Goal: Task Accomplishment & Management: Contribute content

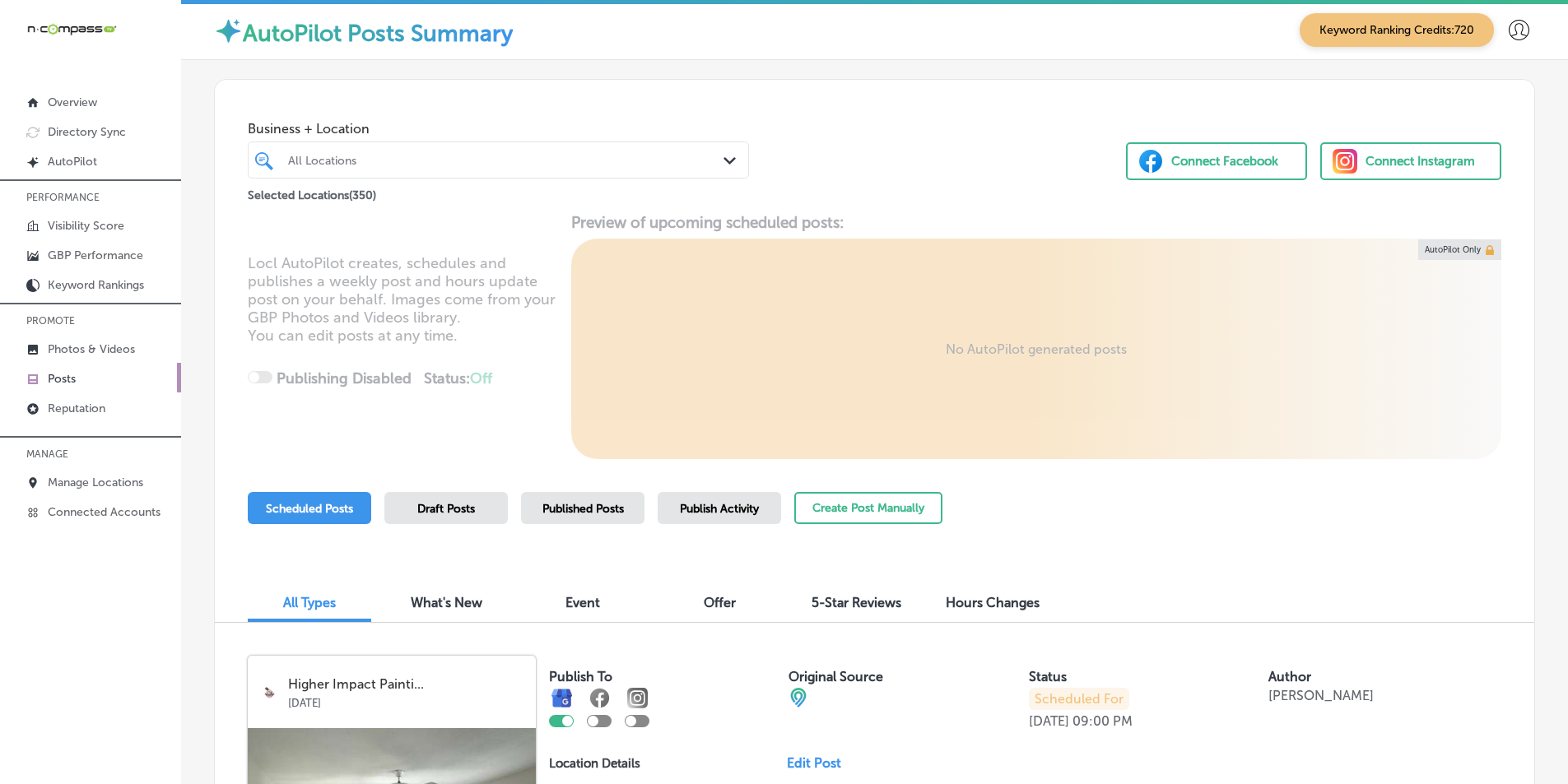
scroll to position [4, 0]
click at [378, 159] on div "All Locations" at bounding box center [507, 159] width 437 height 14
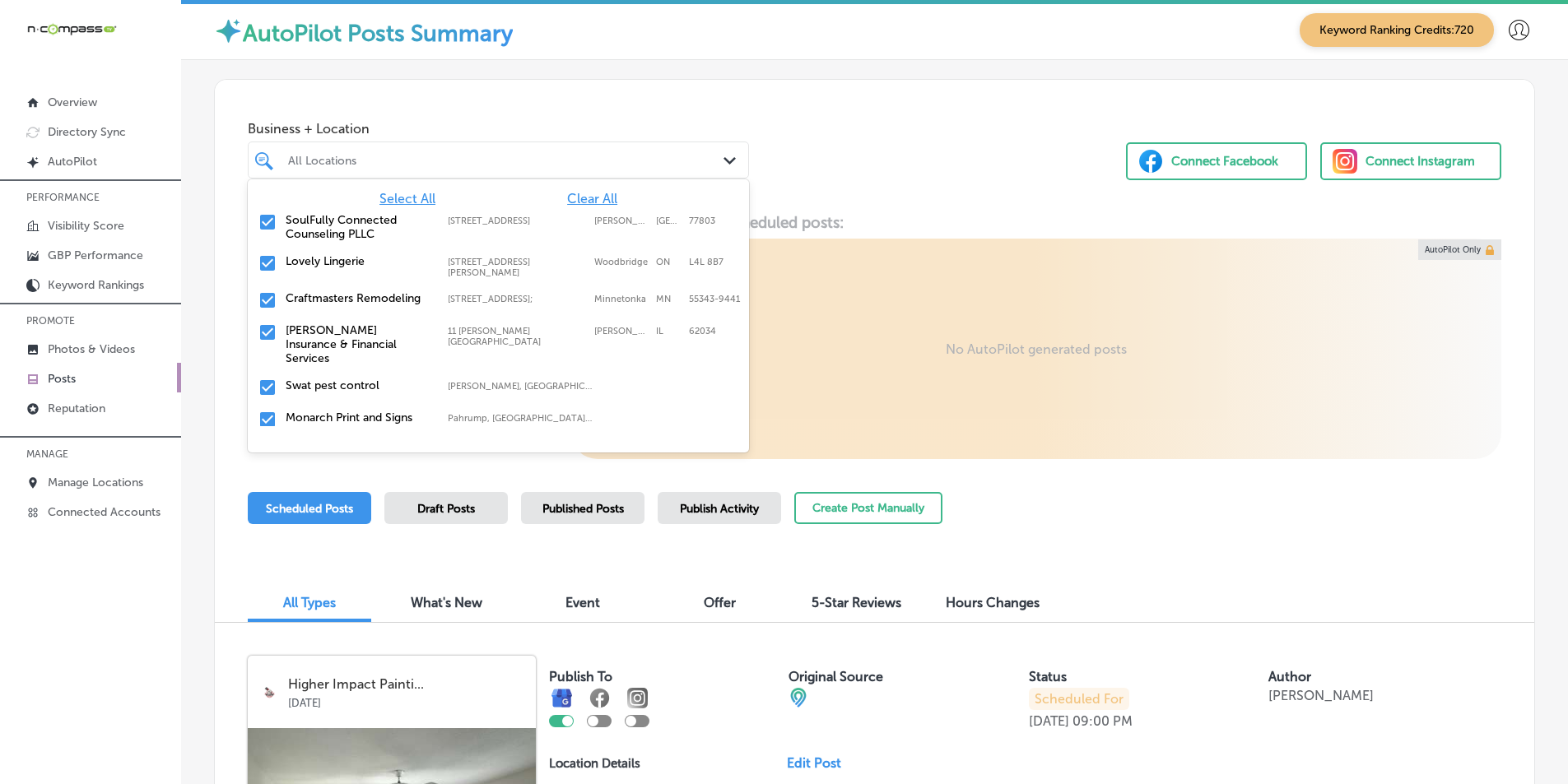
click at [577, 200] on span "Clear All" at bounding box center [592, 199] width 51 height 15
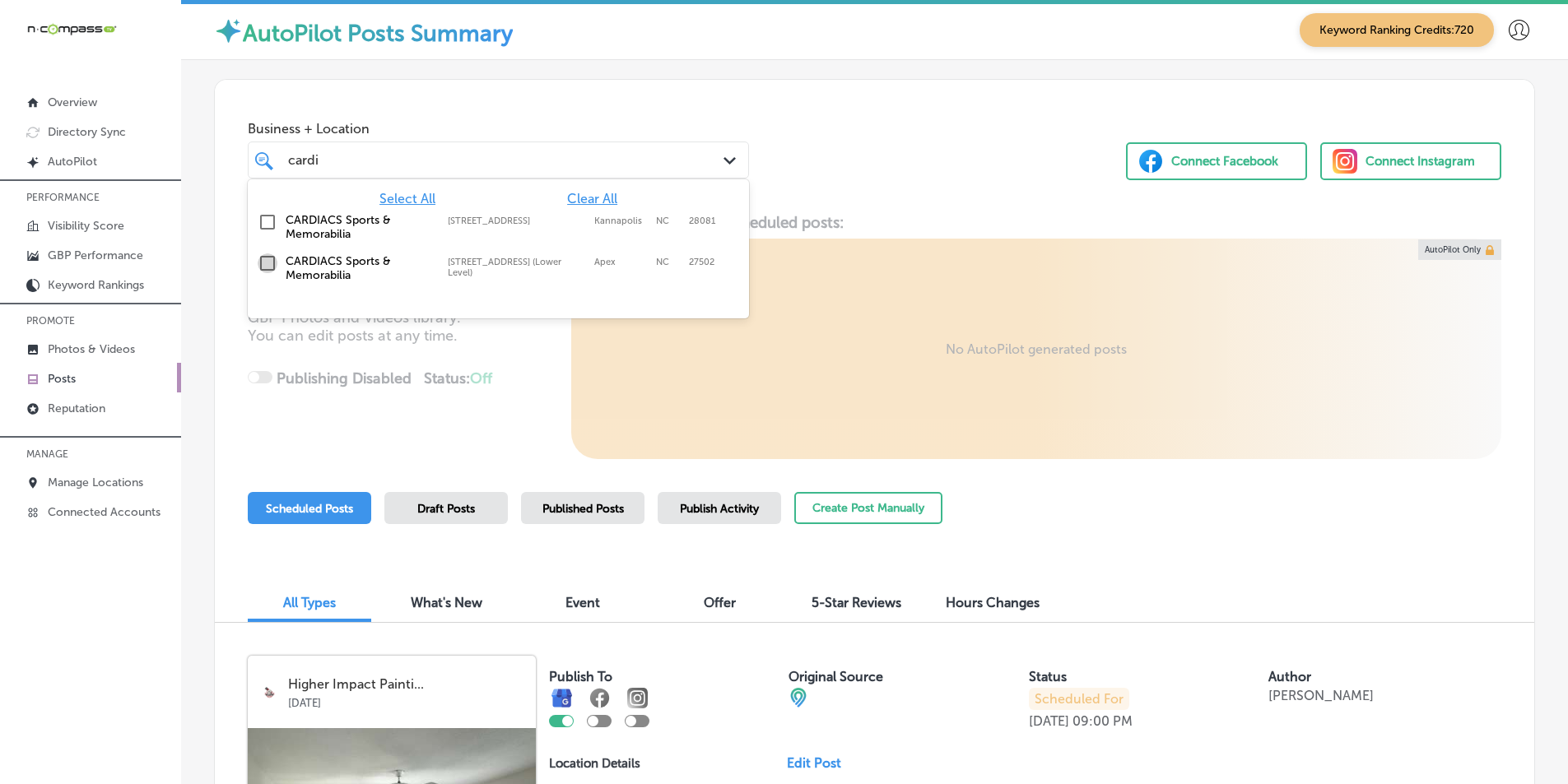
click at [267, 262] on input "checkbox" at bounding box center [267, 263] width 20 height 20
click at [521, 380] on div "Locl AutoPilot creates, schedules and publishes a weekly post and hours update …" at bounding box center [874, 336] width 1319 height 246
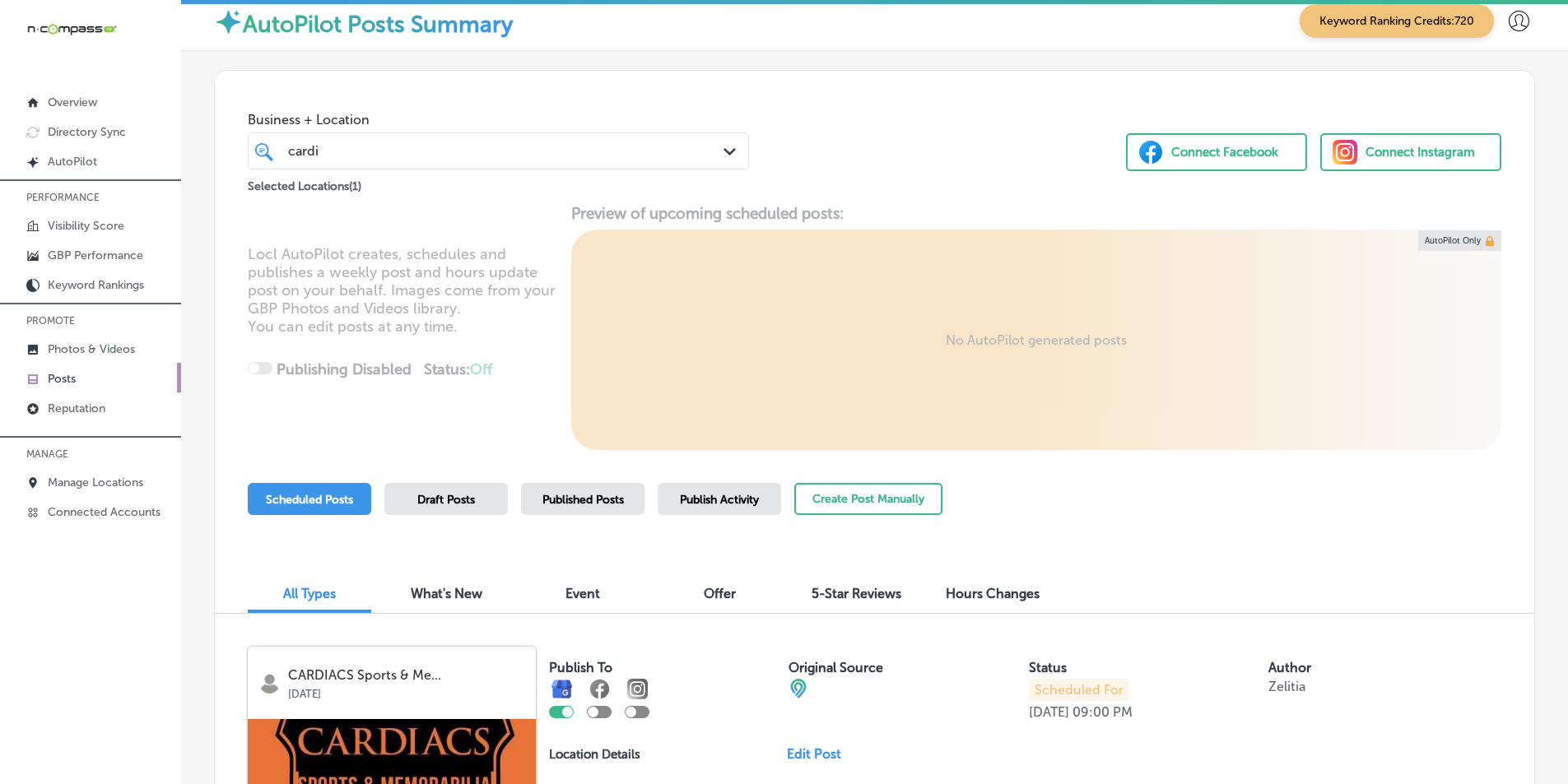
scroll to position [0, 0]
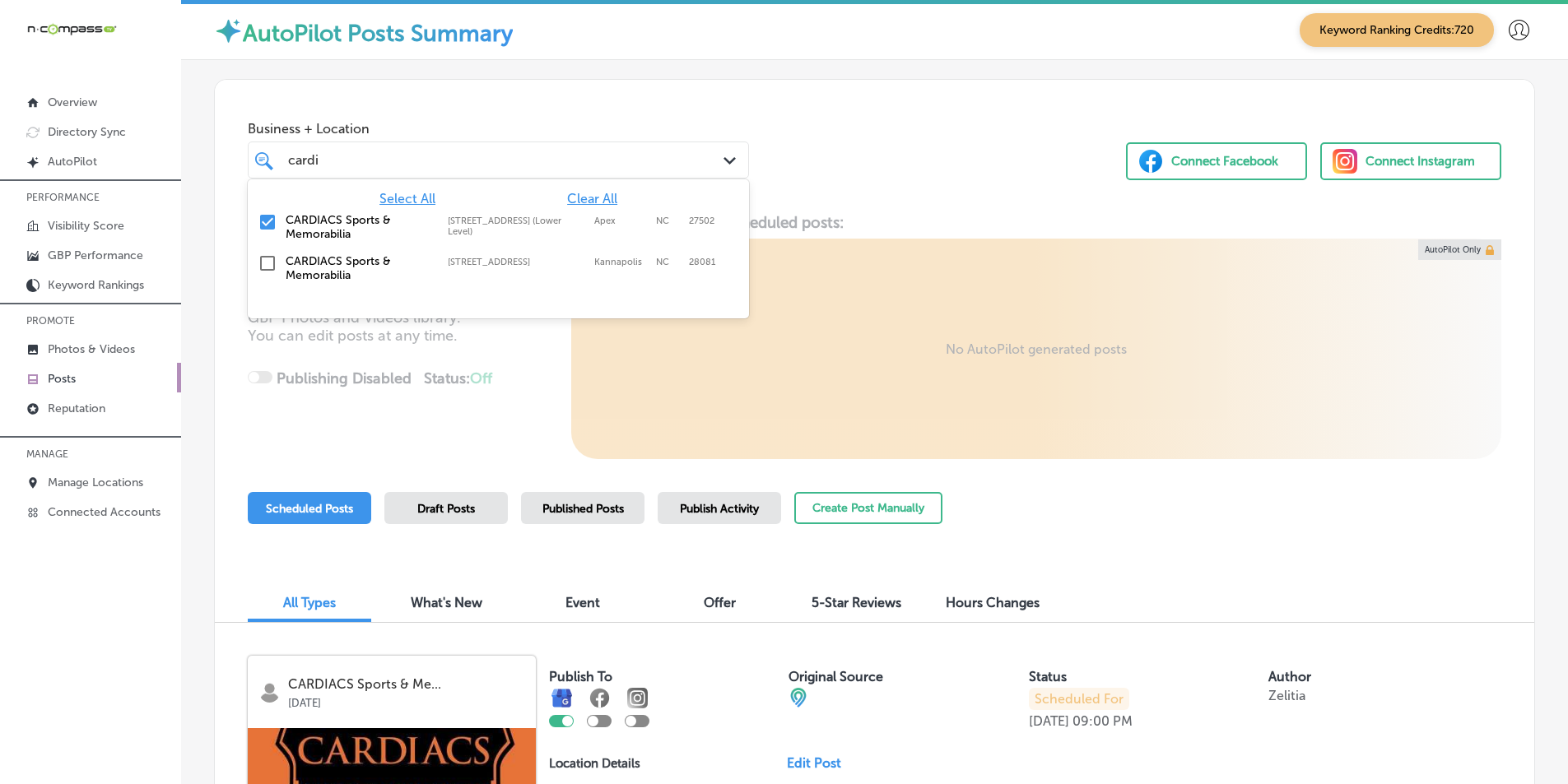
click at [328, 153] on div "cardi cardi" at bounding box center [477, 159] width 382 height 22
click at [267, 218] on input "checkbox" at bounding box center [267, 222] width 20 height 20
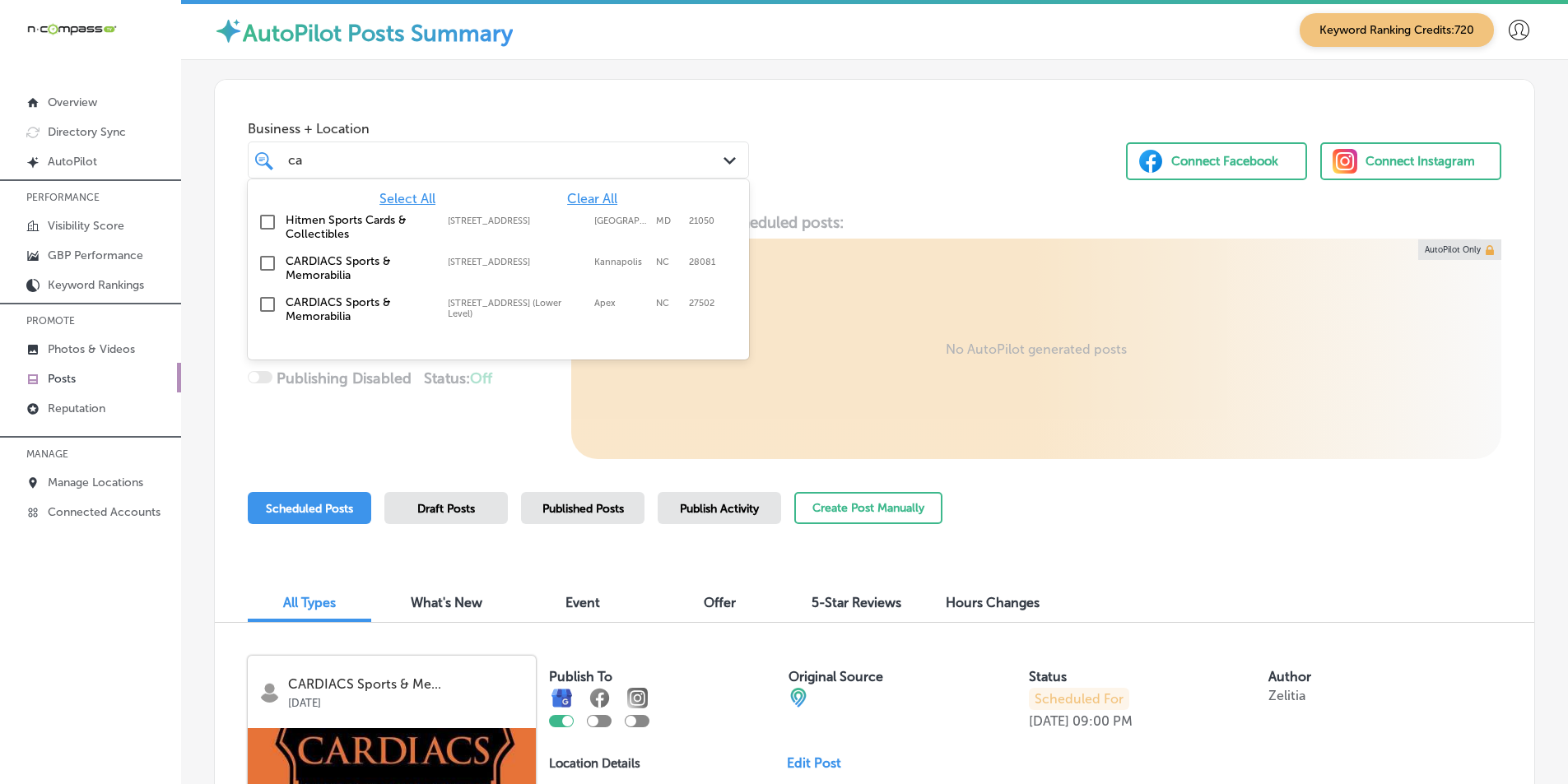
type input "c"
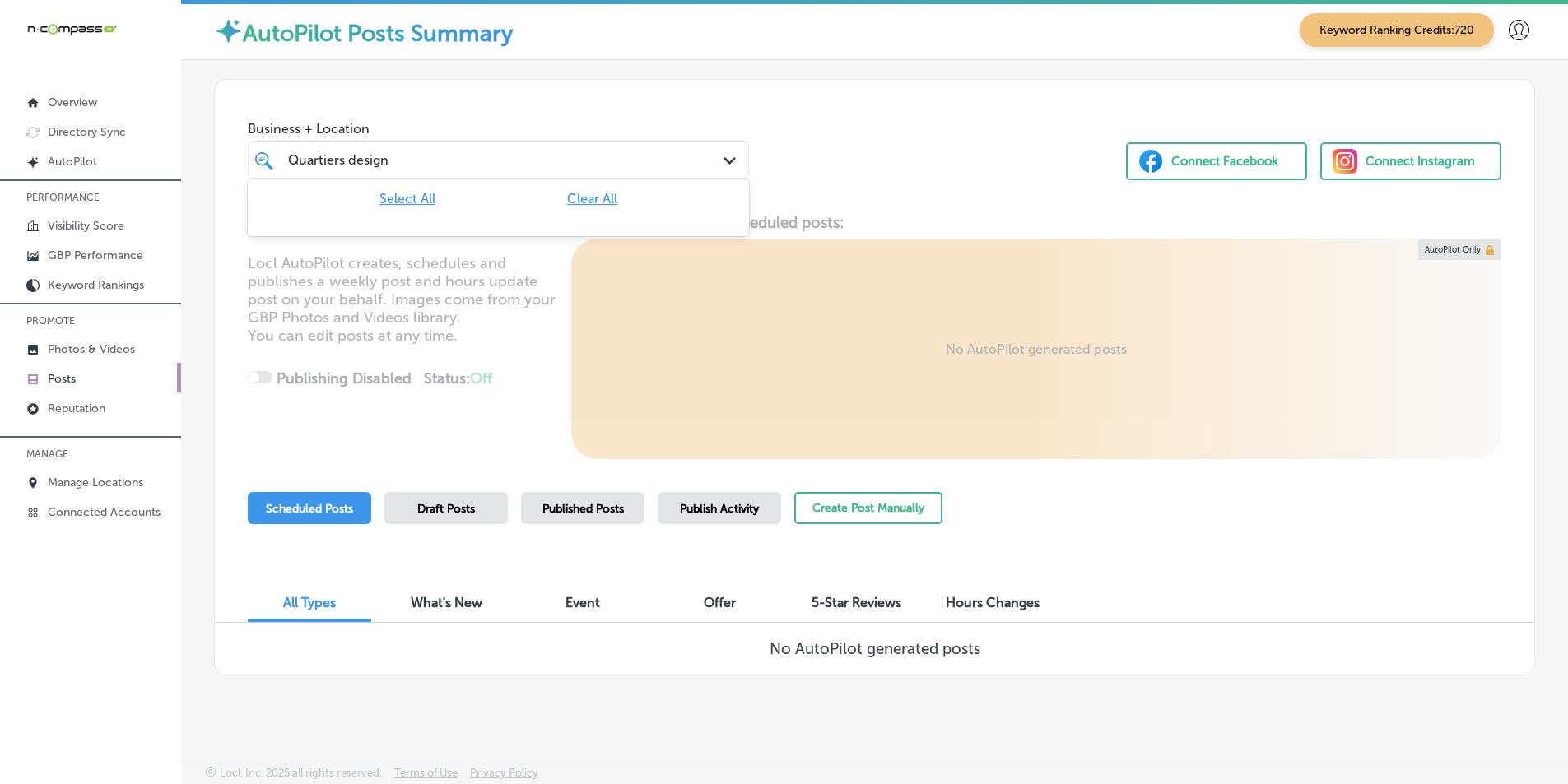
click at [388, 160] on input "Quartiers design" at bounding box center [339, 159] width 102 height 15
drag, startPoint x: 389, startPoint y: 162, endPoint x: 265, endPoint y: 161, distance: 124.0
click at [265, 161] on div "Quartiers design Quartiers design Path Created with Sketch." at bounding box center [498, 159] width 499 height 26
click at [266, 221] on input "checkbox" at bounding box center [267, 222] width 20 height 20
type input "colorize"
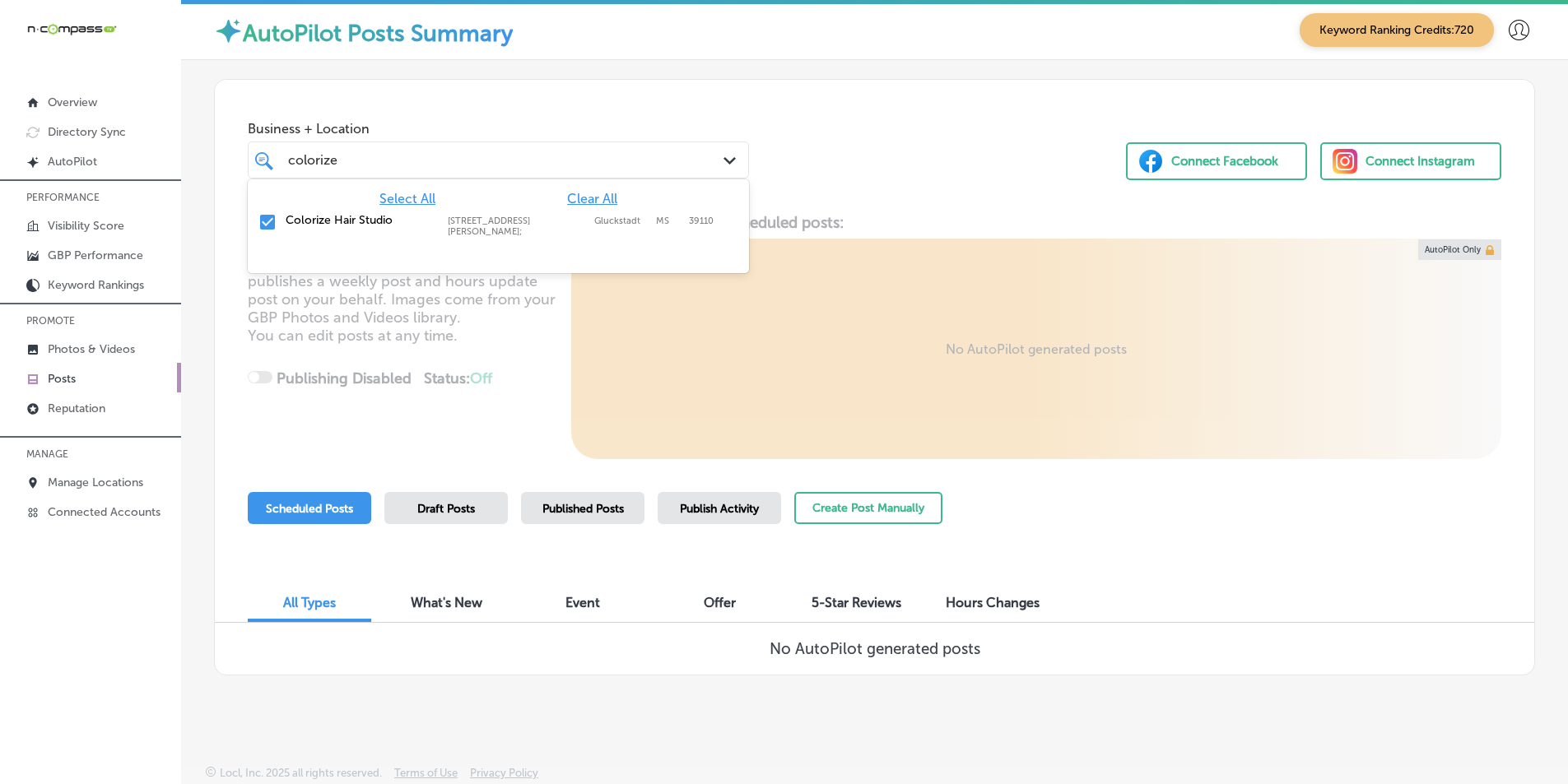
click at [527, 357] on div "Locl AutoPilot creates, schedules and publishes a weekly post and hours update …" at bounding box center [874, 336] width 1319 height 246
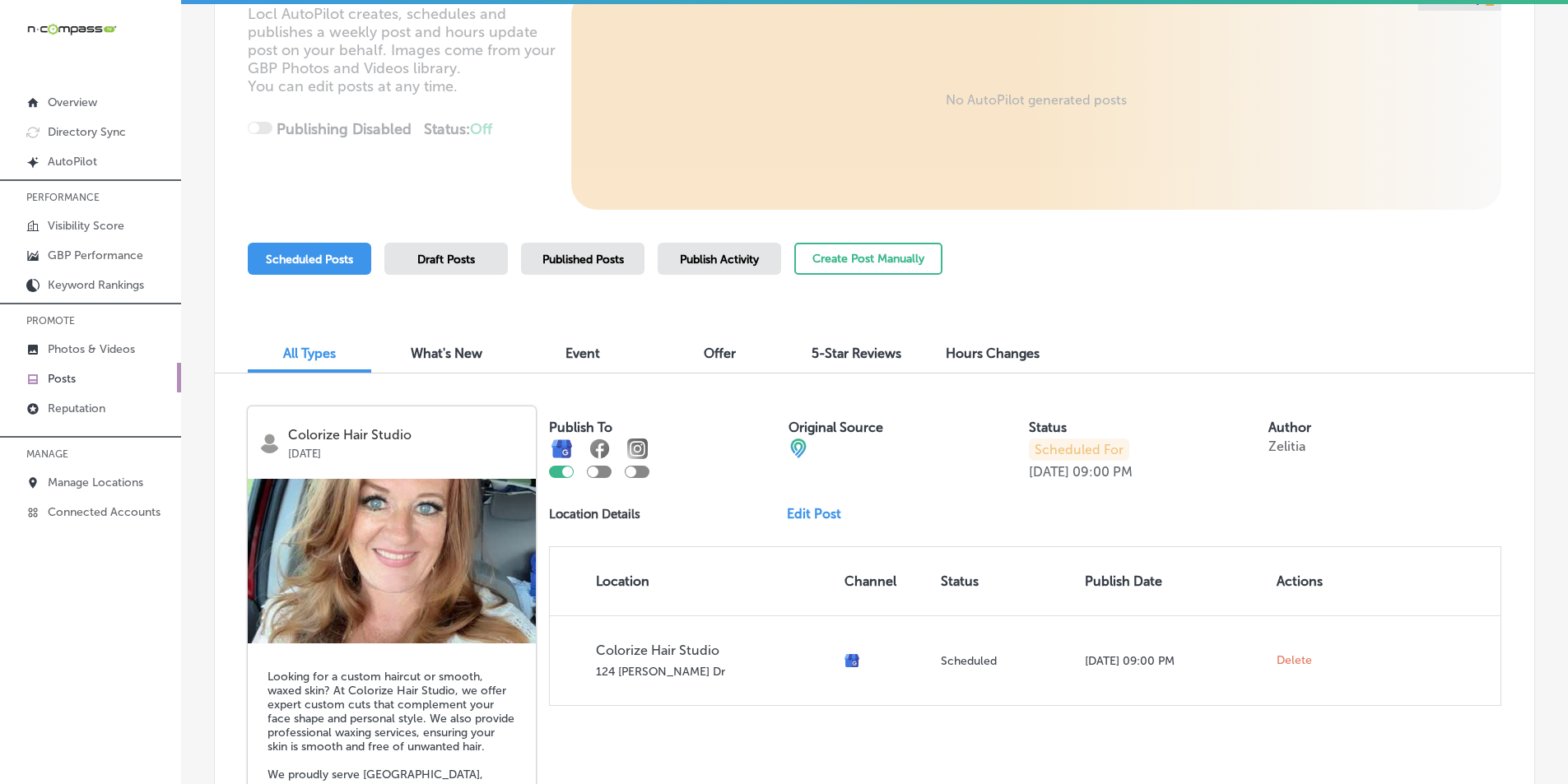
scroll to position [247, 0]
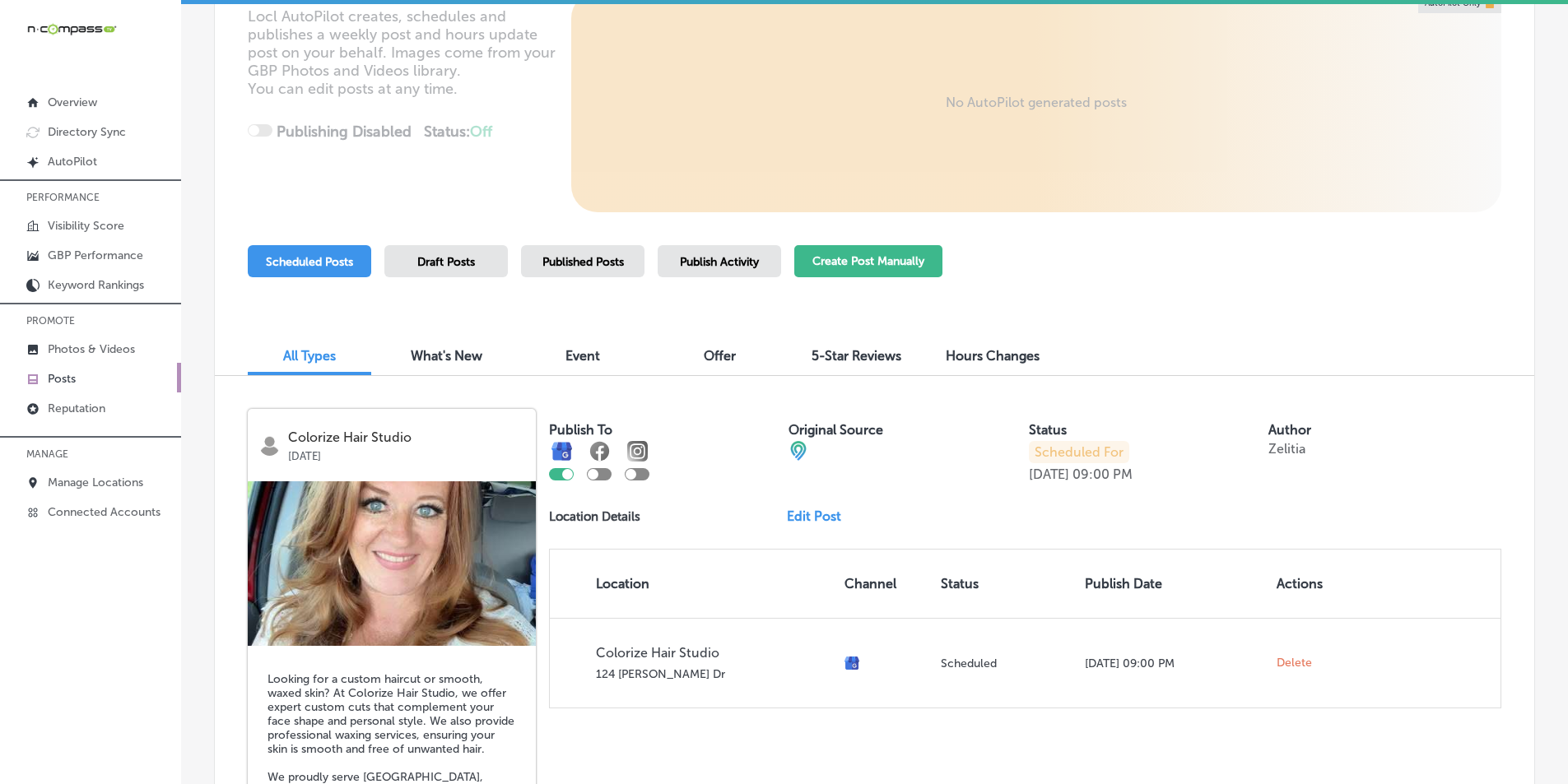
click at [853, 256] on button "Create Post Manually" at bounding box center [868, 262] width 148 height 32
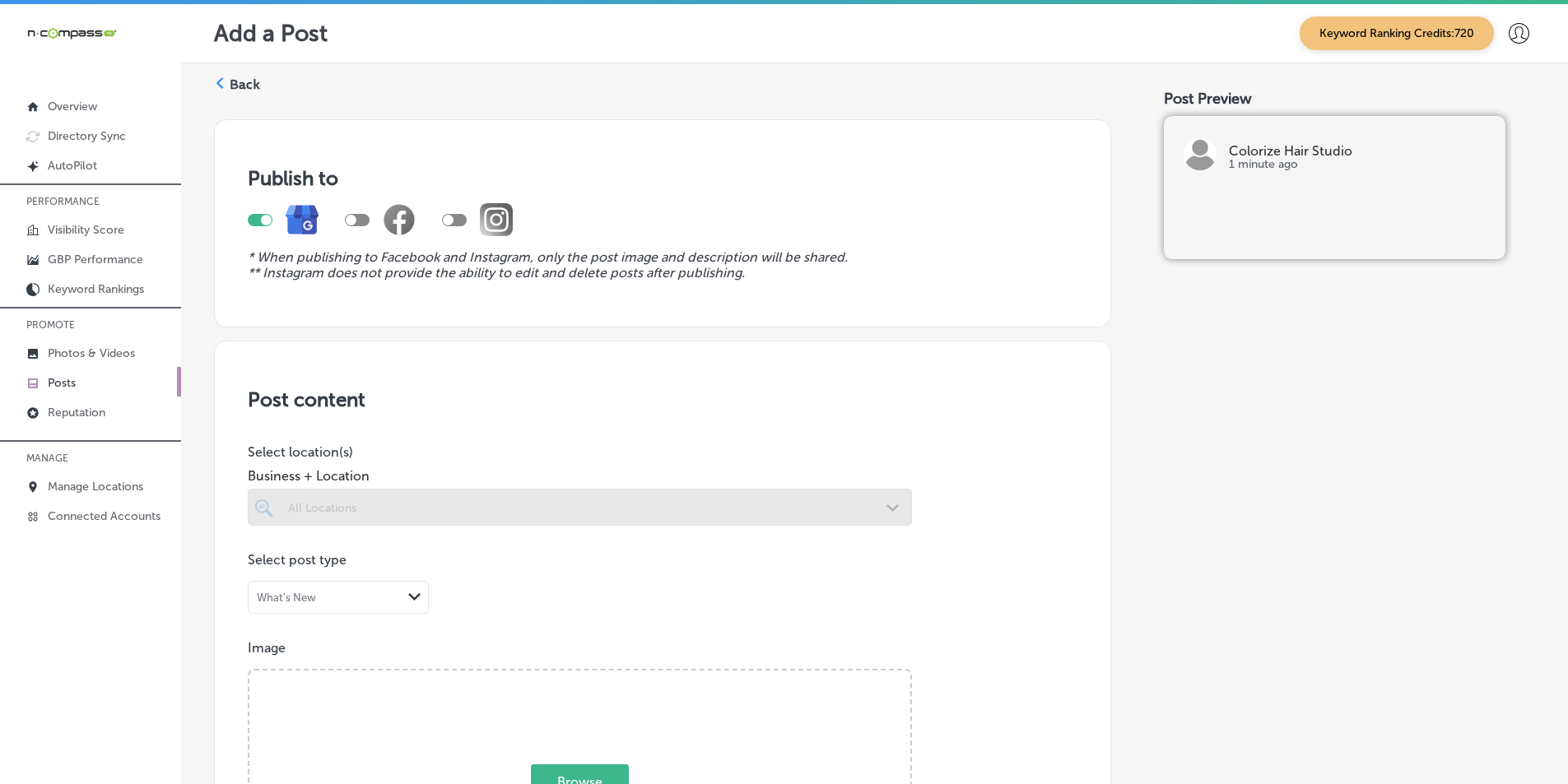
click at [403, 498] on div at bounding box center [579, 507] width 664 height 37
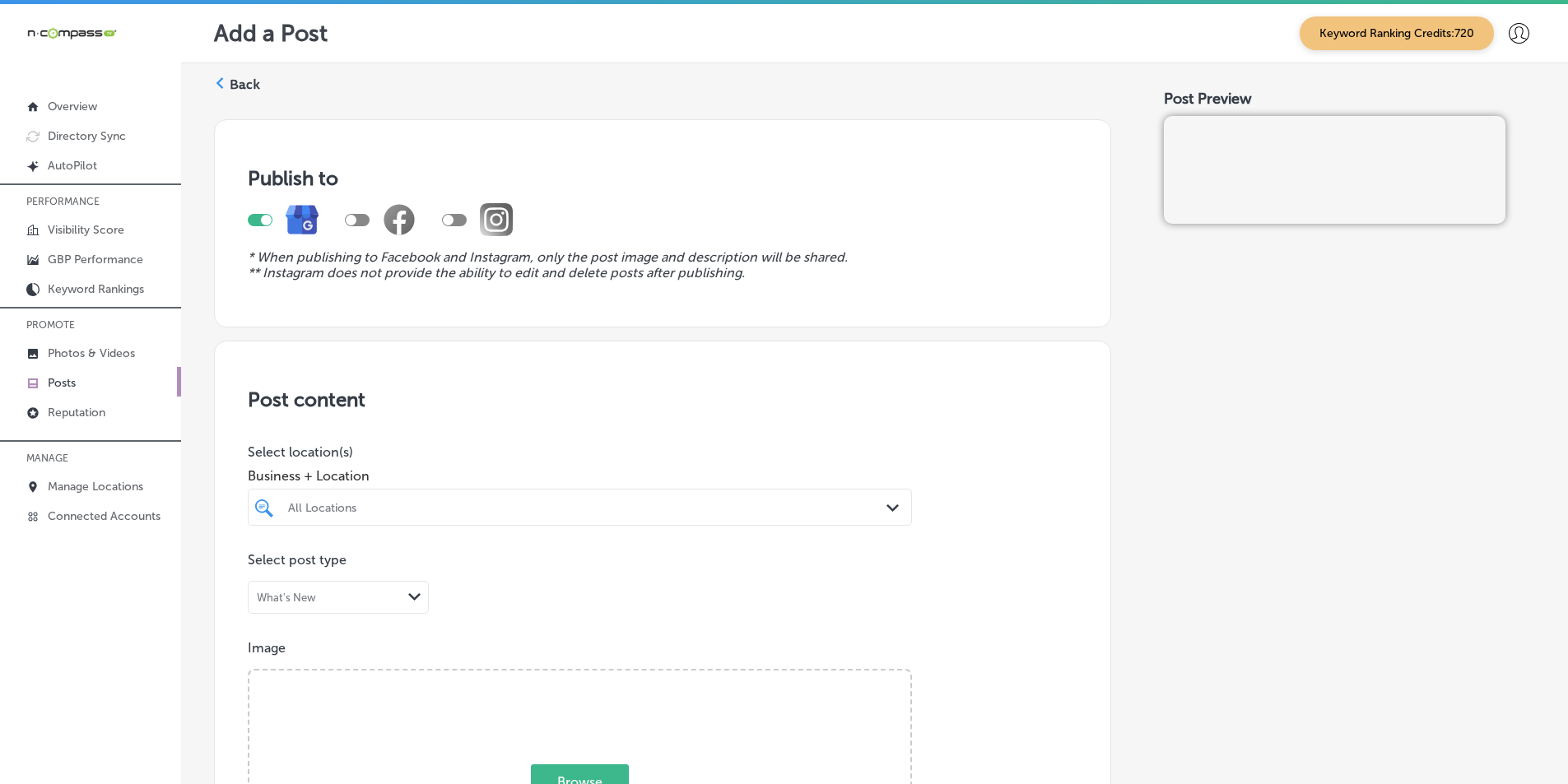
click at [325, 503] on div "All Locations" at bounding box center [588, 507] width 600 height 14
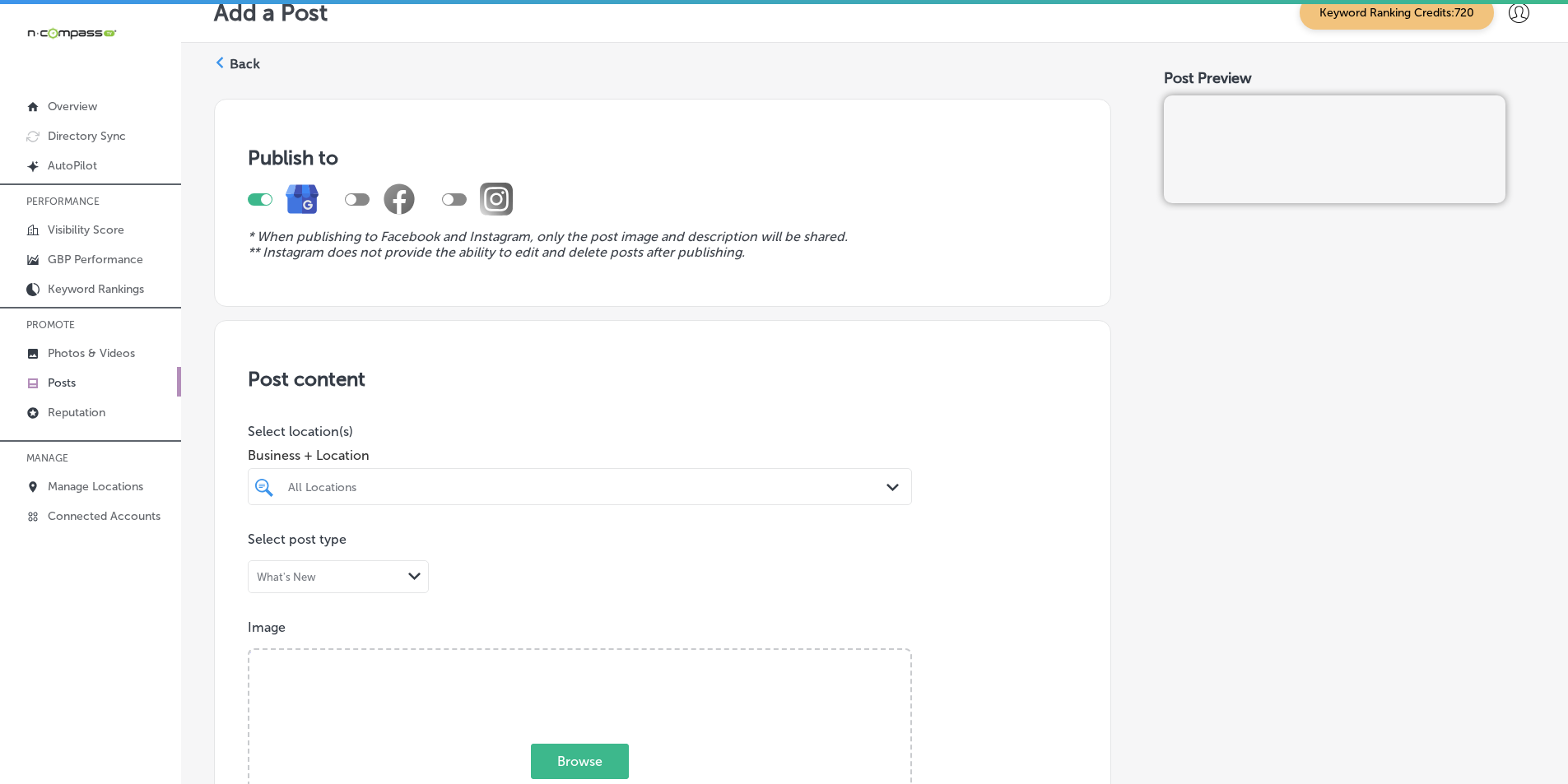
scroll to position [22, 0]
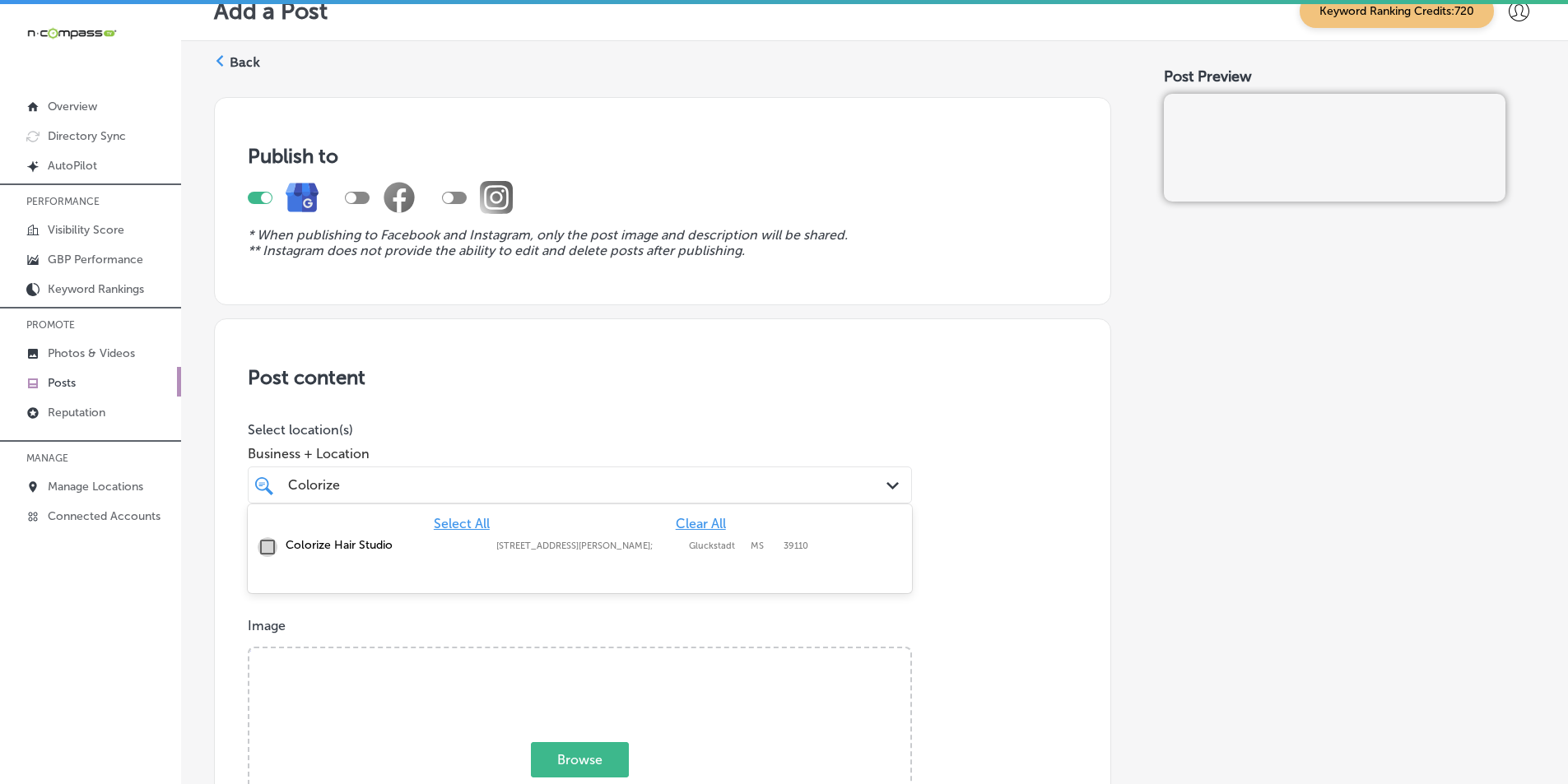
click at [265, 546] on input "checkbox" at bounding box center [267, 547] width 20 height 20
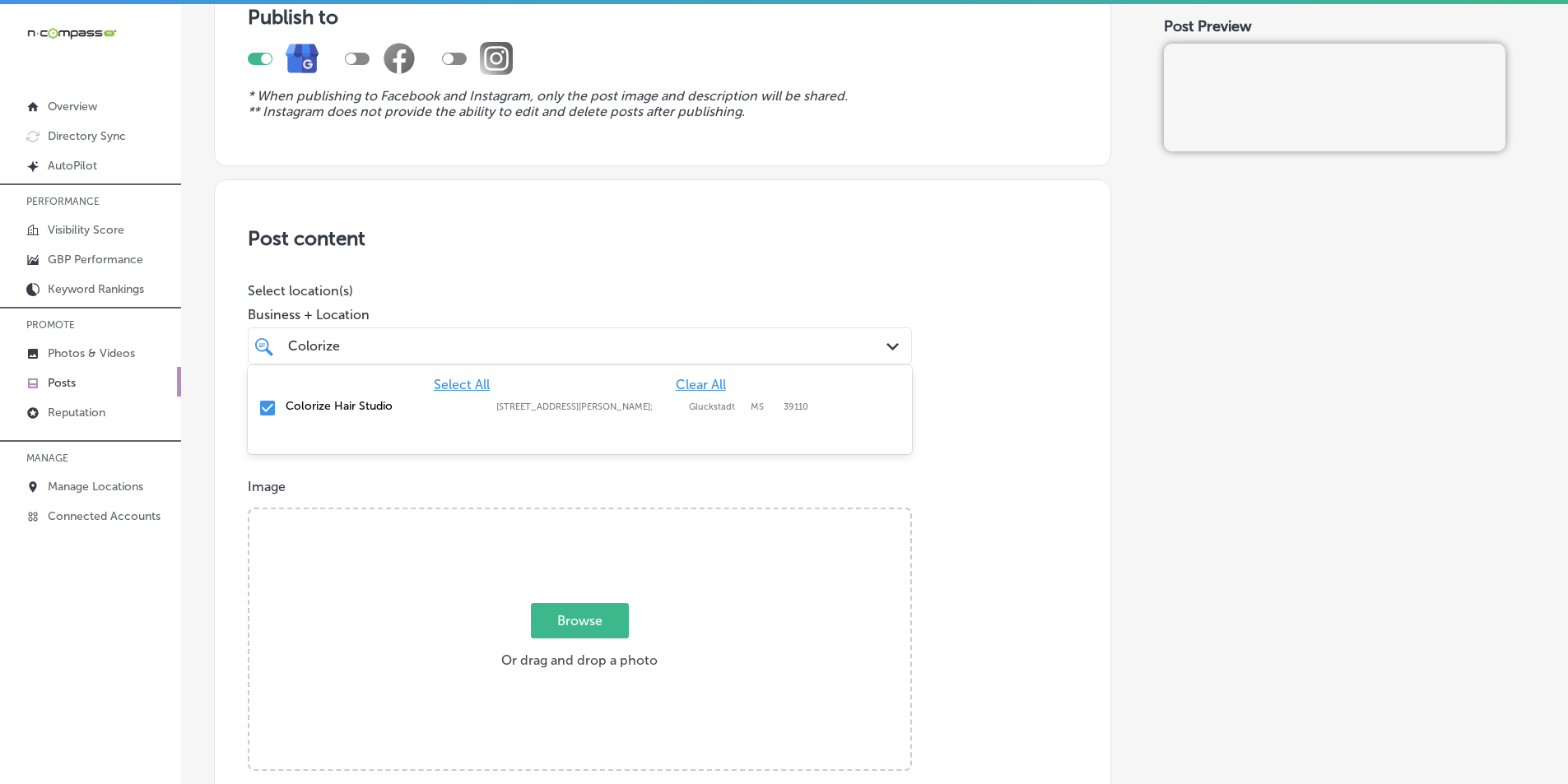
scroll to position [187, 0]
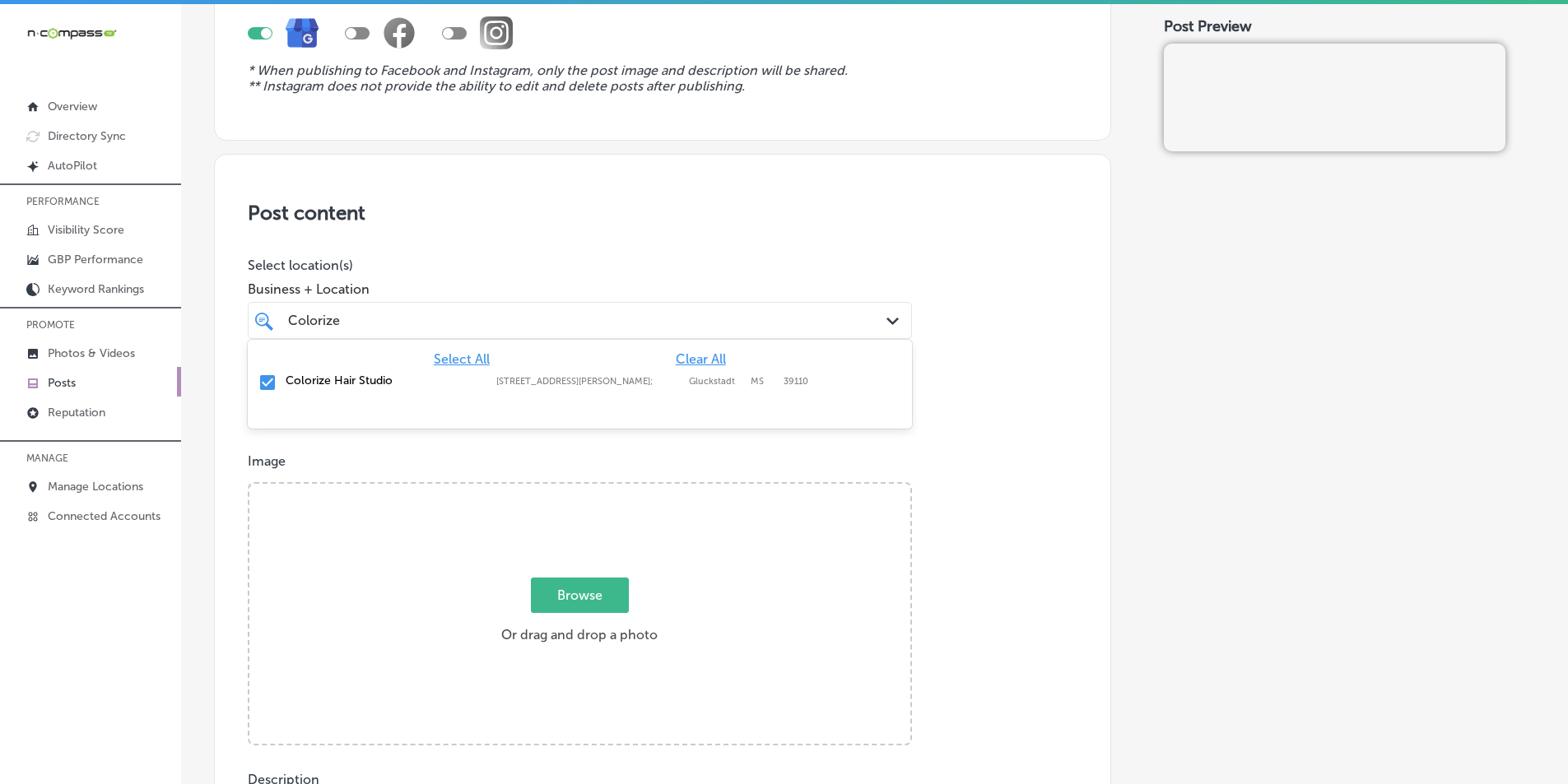
type input "Colorize"
click at [360, 461] on p "Image" at bounding box center [662, 461] width 830 height 15
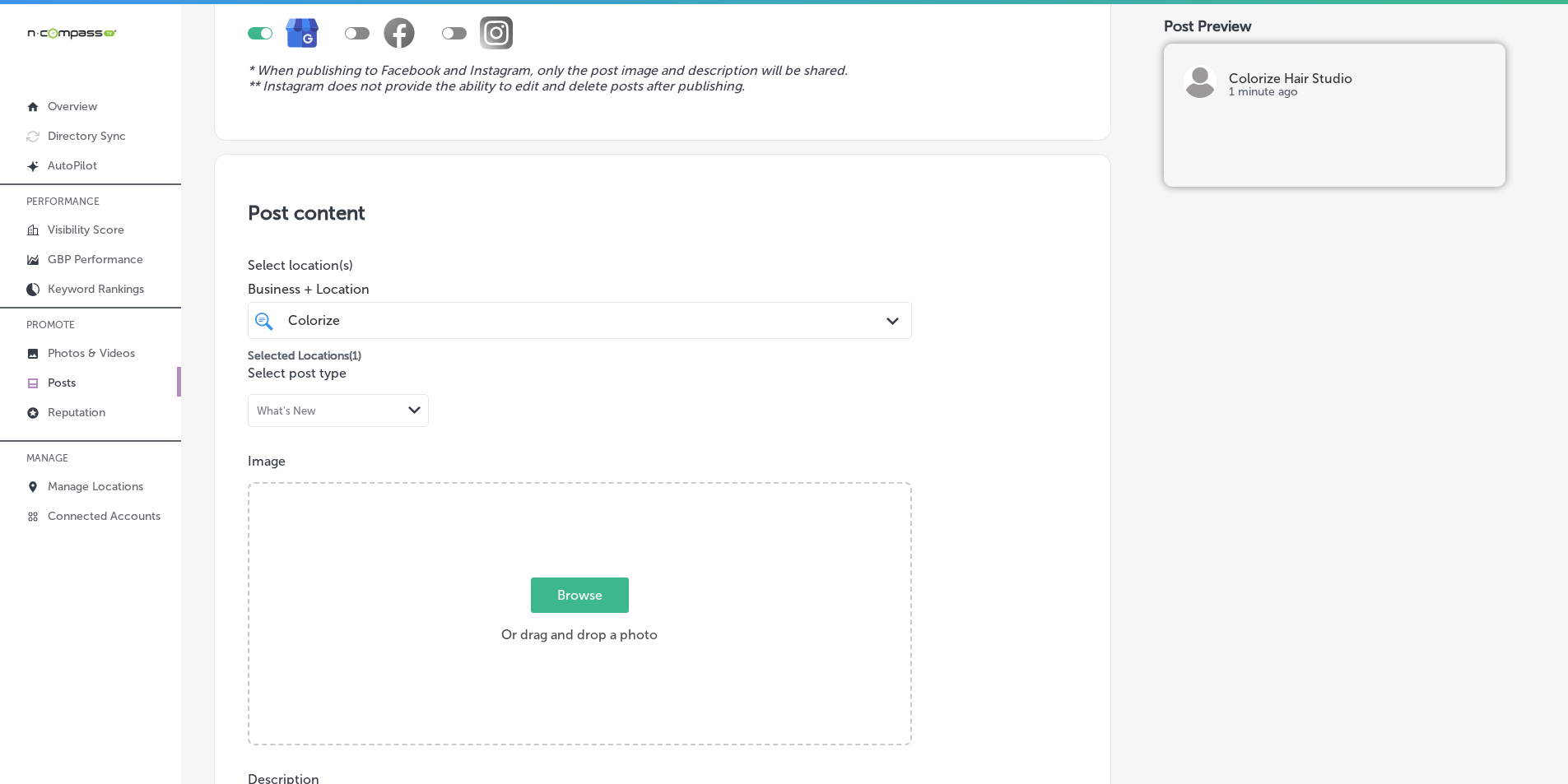
click at [342, 547] on div "Browse Or drag and drop a photo" at bounding box center [580, 616] width 661 height 264
click at [249, 484] on input "Browse Or drag and drop a photo" at bounding box center [580, 486] width 661 height 5
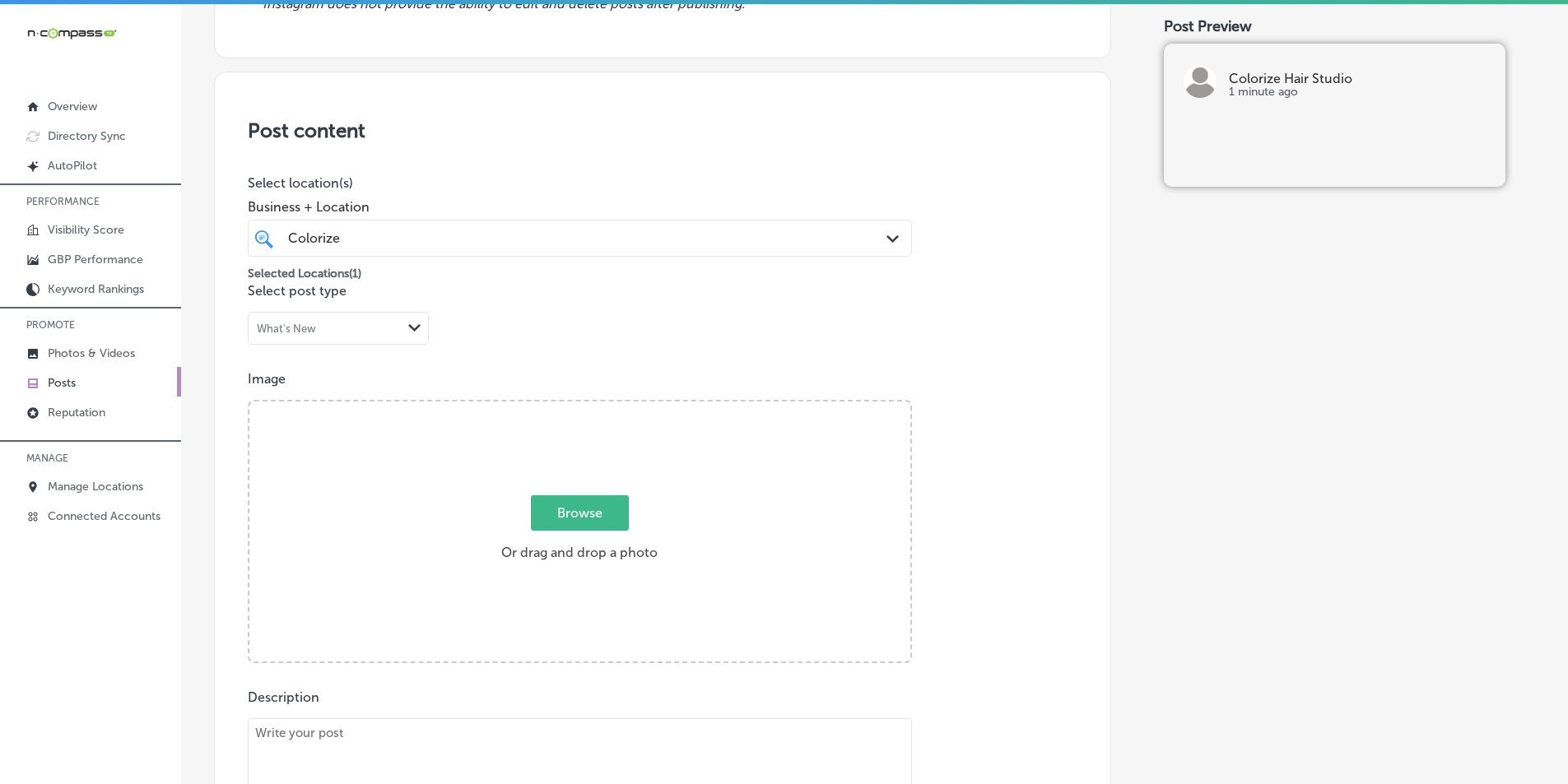
scroll to position [351, 0]
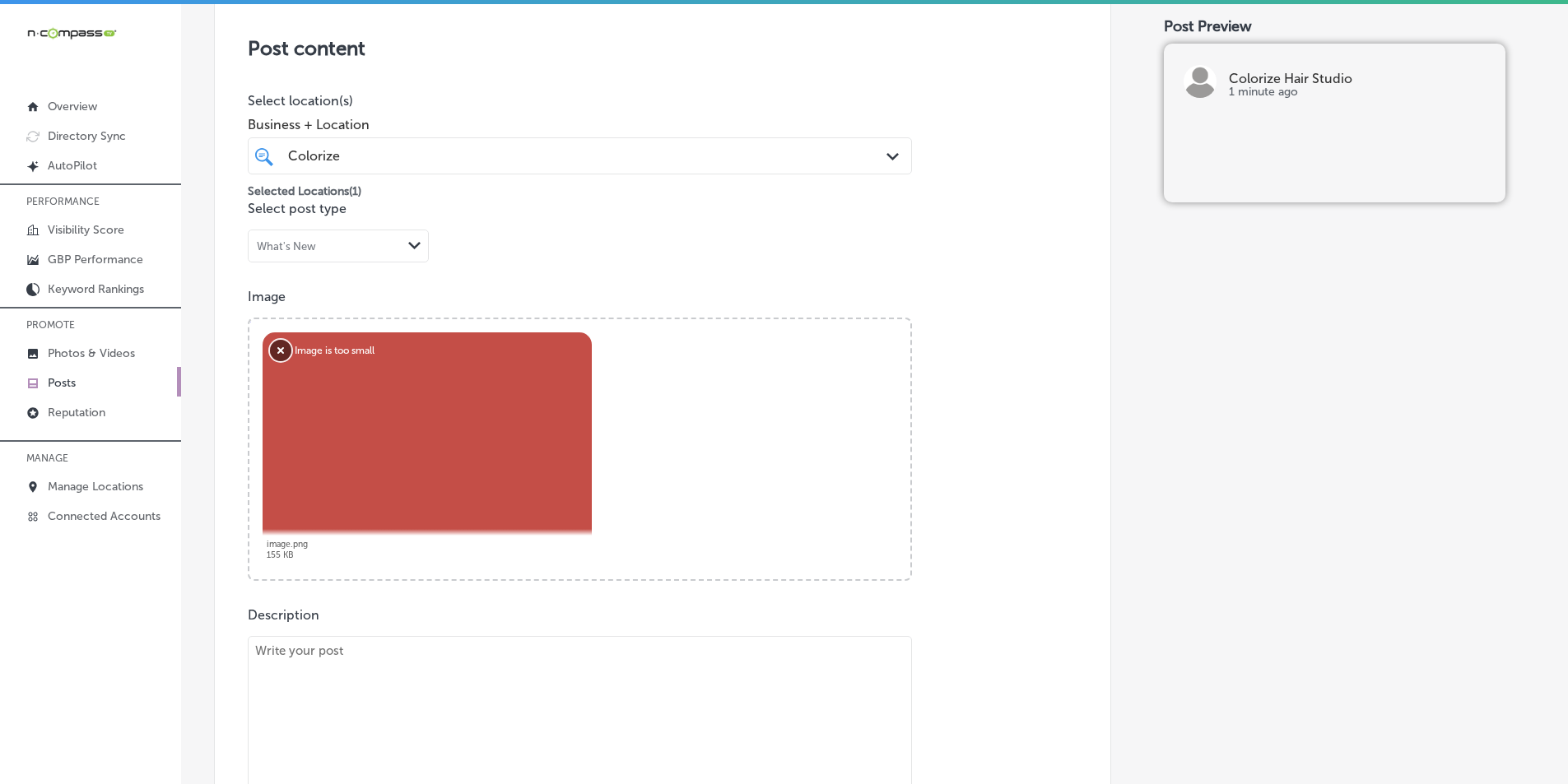
click at [278, 347] on button "Remove" at bounding box center [281, 350] width 21 height 21
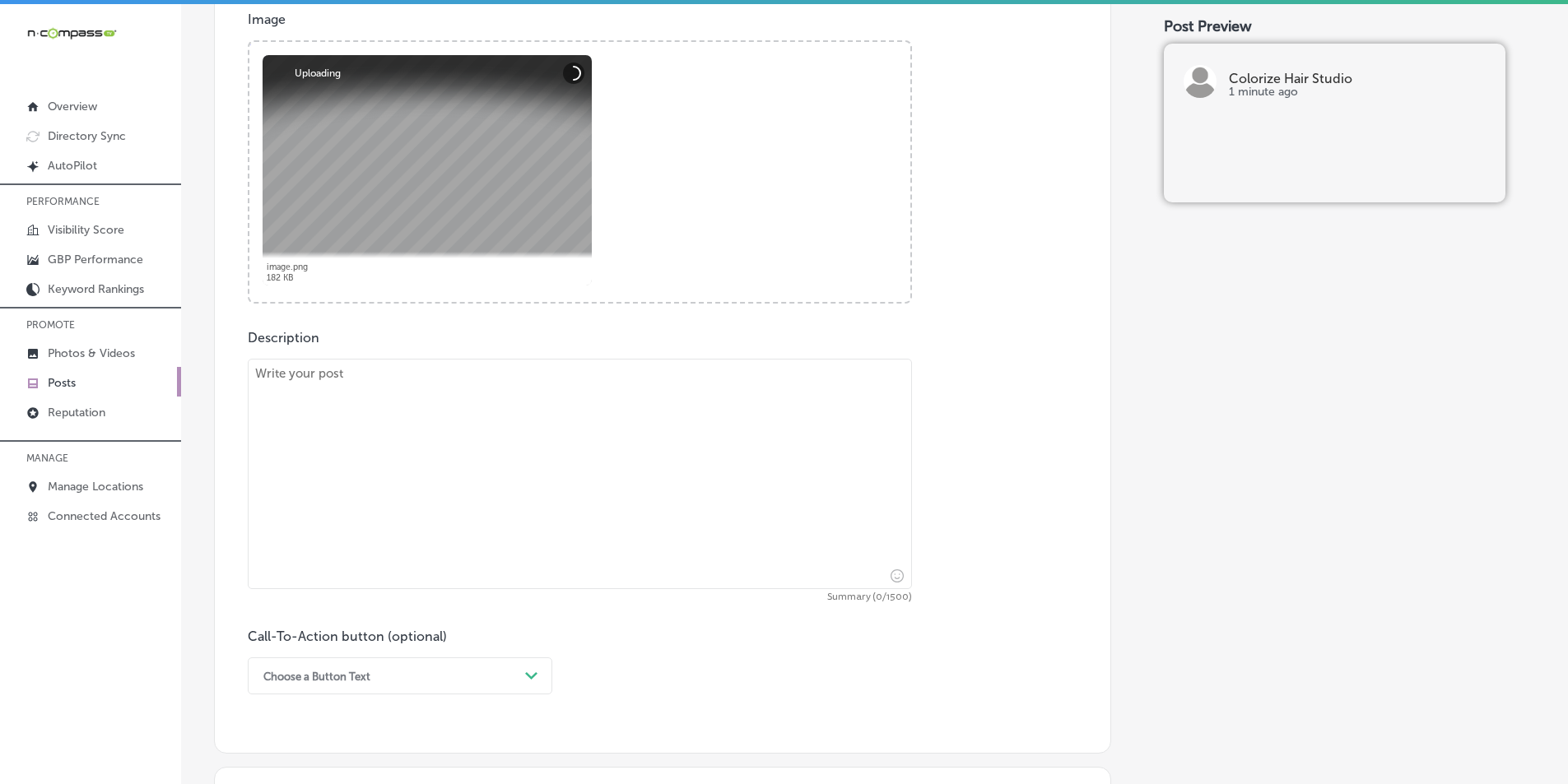
scroll to position [681, 0]
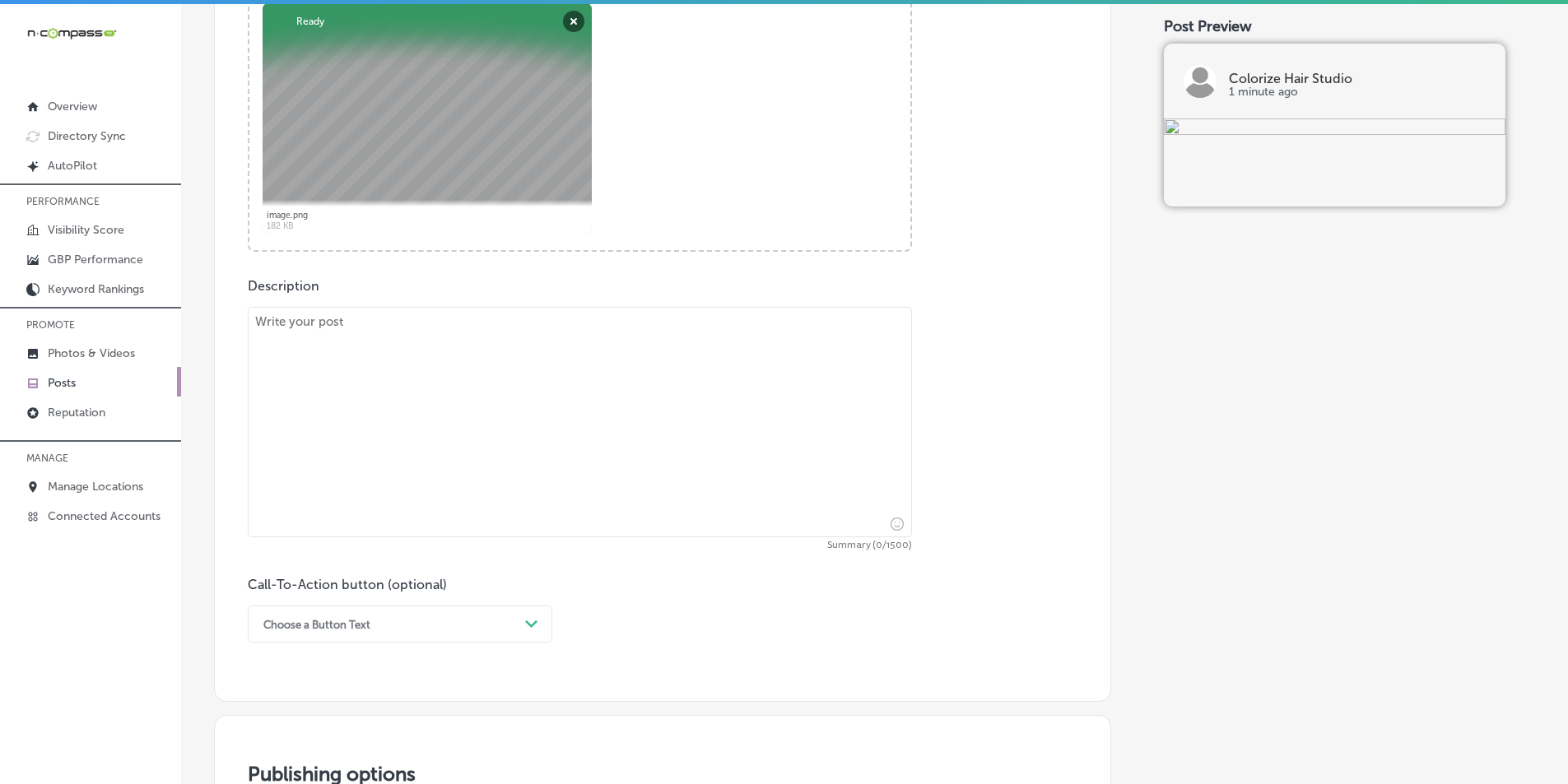
click at [353, 390] on textarea at bounding box center [579, 421] width 664 height 230
paste textarea "At Colorize Hair Studio, we specialize in seamless hair color transformations. …"
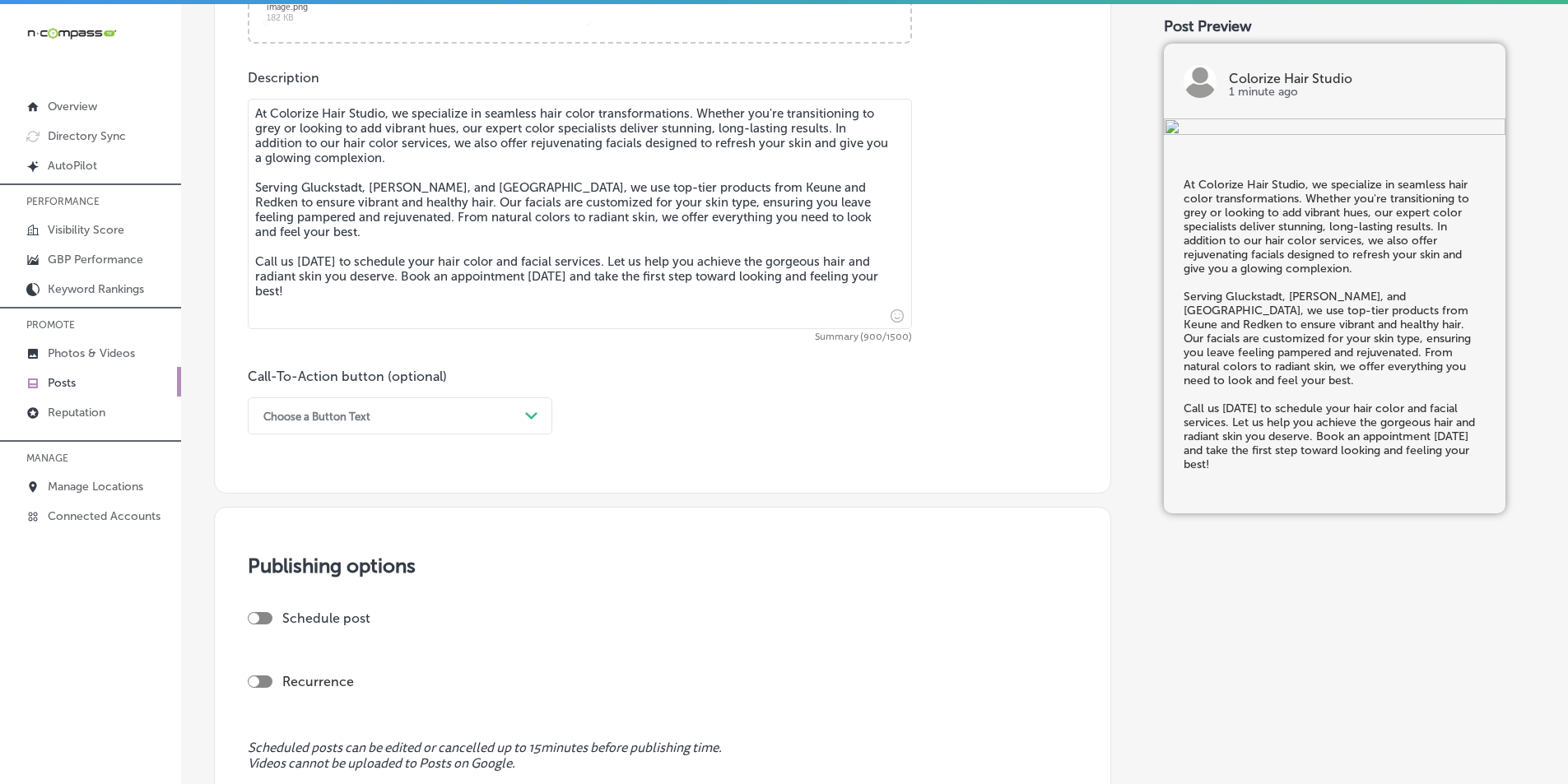
scroll to position [927, 0]
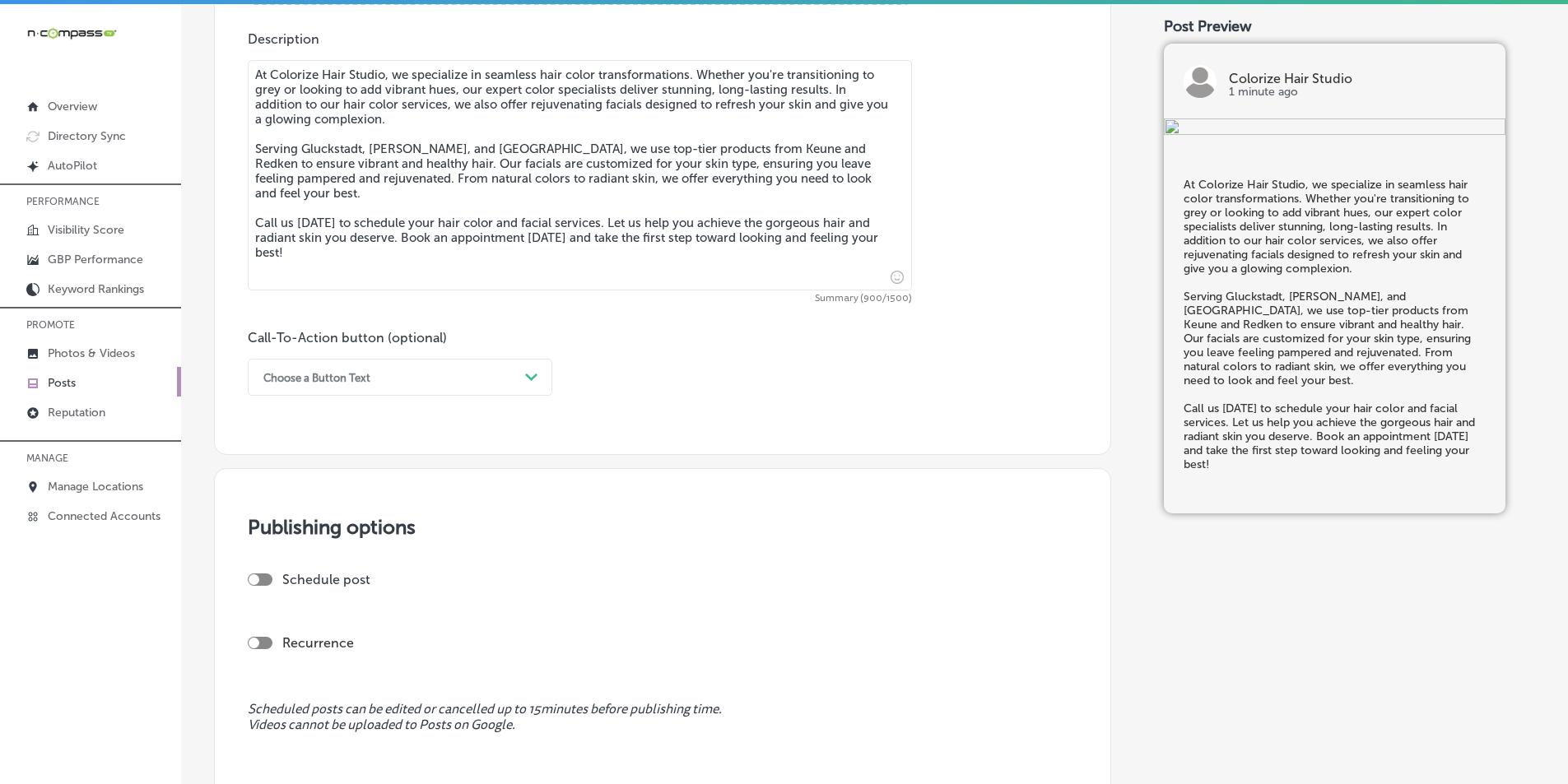
type textarea "At Colorize Hair Studio, we specialize in seamless hair color transformations. …"
click at [526, 376] on icon "Path Created with Sketch." at bounding box center [531, 377] width 12 height 8
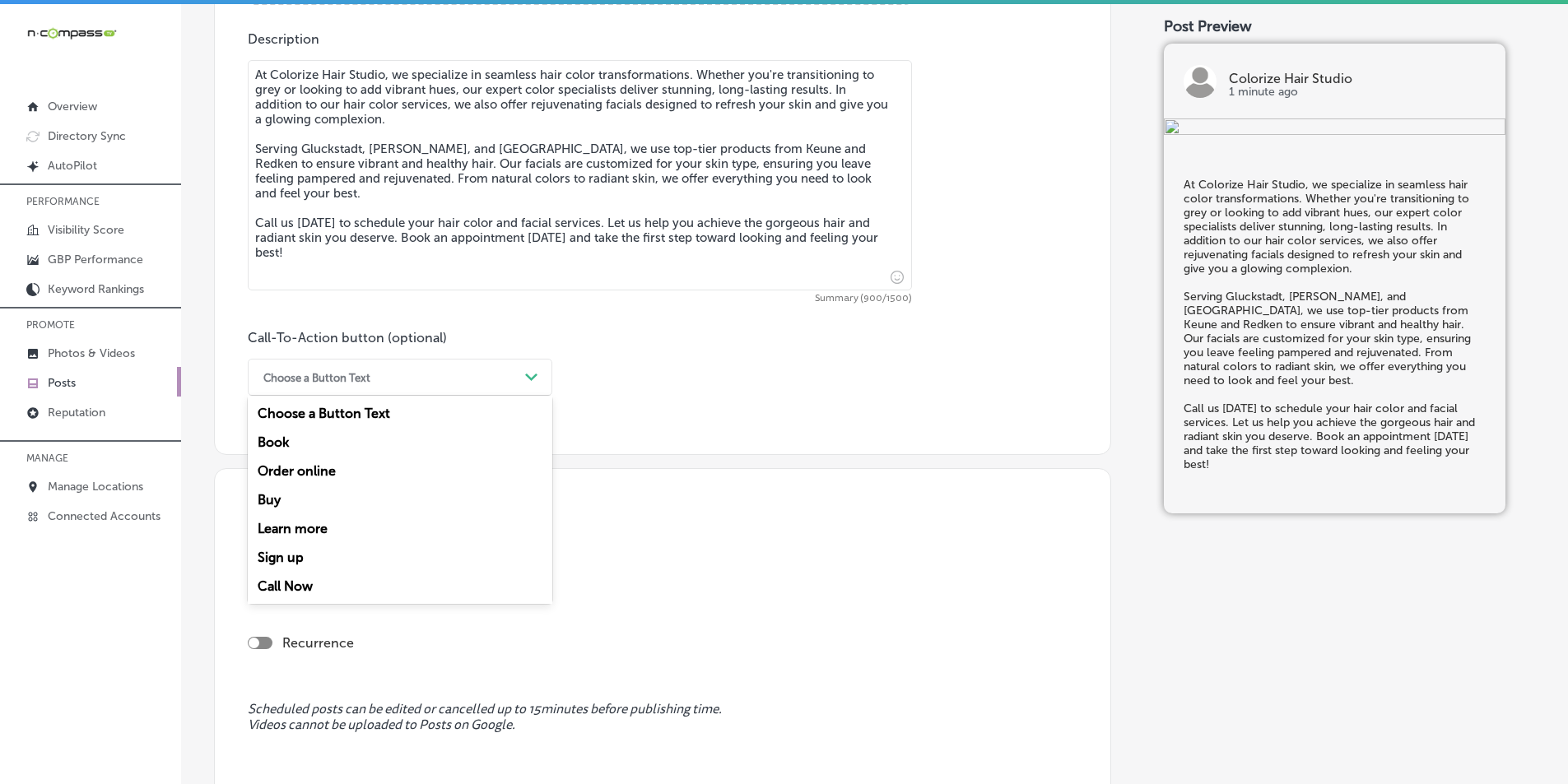
click at [292, 586] on div "Call Now" at bounding box center [399, 586] width 305 height 29
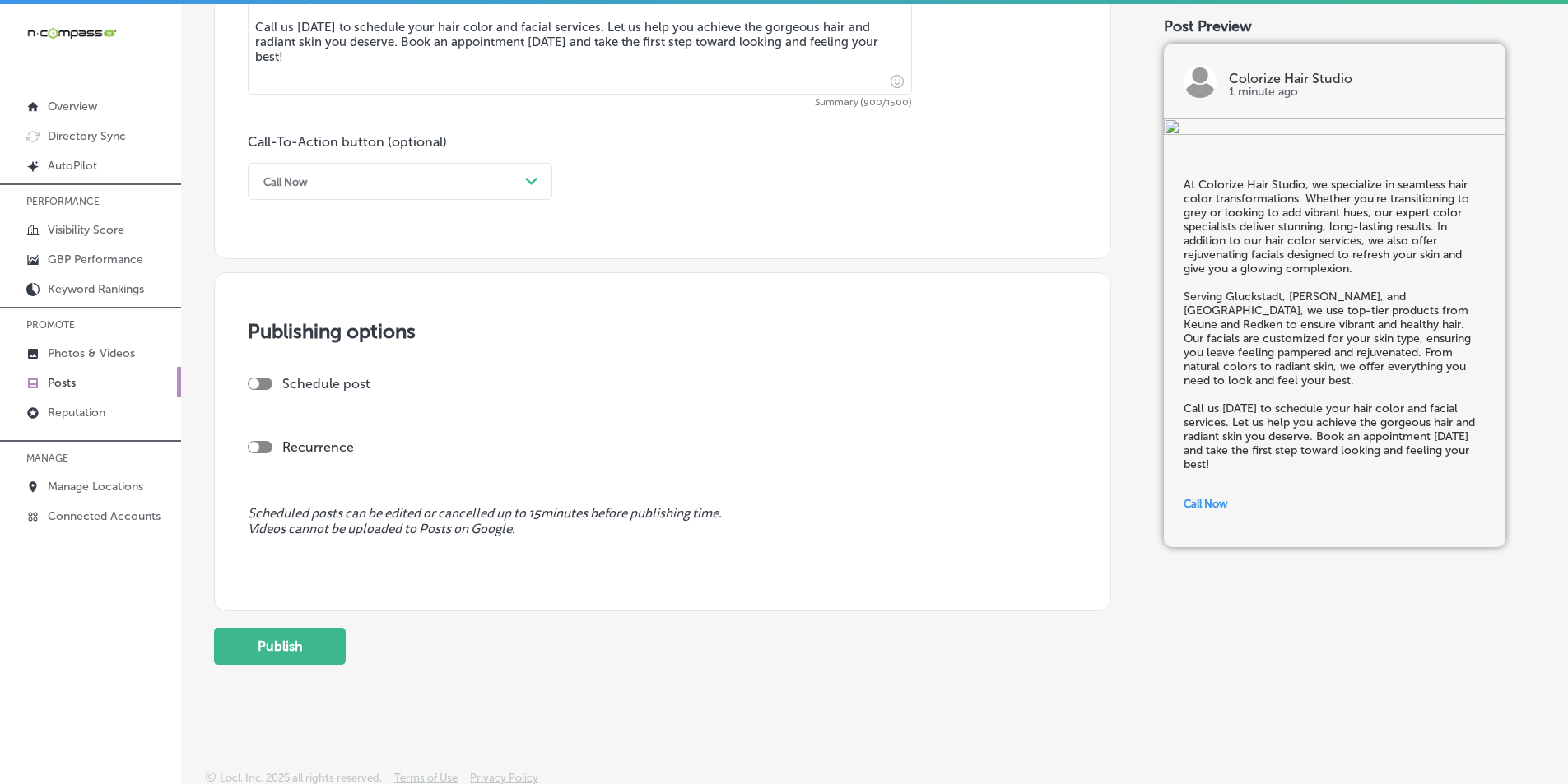
scroll to position [1128, 0]
click at [255, 380] on div at bounding box center [253, 379] width 11 height 11
checkbox input "true"
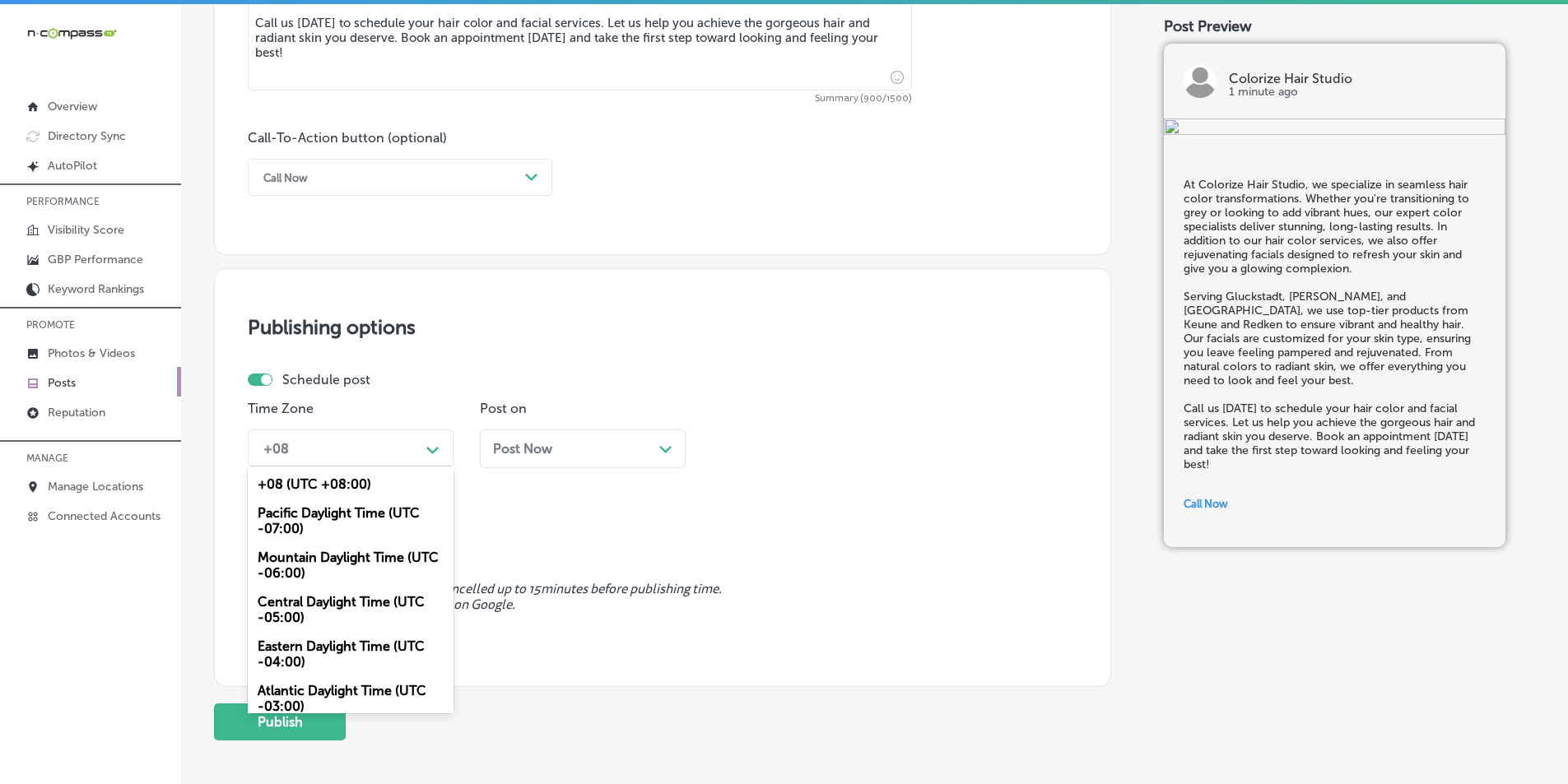
click at [390, 444] on div "+08" at bounding box center [337, 448] width 164 height 29
click at [328, 555] on div "Mountain Daylight Time (UTC -06:00)" at bounding box center [350, 565] width 205 height 45
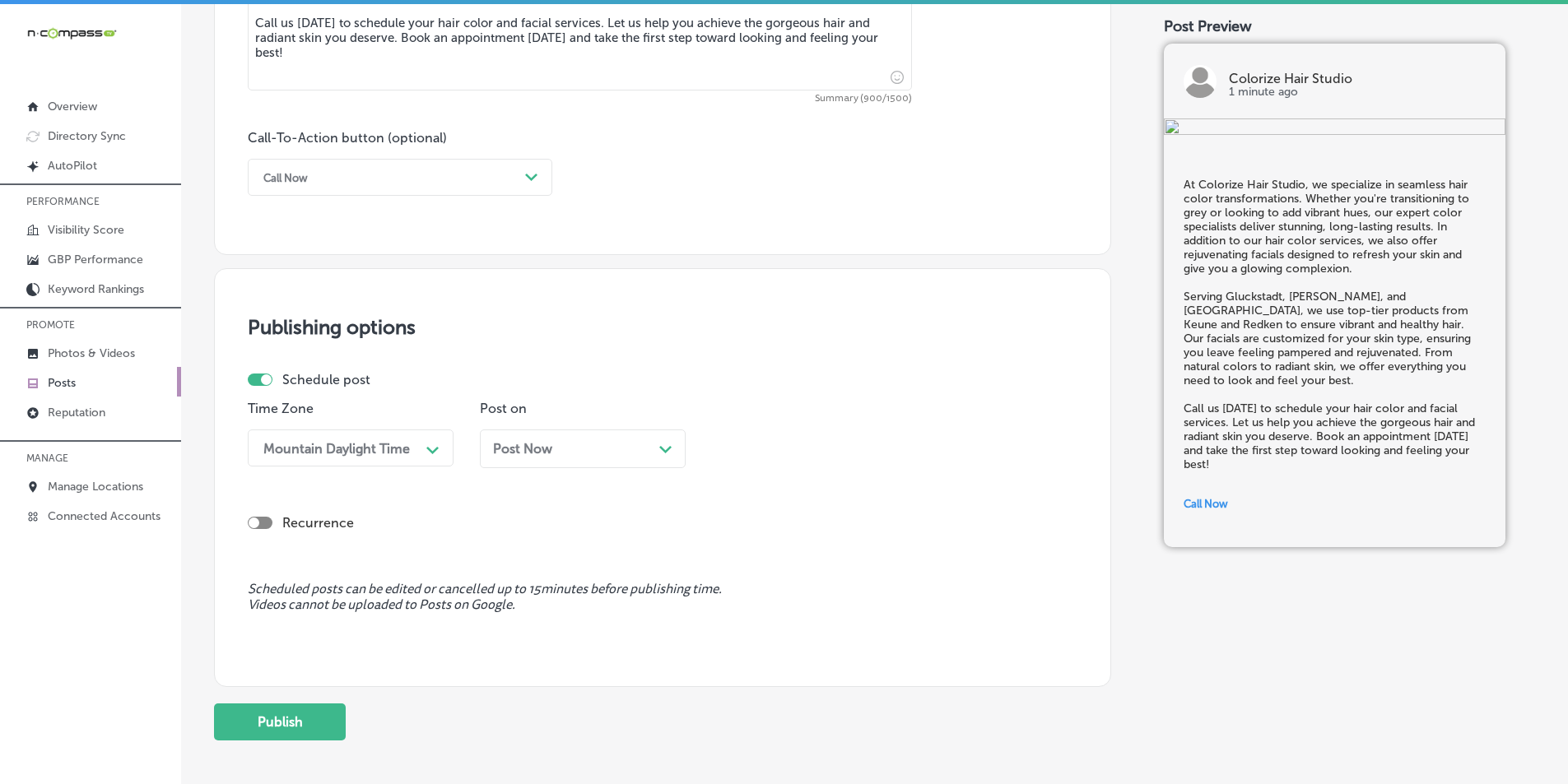
click at [584, 436] on div "Post Now Path Created with Sketch." at bounding box center [582, 449] width 205 height 39
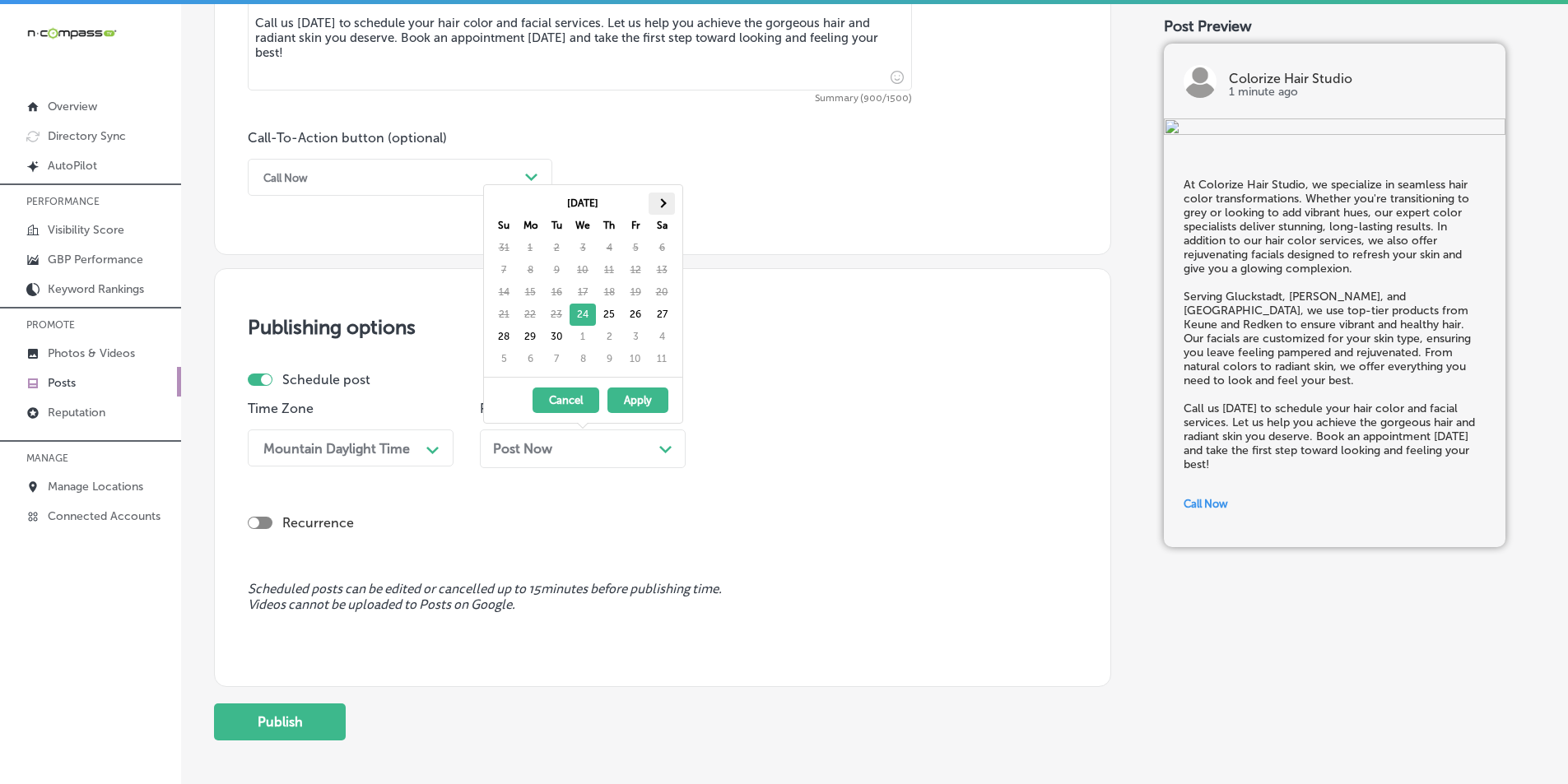
click at [662, 203] on span at bounding box center [661, 202] width 9 height 9
click at [503, 201] on span at bounding box center [502, 202] width 9 height 9
click at [658, 203] on span at bounding box center [661, 202] width 9 height 9
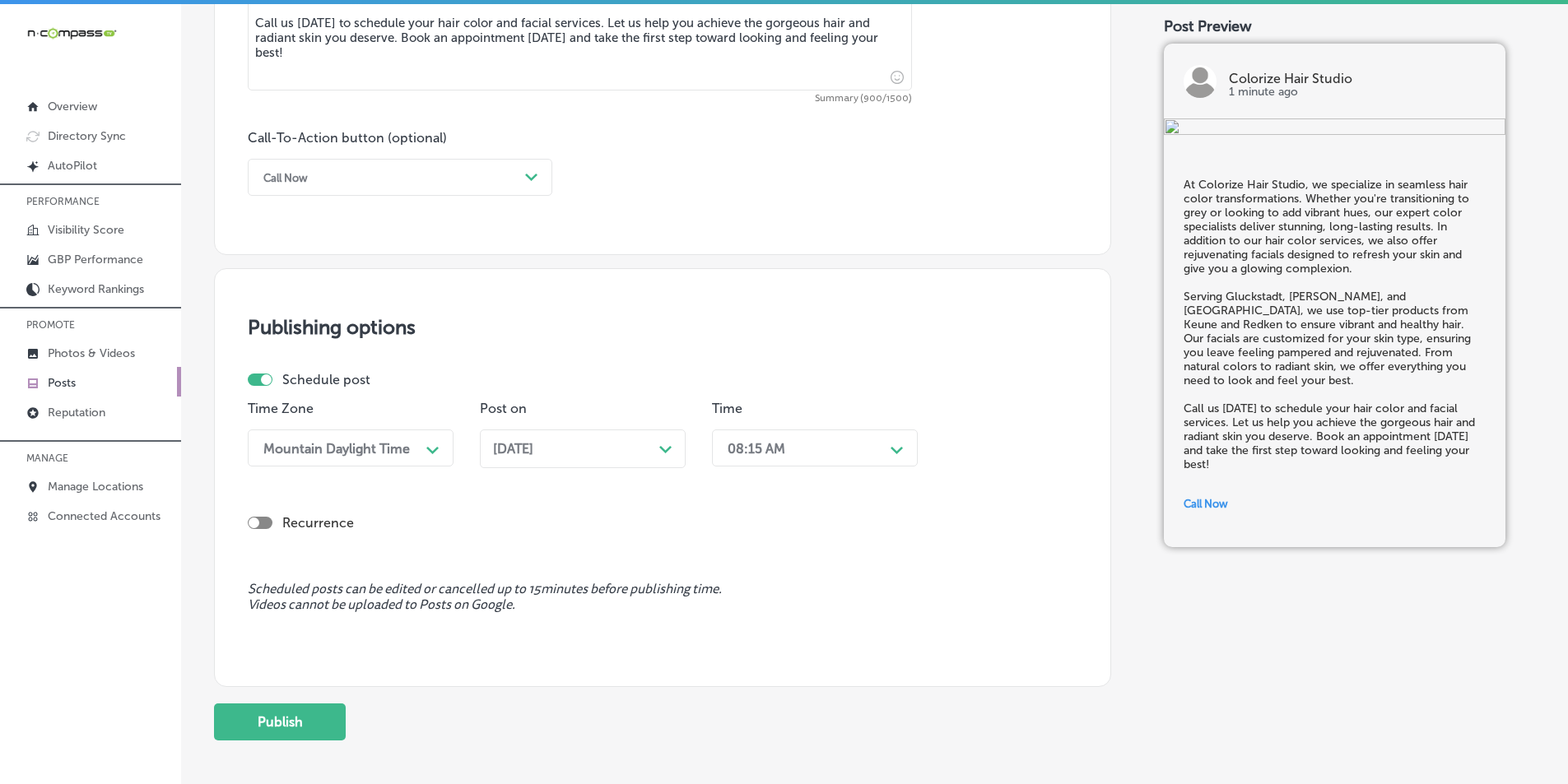
click at [872, 441] on div "08:15 AM" at bounding box center [801, 448] width 164 height 29
click at [747, 631] on div "7:00 AM" at bounding box center [814, 632] width 205 height 29
click at [271, 728] on button "Publish" at bounding box center [280, 722] width 132 height 37
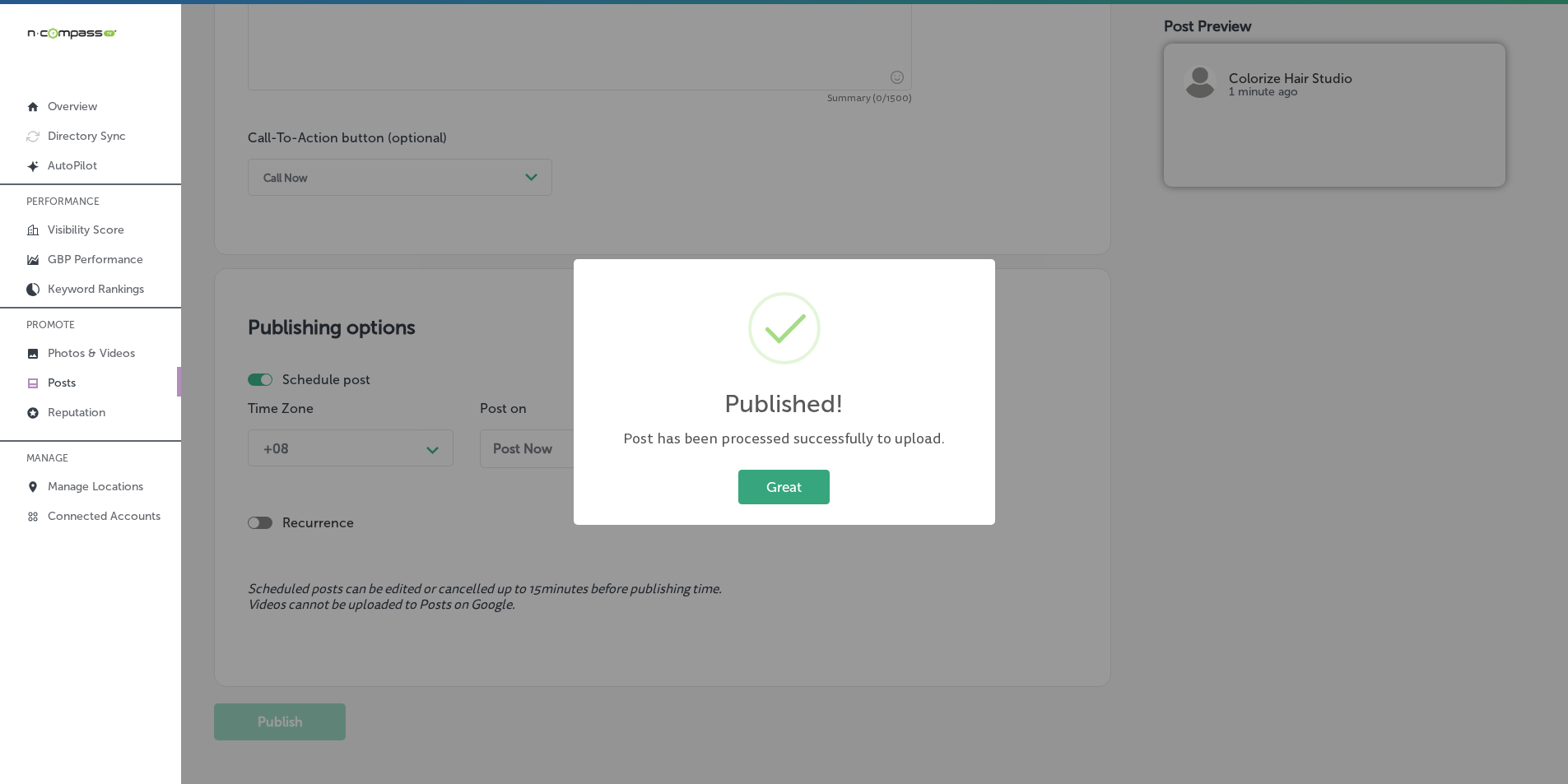
click at [773, 482] on button "Great" at bounding box center [784, 486] width 92 height 33
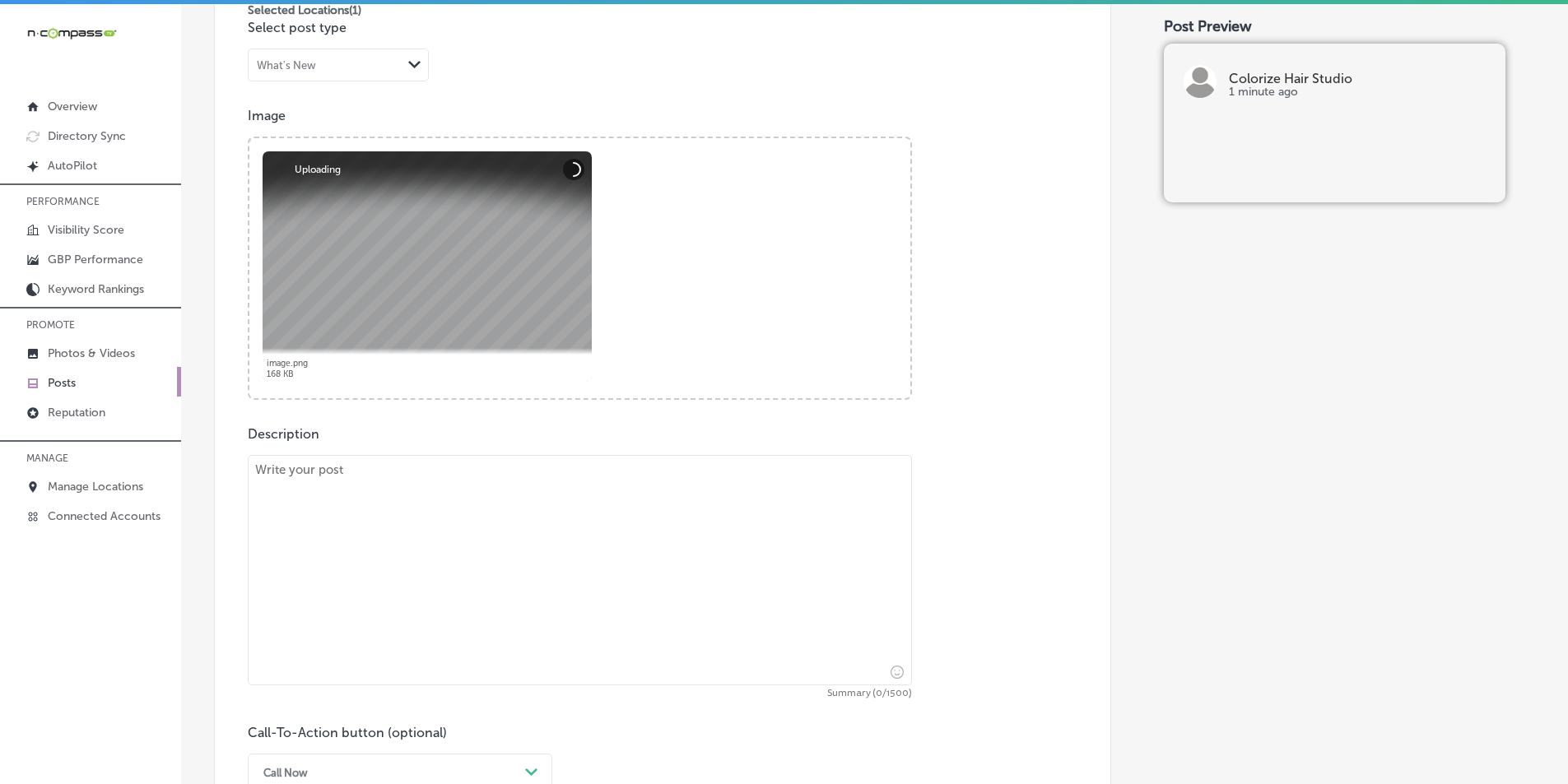
scroll to position [551, 0]
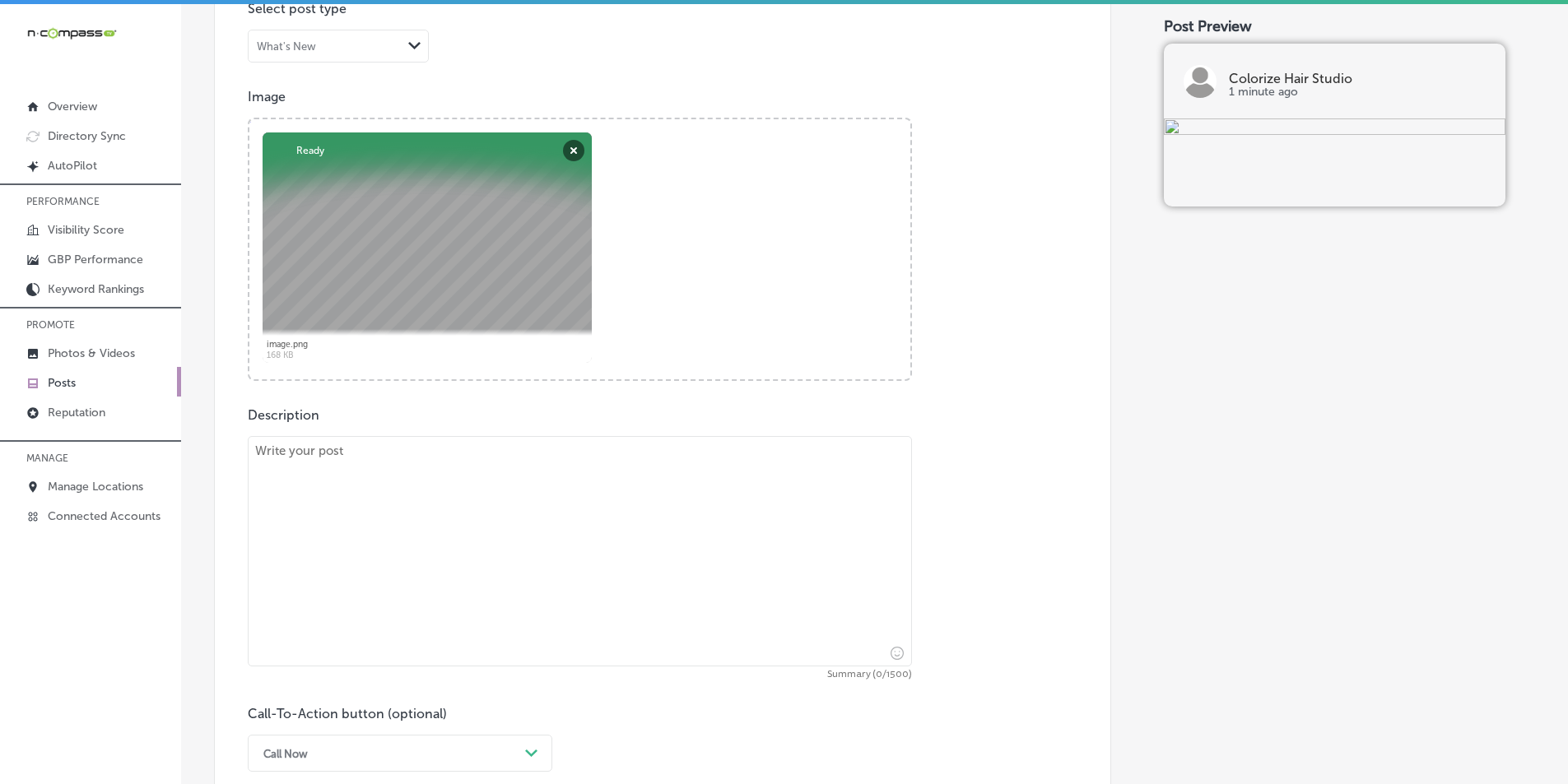
click at [365, 519] on textarea at bounding box center [579, 551] width 664 height 230
paste textarea "If you're looking for flawless, full brows, our brow lamination service at Colo…"
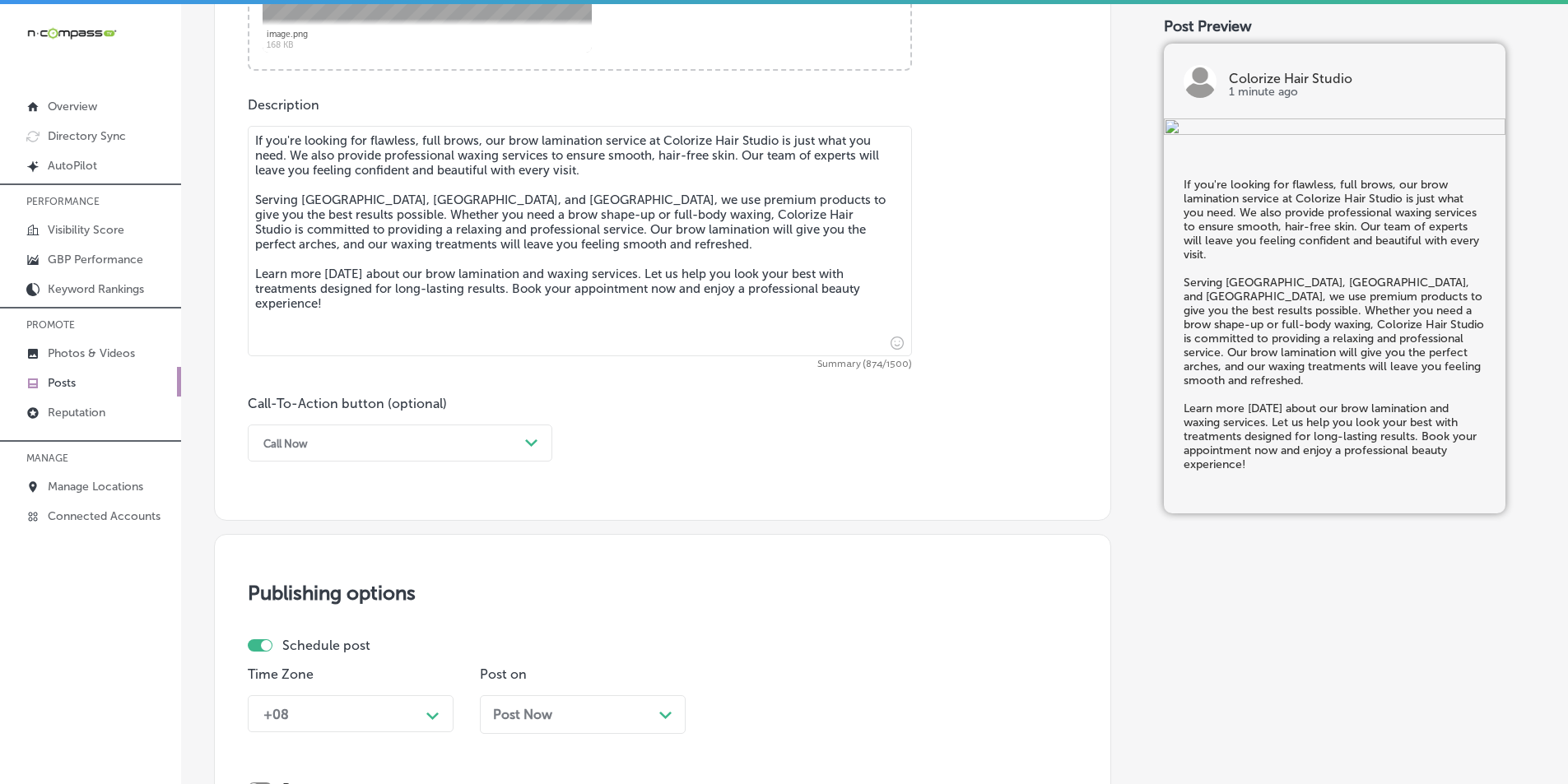
scroll to position [880, 0]
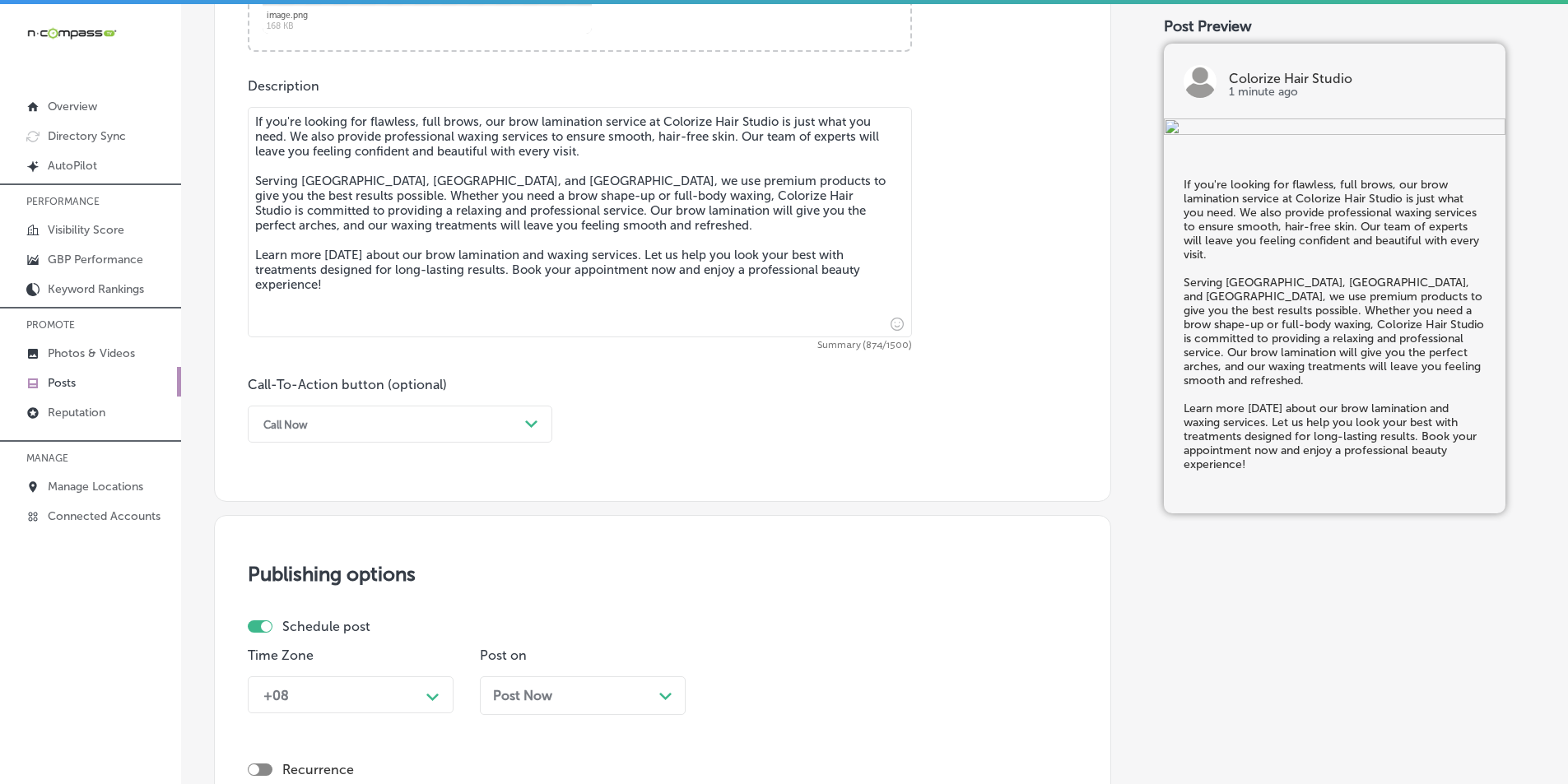
type textarea "If you're looking for flawless, full brows, our brow lamination service at Colo…"
click at [528, 420] on icon "Path Created with Sketch." at bounding box center [531, 424] width 12 height 8
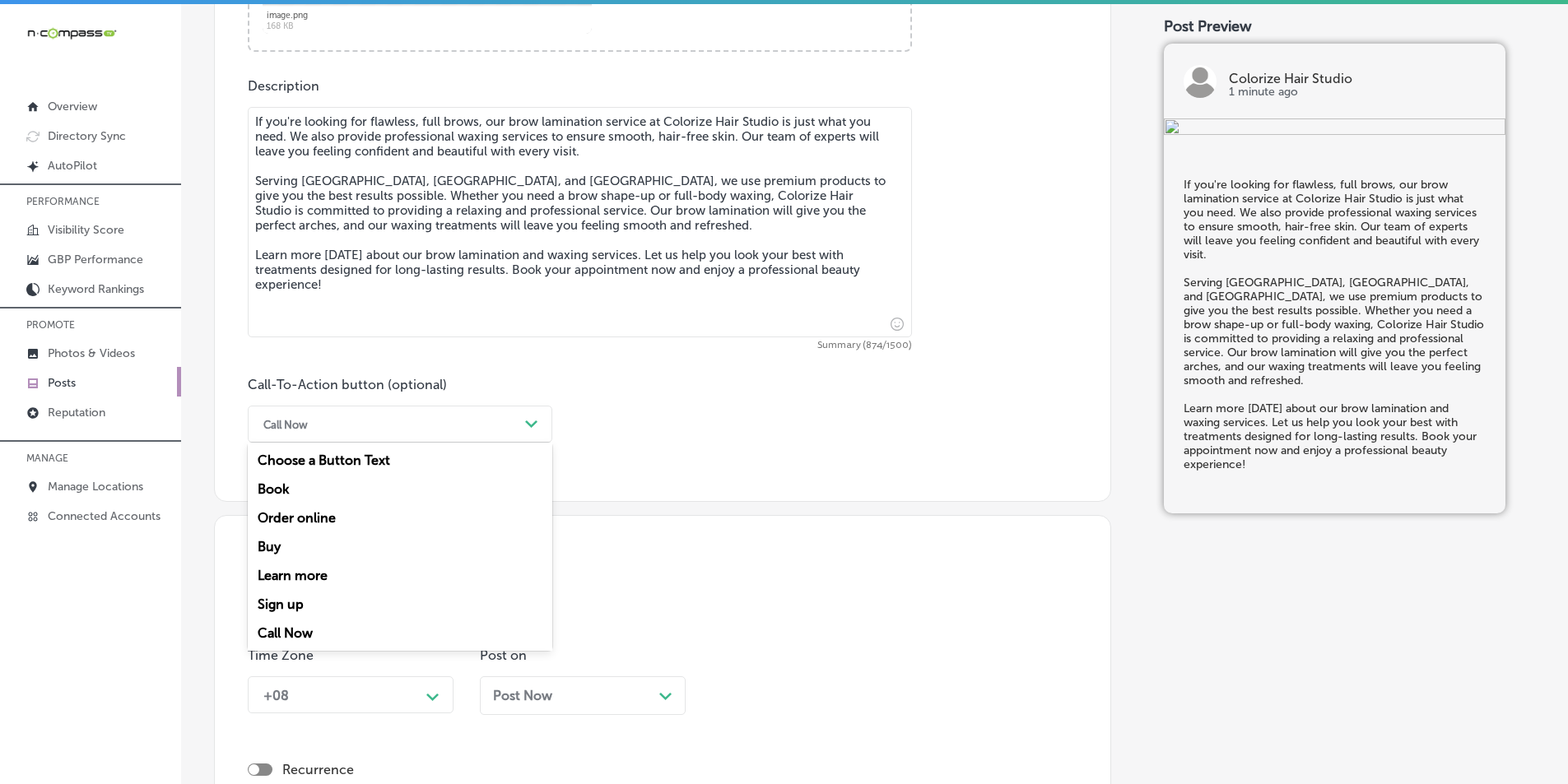
click at [318, 575] on div "Learn more" at bounding box center [399, 576] width 305 height 29
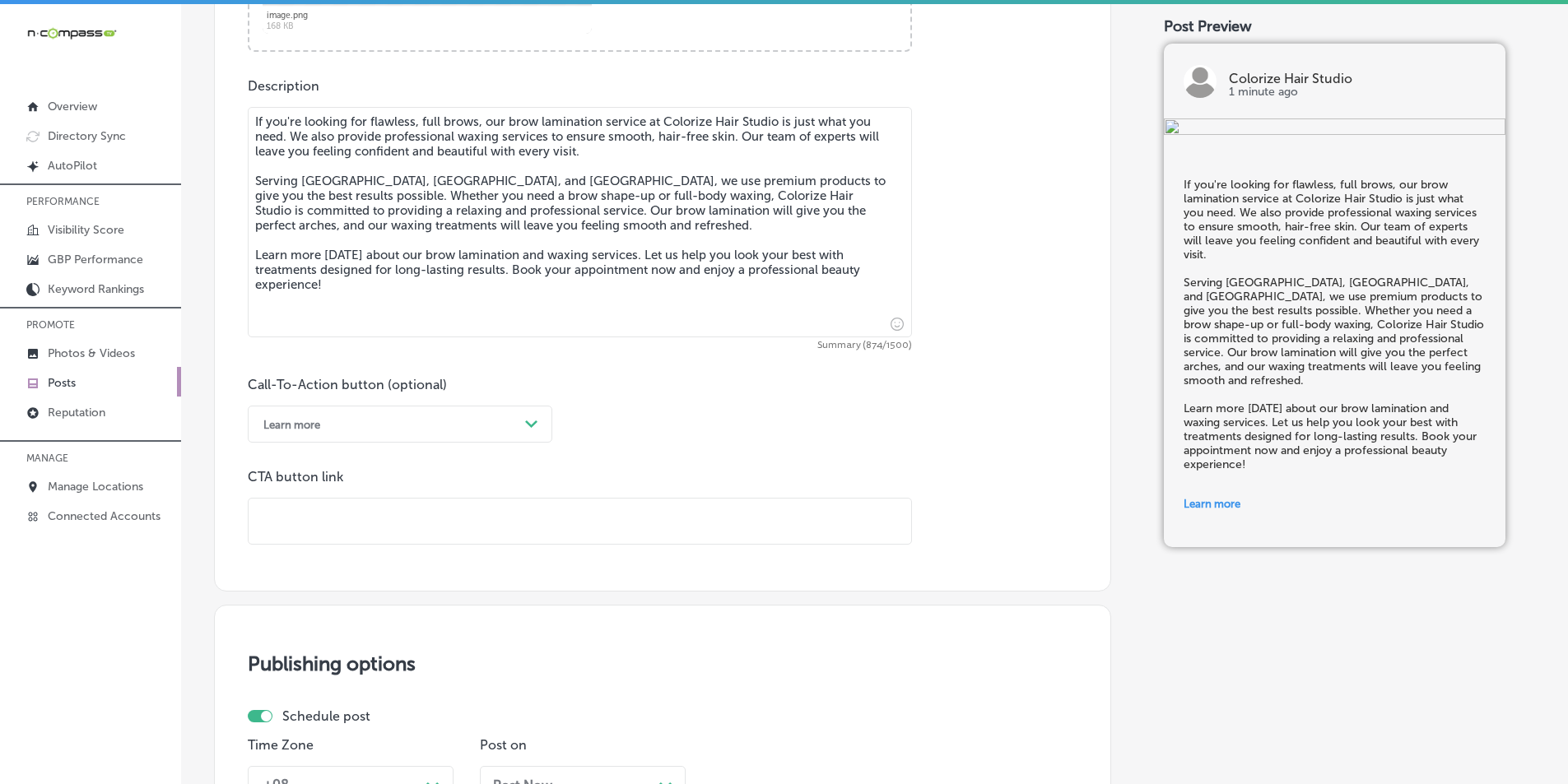
paste input "[URL][DOMAIN_NAME]"
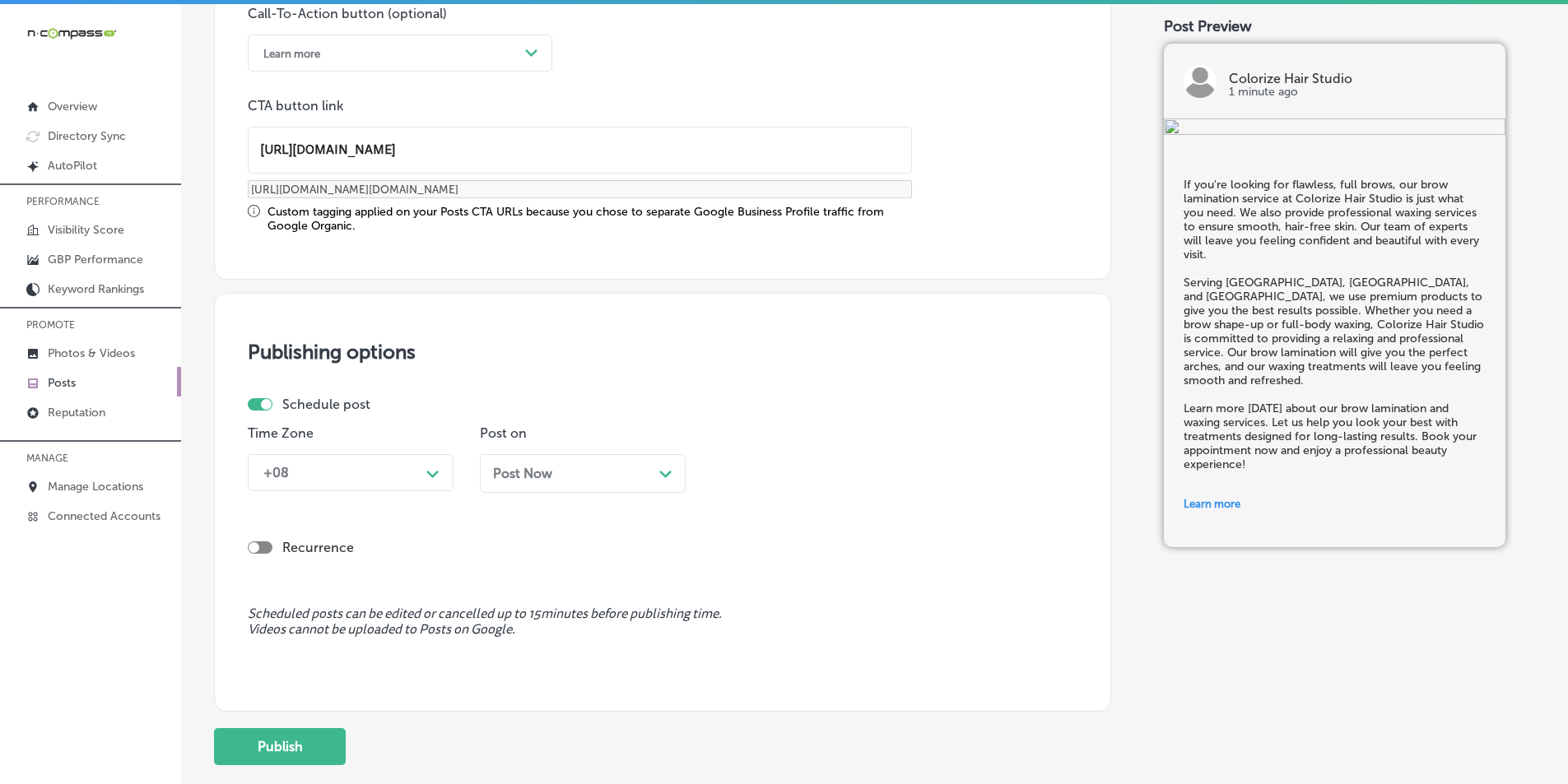
scroll to position [1292, 0]
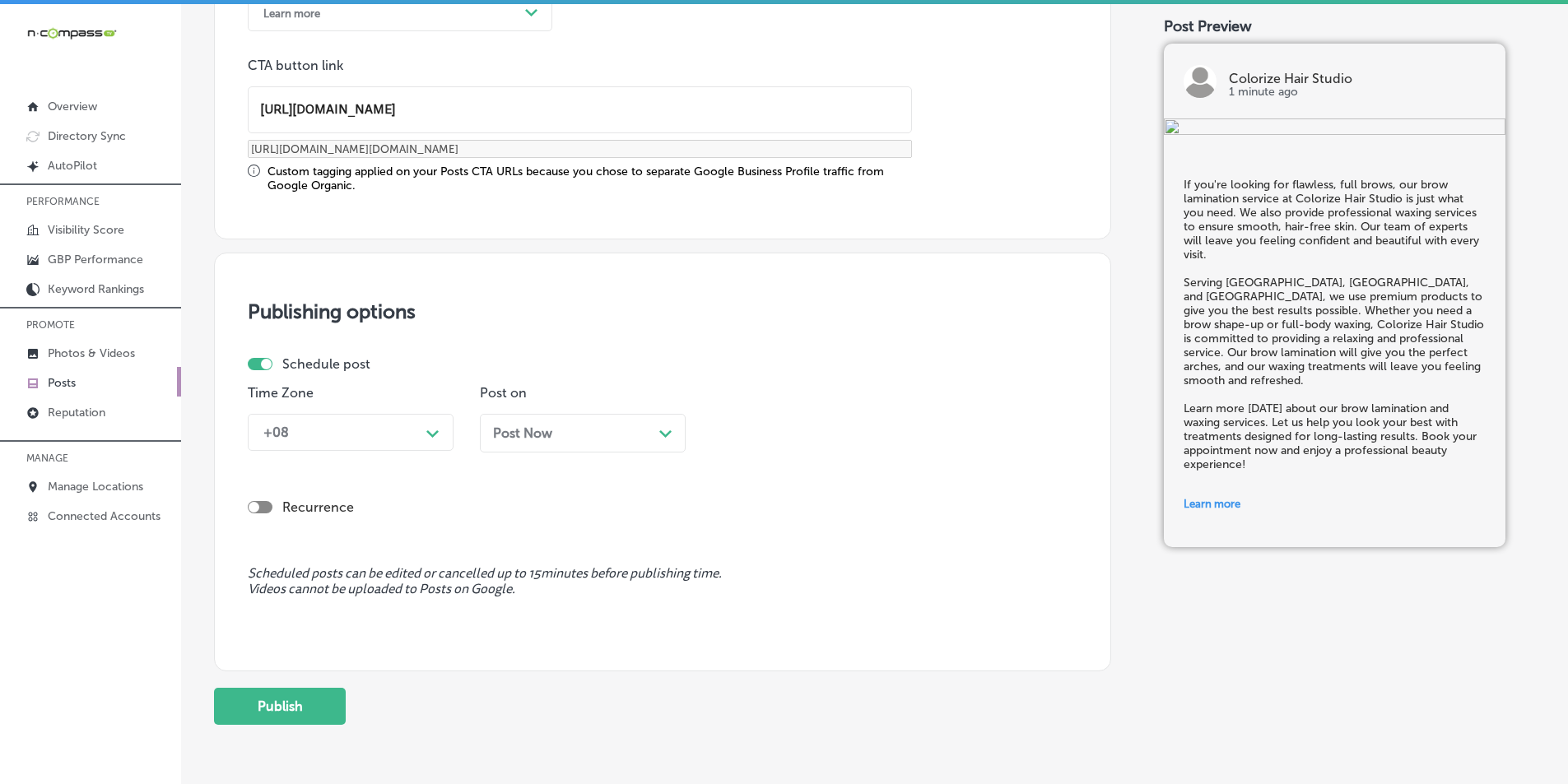
type input "[URL][DOMAIN_NAME]"
click at [424, 431] on div "Path Created with Sketch." at bounding box center [434, 433] width 27 height 27
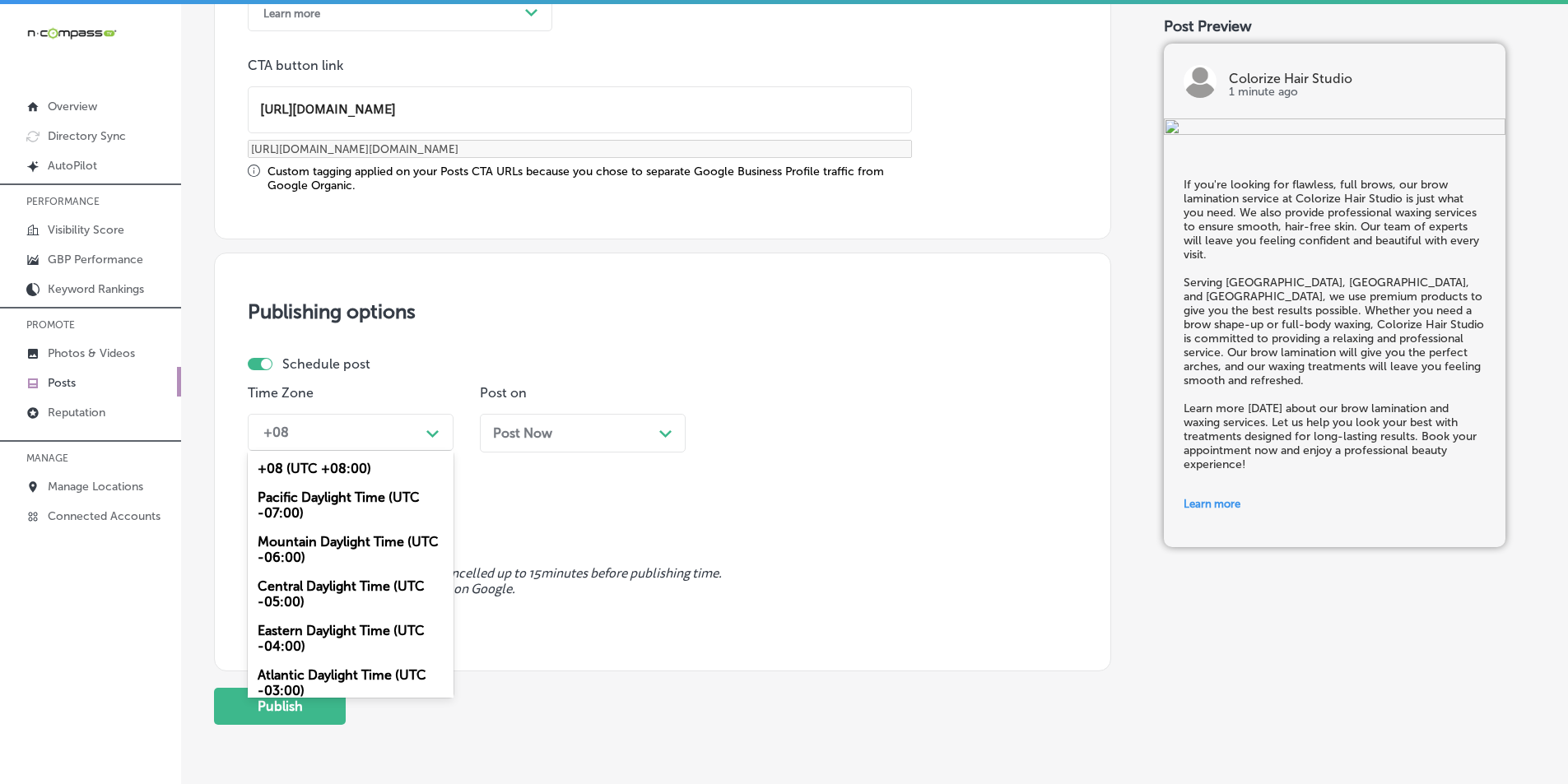
click at [317, 543] on div "Mountain Daylight Time (UTC -06:00)" at bounding box center [350, 549] width 205 height 45
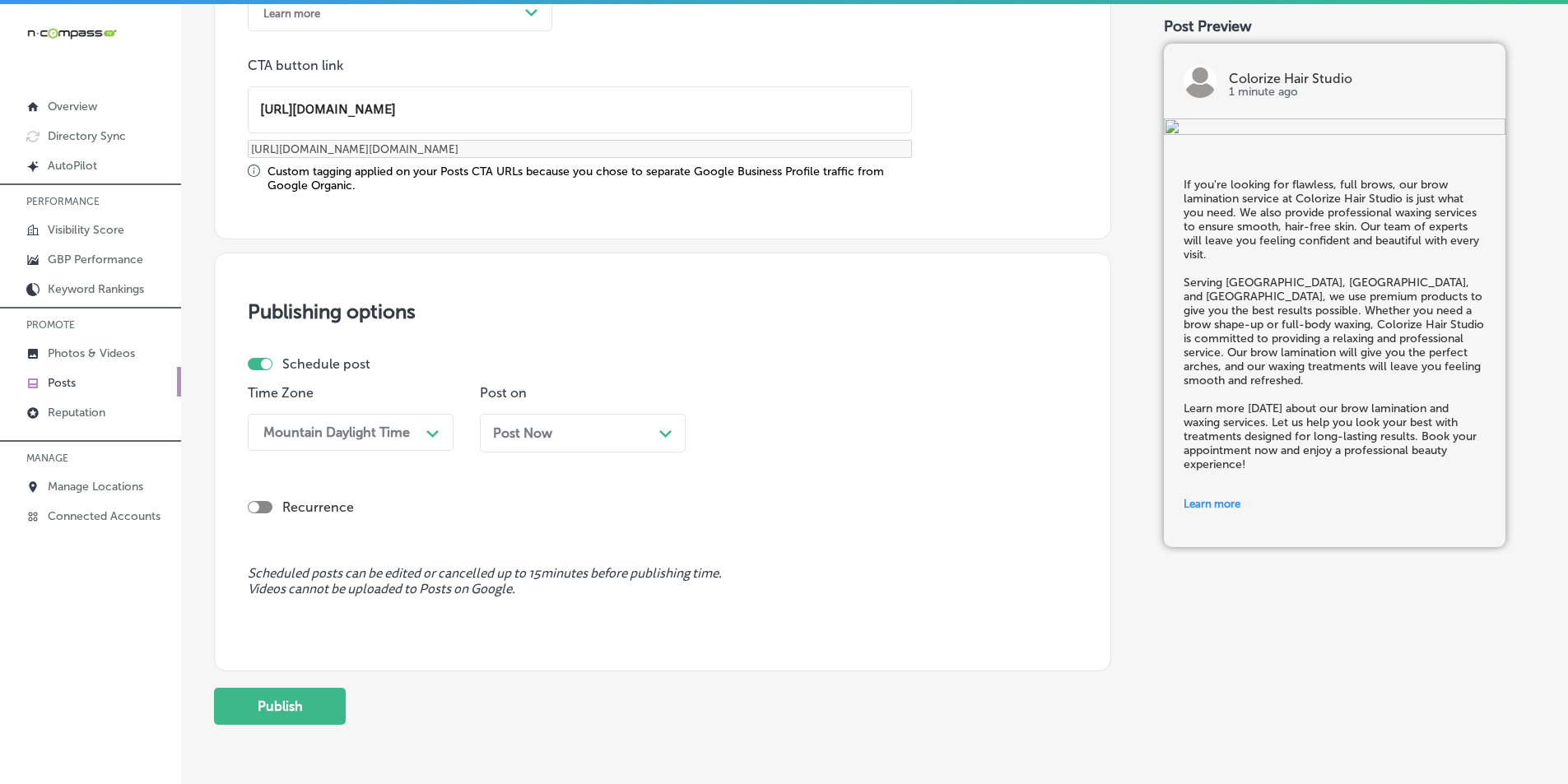
click at [659, 432] on icon "Path Created with Sketch." at bounding box center [665, 434] width 12 height 8
click at [837, 428] on div "08:15 AM" at bounding box center [801, 433] width 164 height 29
click at [738, 613] on div "7:00 AM" at bounding box center [814, 617] width 205 height 29
click at [267, 706] on button "Publish" at bounding box center [280, 706] width 132 height 37
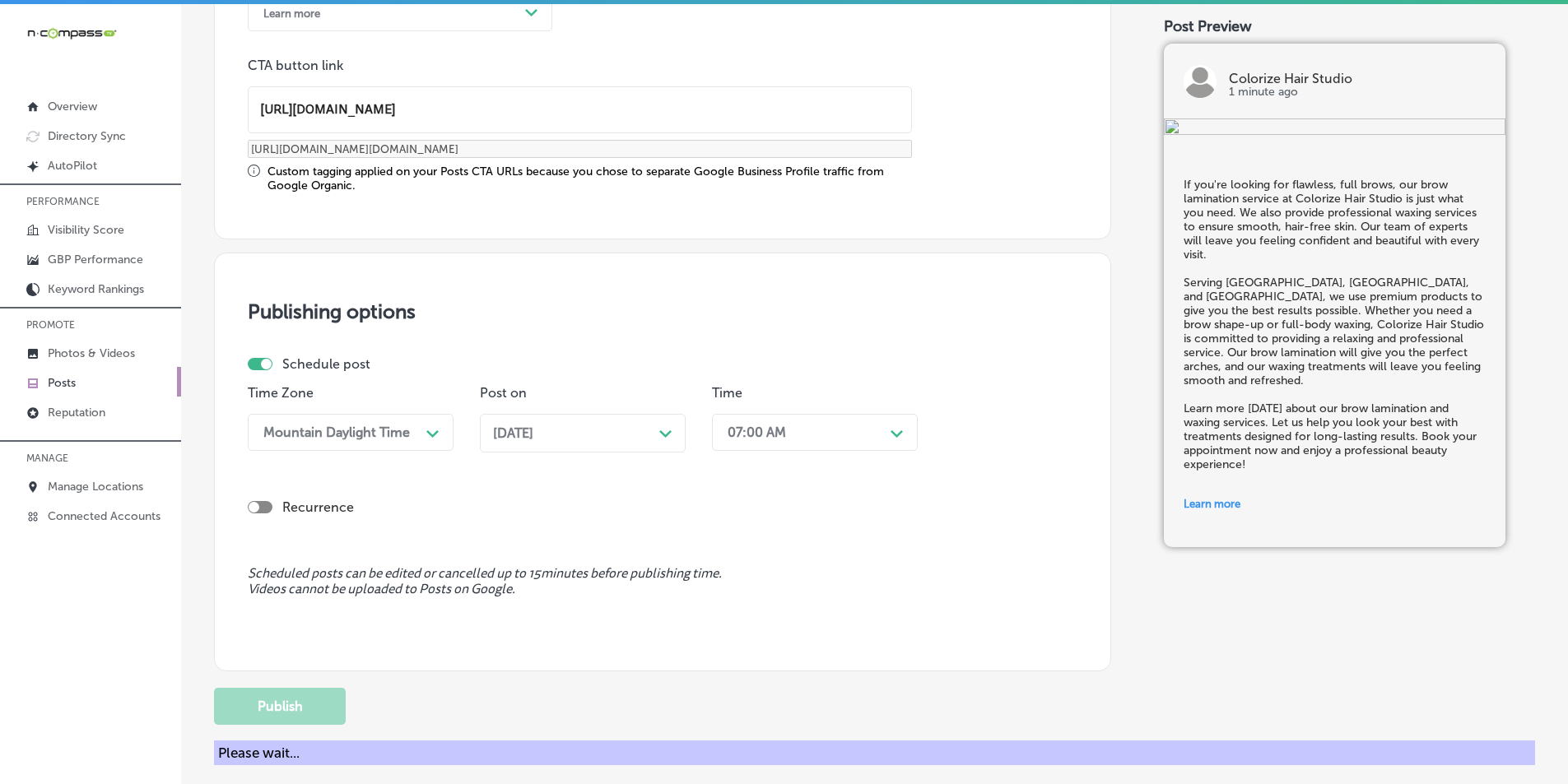
scroll to position [1207, 0]
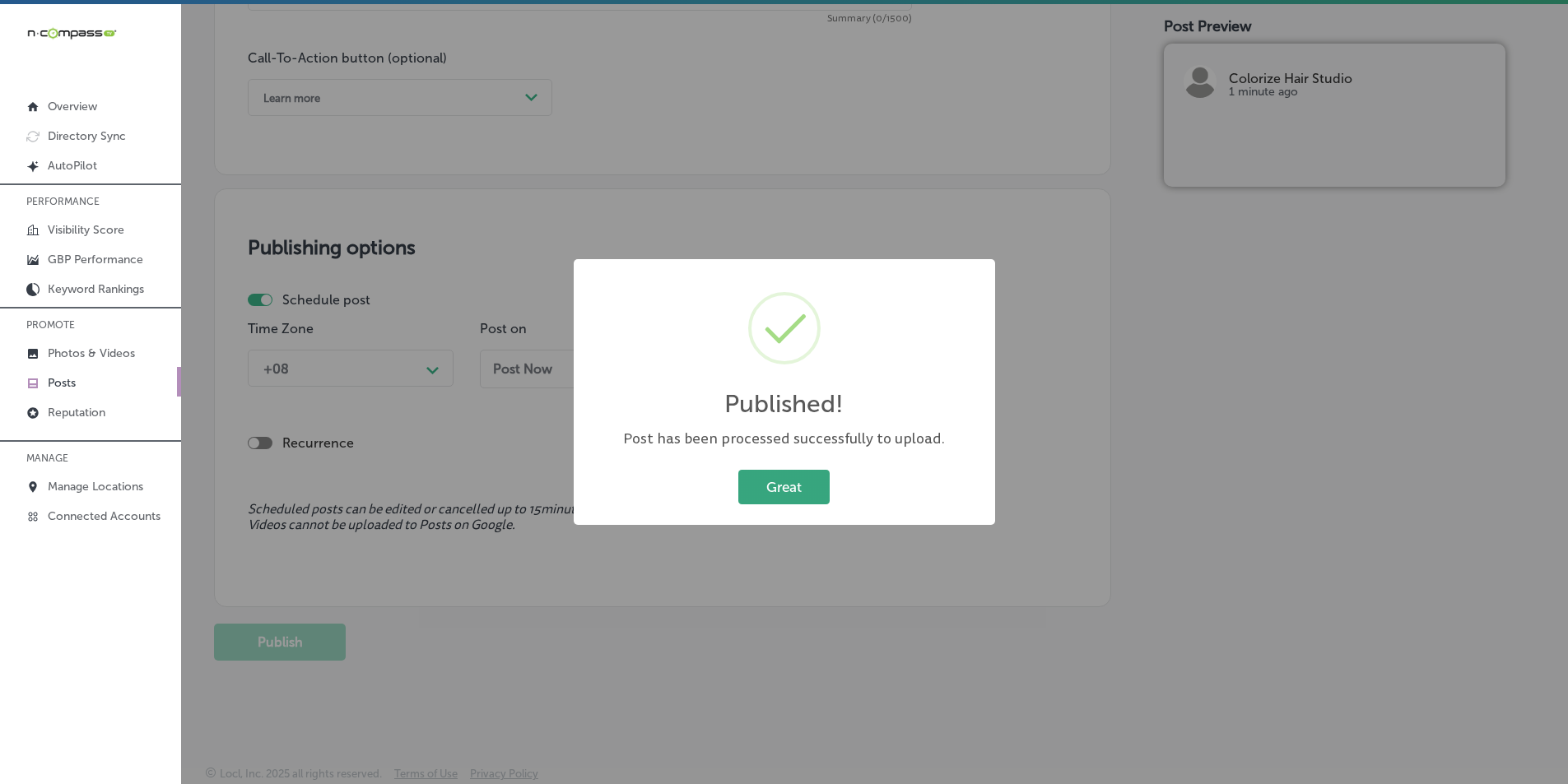
click at [771, 487] on button "Great" at bounding box center [784, 486] width 92 height 33
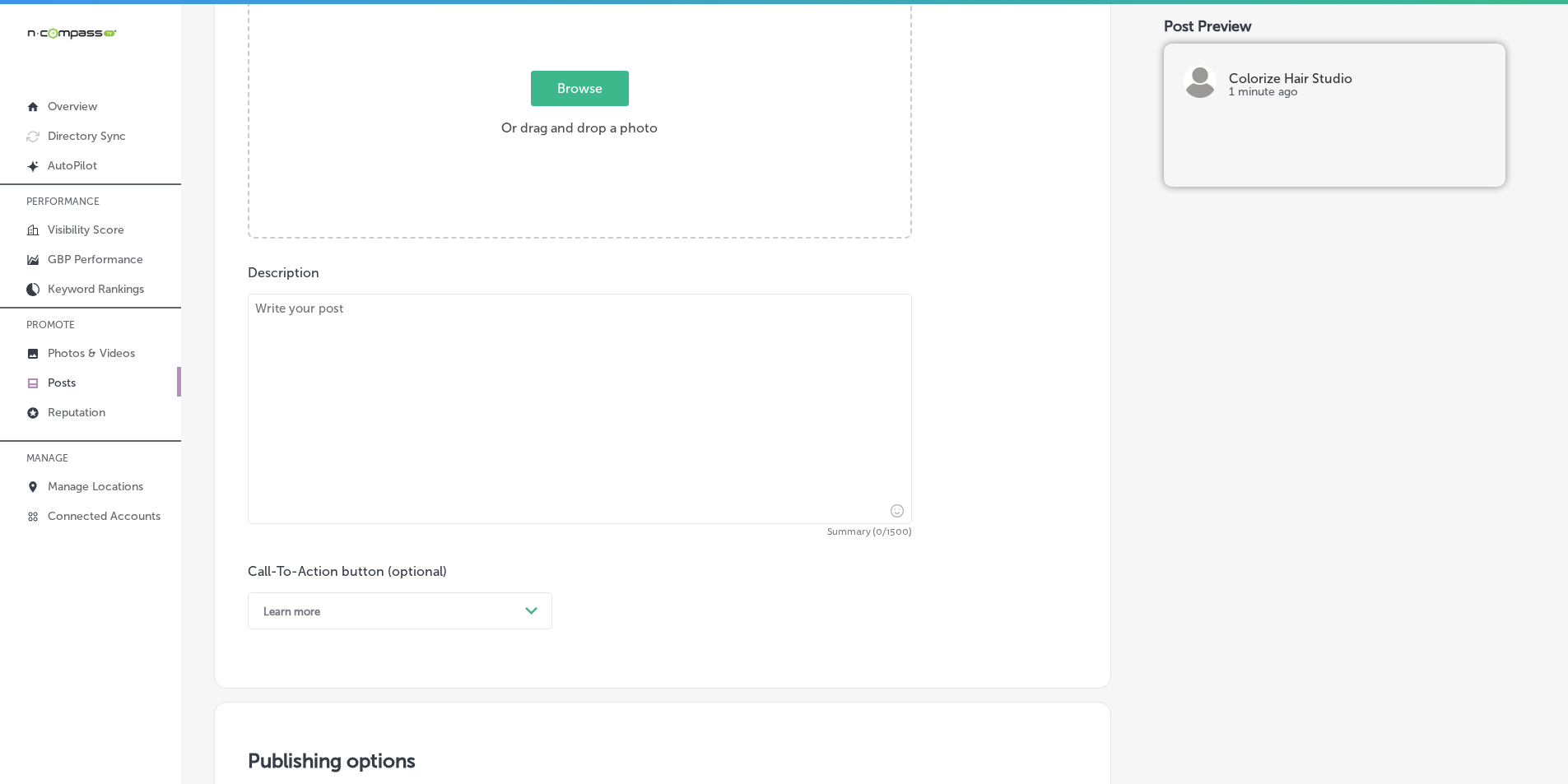
scroll to position [631, 0]
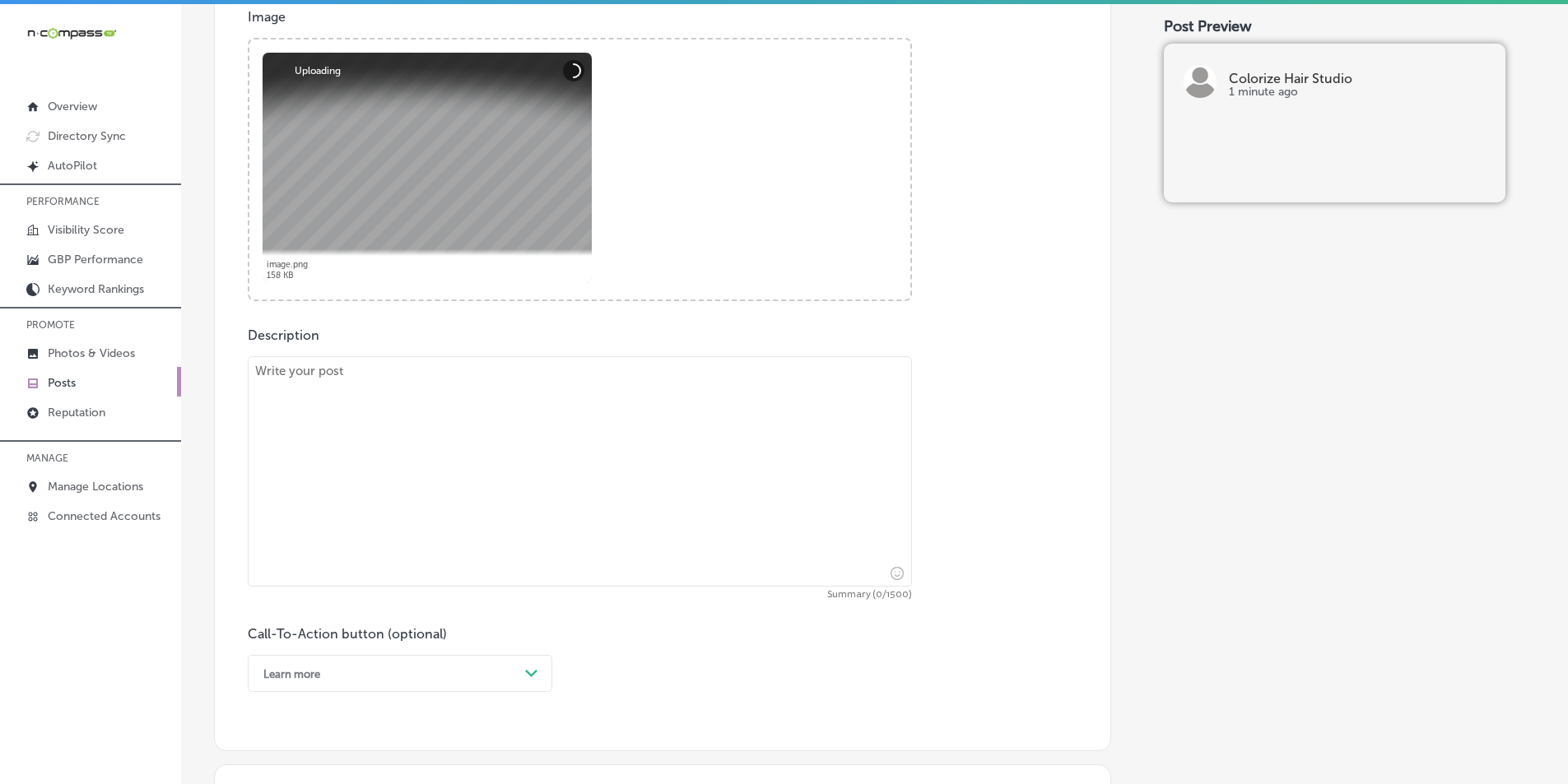
drag, startPoint x: 295, startPoint y: 410, endPoint x: 311, endPoint y: 369, distance: 44.0
click at [296, 410] on textarea at bounding box center [579, 471] width 664 height 230
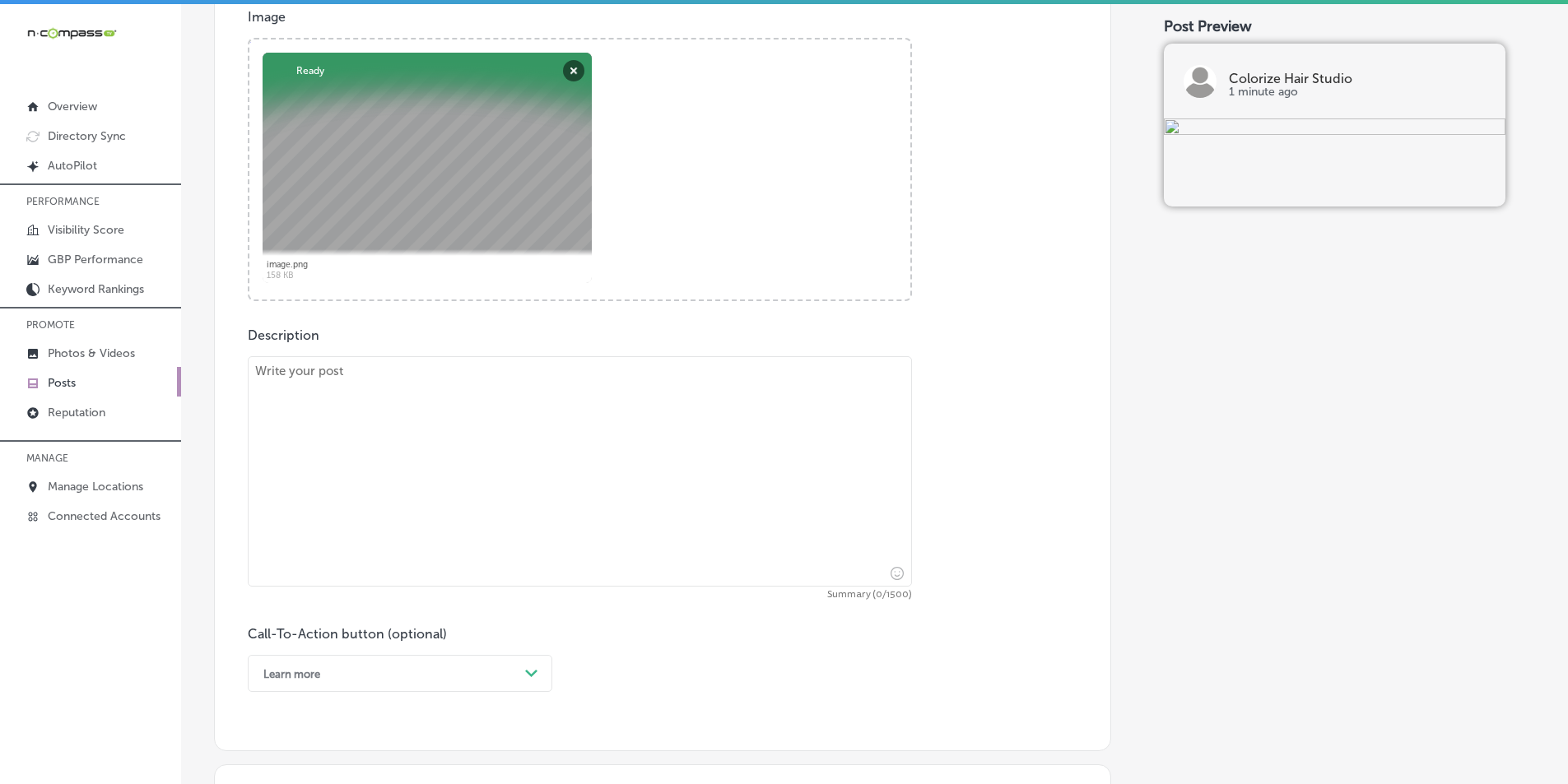
paste textarea "Colorize Hair Studio is your go-to place for custom haircuts and blowouts. Whet…"
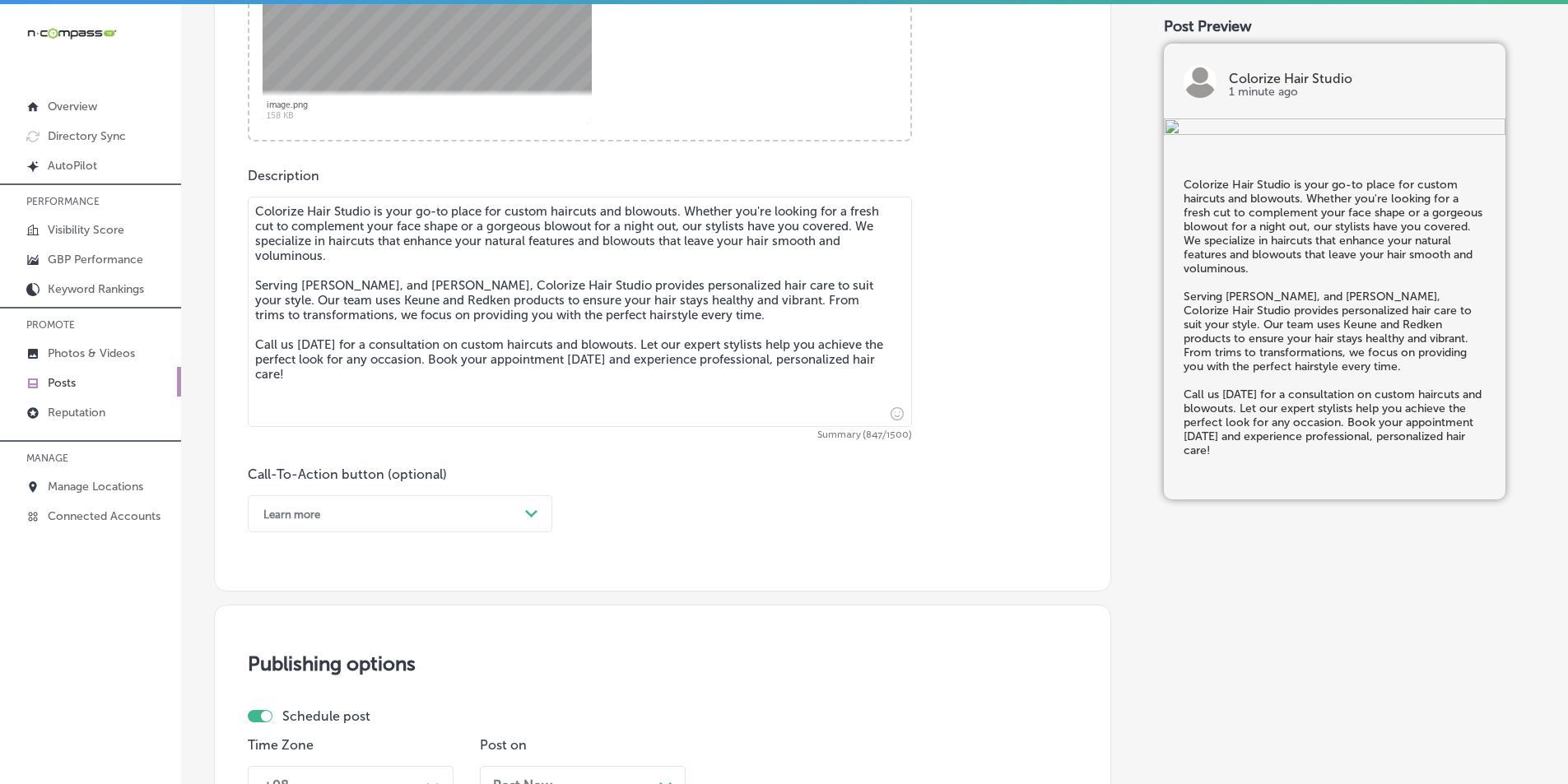
scroll to position [795, 0]
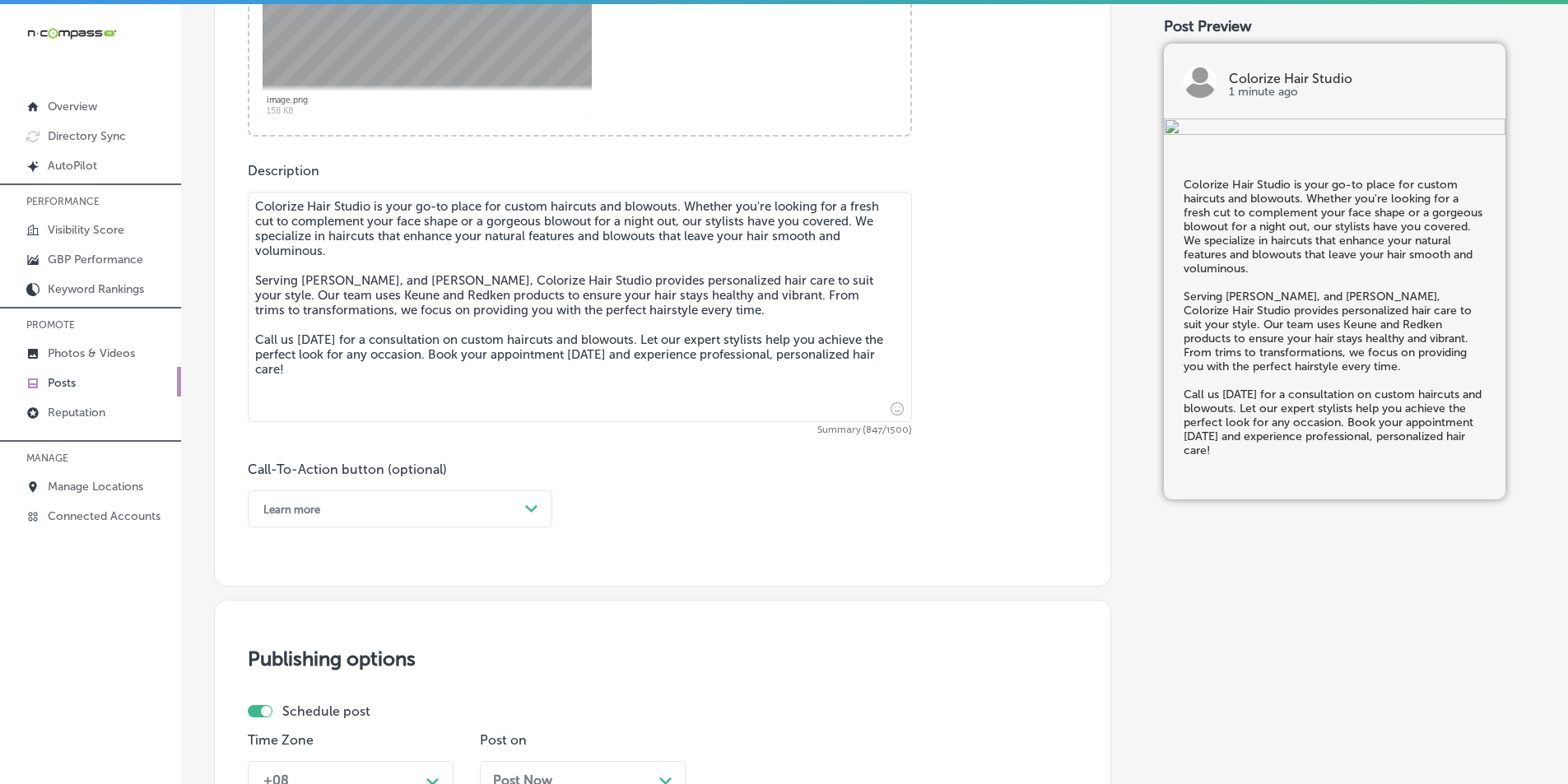
type textarea "Colorize Hair Studio is your go-to place for custom haircuts and blowouts. Whet…"
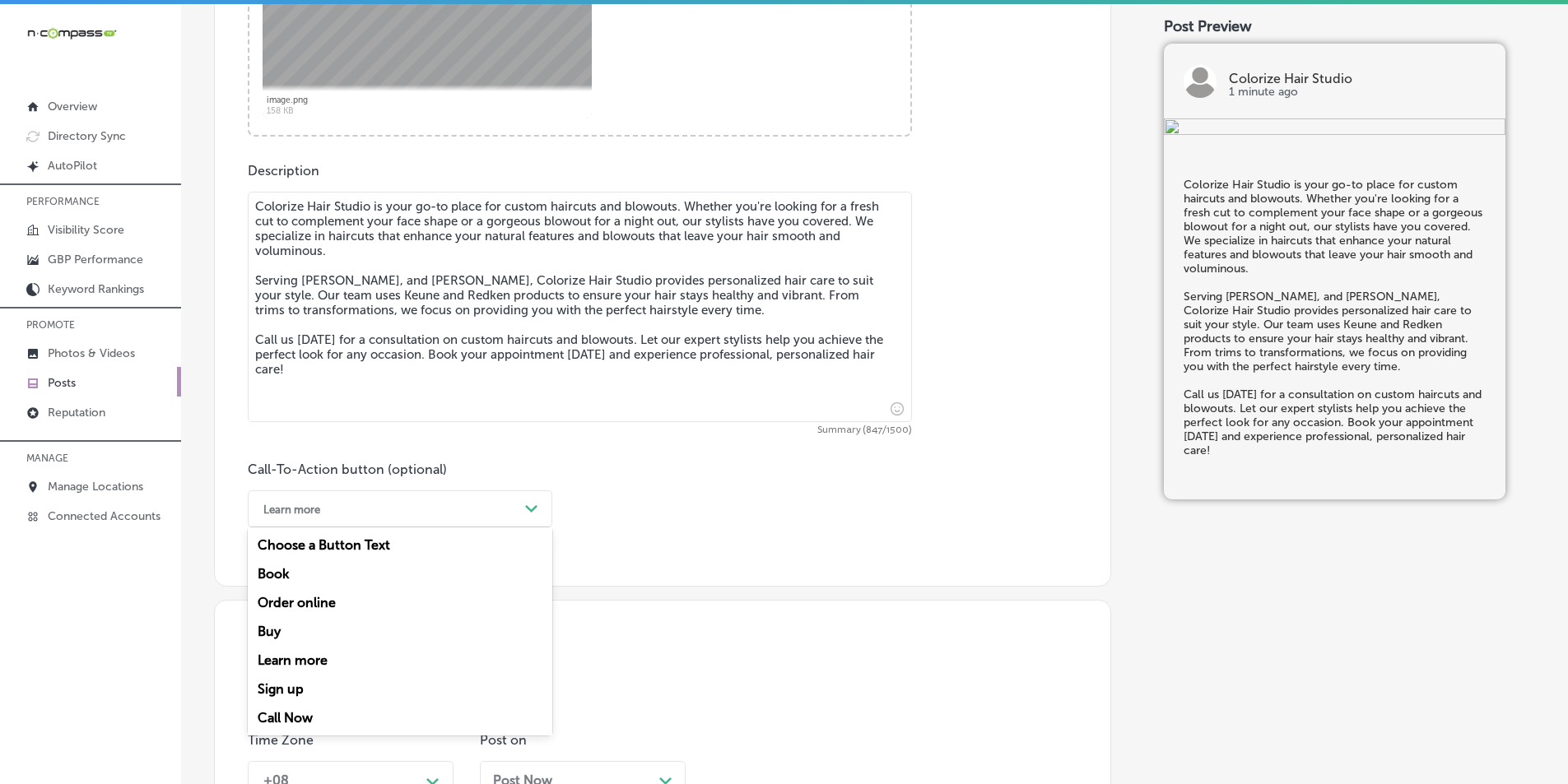
click at [535, 507] on polygon at bounding box center [531, 509] width 12 height 8
click at [299, 712] on div "Call Now" at bounding box center [399, 718] width 305 height 29
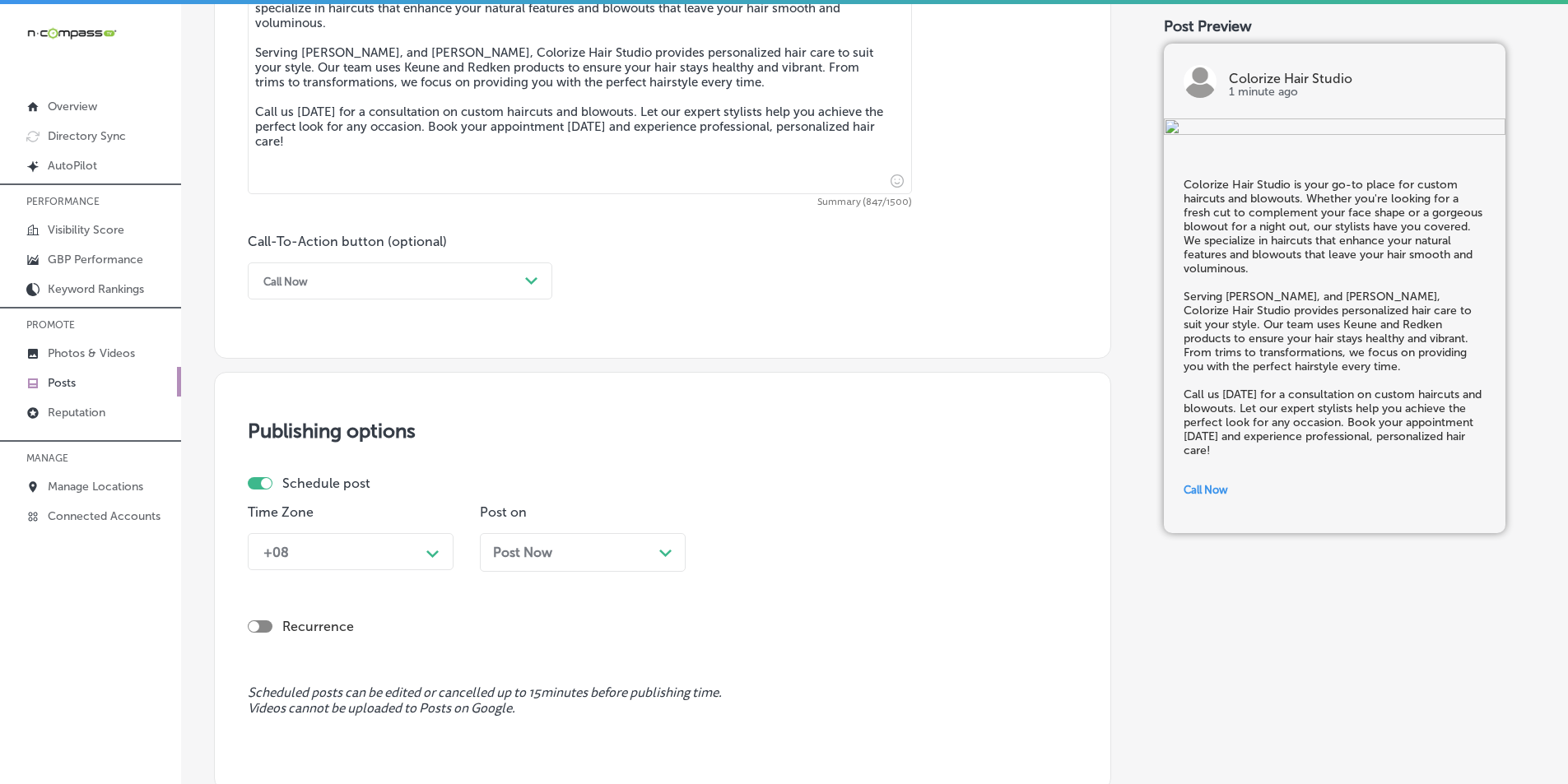
scroll to position [1125, 0]
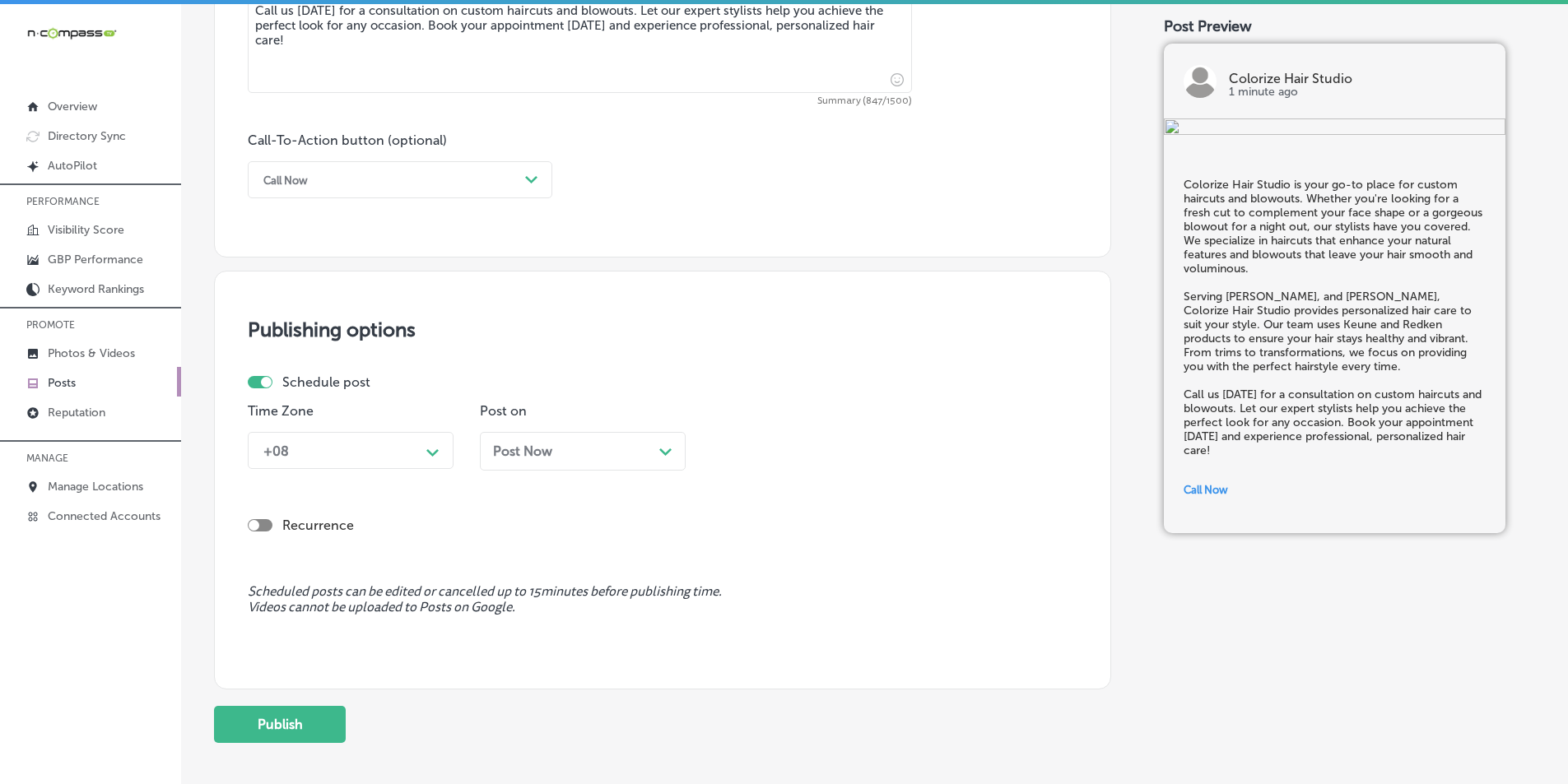
click at [434, 450] on icon "Path Created with Sketch." at bounding box center [432, 454] width 12 height 8
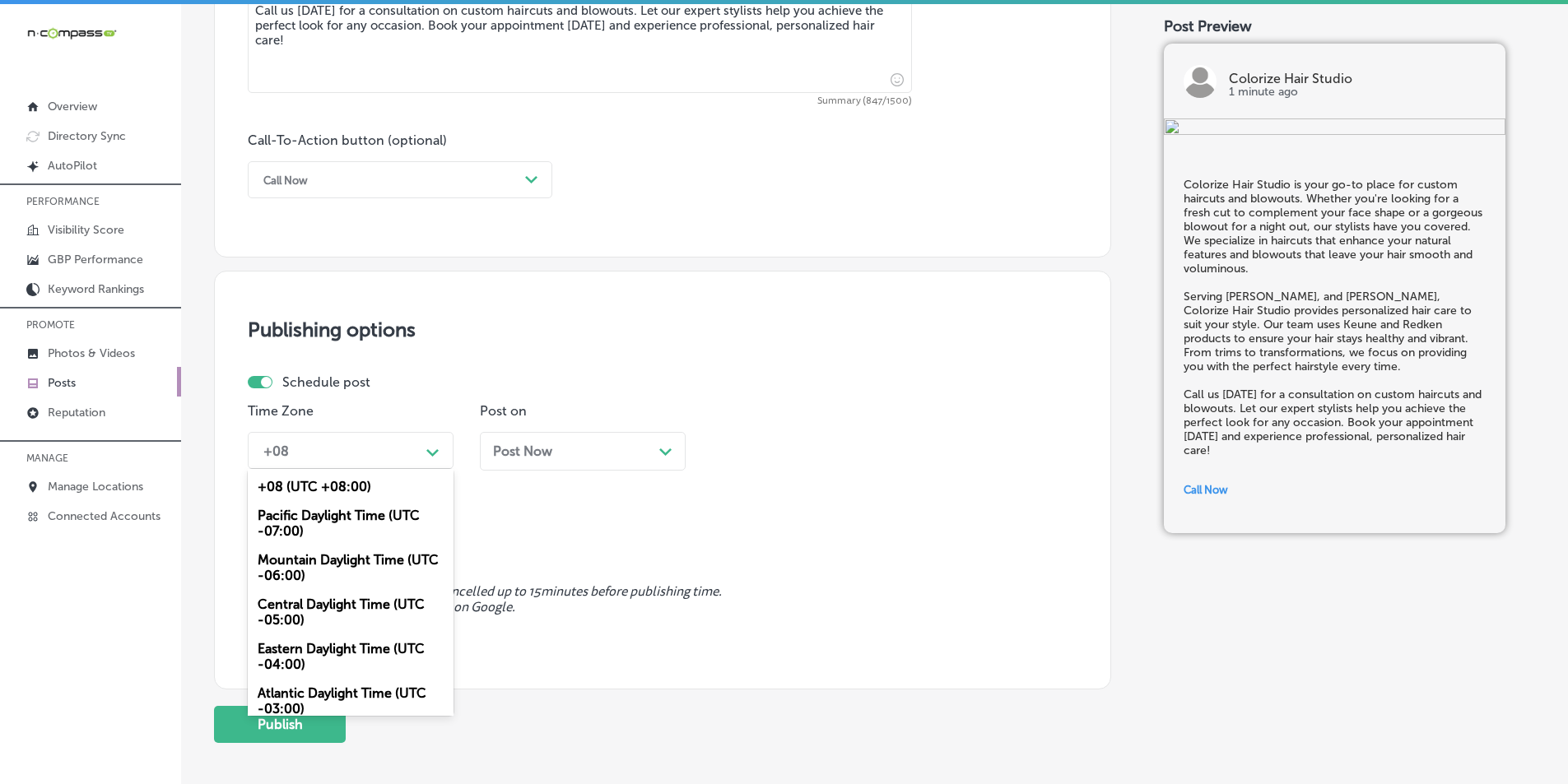
click at [316, 555] on div "Mountain Daylight Time (UTC -06:00)" at bounding box center [350, 567] width 205 height 45
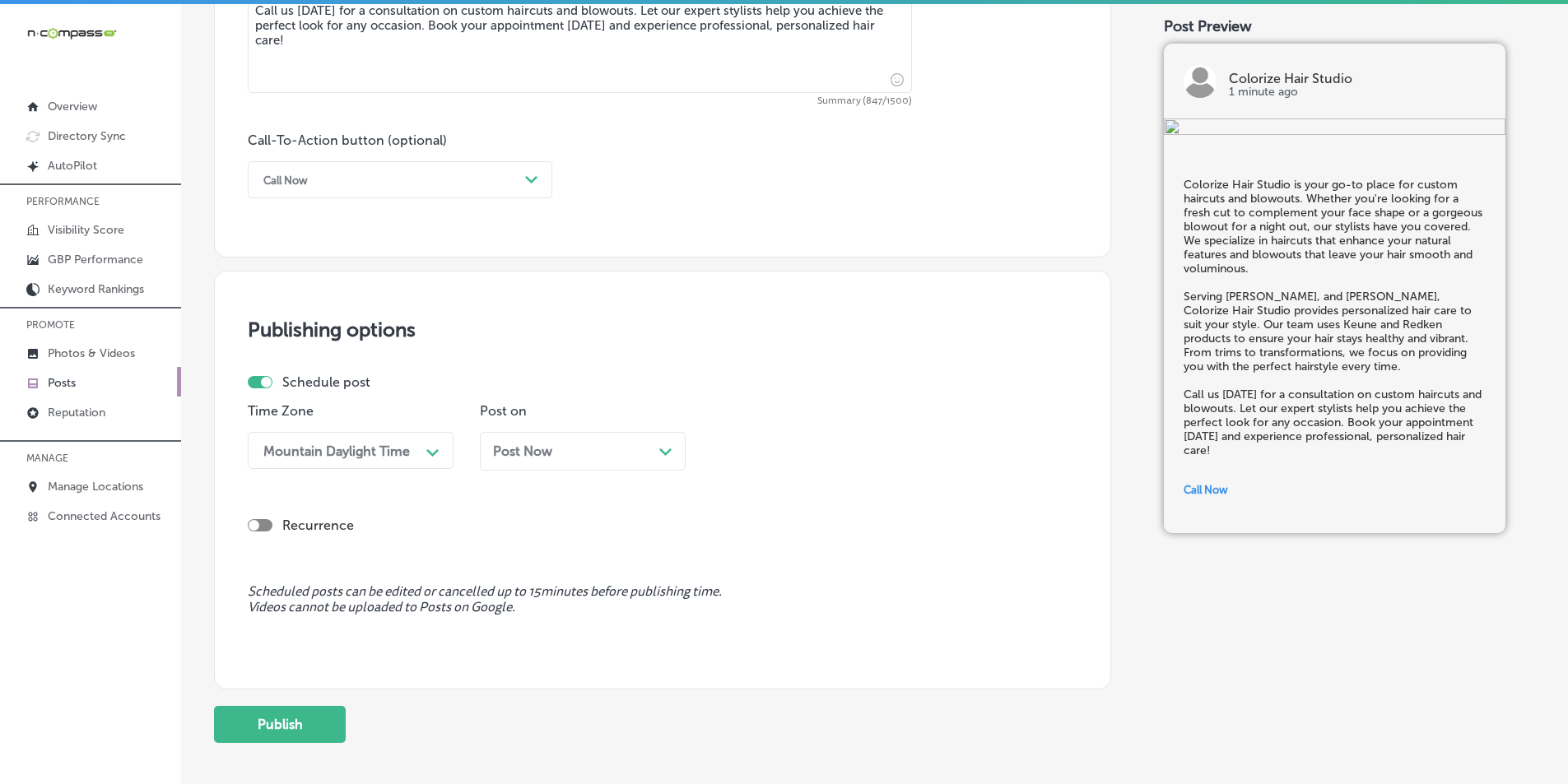
click at [657, 451] on div "Post Now Path Created with Sketch." at bounding box center [583, 452] width 180 height 15
click at [860, 450] on div "08:15 AM" at bounding box center [801, 451] width 164 height 29
click at [735, 634] on div "7:00 AM" at bounding box center [814, 635] width 205 height 29
click at [287, 715] on button "Publish" at bounding box center [280, 724] width 132 height 37
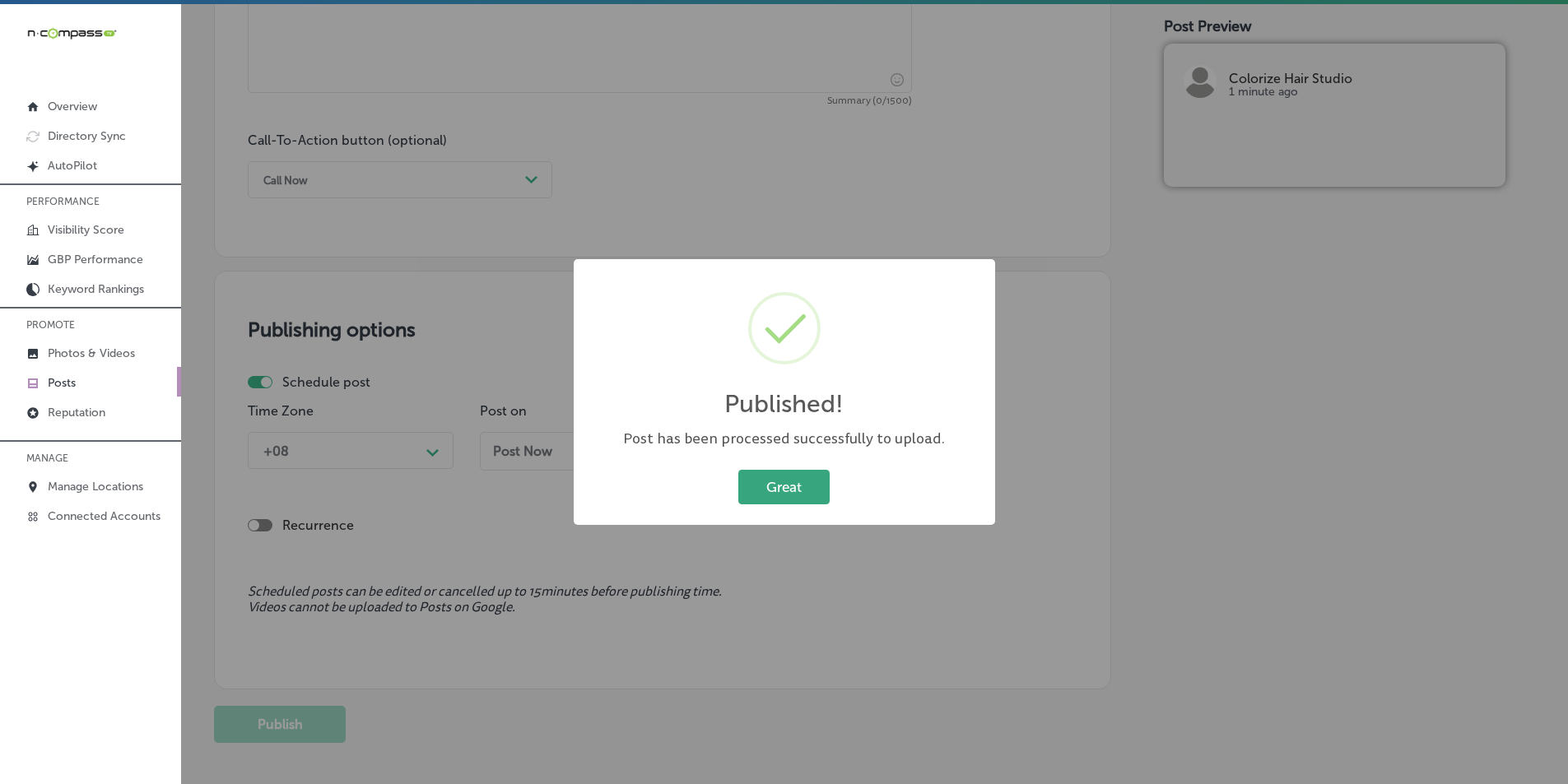
click at [777, 475] on button "Great" at bounding box center [784, 486] width 92 height 33
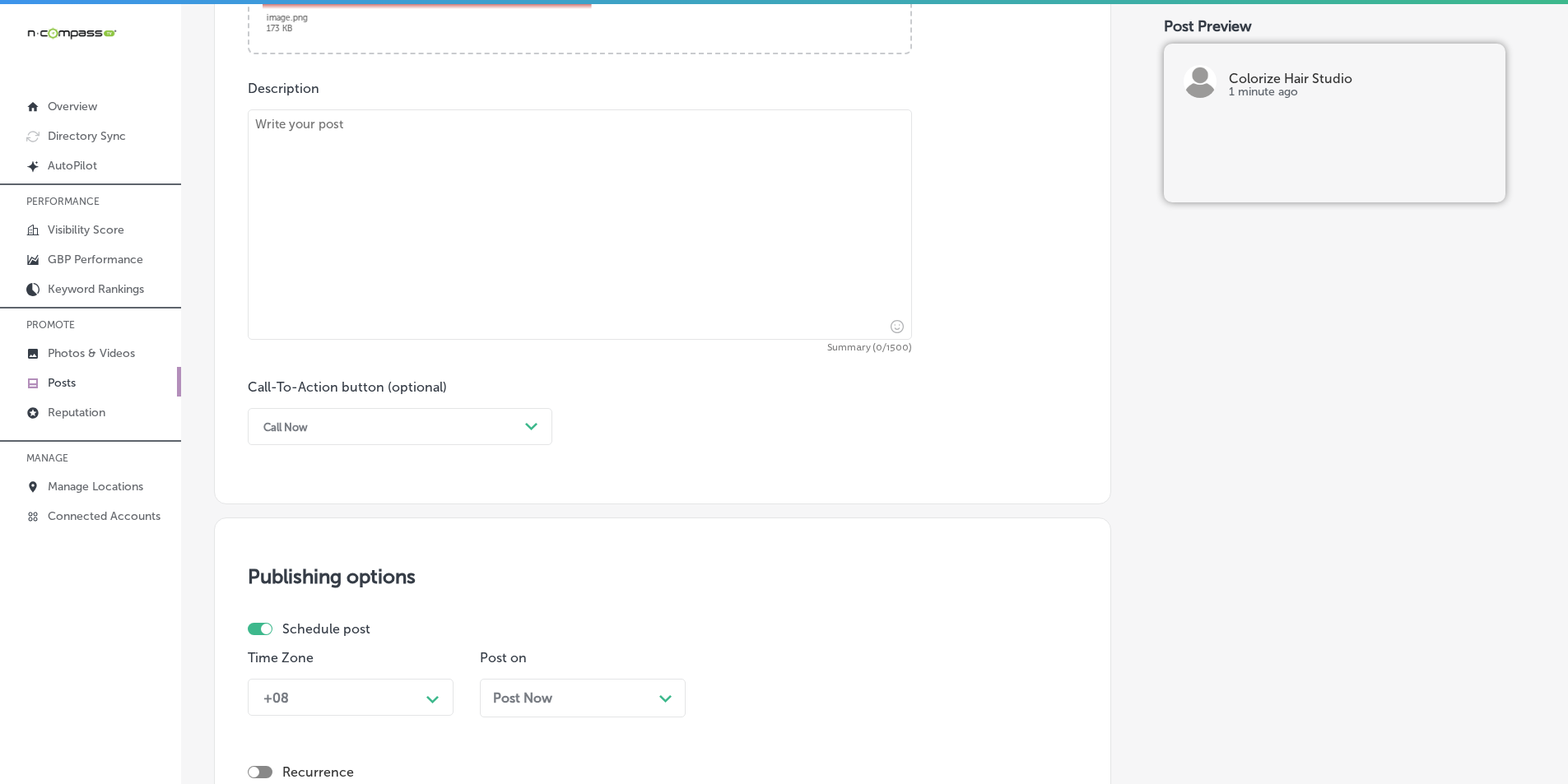
scroll to position [631, 0]
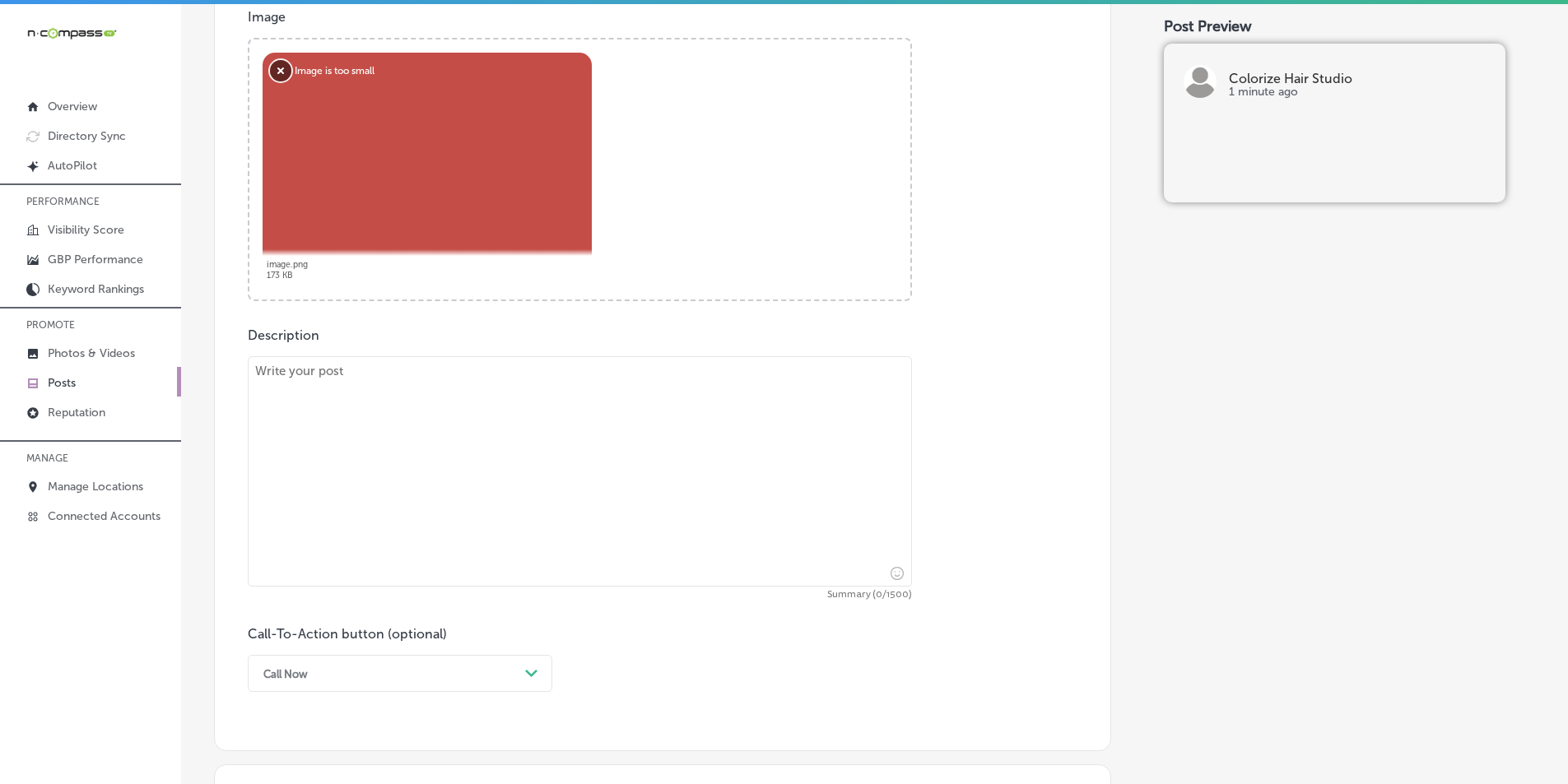
click at [276, 69] on button "Remove" at bounding box center [281, 71] width 21 height 21
click at [277, 69] on button "Remove" at bounding box center [281, 71] width 21 height 21
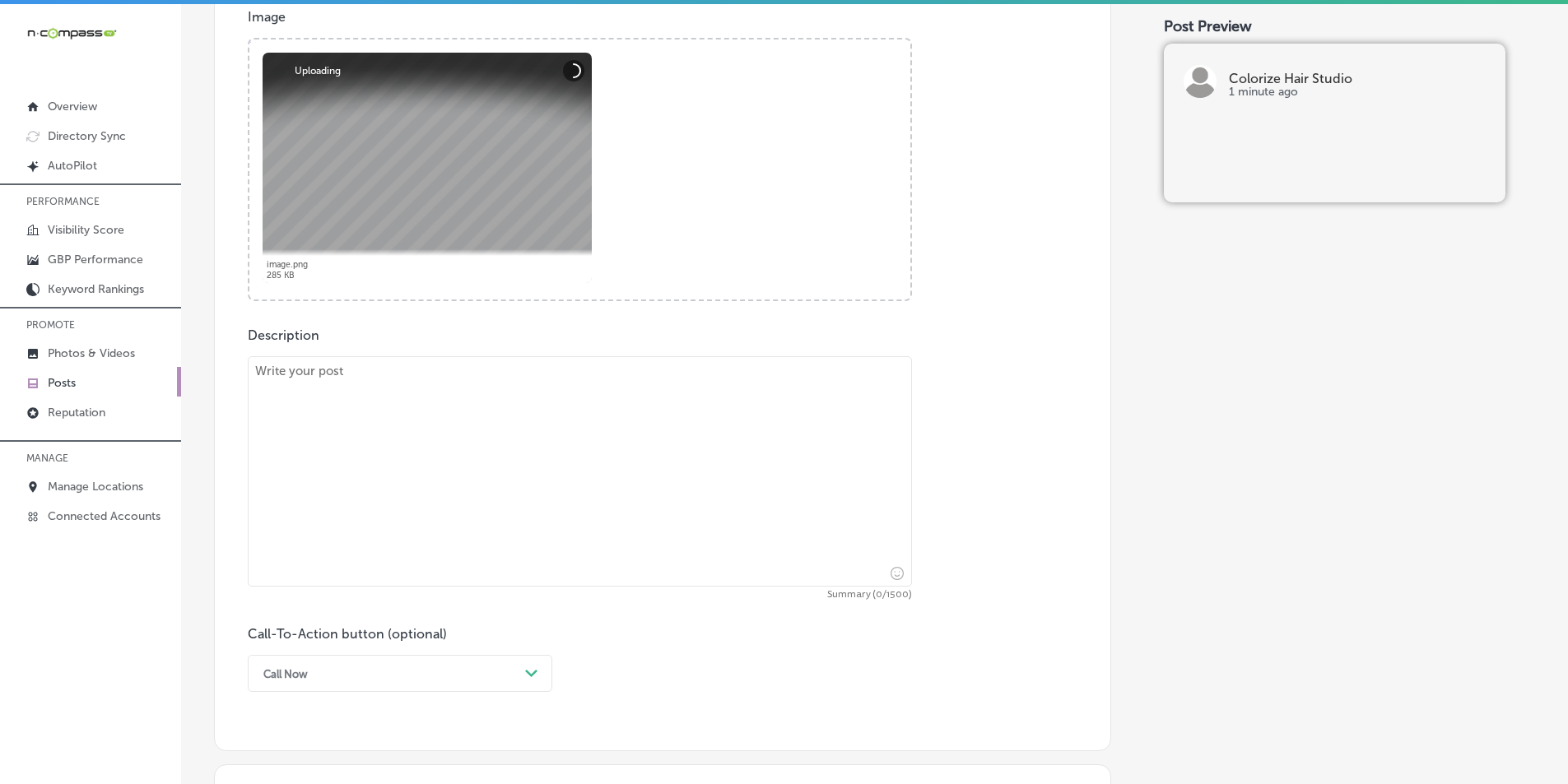
click at [298, 418] on textarea at bounding box center [579, 471] width 664 height 230
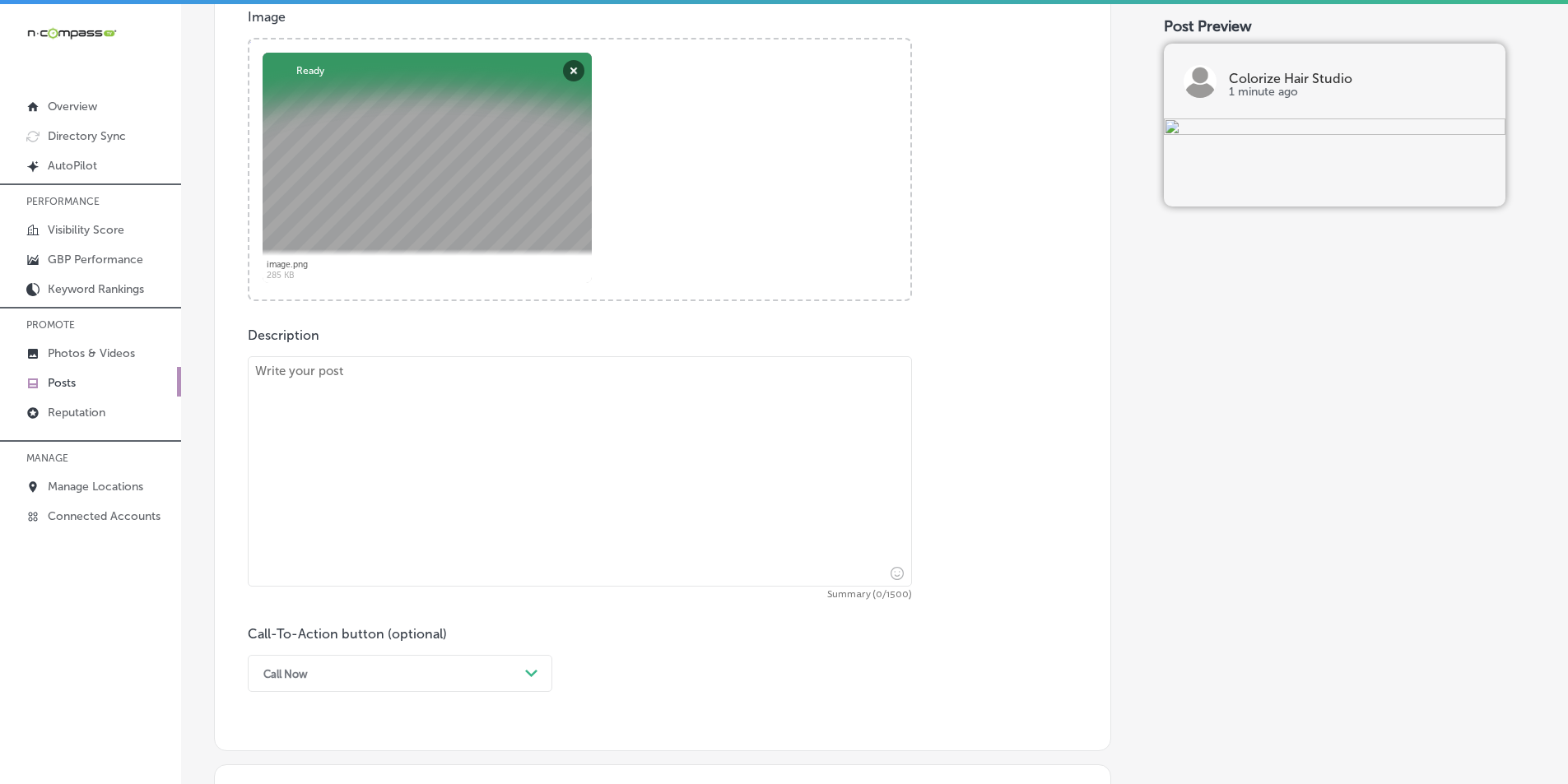
click at [417, 429] on textarea at bounding box center [579, 471] width 664 height 230
paste textarea "Pamper yourself with a luxurious manicure and pedicure at Colorize Hair Studio.…"
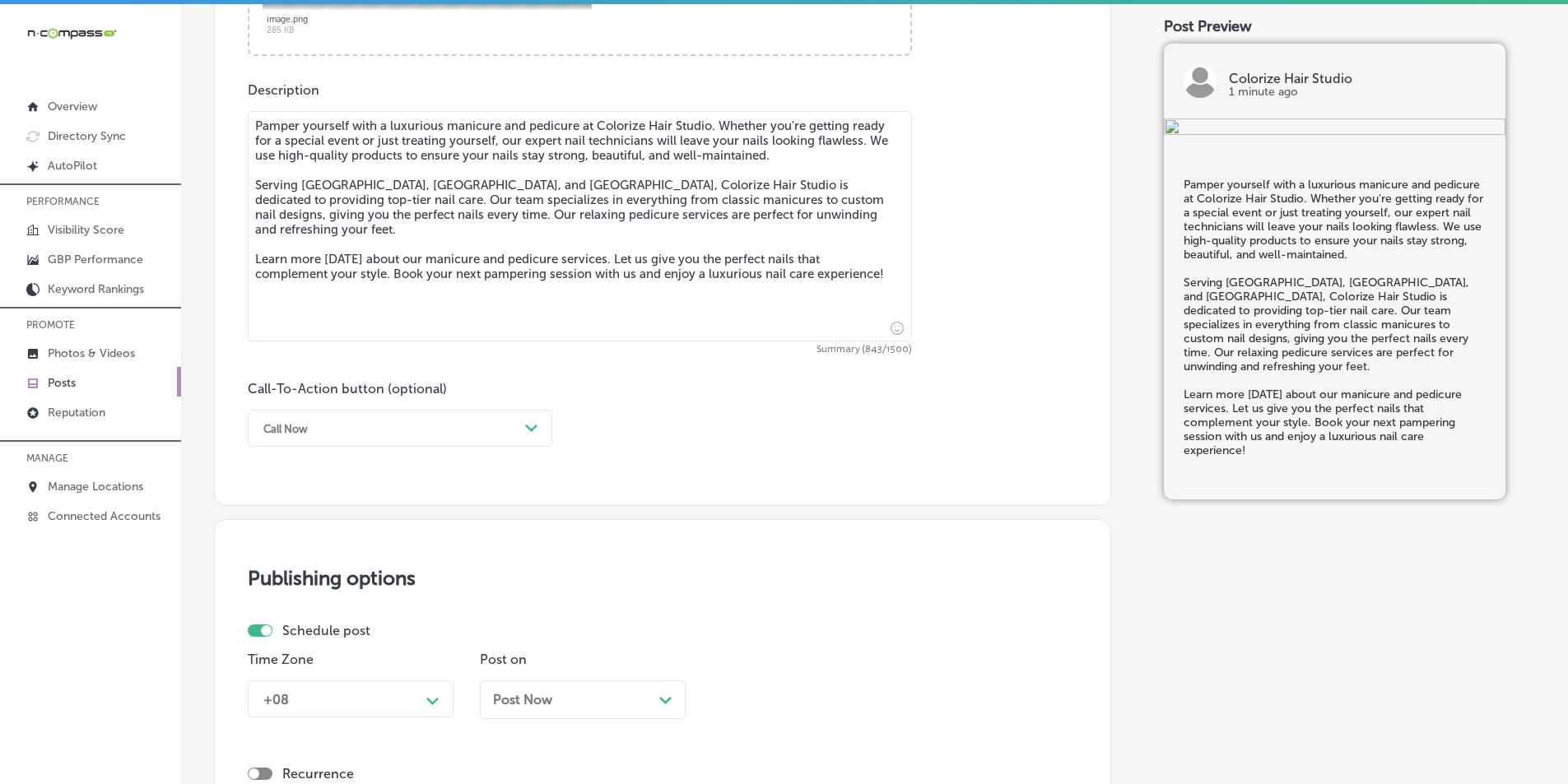
scroll to position [879, 0]
type textarea "Pamper yourself with a luxurious manicure and pedicure at Colorize Hair Studio.…"
click at [524, 425] on div "Path Created with Sketch." at bounding box center [532, 427] width 27 height 27
click at [293, 575] on div "Learn more" at bounding box center [399, 578] width 305 height 29
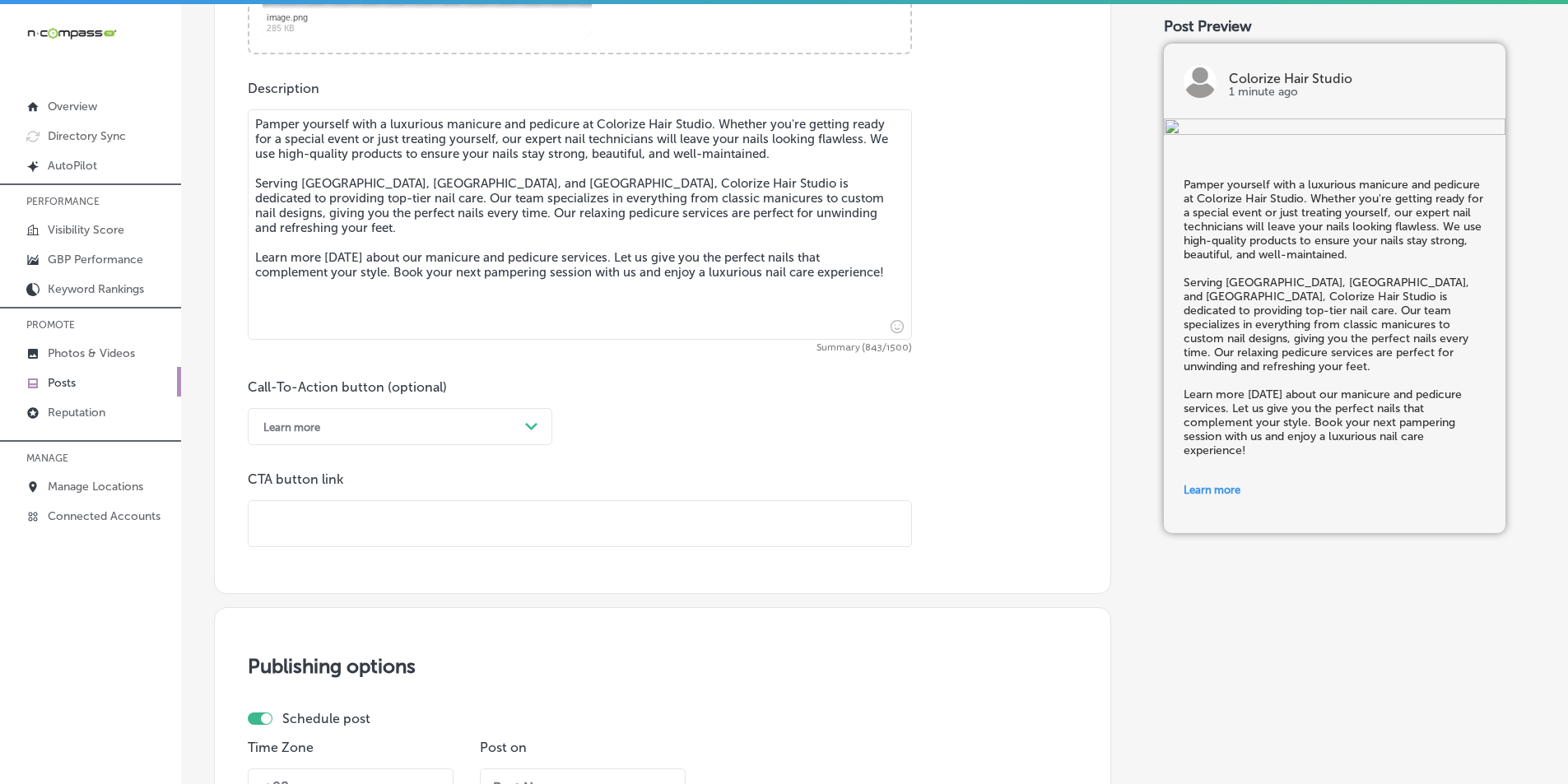
click at [312, 513] on input "text" at bounding box center [580, 523] width 663 height 45
paste input "[URL][DOMAIN_NAME]"
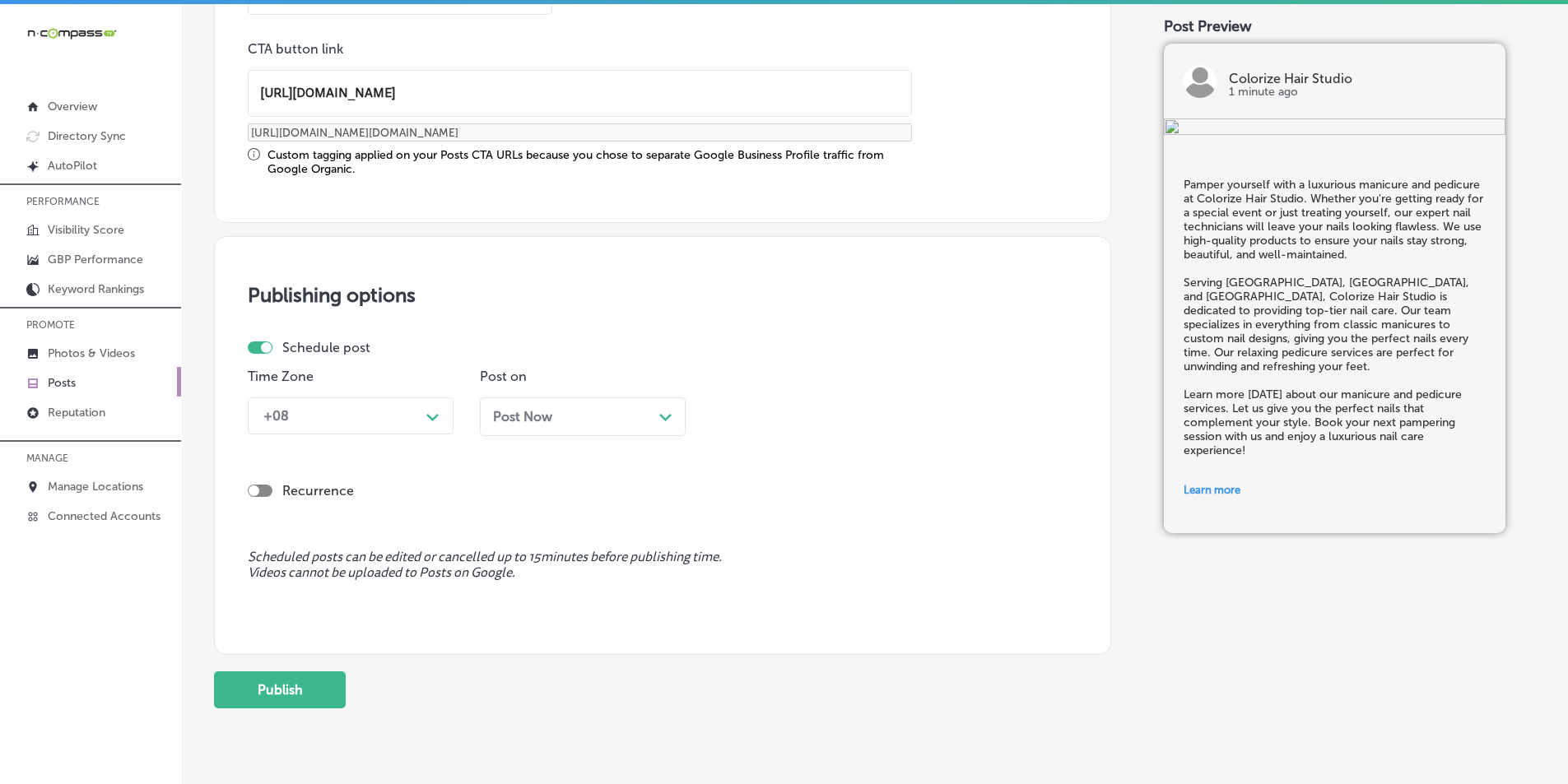
scroll to position [1356, 0]
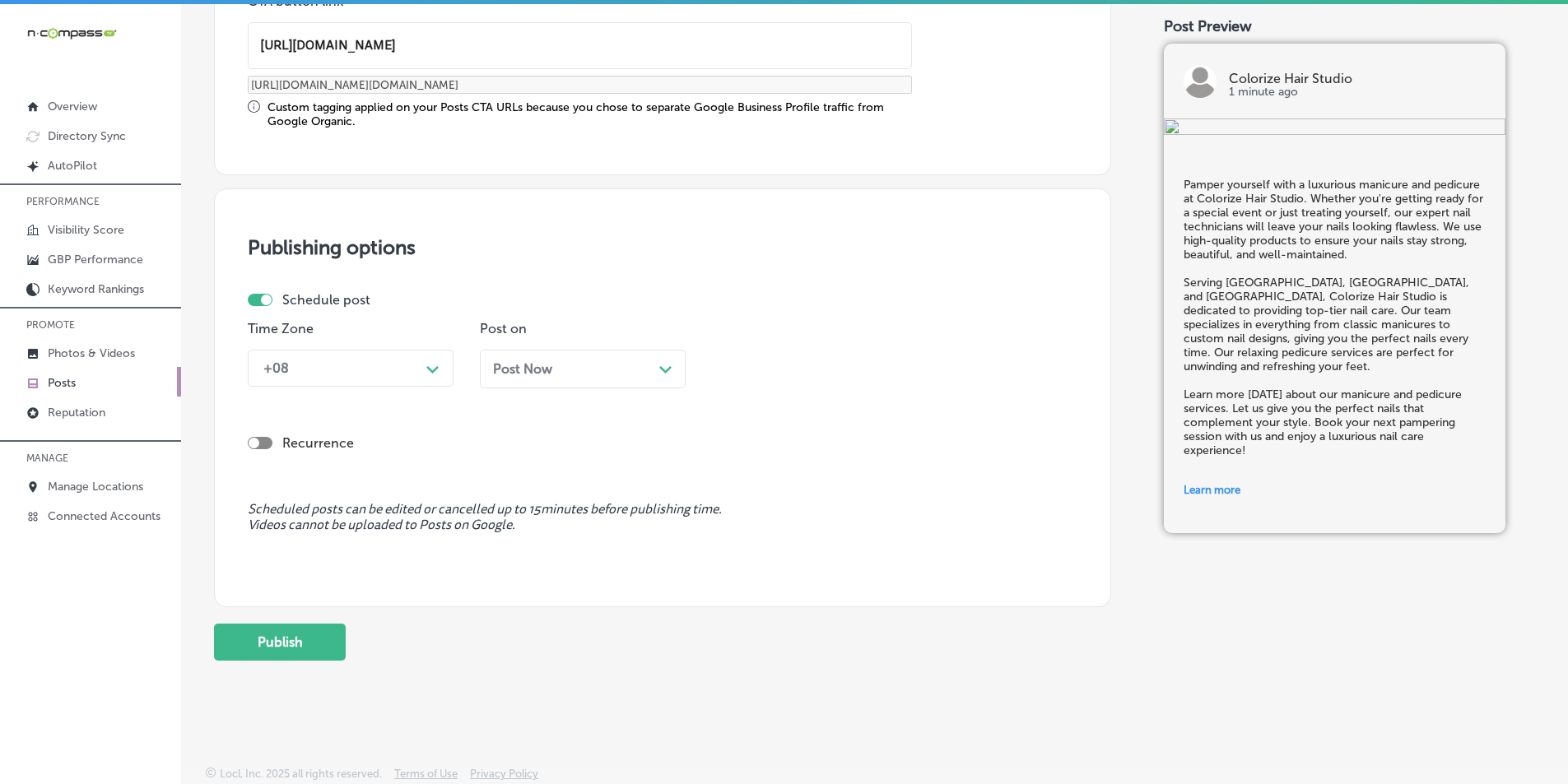
type input "[URL][DOMAIN_NAME]"
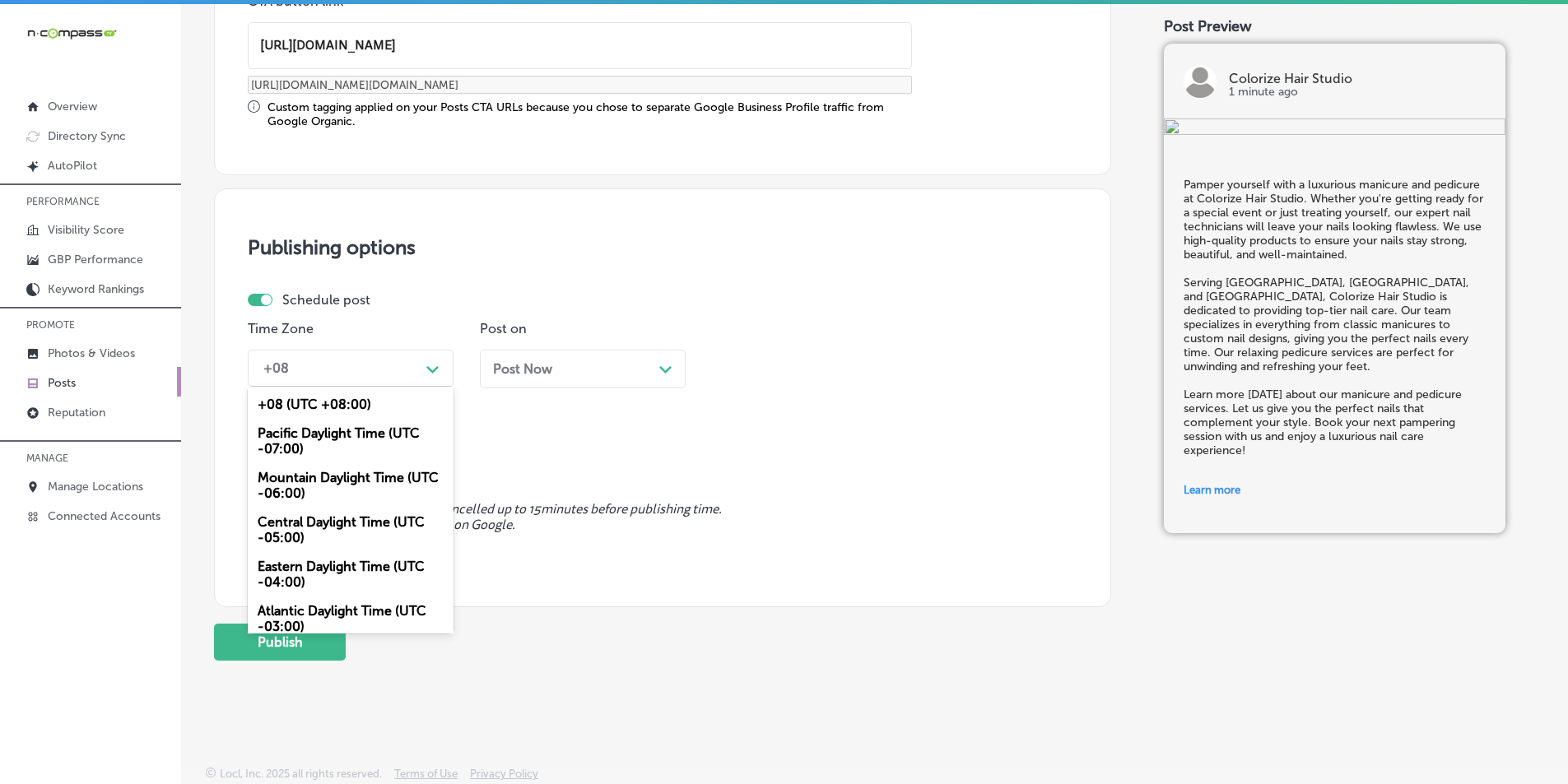
click at [432, 367] on icon "Path Created with Sketch." at bounding box center [432, 370] width 12 height 8
click at [312, 477] on div "Mountain Daylight Time (UTC -06:00)" at bounding box center [350, 485] width 205 height 45
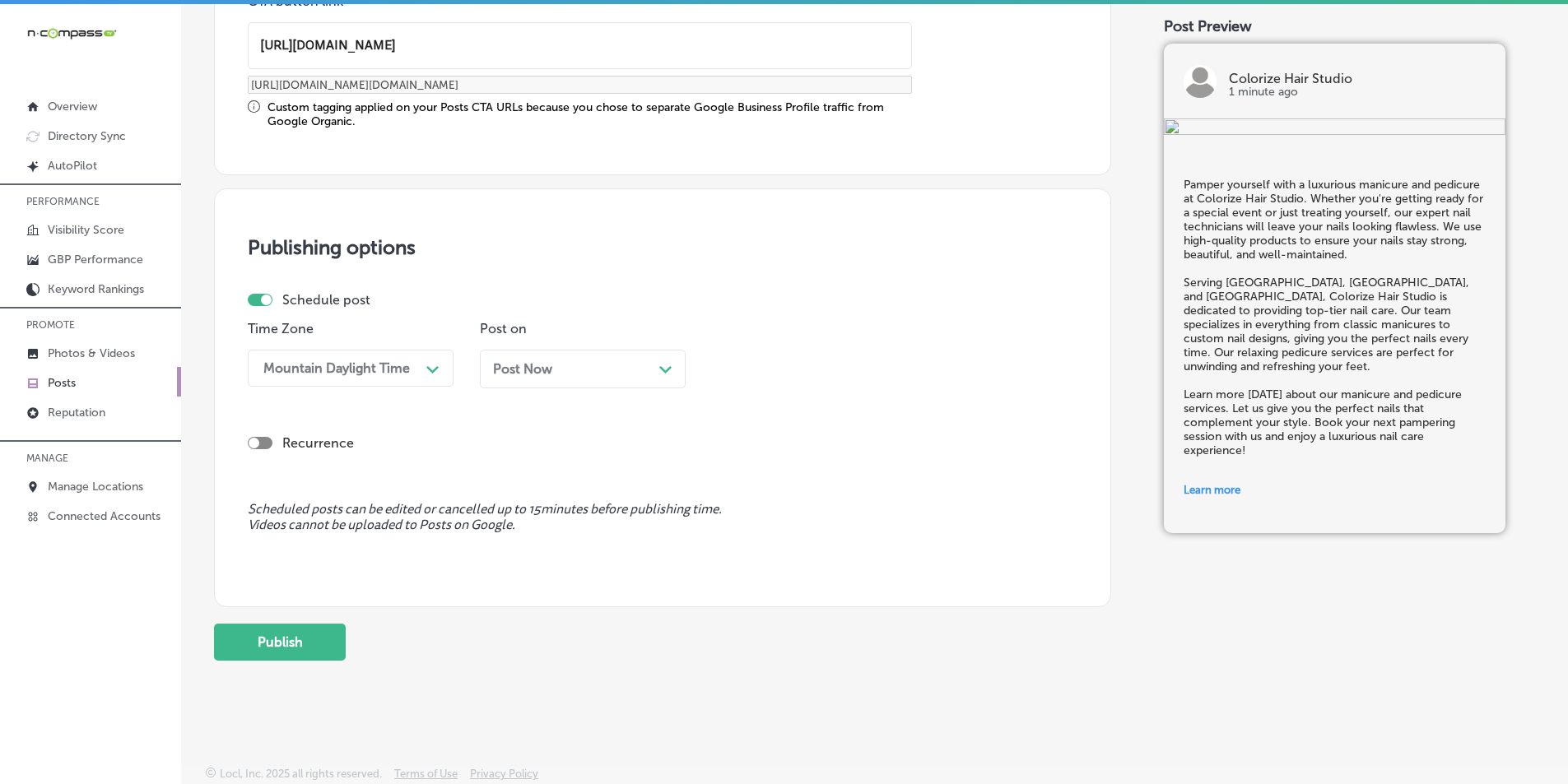
click at [634, 371] on div "Post Now Path Created with Sketch." at bounding box center [583, 369] width 180 height 15
click at [796, 369] on div "08:15 AM" at bounding box center [801, 369] width 164 height 29
click at [740, 469] on div "7:00 AM" at bounding box center [814, 470] width 205 height 29
click at [265, 640] on button "Publish" at bounding box center [280, 642] width 132 height 37
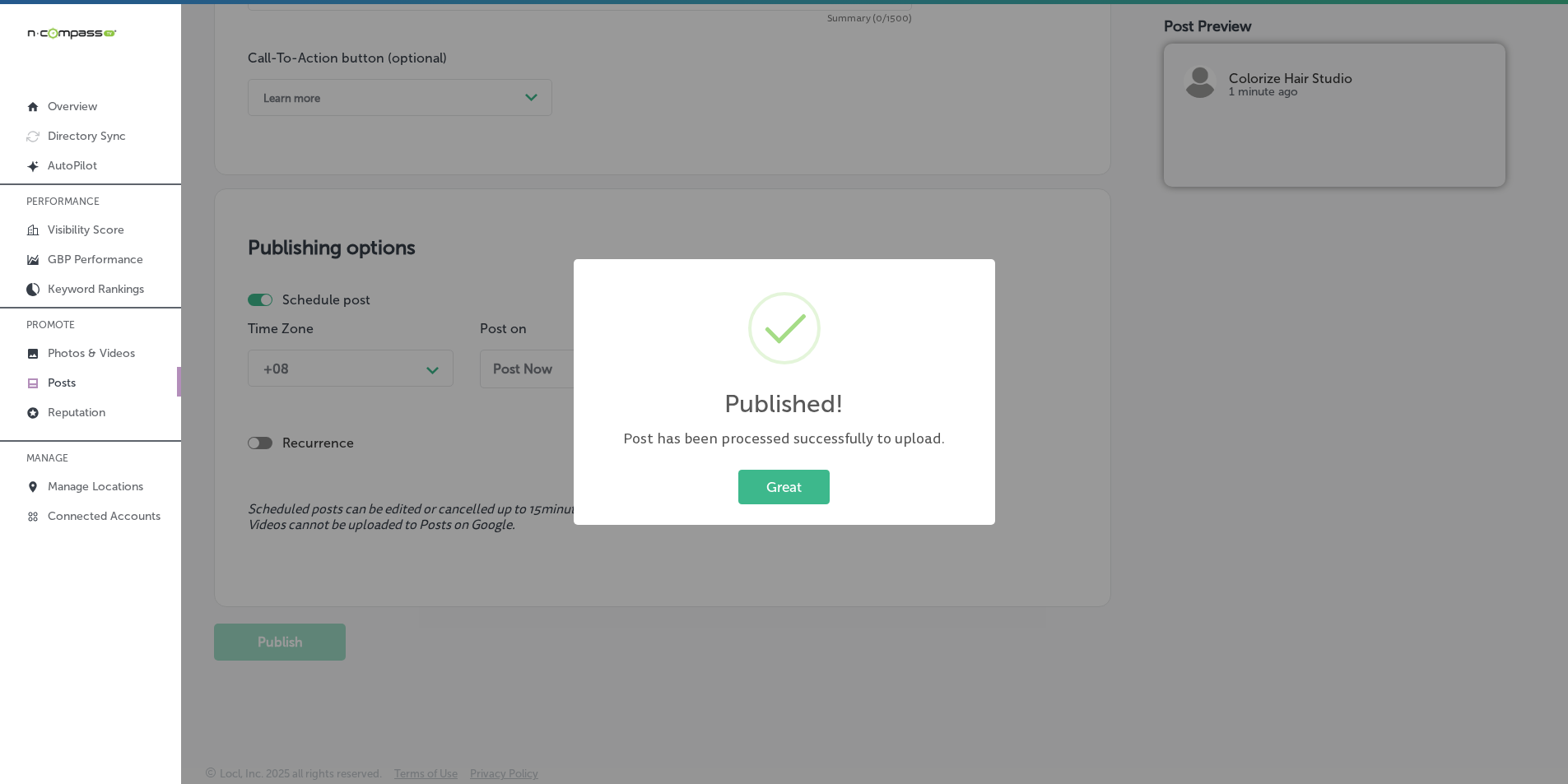
scroll to position [1207, 0]
click at [771, 481] on button "Great" at bounding box center [784, 486] width 92 height 33
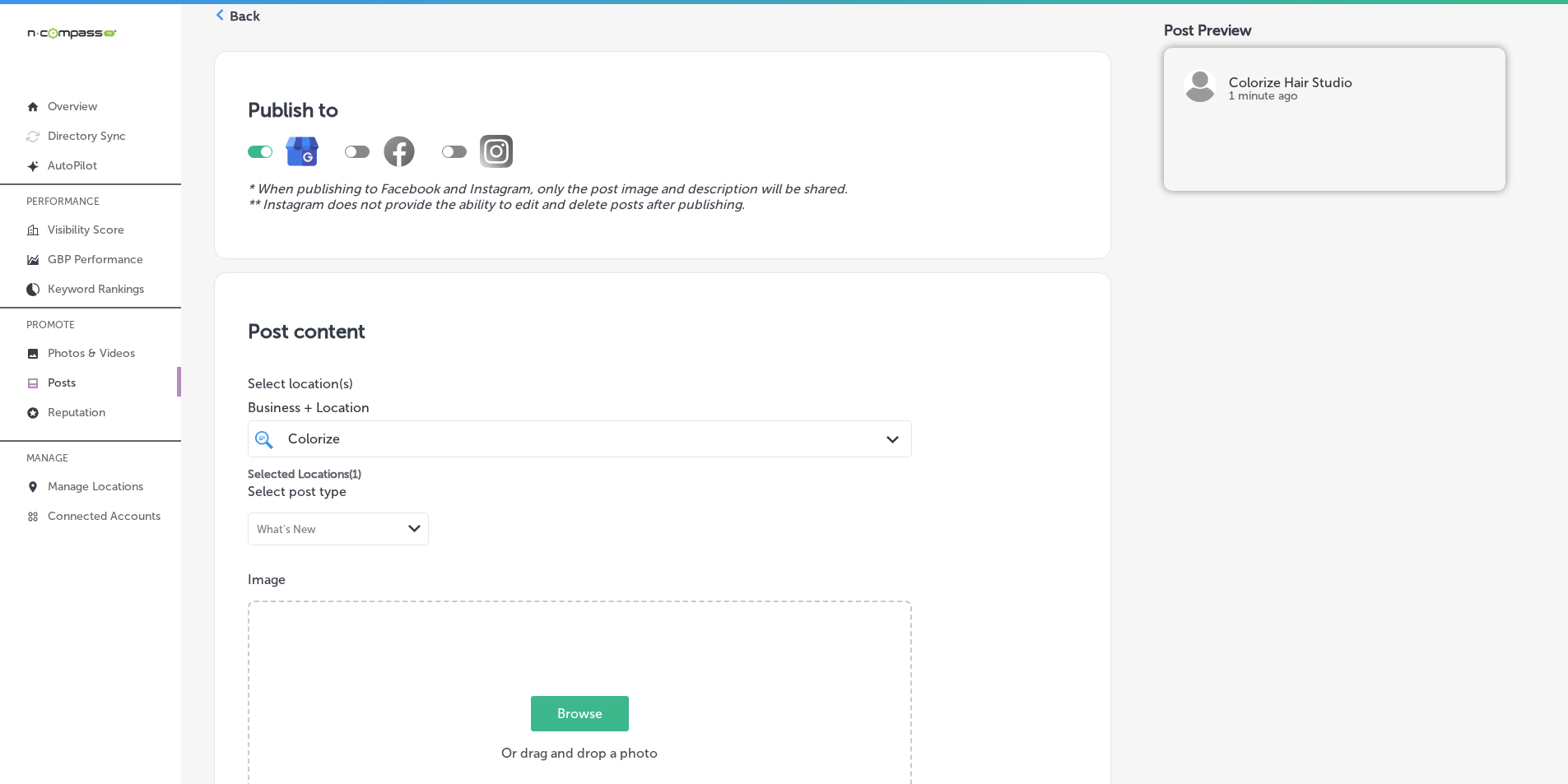
scroll to position [0, 0]
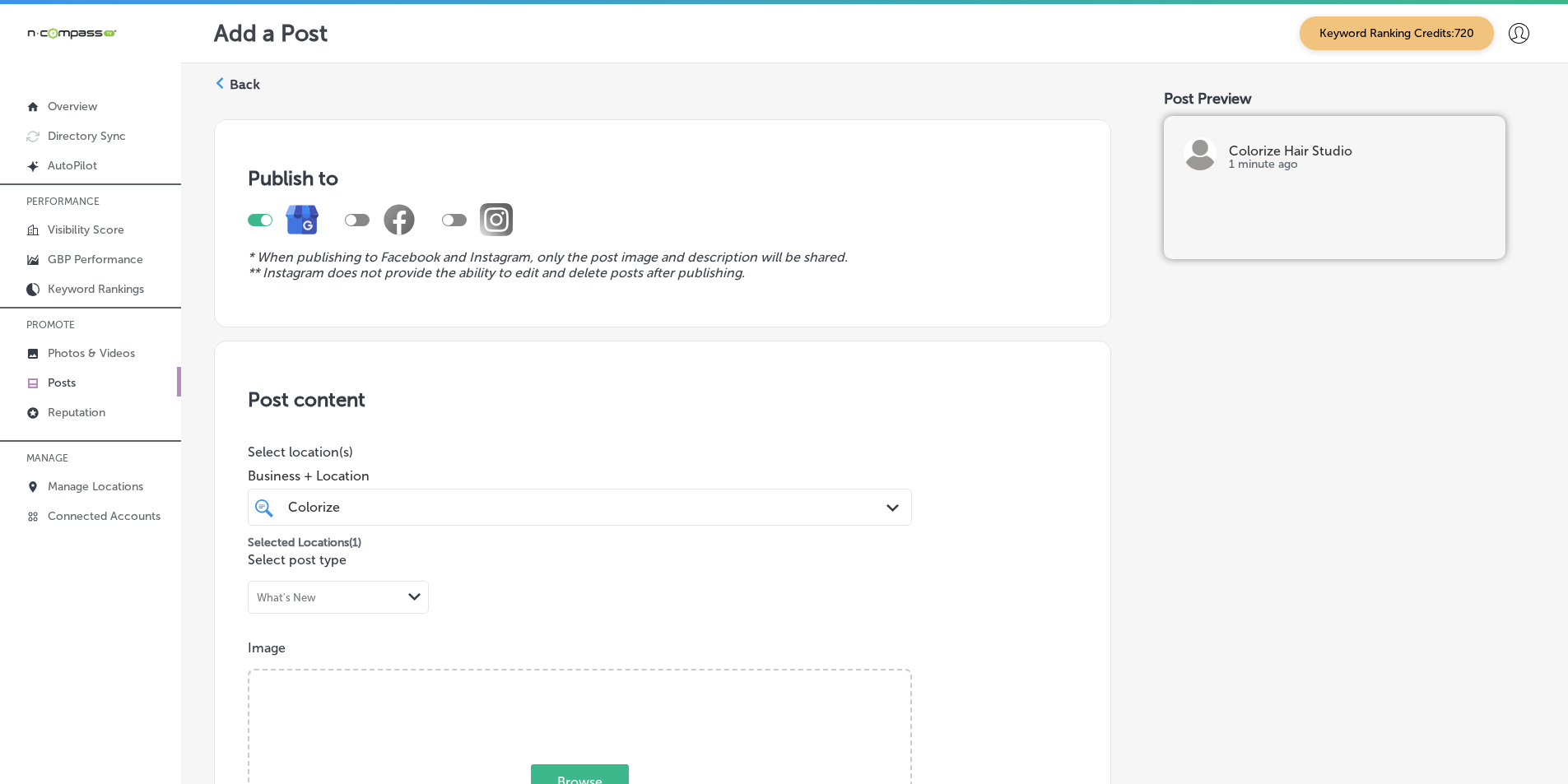
click at [222, 85] on icon at bounding box center [220, 83] width 11 height 11
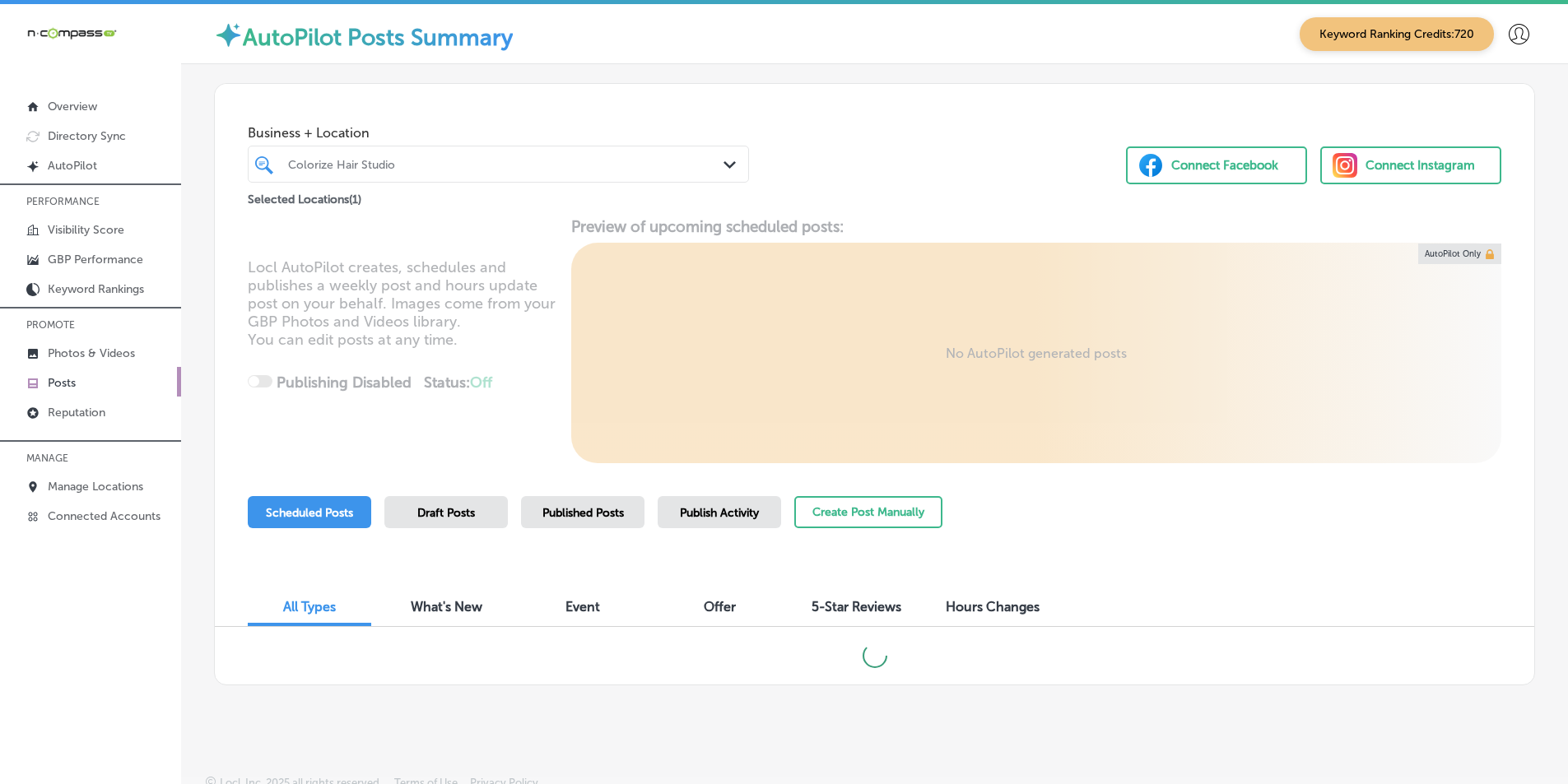
click at [447, 171] on div at bounding box center [477, 163] width 382 height 22
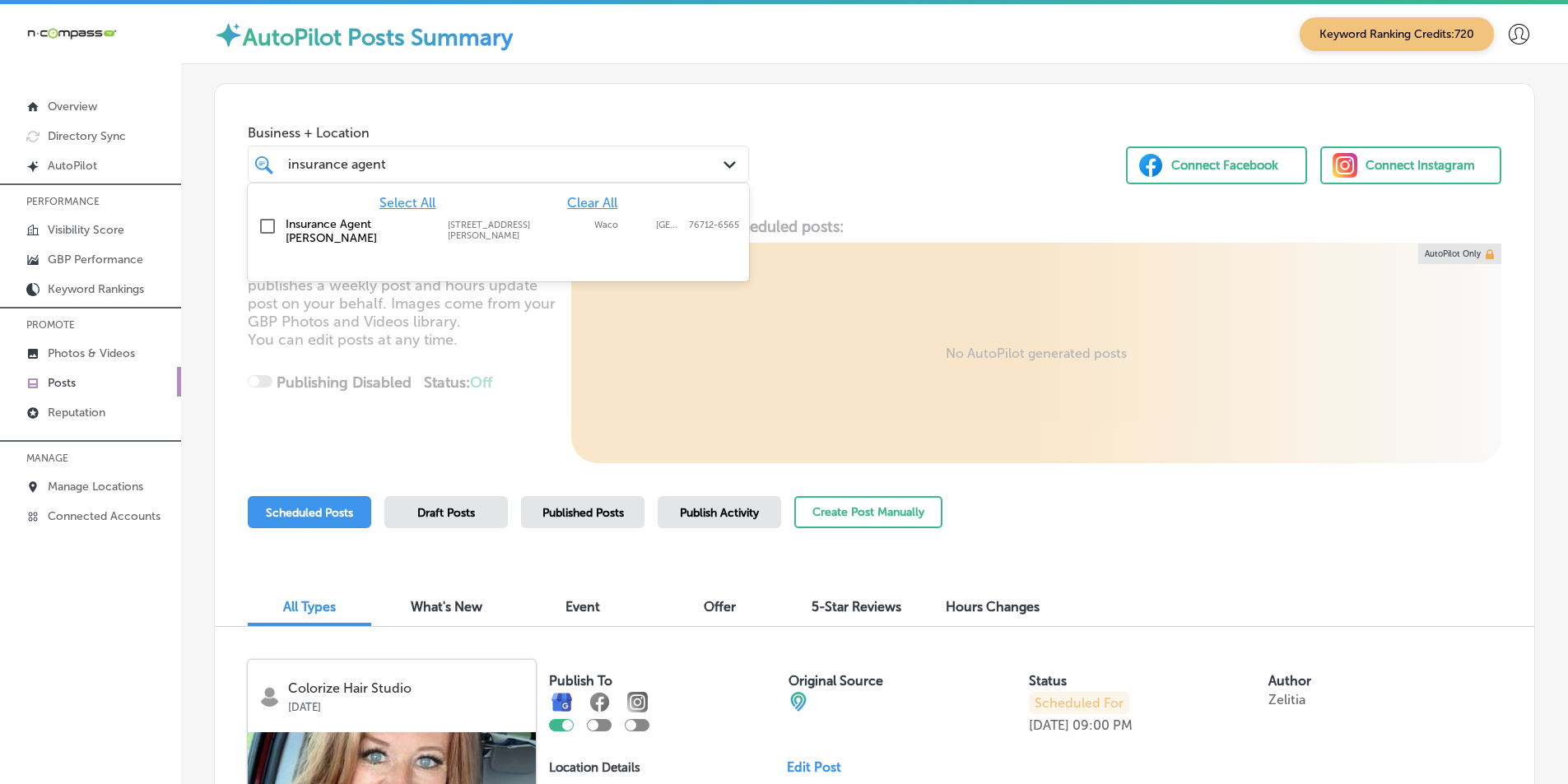
click at [265, 225] on input "checkbox" at bounding box center [267, 226] width 20 height 20
type input "insurance agent"
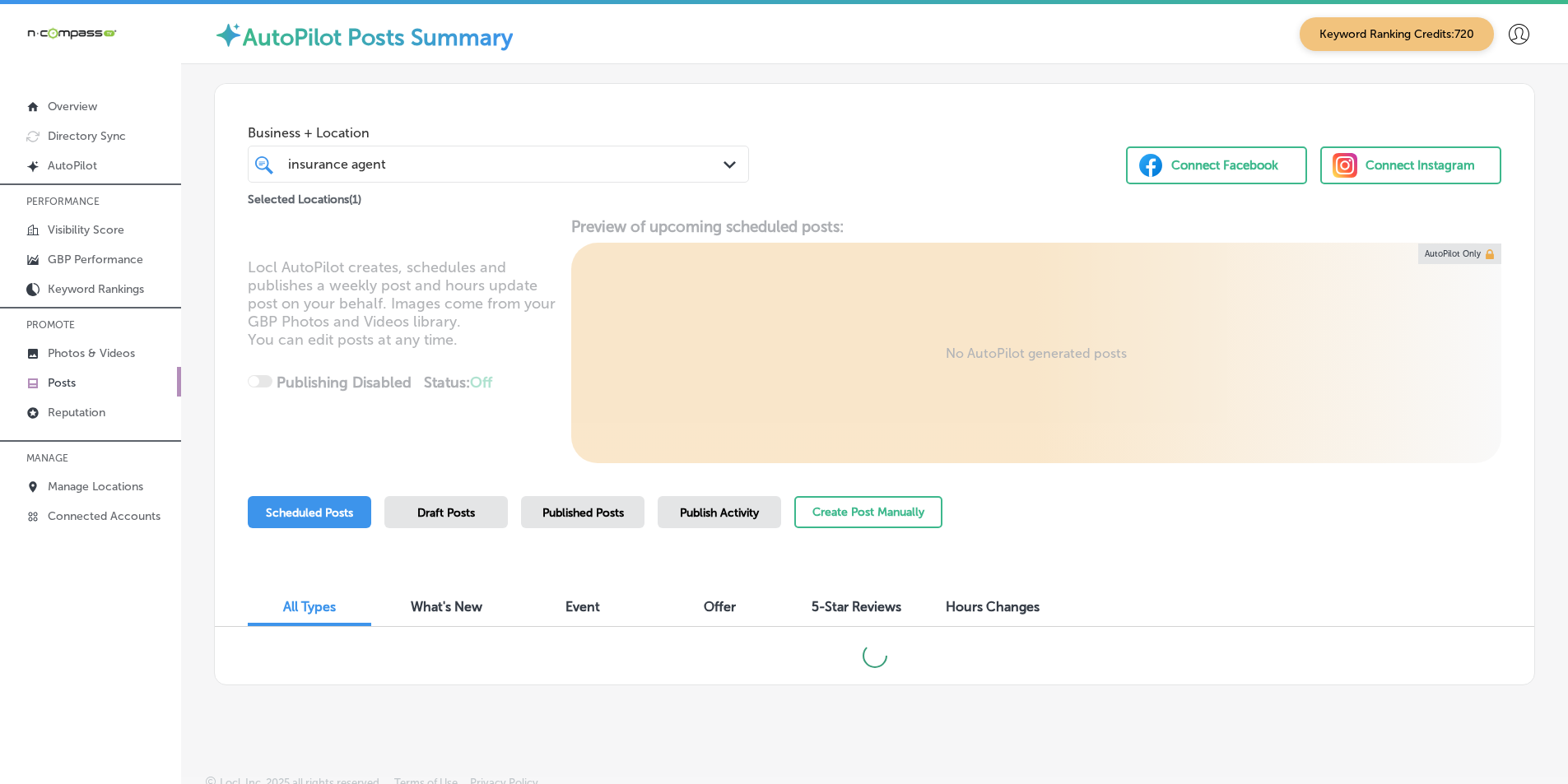
click at [515, 410] on div "Locl AutoPilot creates, schedules and publishes a weekly post and hours update …" at bounding box center [874, 341] width 1319 height 246
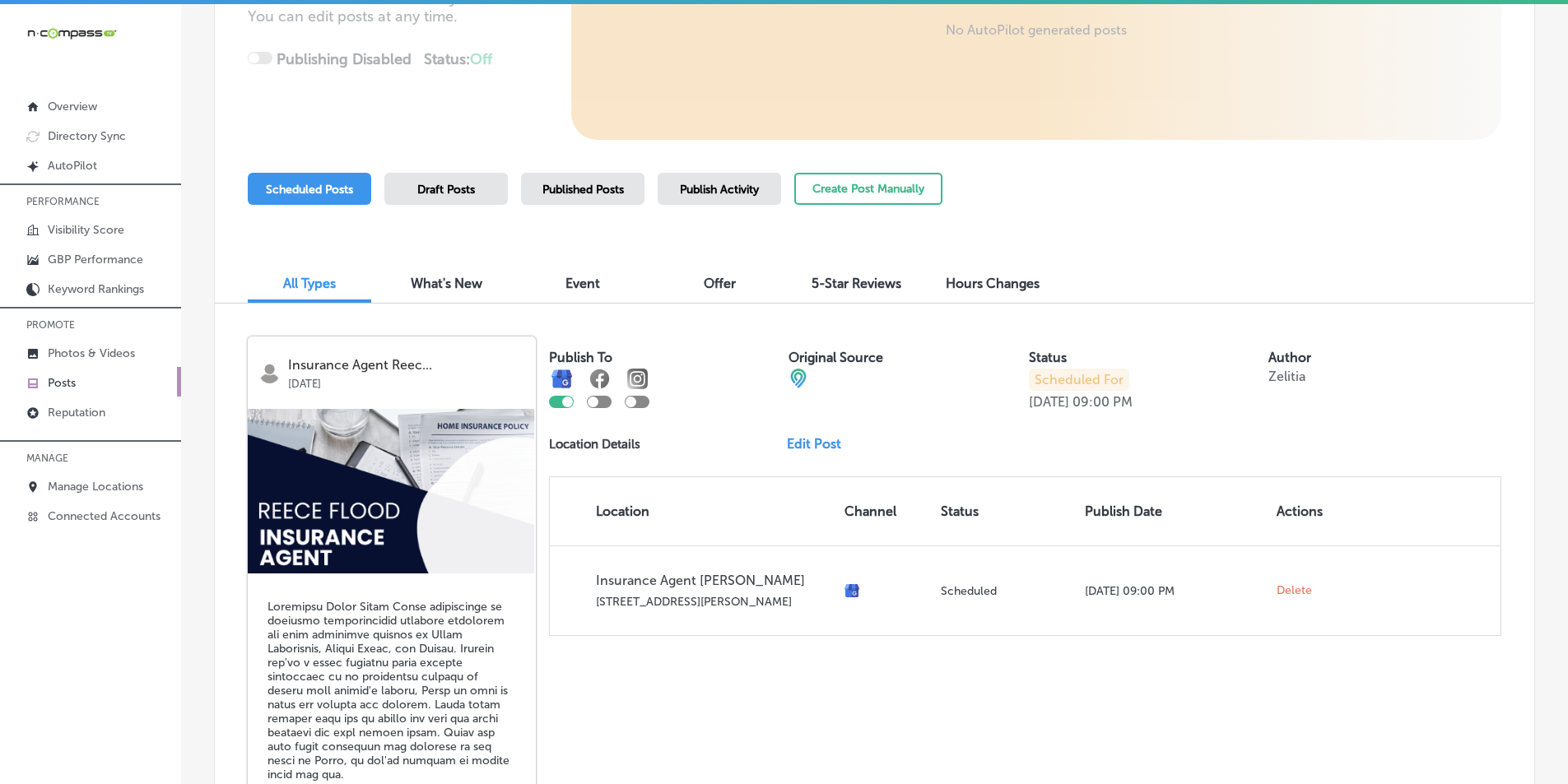
scroll to position [329, 0]
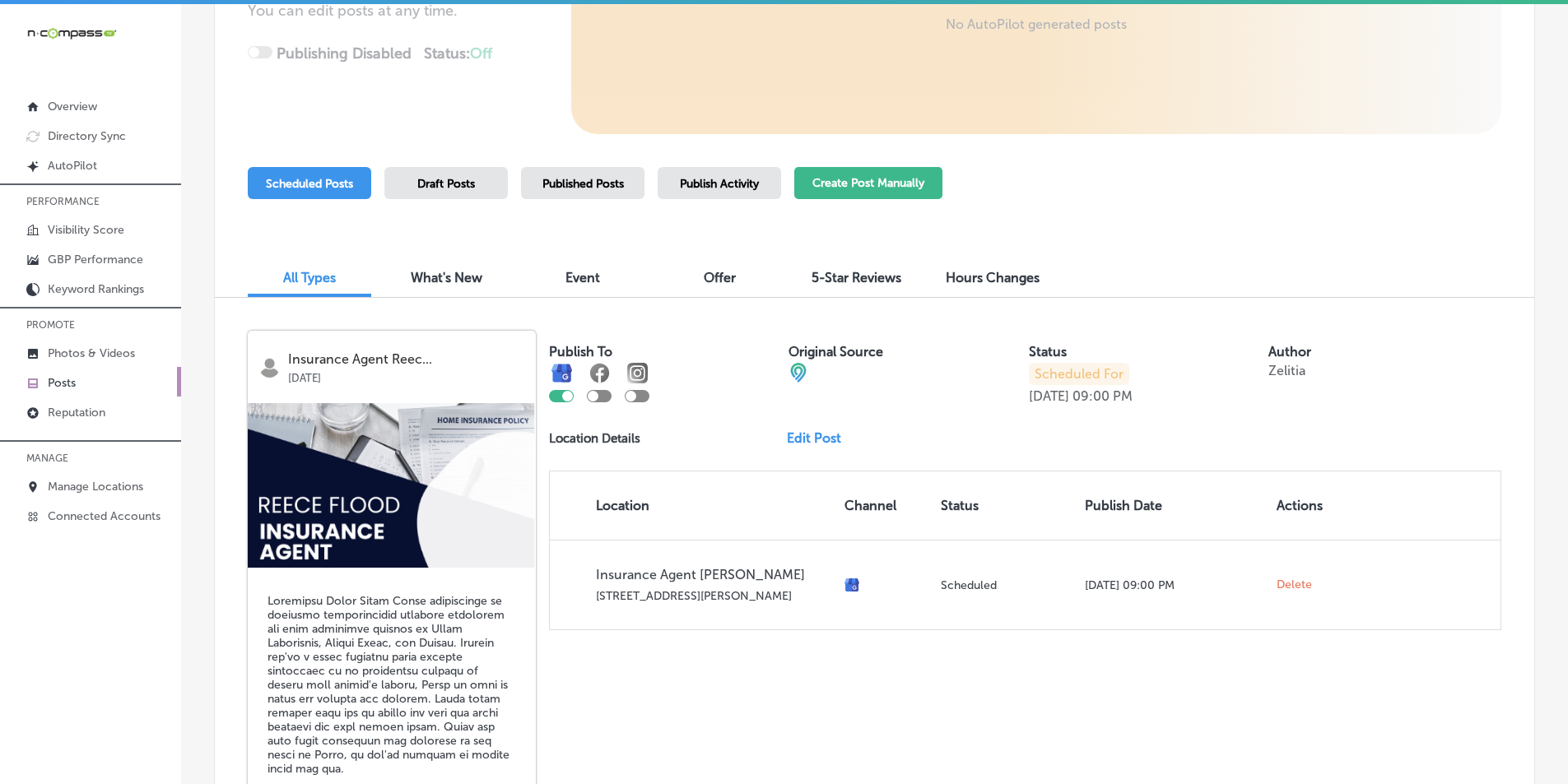
click at [845, 180] on button "Create Post Manually" at bounding box center [868, 183] width 148 height 32
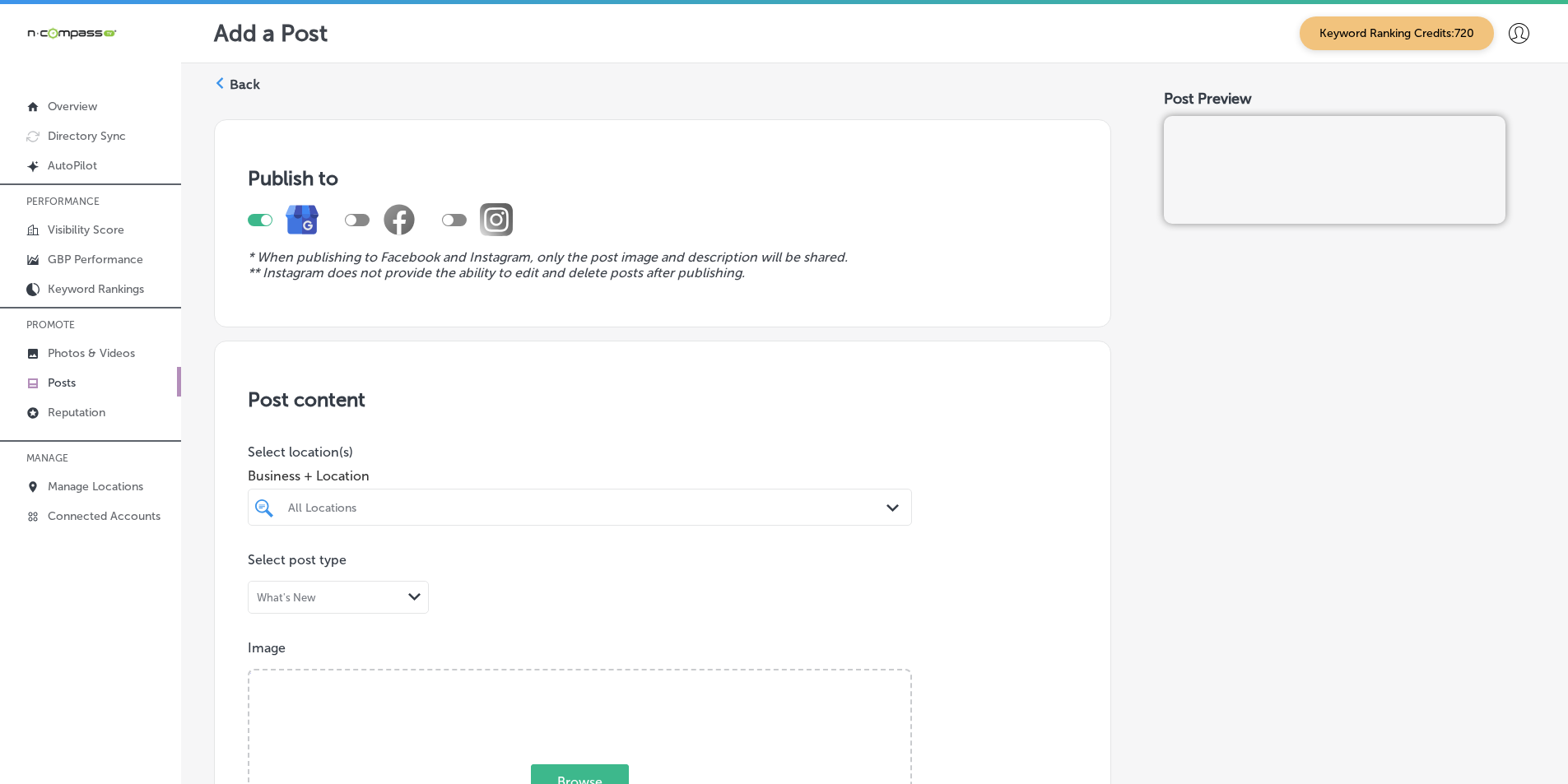
click at [557, 498] on div "All Locations" at bounding box center [580, 507] width 600 height 26
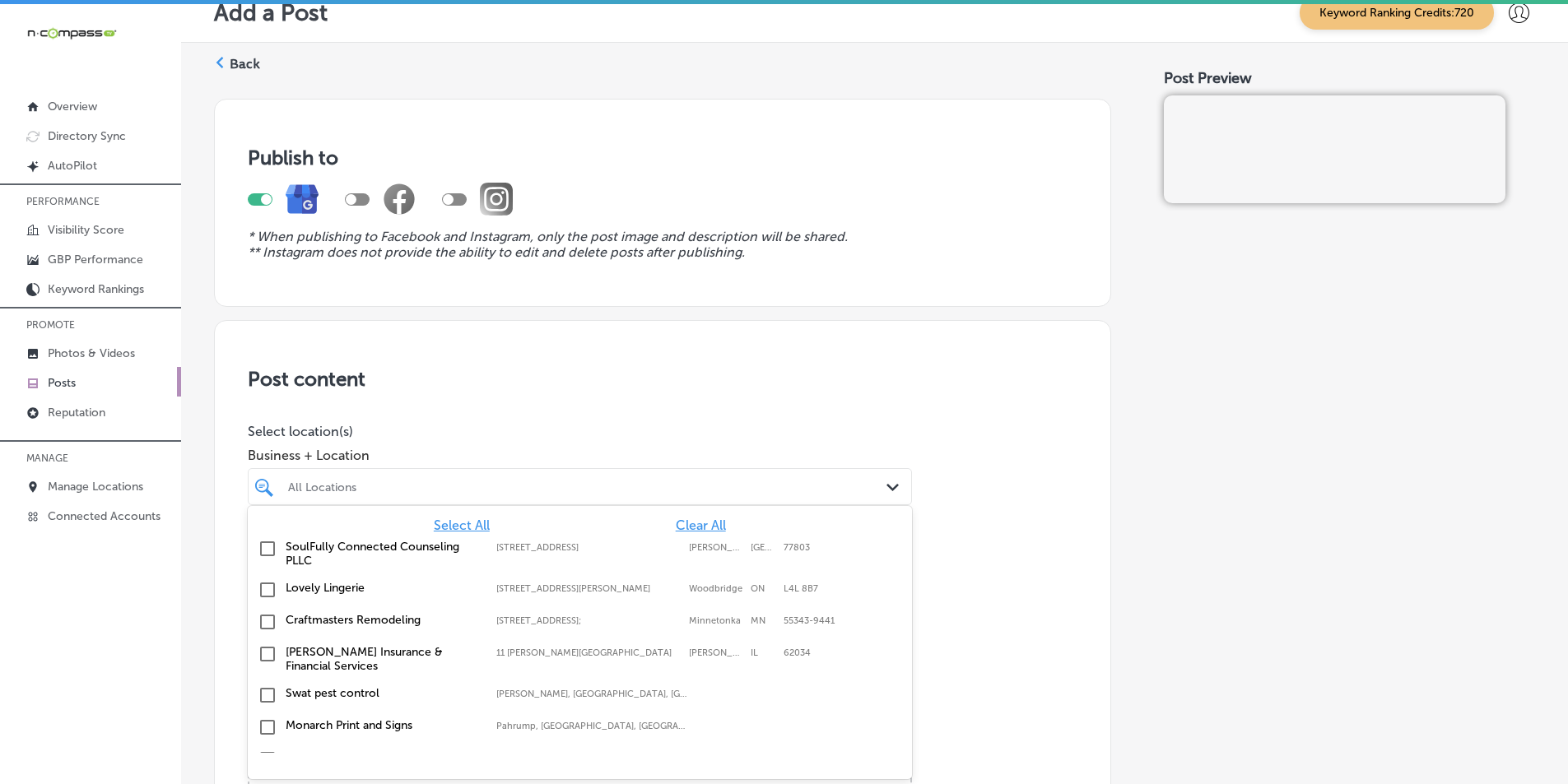
scroll to position [22, 0]
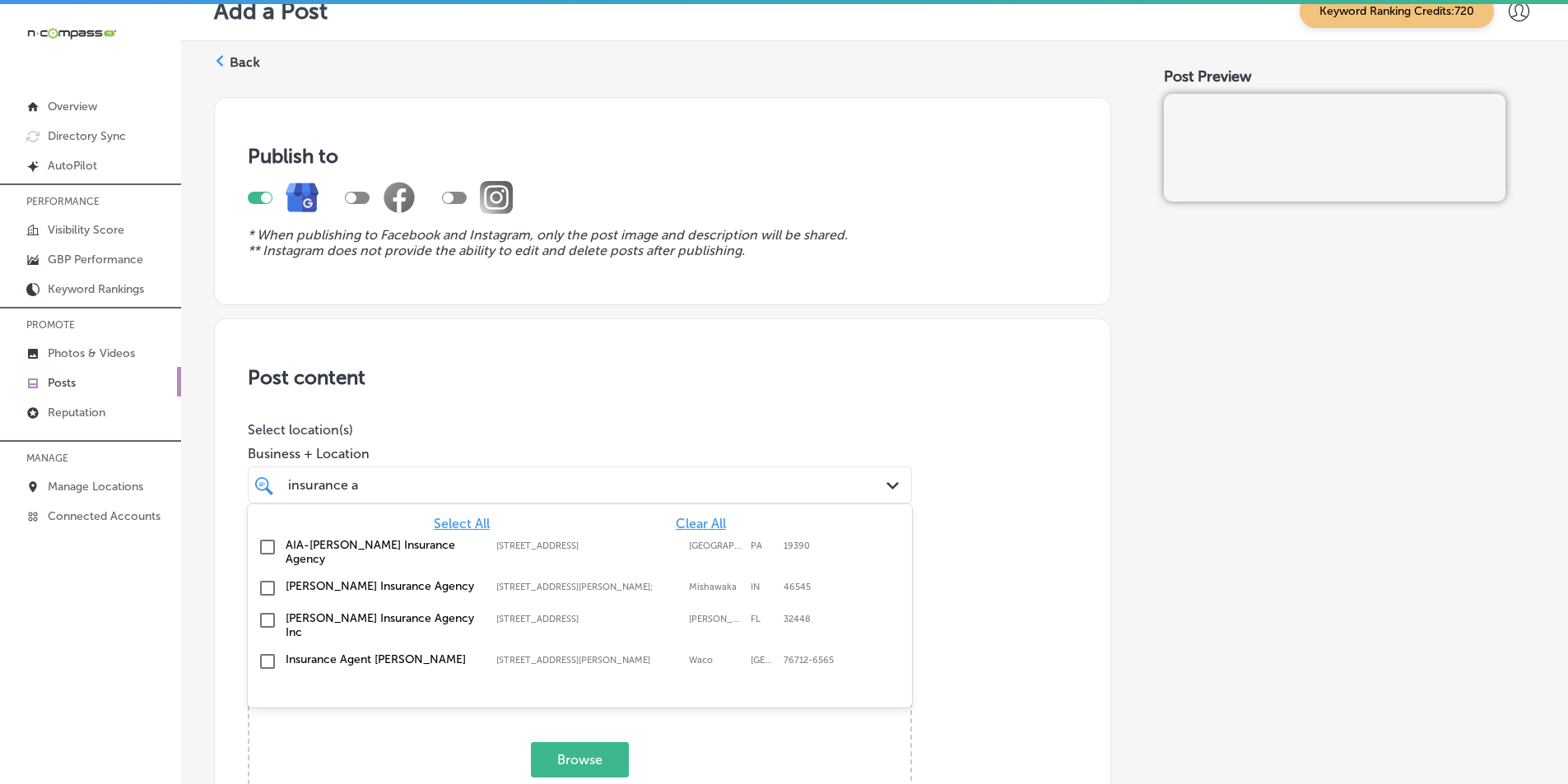
click at [266, 652] on input "checkbox" at bounding box center [267, 662] width 20 height 20
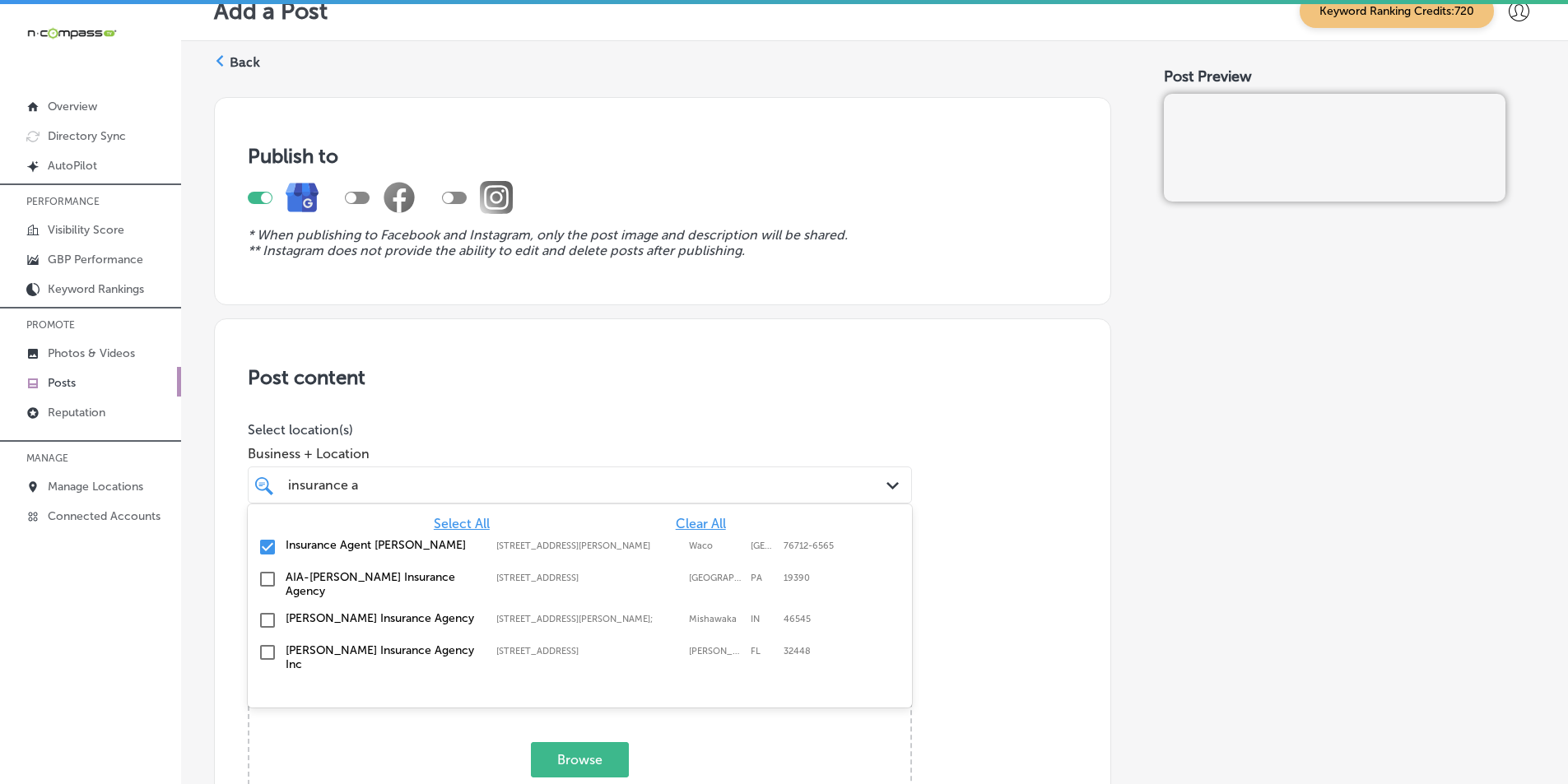
type input "insurance a"
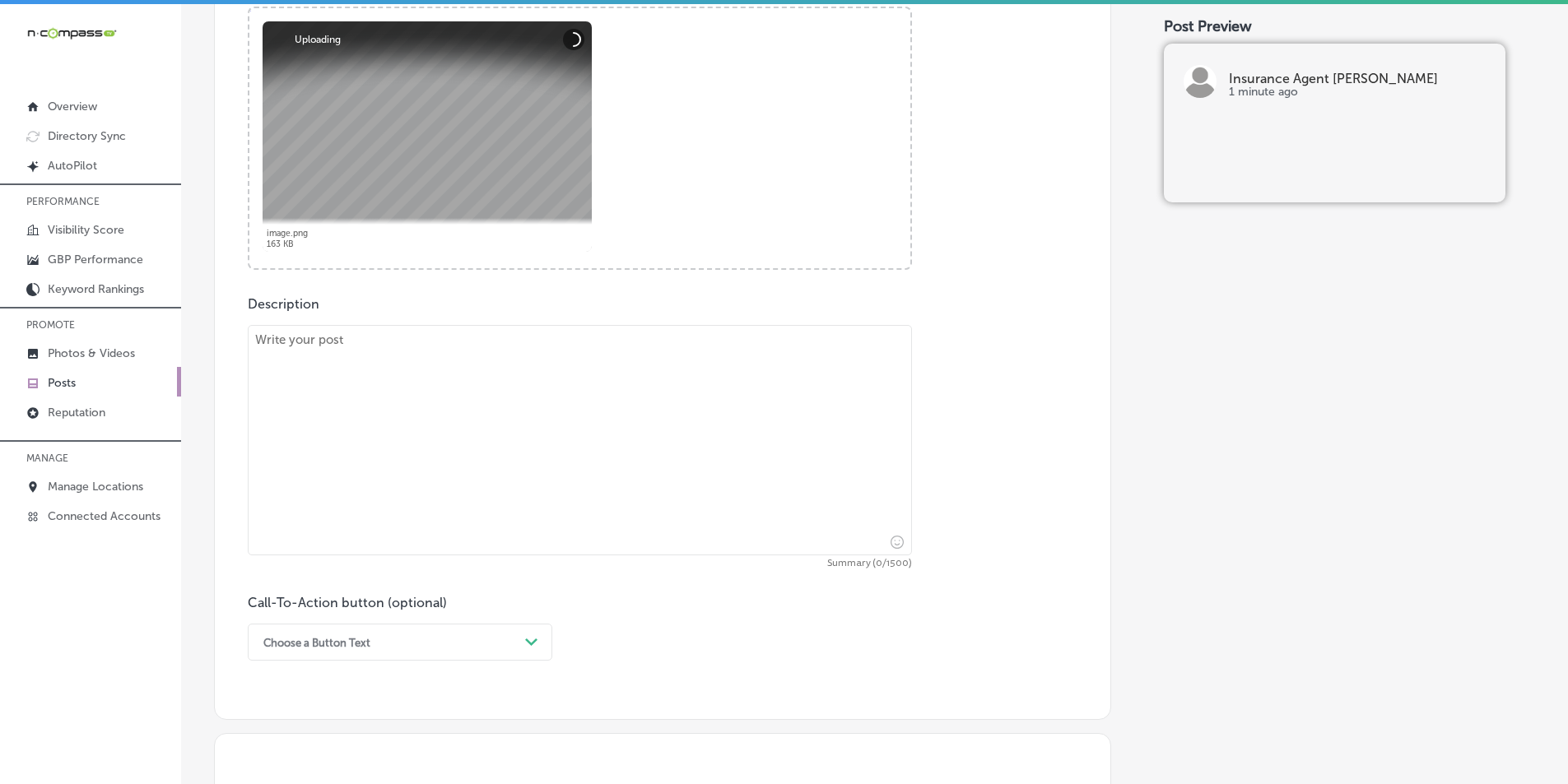
scroll to position [681, 0]
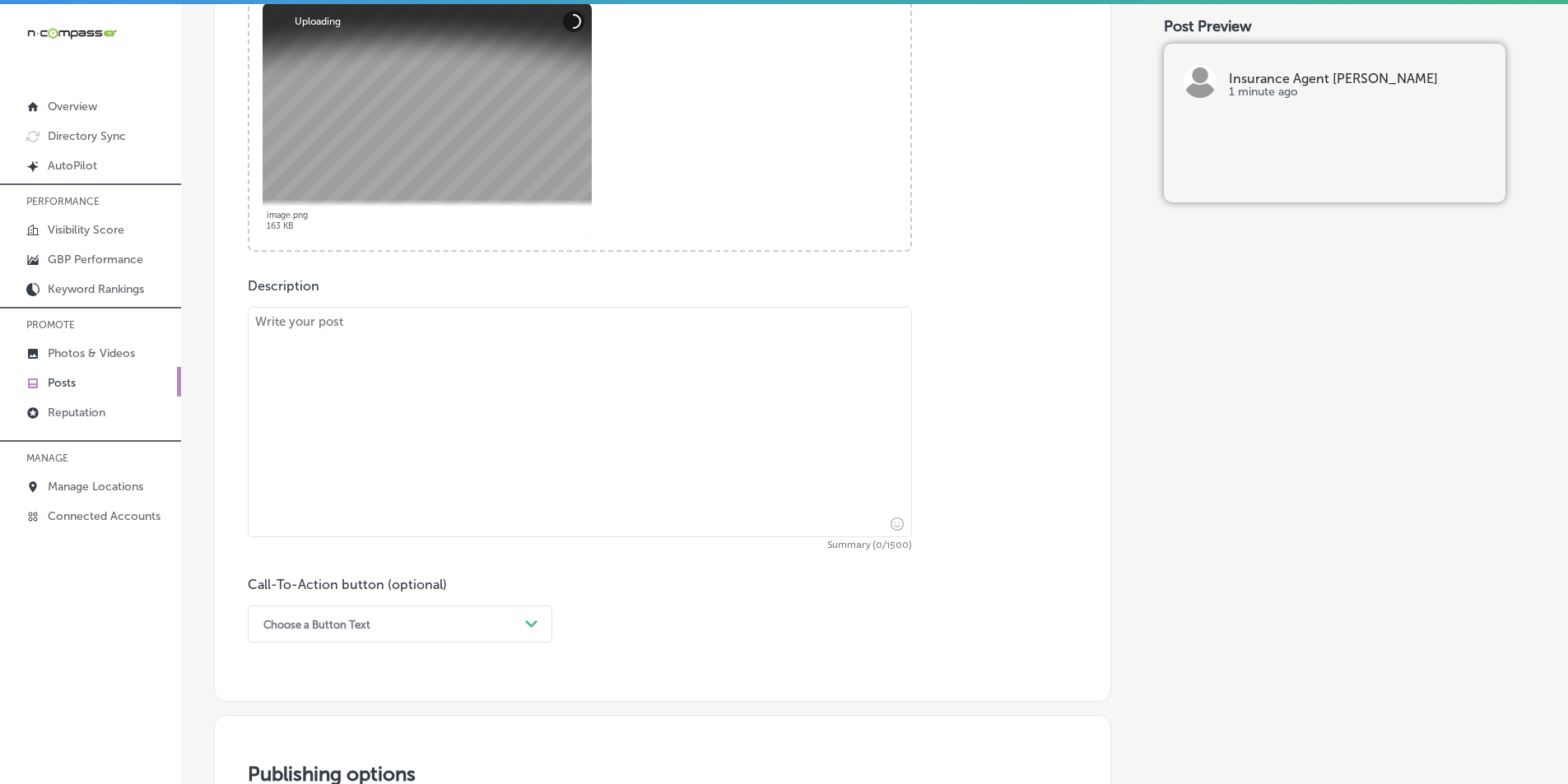
click at [381, 382] on textarea at bounding box center [579, 421] width 664 height 230
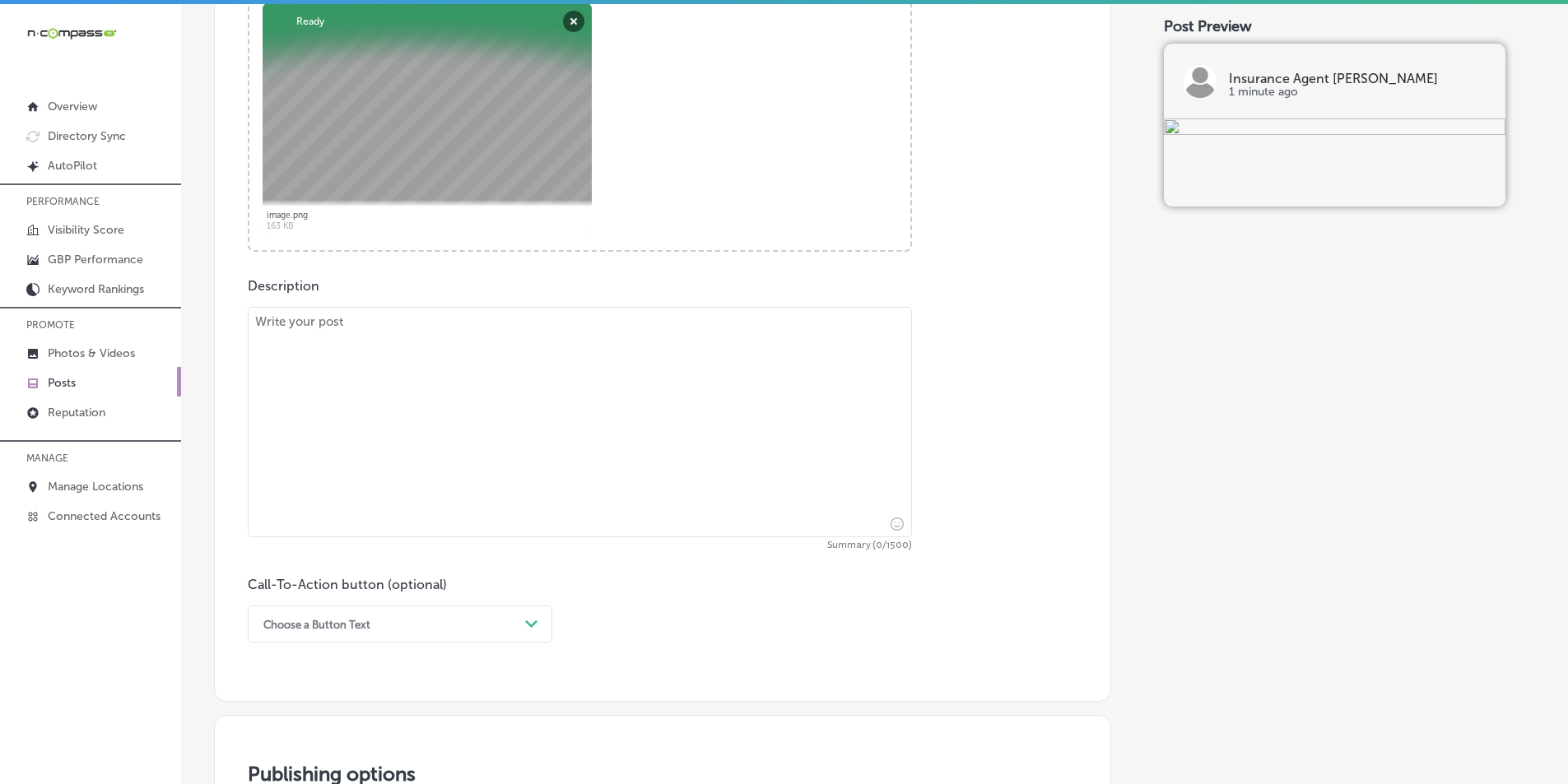
click at [327, 386] on textarea at bounding box center [579, 421] width 664 height 230
paste textarea "Looking for affordable auto insurance in [GEOGRAPHIC_DATA], [PERSON_NAME], or W…"
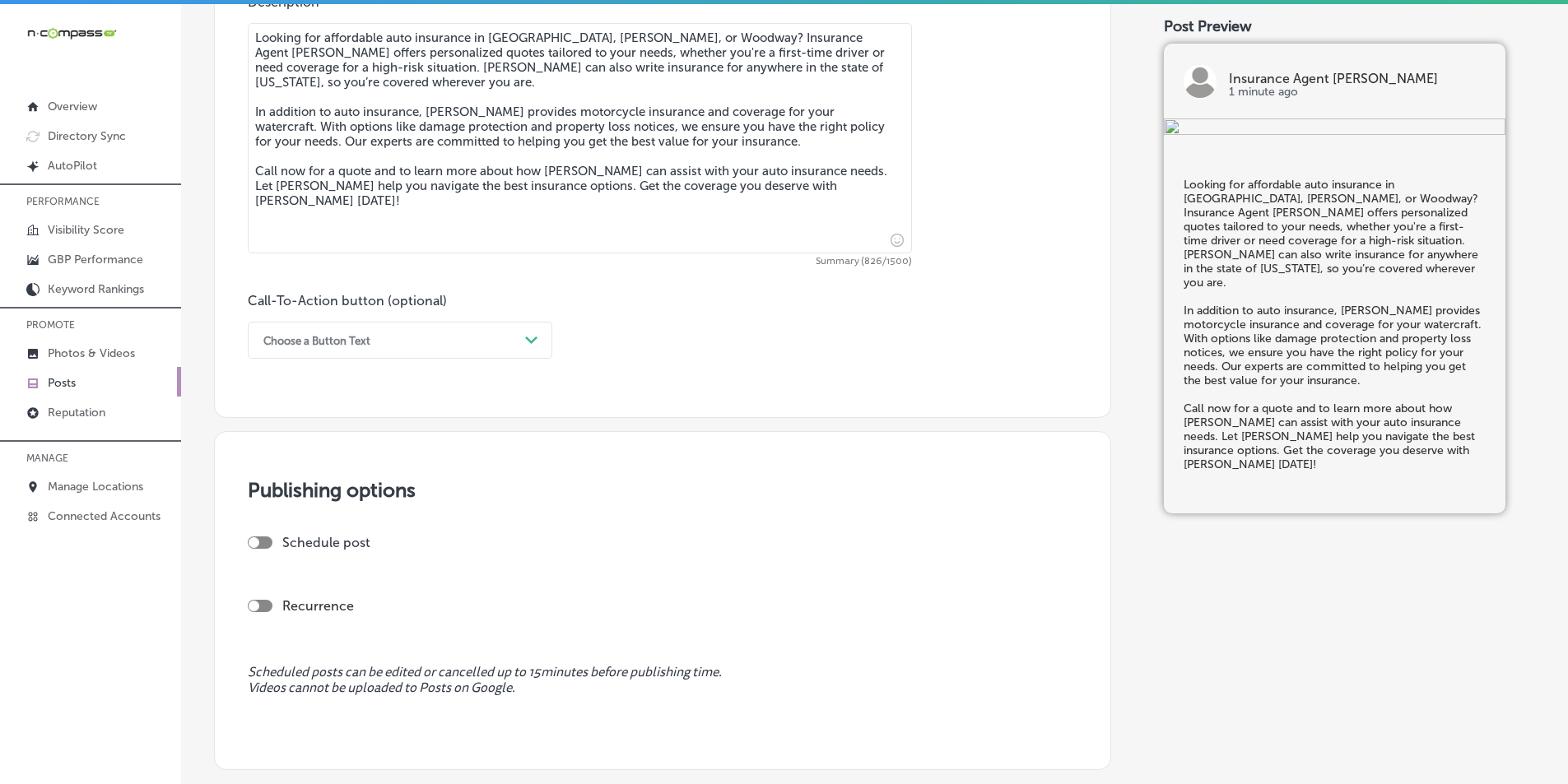
scroll to position [1009, 0]
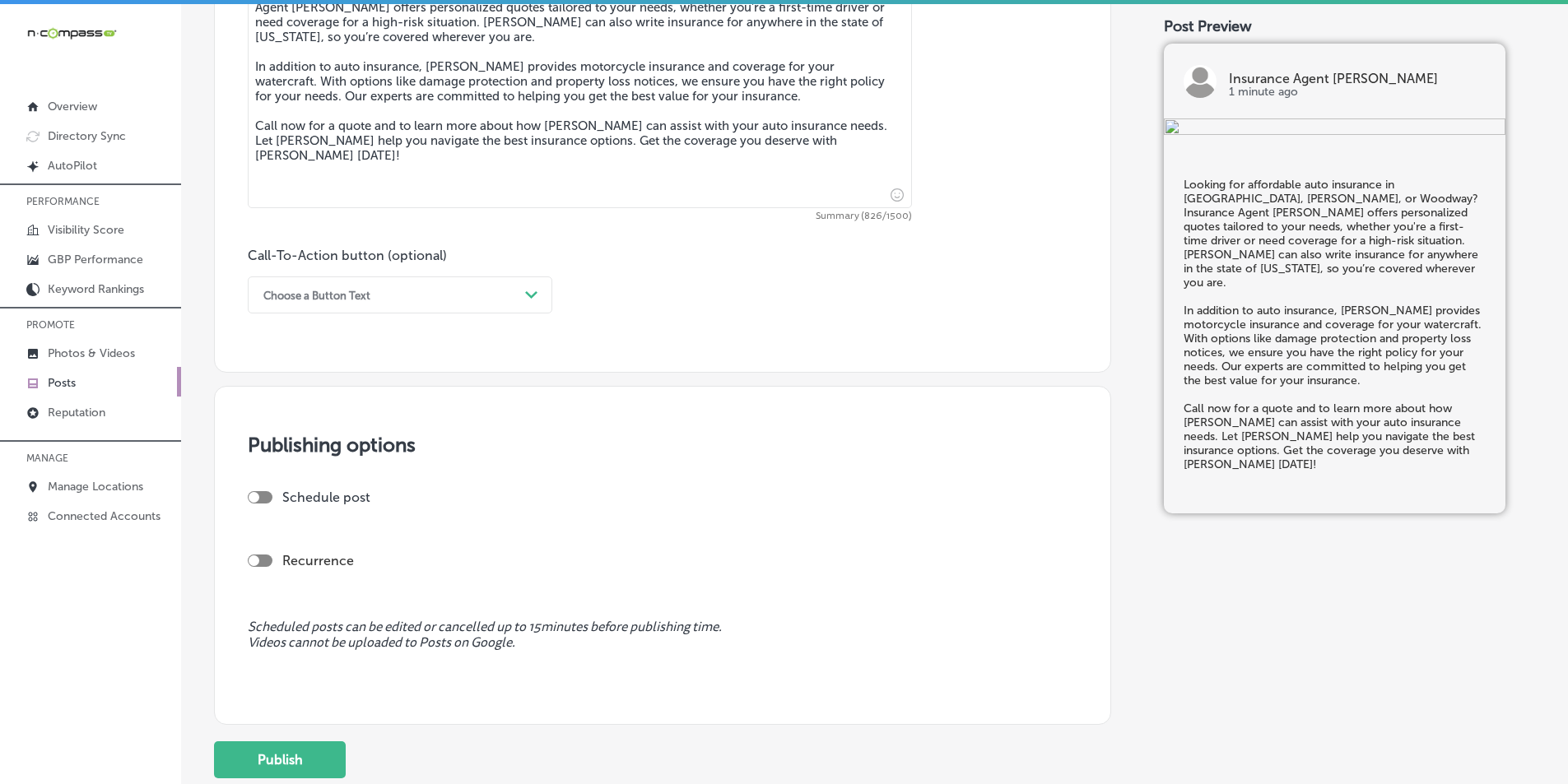
type textarea "Looking for affordable auto insurance in [GEOGRAPHIC_DATA], [PERSON_NAME], or W…"
click at [532, 298] on polygon at bounding box center [531, 295] width 12 height 8
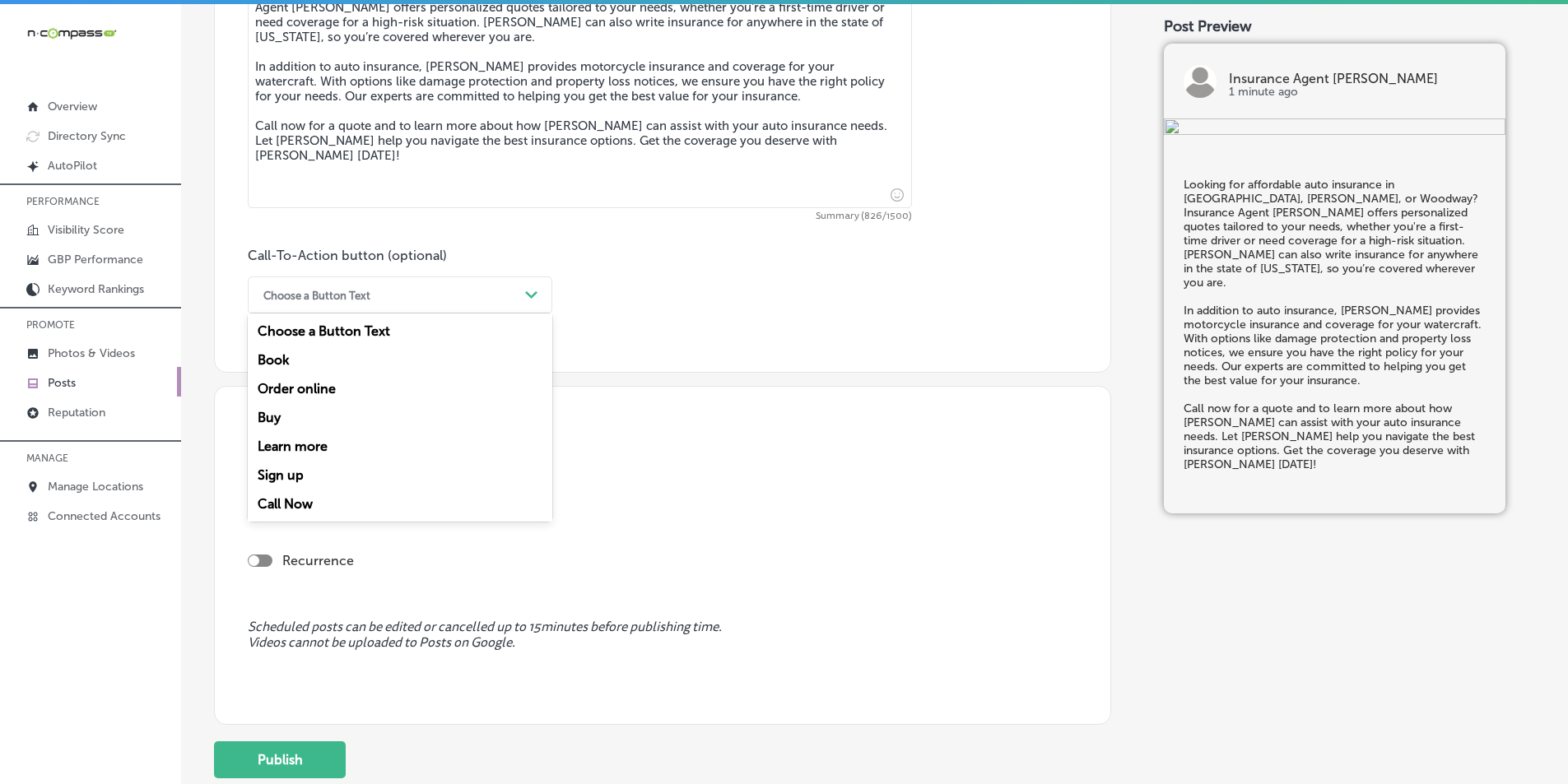
click at [286, 499] on div "Call Now" at bounding box center [399, 504] width 305 height 29
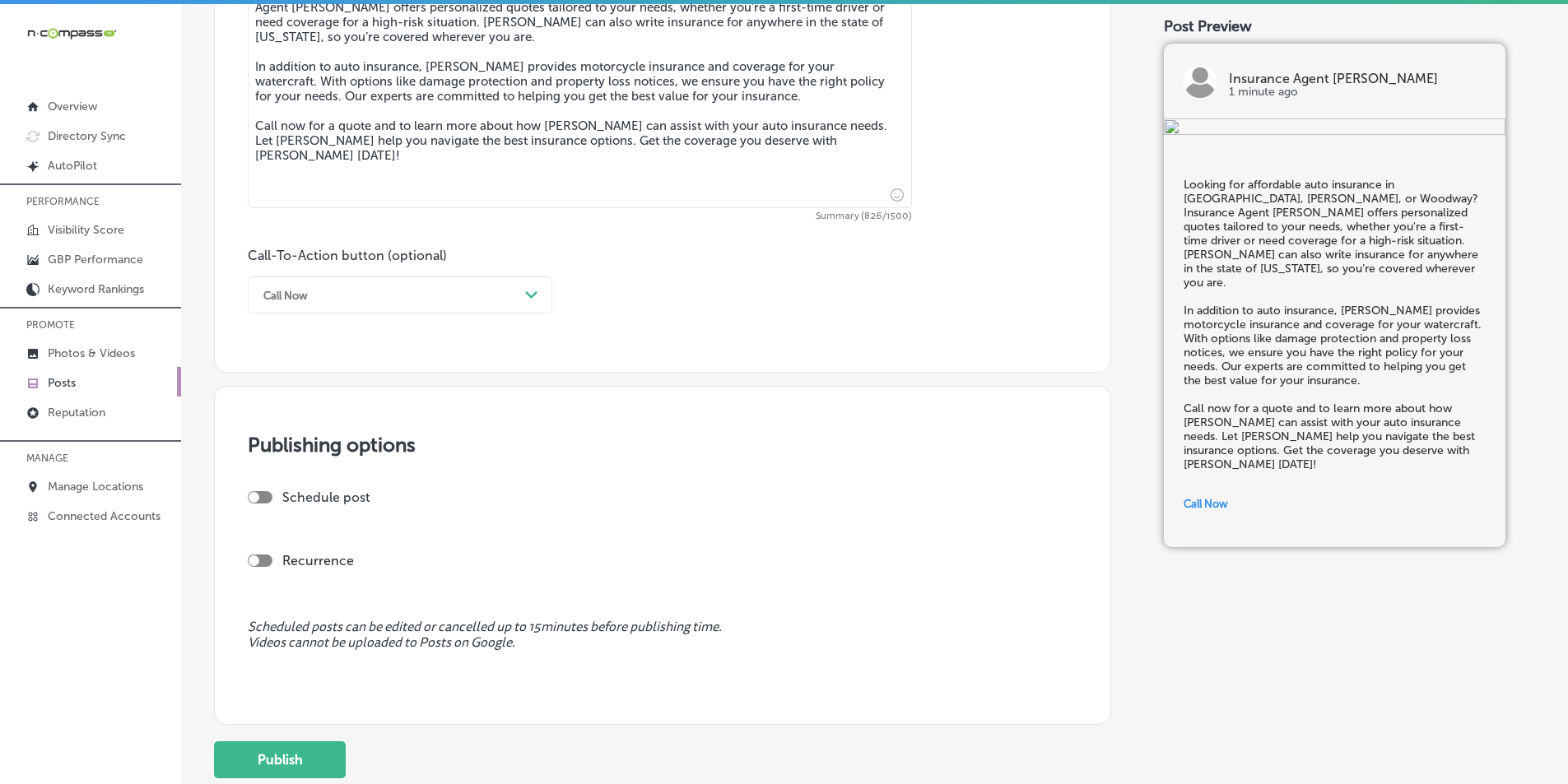
click at [256, 493] on div at bounding box center [253, 497] width 11 height 11
checkbox input "true"
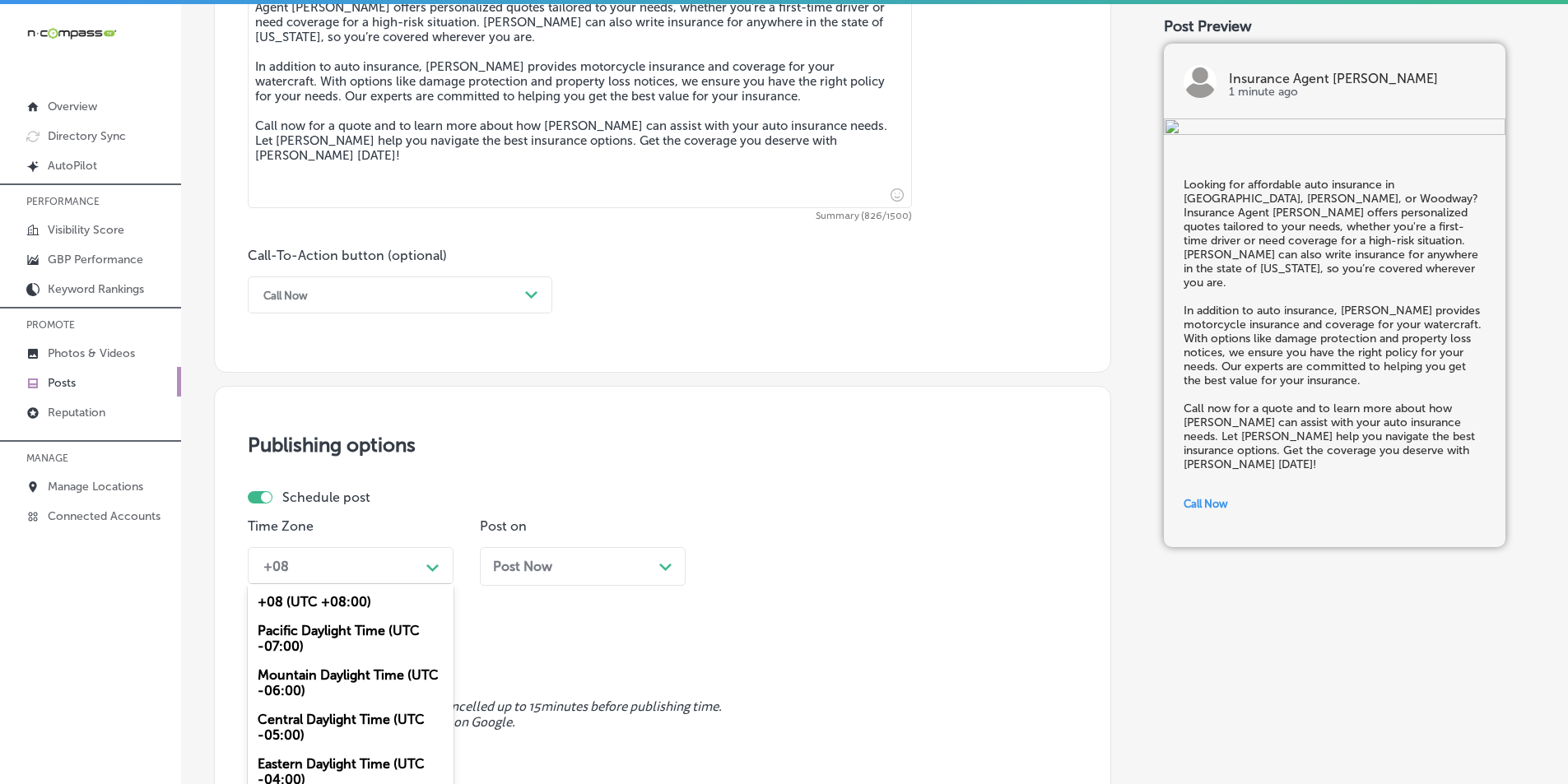
scroll to position [1063, 0]
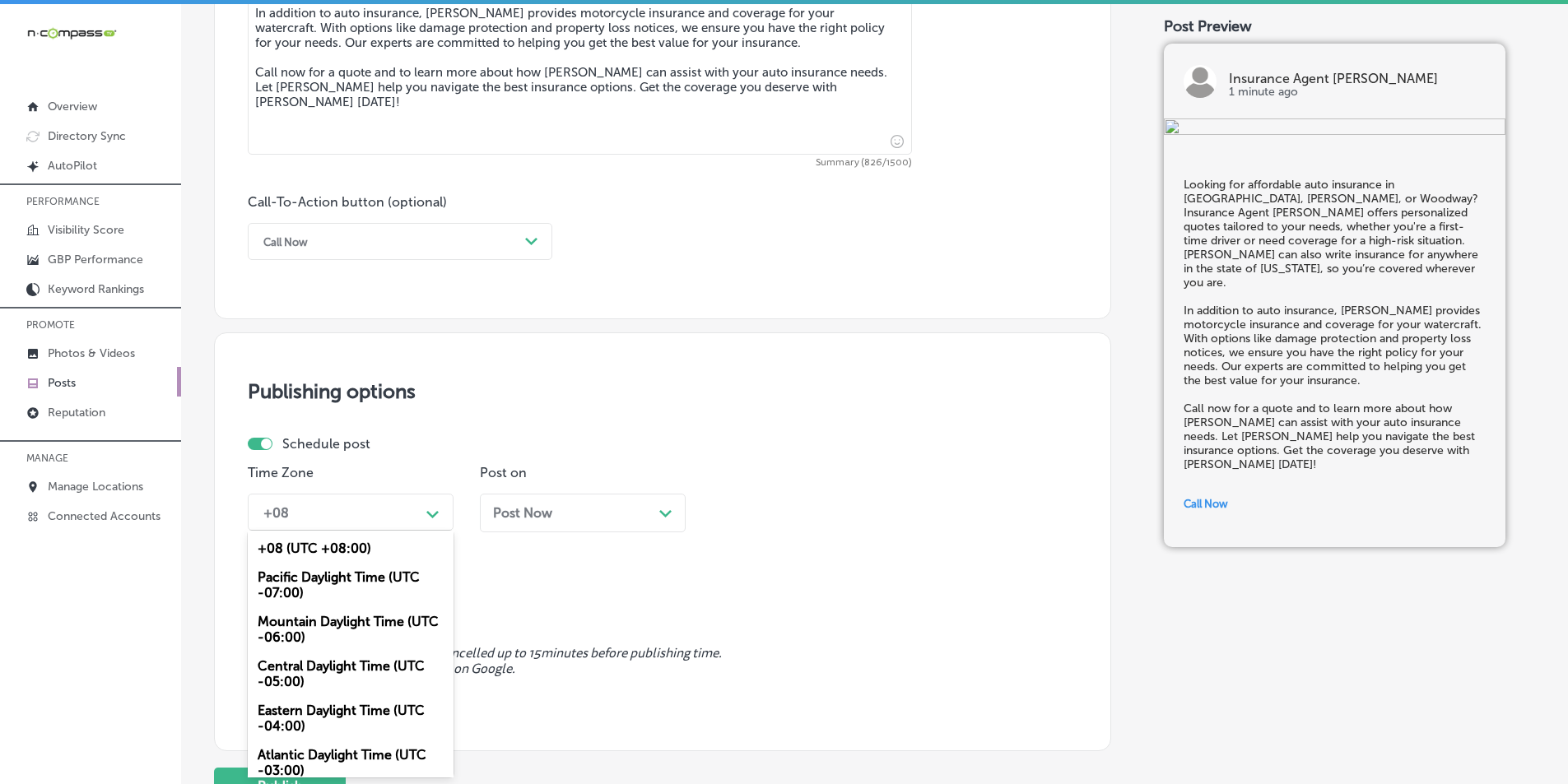
click at [421, 531] on div "option Pacific Daylight Time (UTC -07:00) focused, 2 of 6. 6 results available.…" at bounding box center [350, 512] width 205 height 37
click at [329, 623] on div "Mountain Daylight Time (UTC -06:00)" at bounding box center [350, 629] width 205 height 45
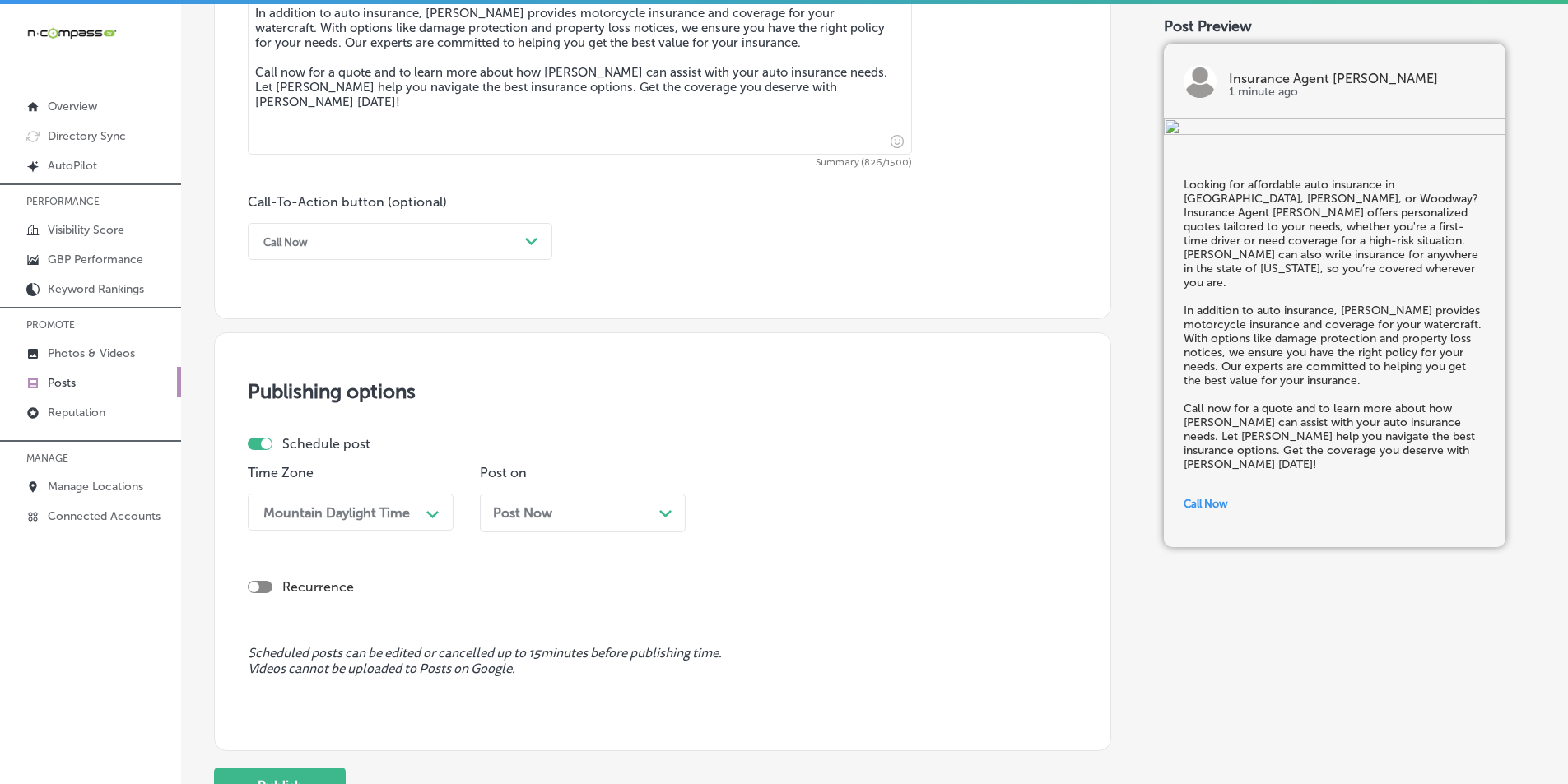
click at [652, 515] on div "Post Now Path Created with Sketch." at bounding box center [583, 513] width 180 height 15
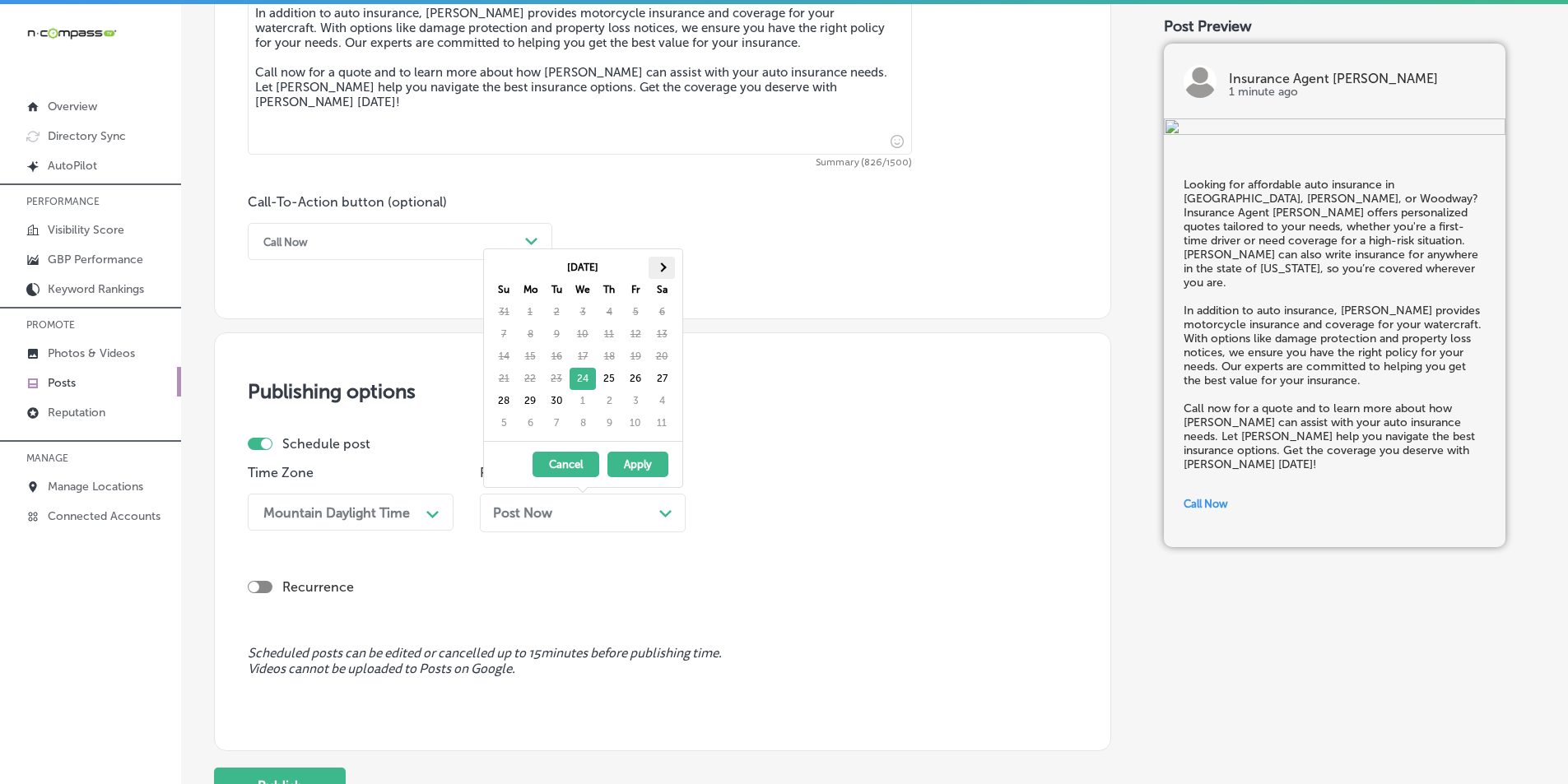
click at [667, 268] on th at bounding box center [662, 267] width 27 height 22
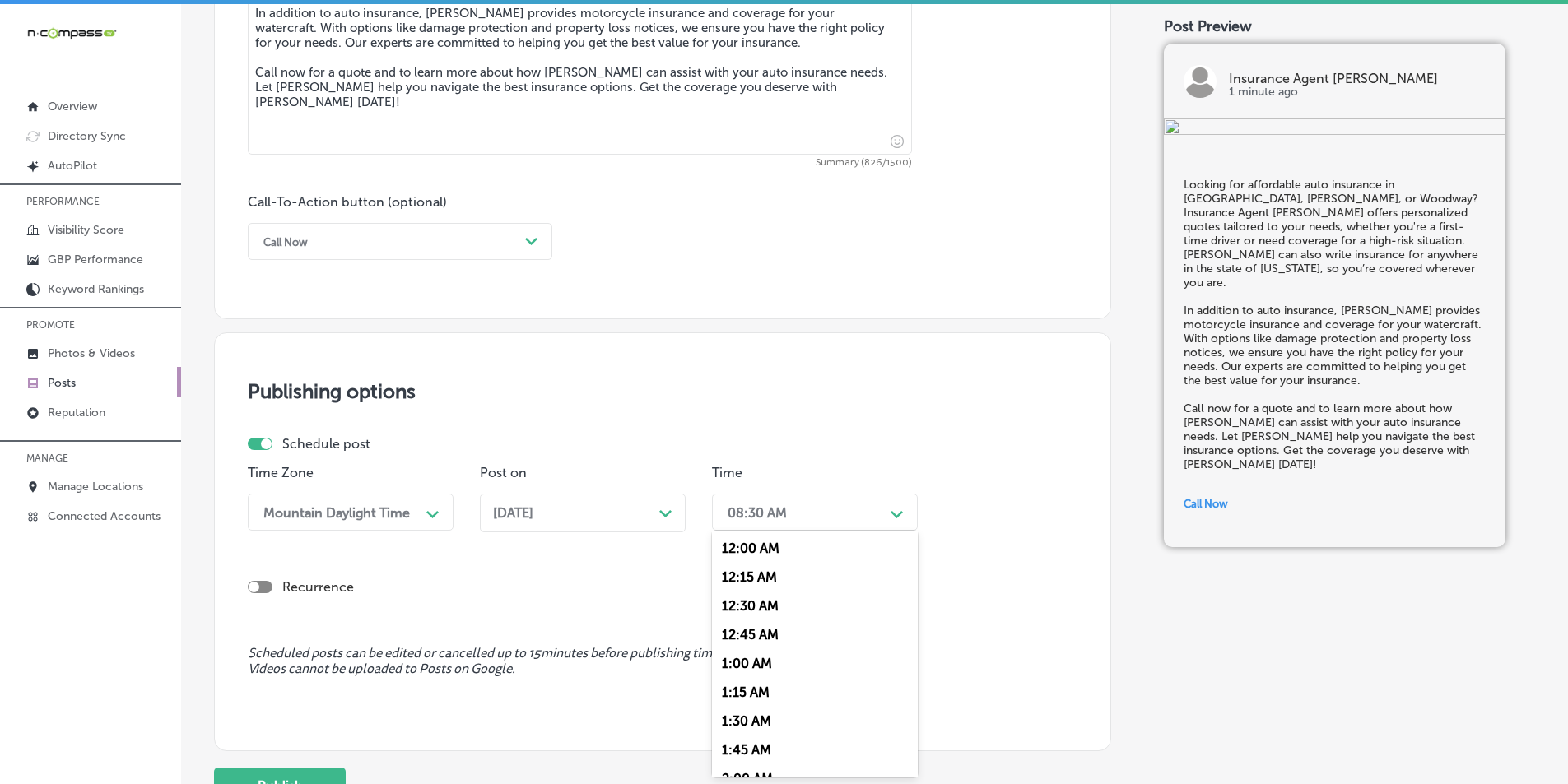
click at [837, 515] on div "08:30 AM" at bounding box center [801, 512] width 164 height 29
click at [735, 693] on div "7:00 AM" at bounding box center [814, 696] width 205 height 29
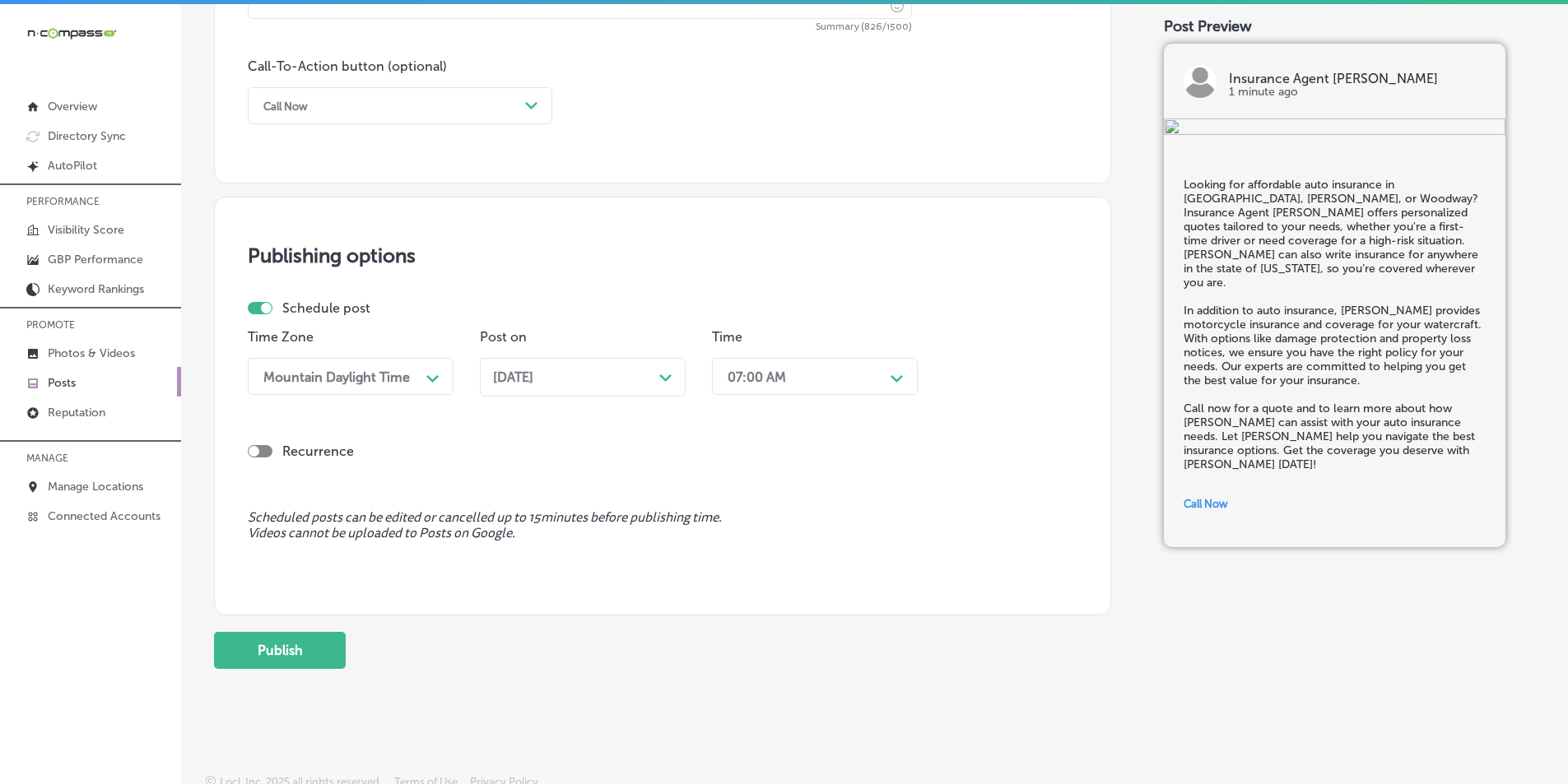
scroll to position [1207, 0]
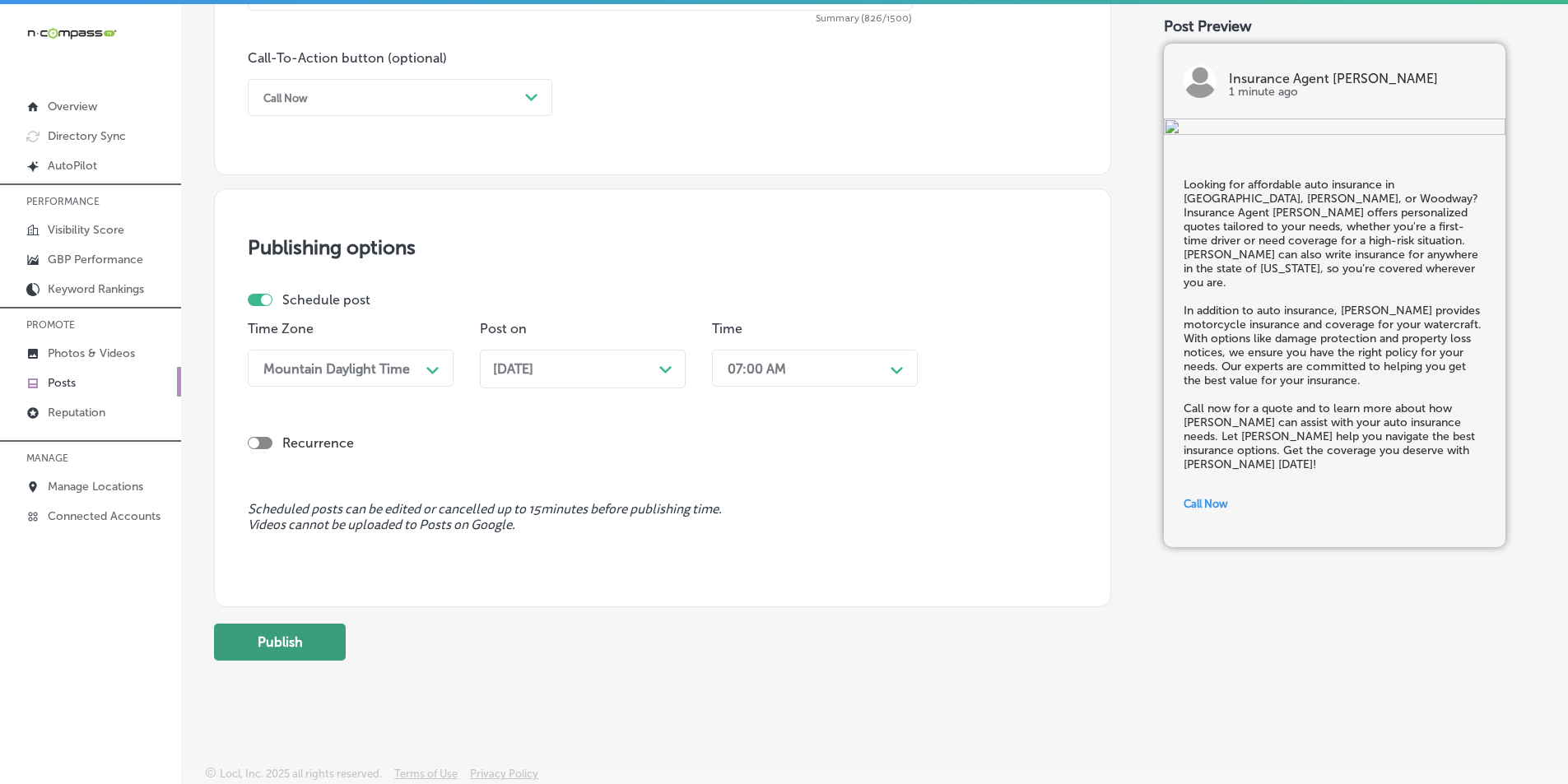
click at [296, 640] on button "Publish" at bounding box center [280, 642] width 132 height 37
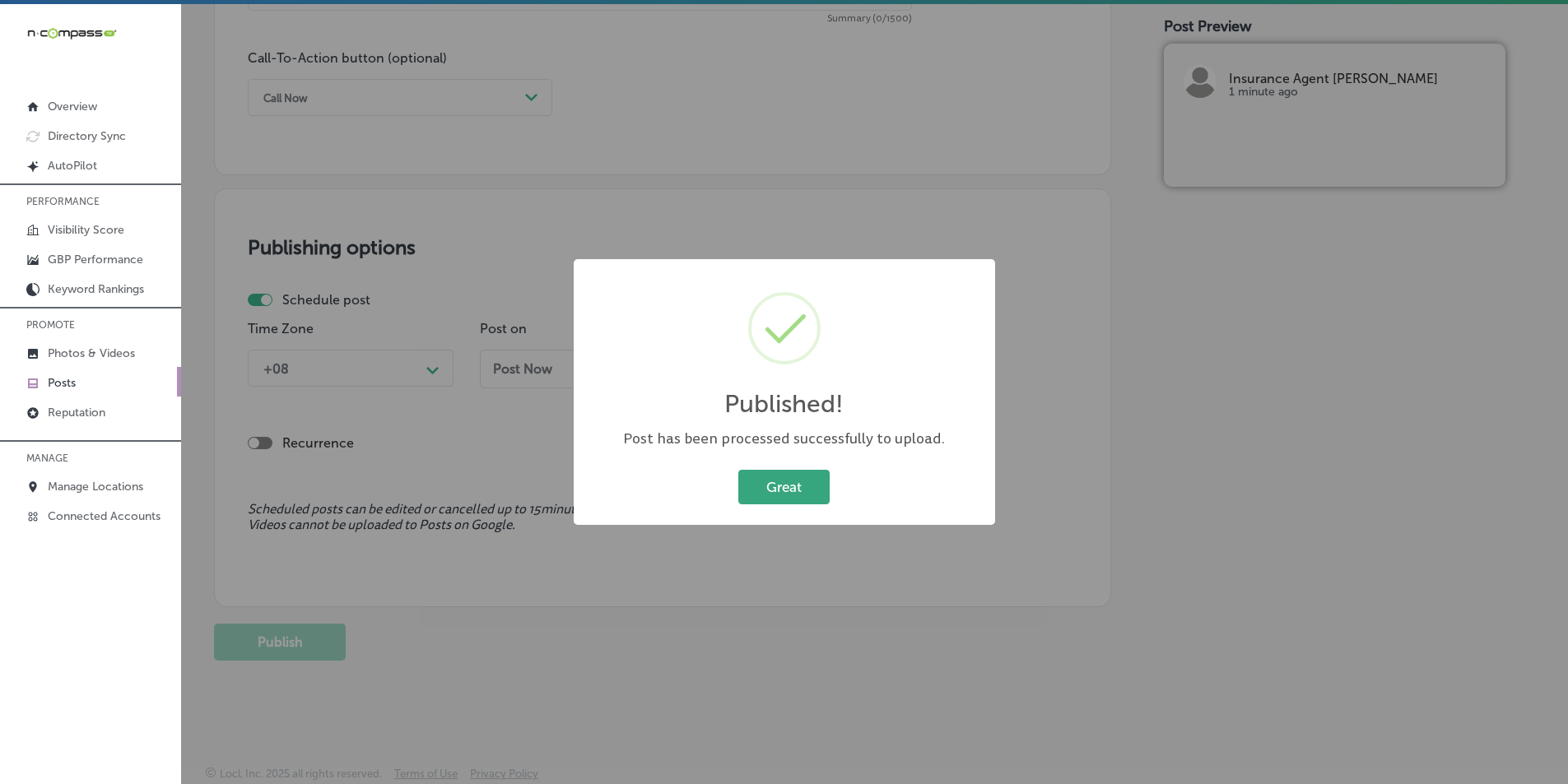
click at [770, 487] on button "Great" at bounding box center [784, 486] width 92 height 33
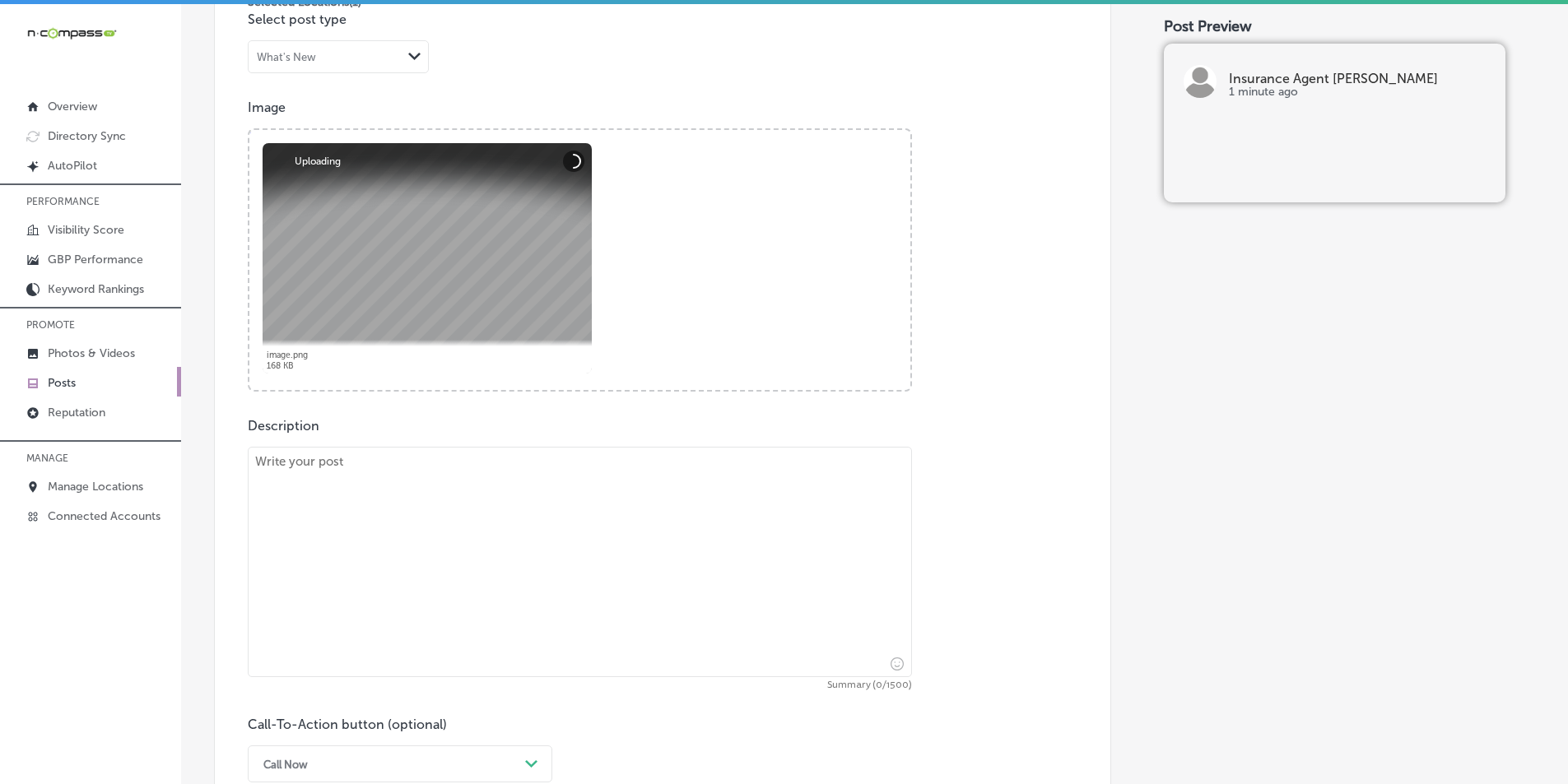
scroll to position [631, 0]
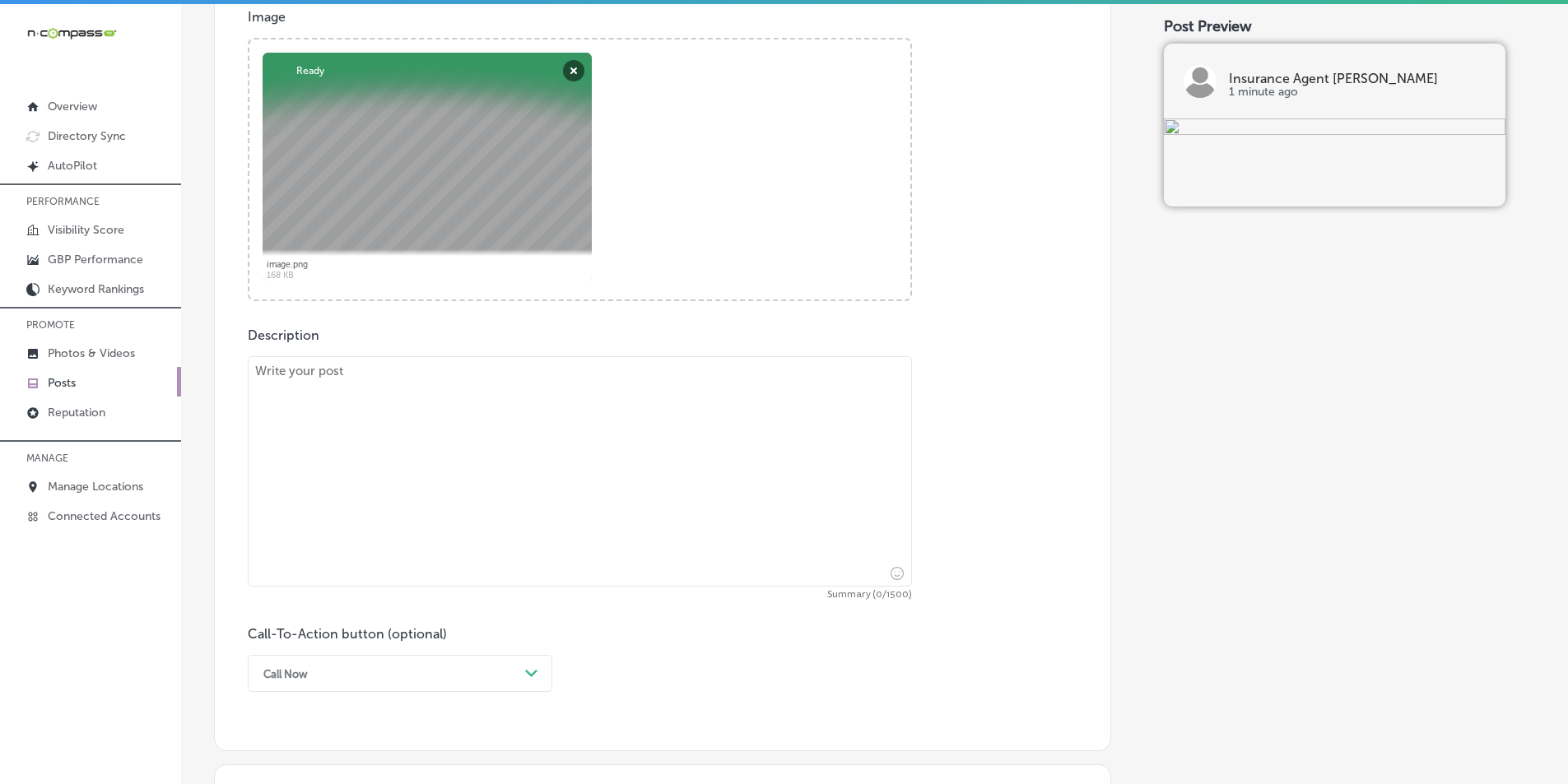
click at [401, 476] on textarea at bounding box center [579, 471] width 664 height 230
paste textarea "Insurance Agent [PERSON_NAME] specializes in motorcycle insurance for riders in…"
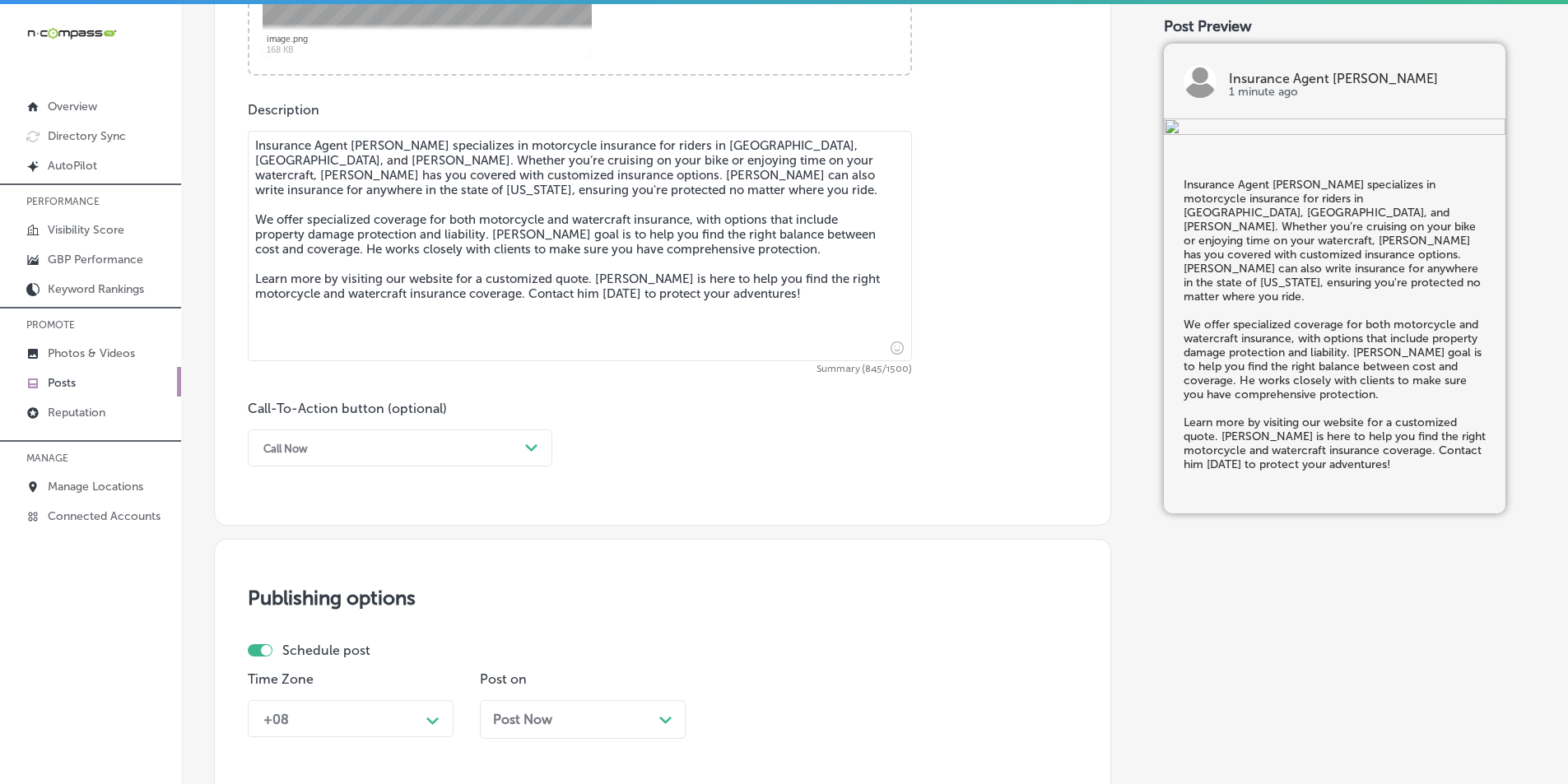
scroll to position [879, 0]
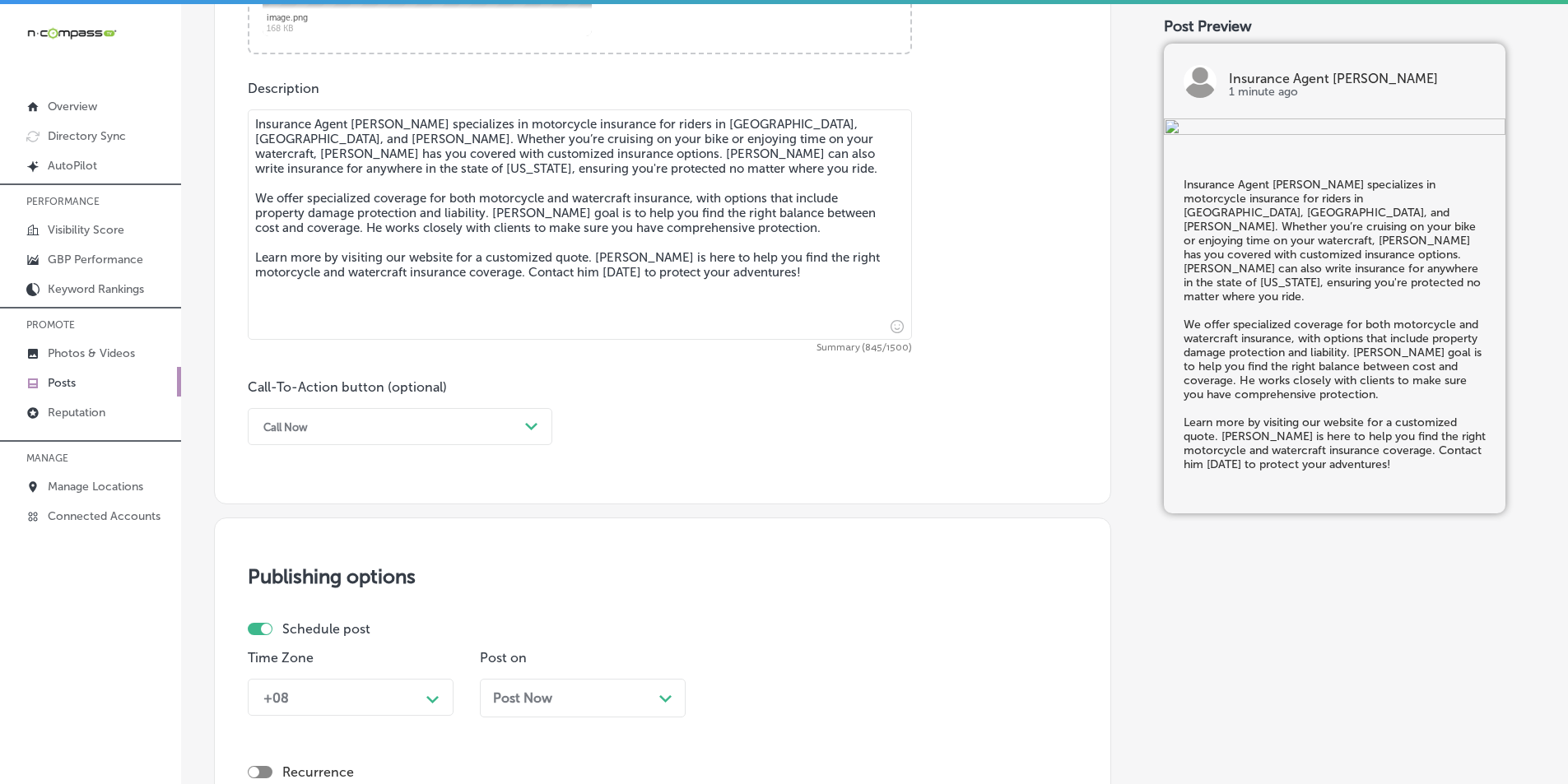
type textarea "Insurance Agent [PERSON_NAME] specializes in motorcycle insurance for riders in…"
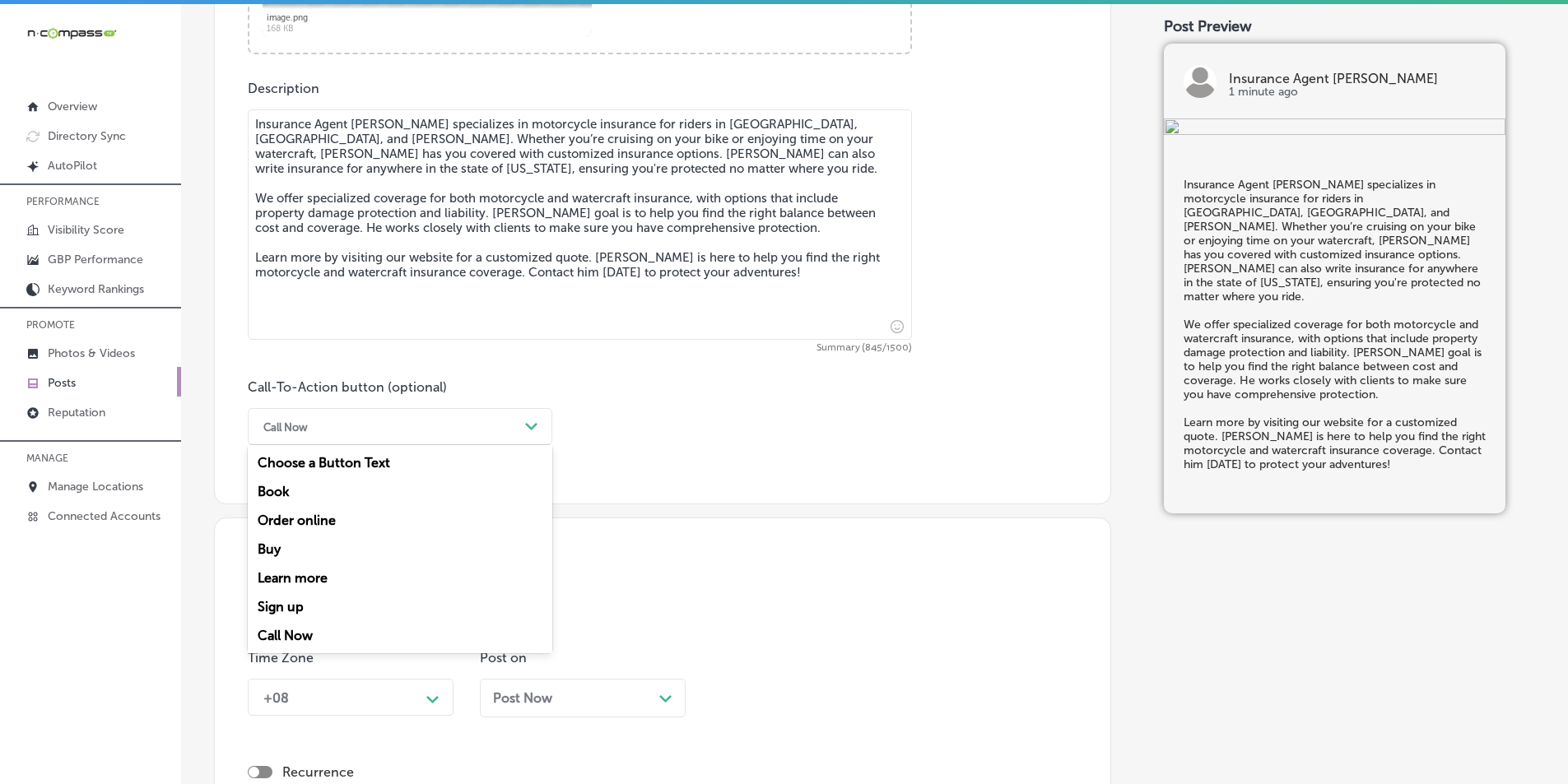
click at [514, 420] on div "Call Now" at bounding box center [387, 426] width 264 height 26
click at [314, 575] on div "Learn more" at bounding box center [399, 578] width 305 height 29
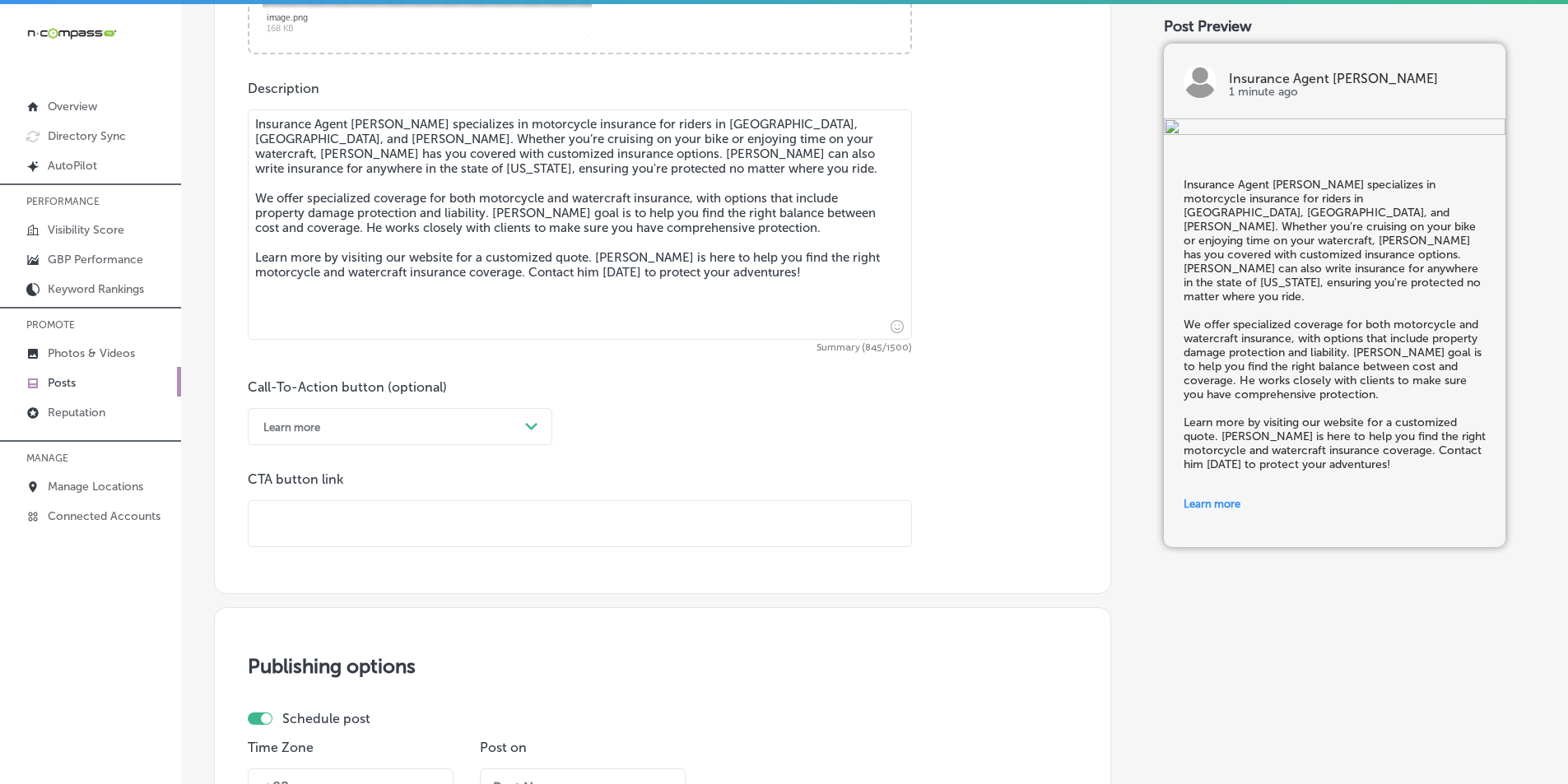
click at [362, 525] on input "text" at bounding box center [580, 523] width 663 height 45
paste input "[URL][DOMAIN_NAME]"
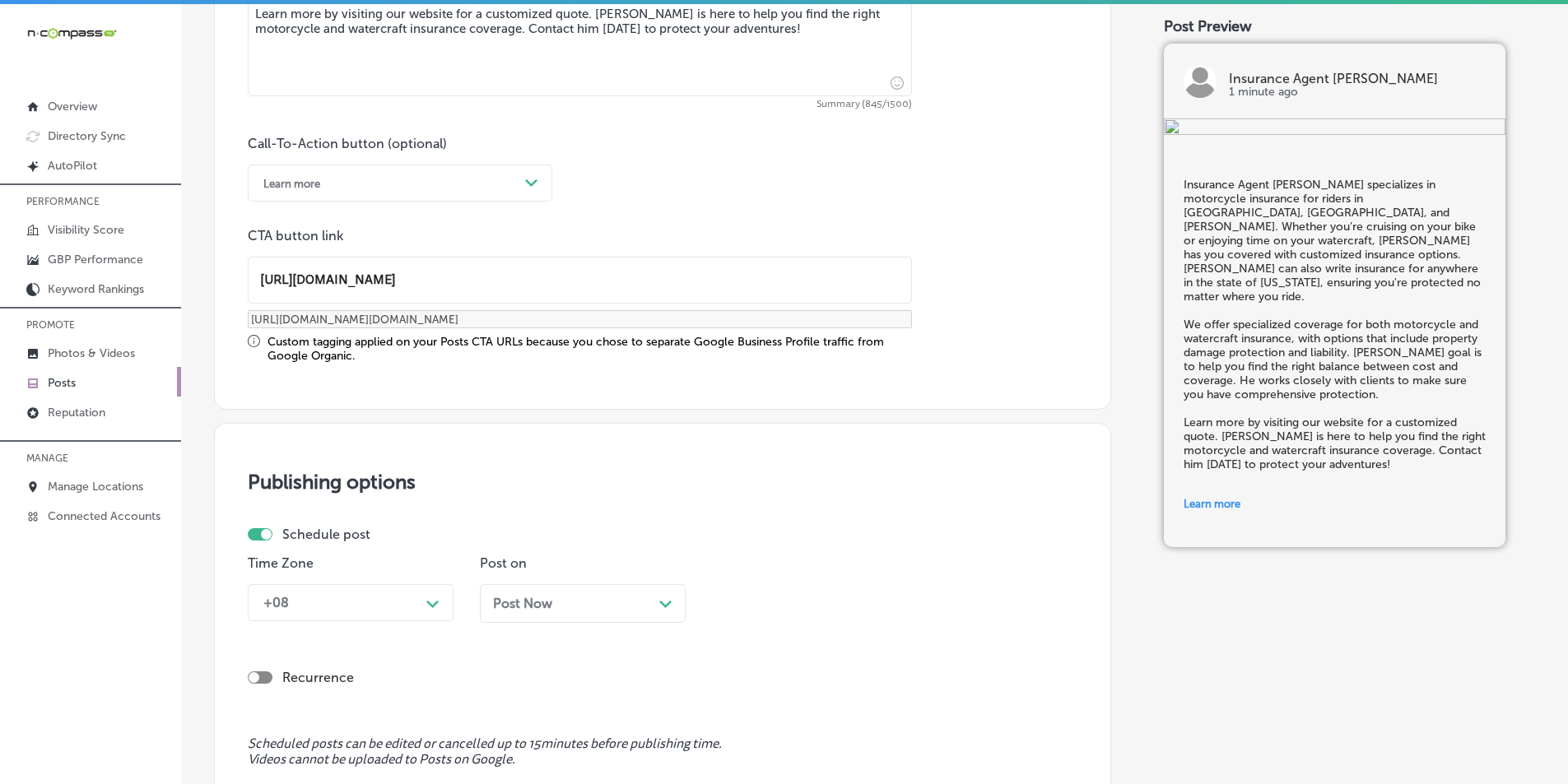
scroll to position [1125, 0]
type input "[URL][DOMAIN_NAME]"
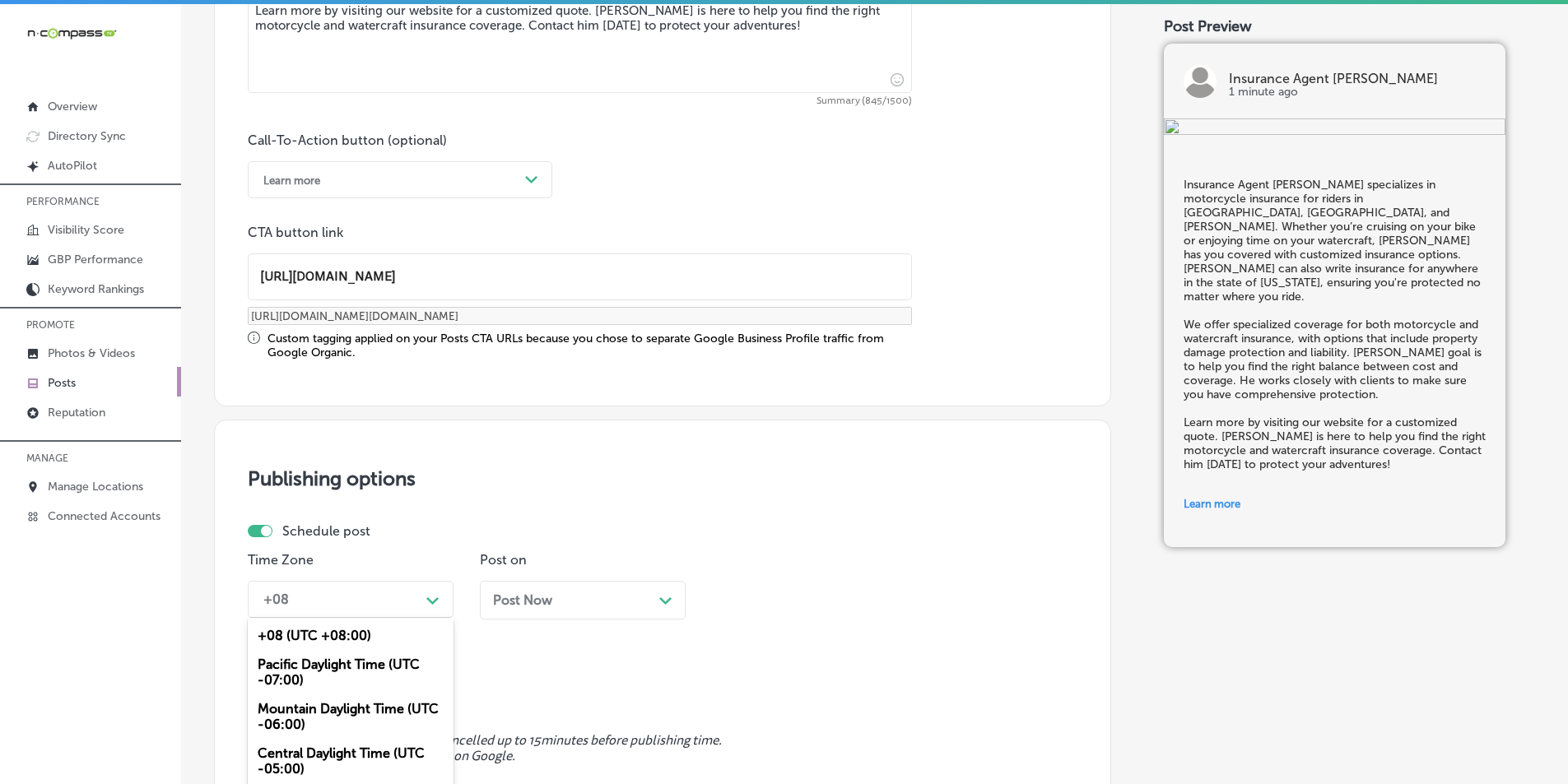
click at [432, 598] on div "option Mountain Daylight Time (UTC -06:00), selected. option Pacific Daylight T…" at bounding box center [350, 599] width 205 height 37
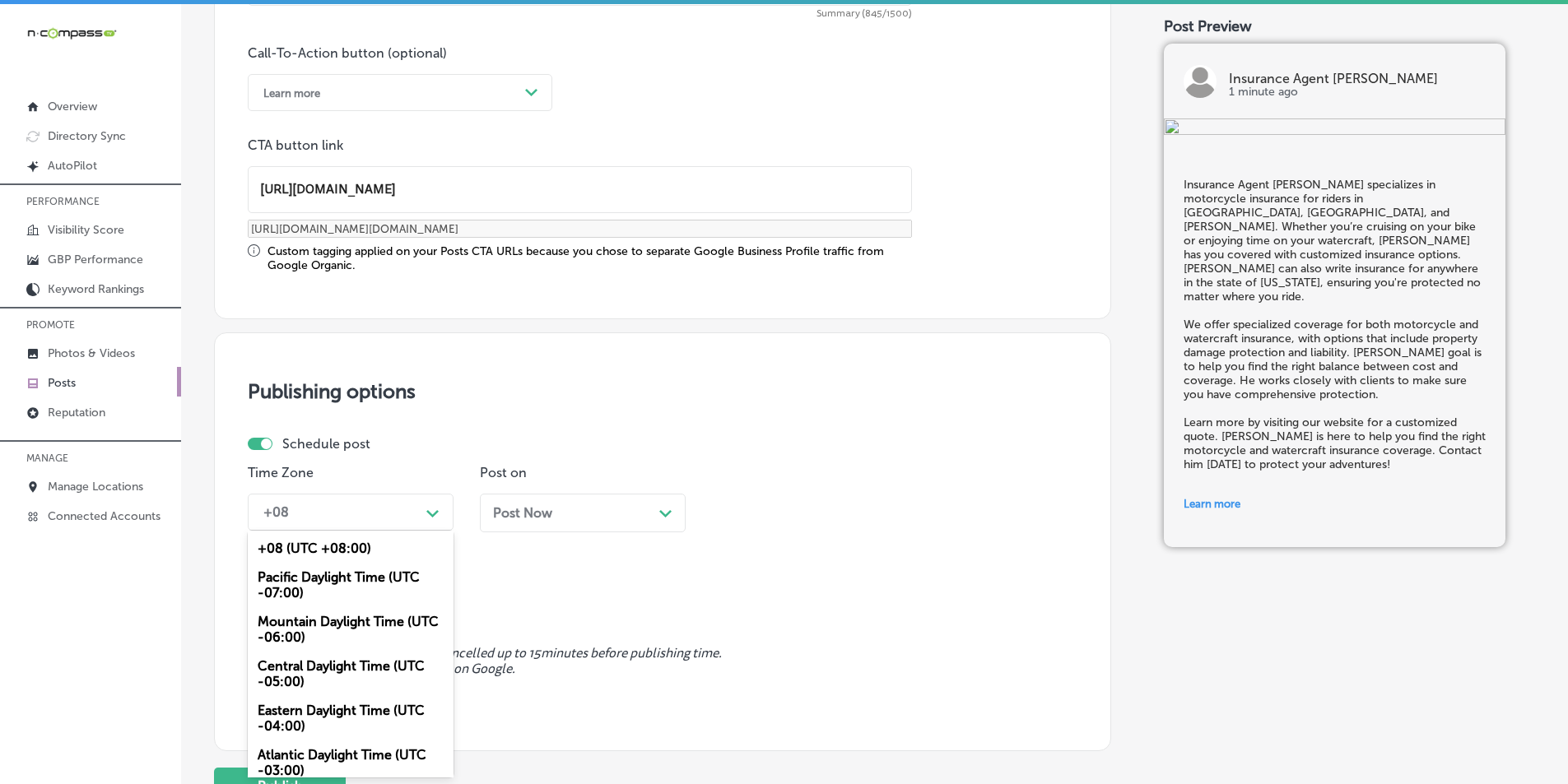
click at [327, 621] on div "Mountain Daylight Time (UTC -06:00)" at bounding box center [350, 629] width 205 height 45
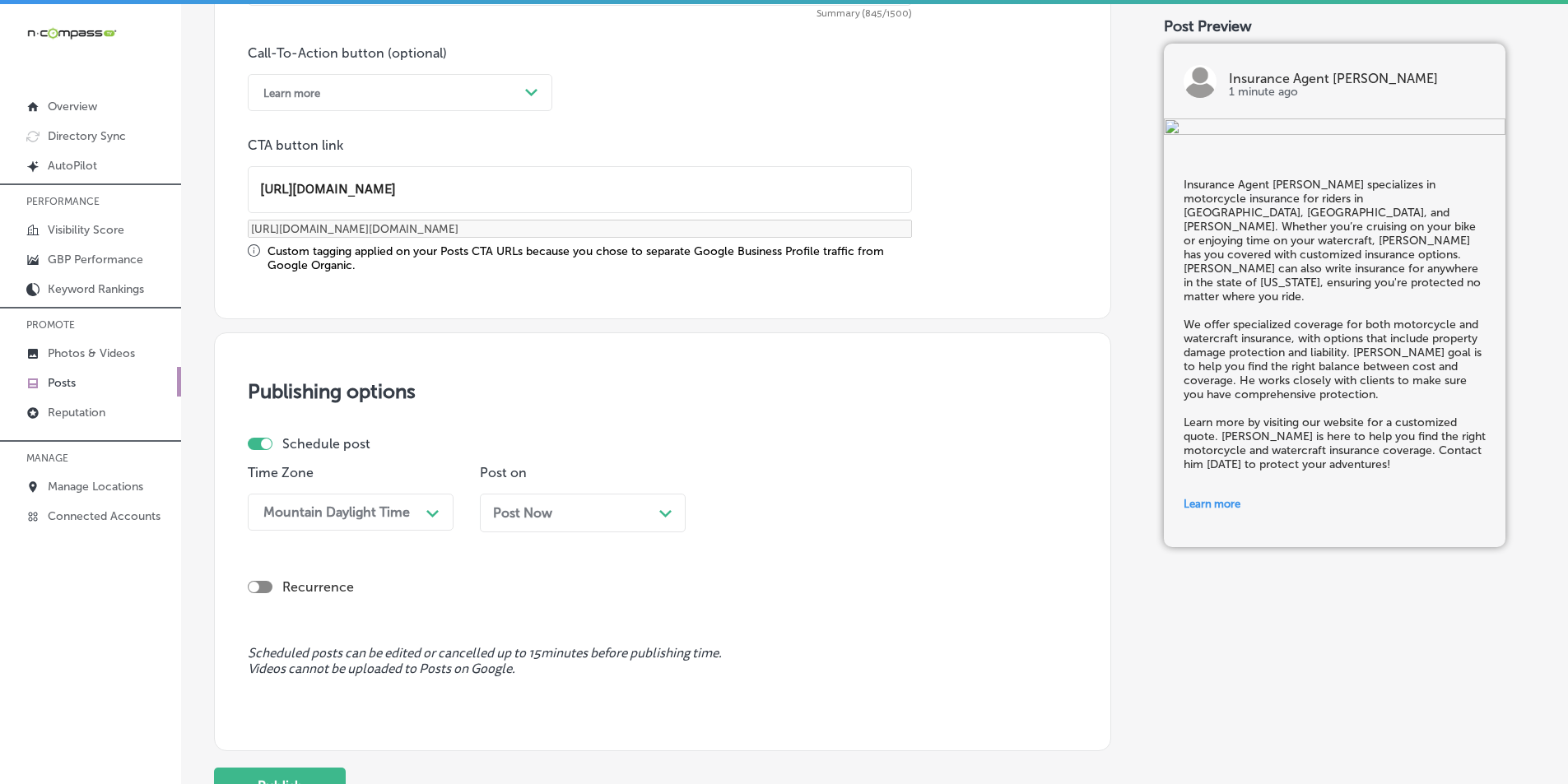
click at [644, 514] on div "Post Now Path Created with Sketch." at bounding box center [583, 513] width 180 height 15
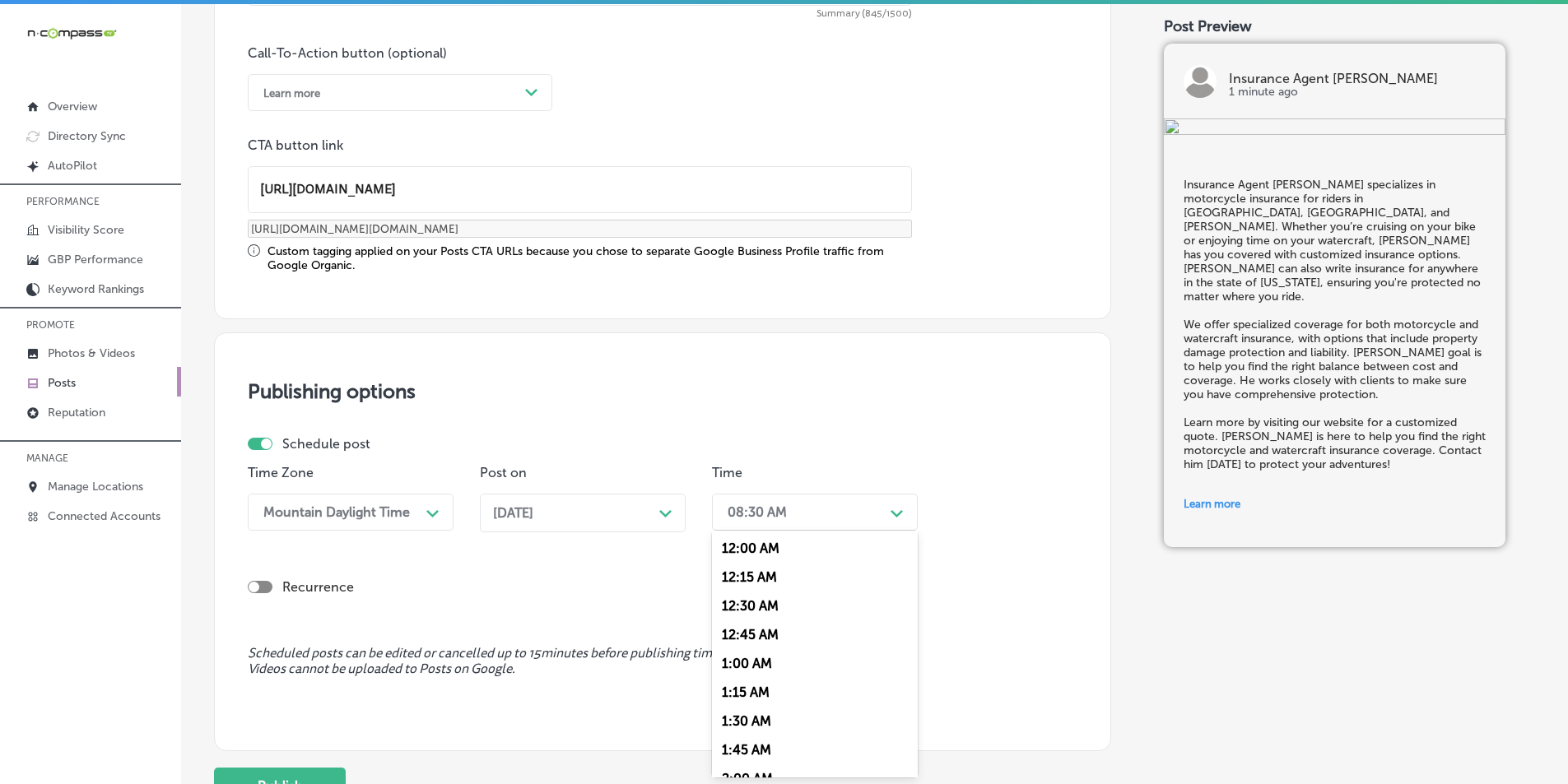
click at [838, 514] on div "08:30 AM" at bounding box center [801, 512] width 164 height 29
click at [735, 610] on div "7:00 AM" at bounding box center [814, 614] width 205 height 29
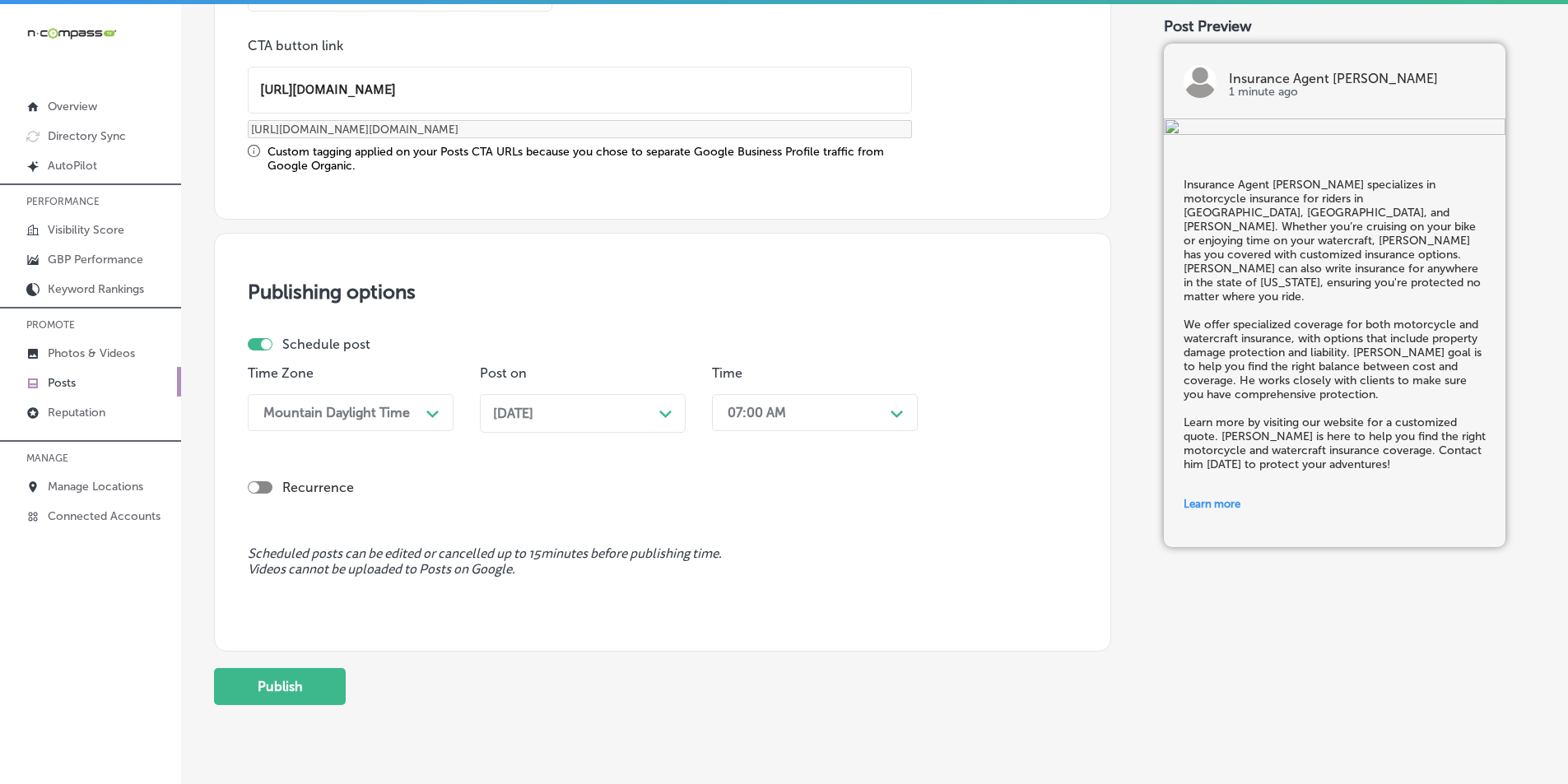
scroll to position [1356, 0]
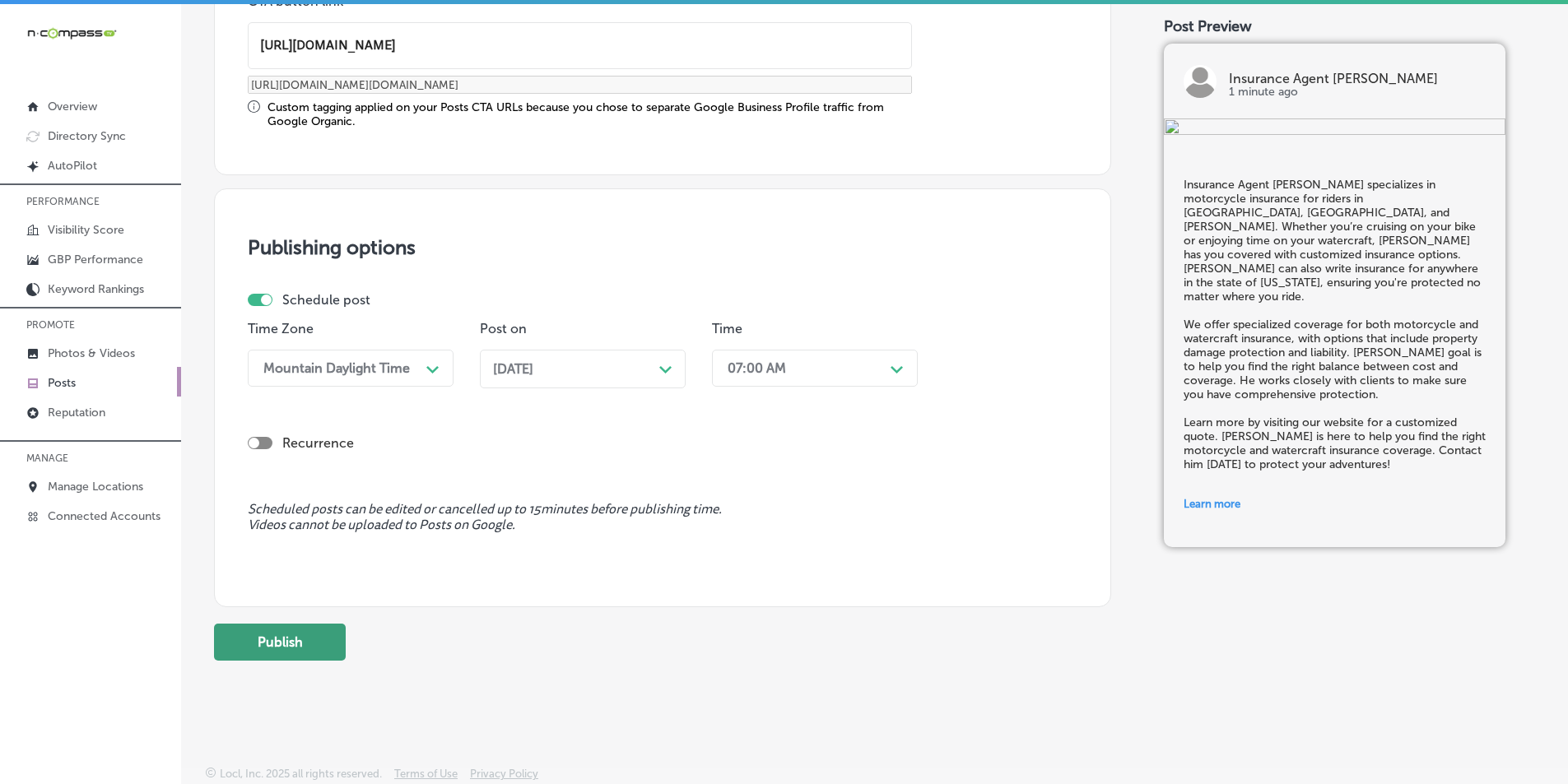
click at [275, 638] on button "Publish" at bounding box center [280, 642] width 132 height 37
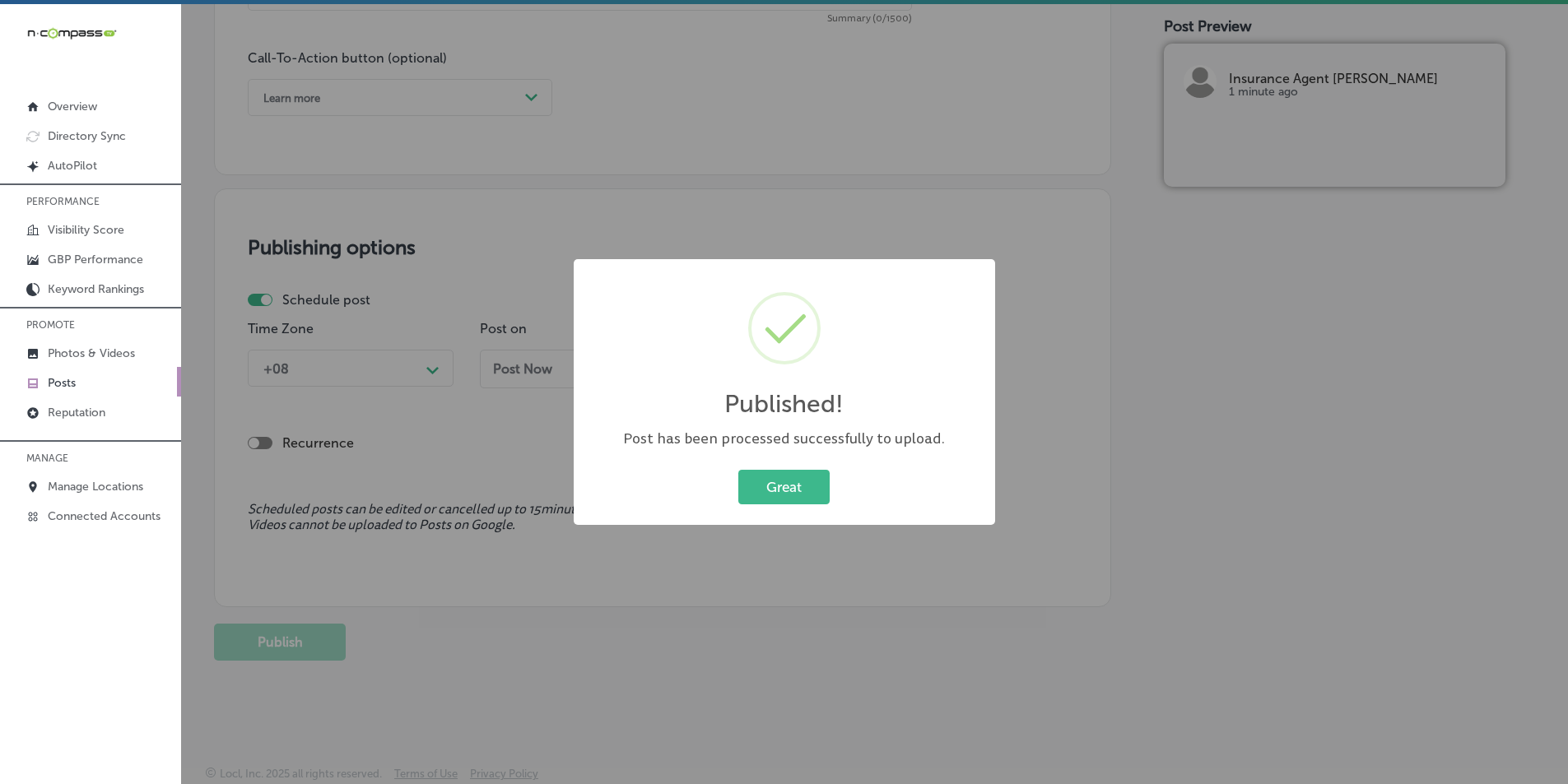
scroll to position [1207, 0]
click at [770, 482] on button "Great" at bounding box center [784, 486] width 92 height 33
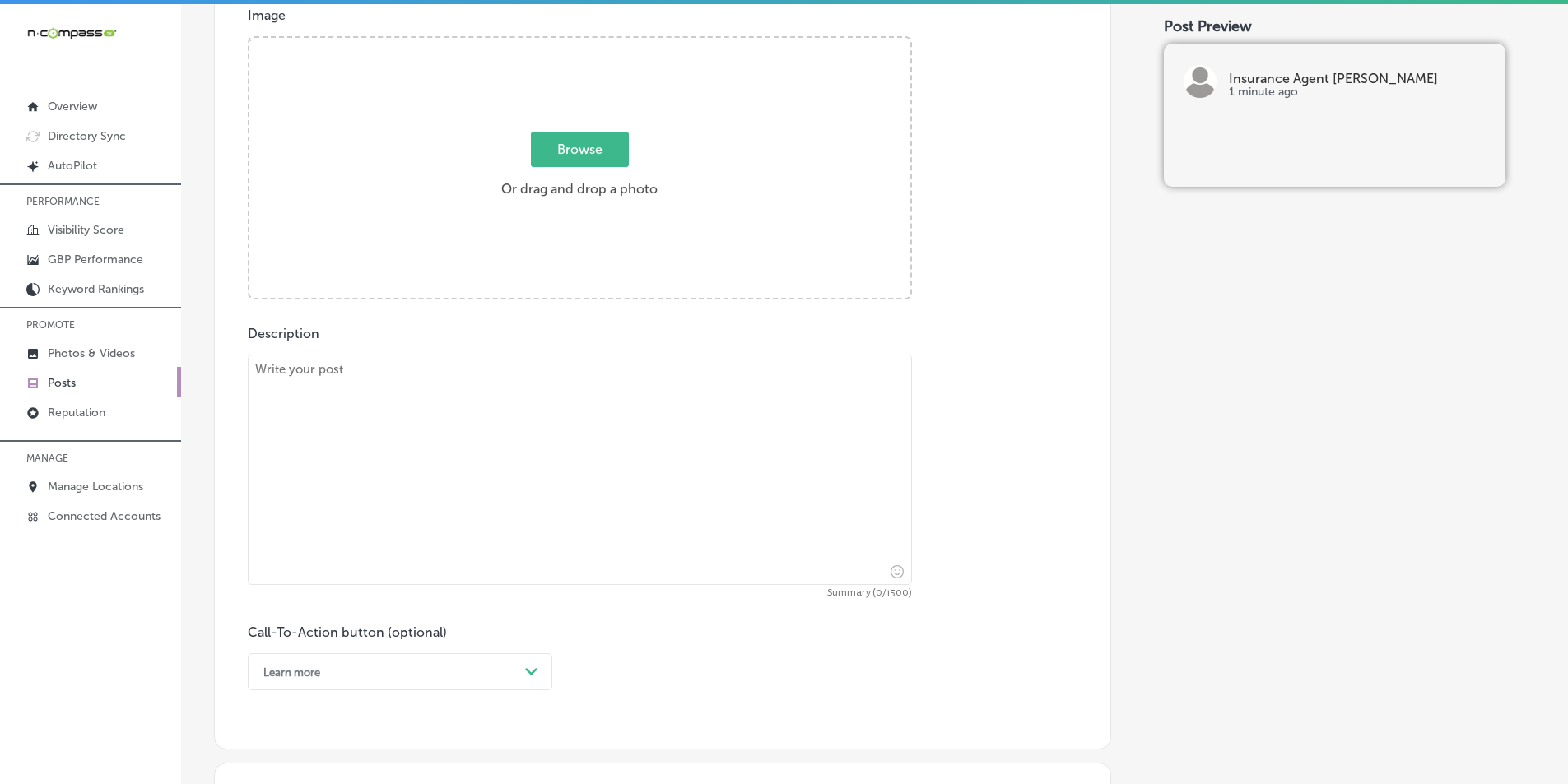
scroll to position [631, 0]
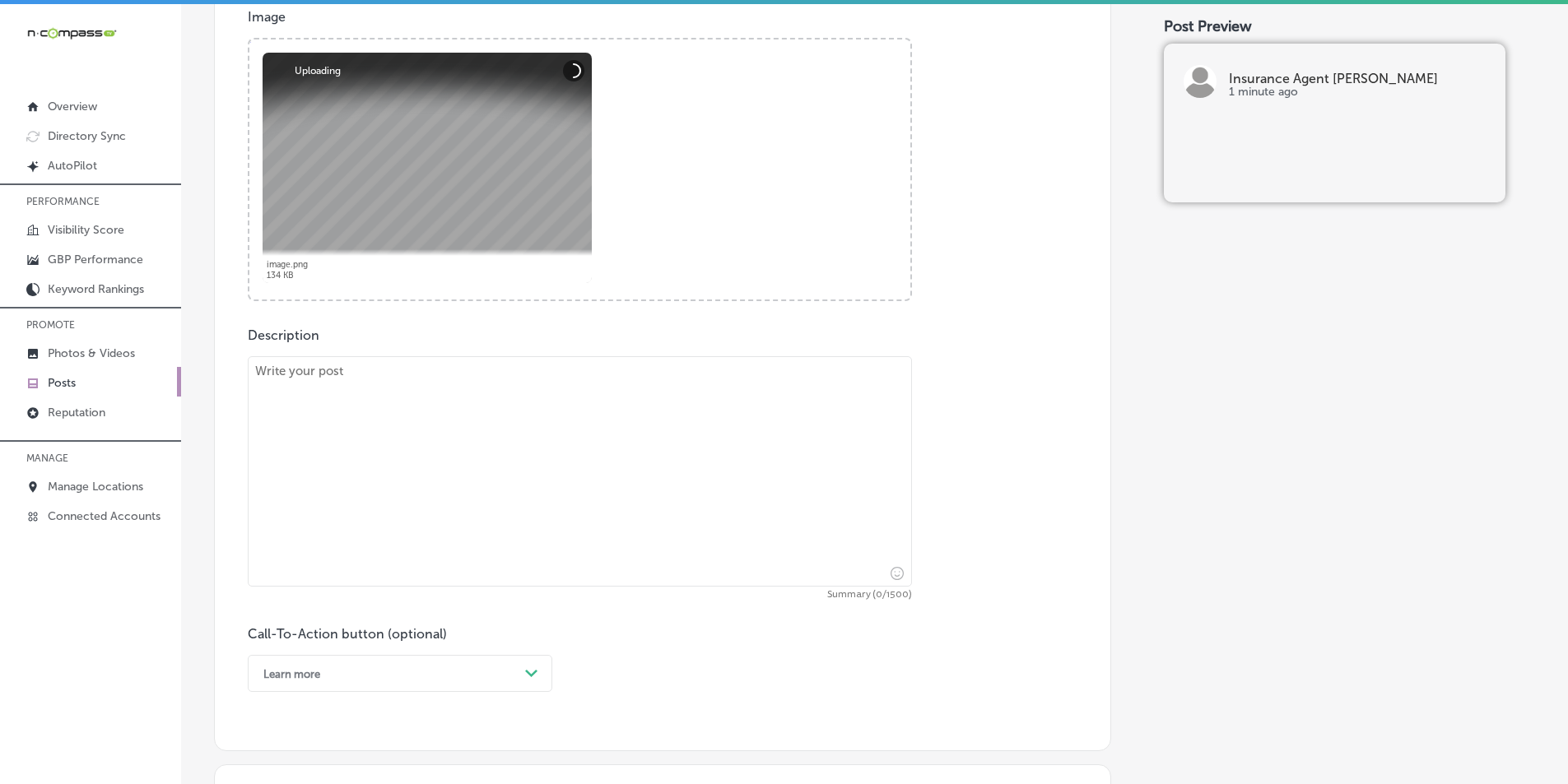
click at [411, 484] on textarea at bounding box center [579, 471] width 664 height 230
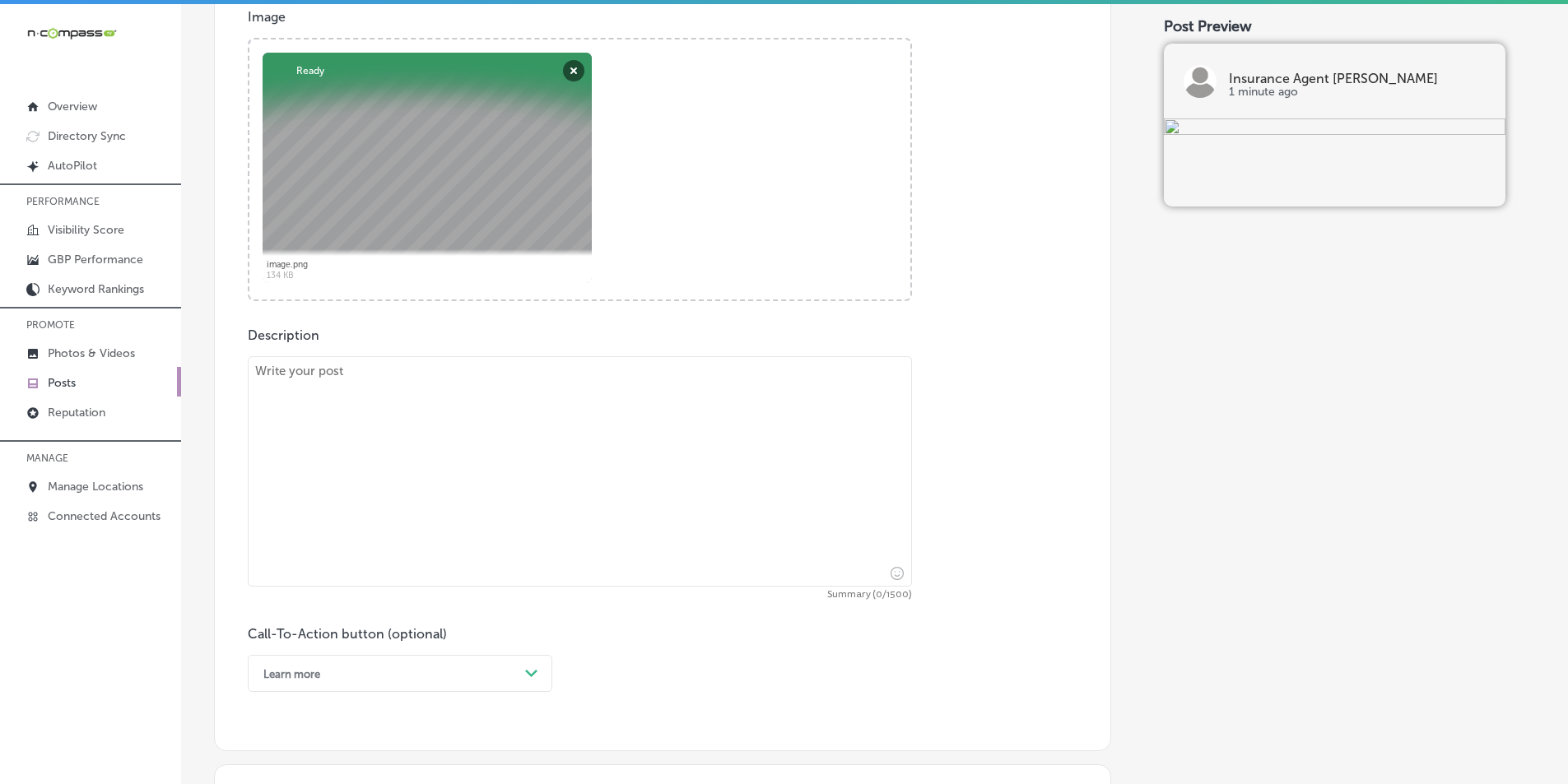
click at [434, 417] on textarea at bounding box center [579, 471] width 664 height 230
paste textarea "If you're a business owner in [GEOGRAPHIC_DATA], [GEOGRAPHIC_DATA] Spring, or […"
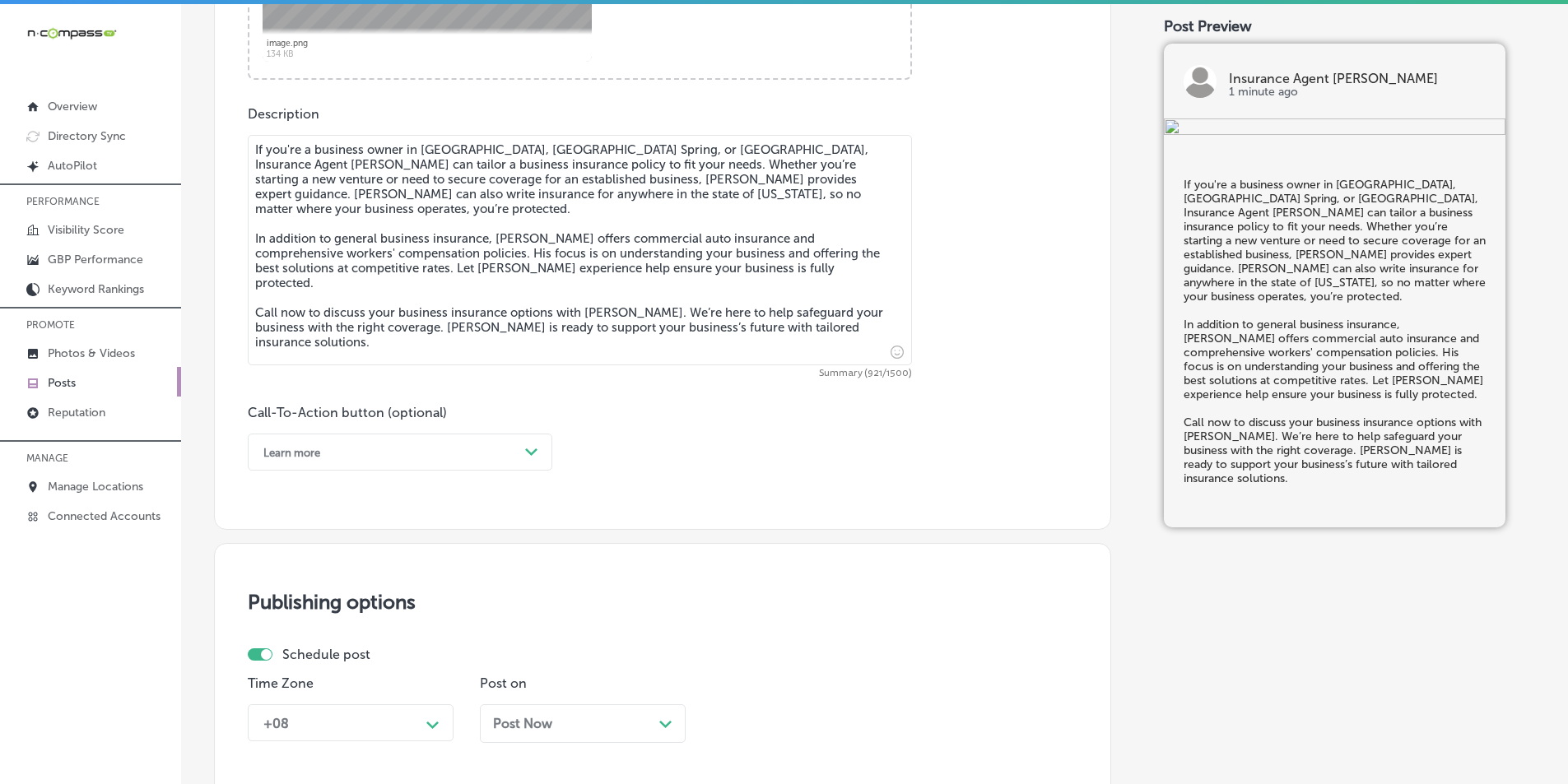
scroll to position [879, 0]
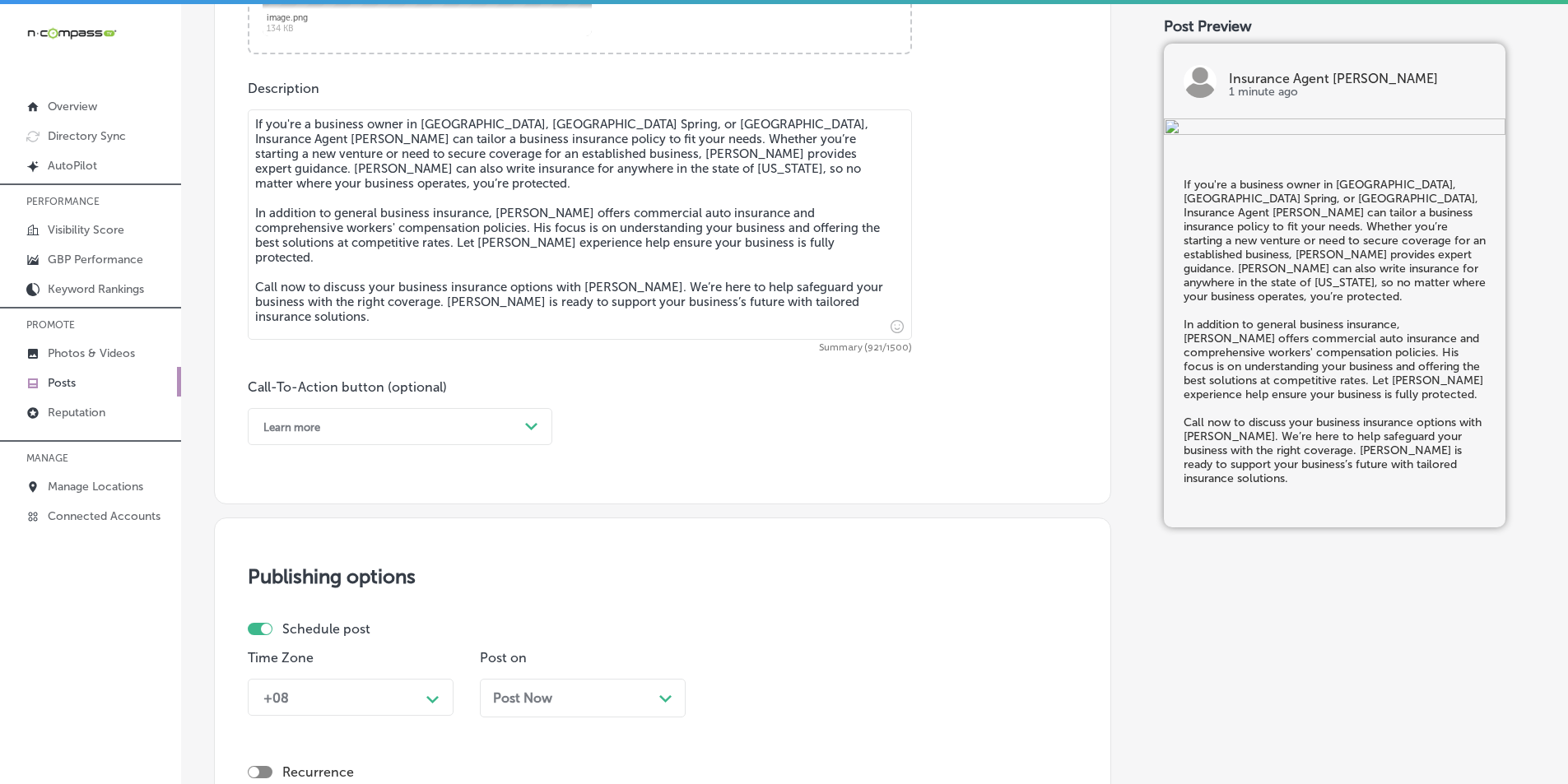
type textarea "If you're a business owner in [GEOGRAPHIC_DATA], [GEOGRAPHIC_DATA] Spring, or […"
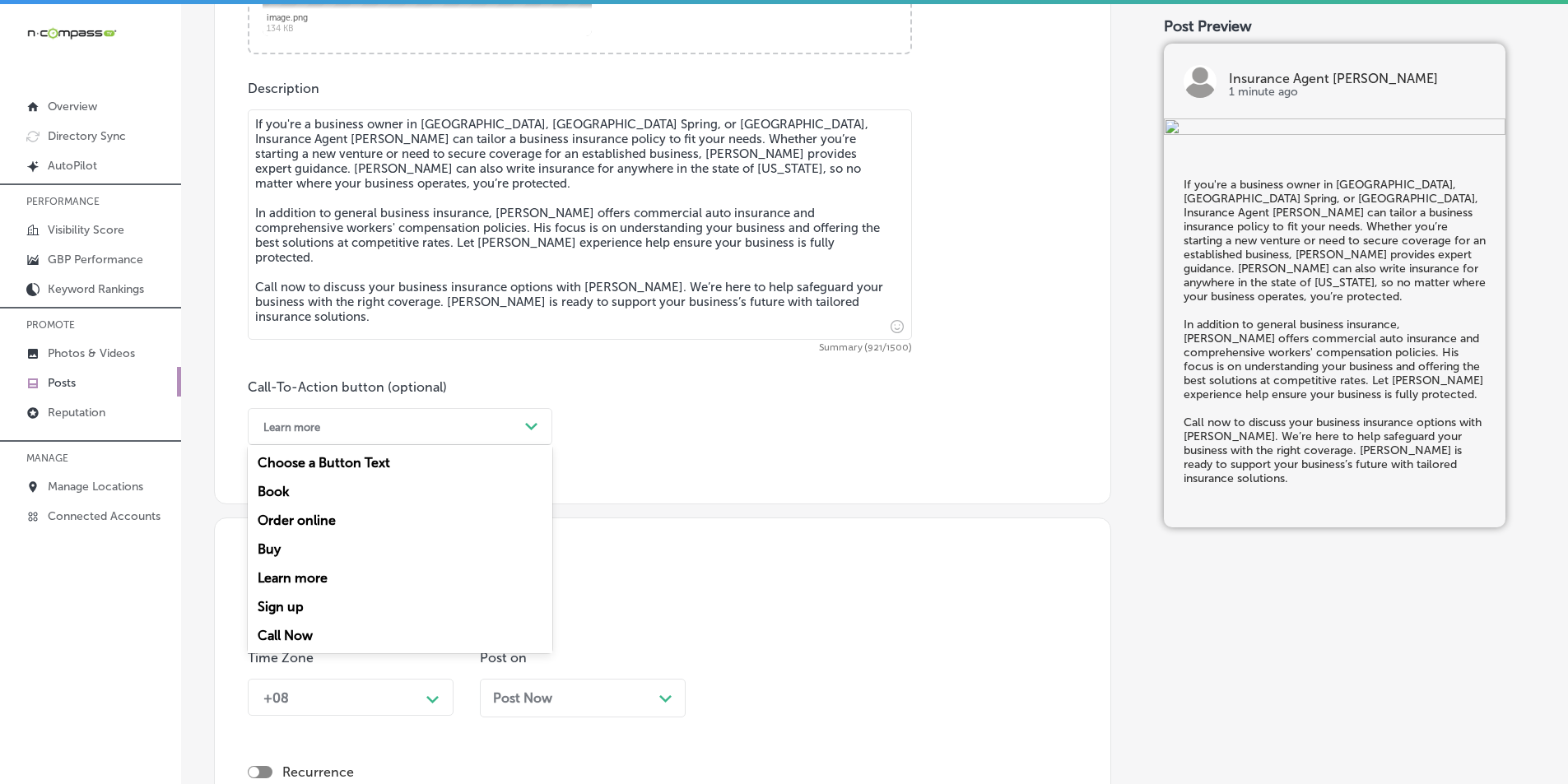
click at [534, 432] on div "Path Created with Sketch." at bounding box center [532, 427] width 13 height 13
click at [299, 637] on div "Call Now" at bounding box center [399, 636] width 305 height 29
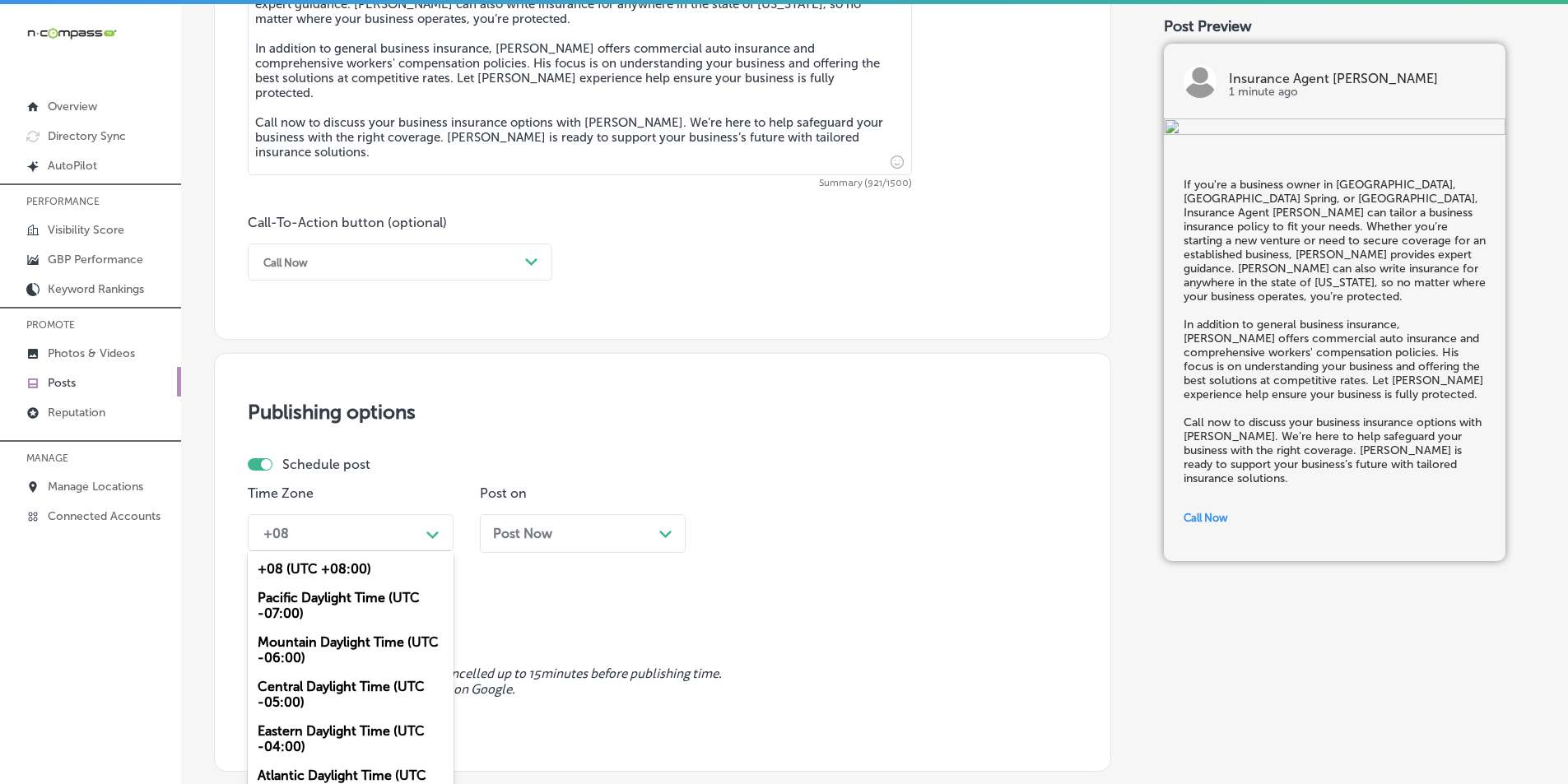
click at [432, 528] on div "+08 Path Created with Sketch." at bounding box center [350, 533] width 205 height 37
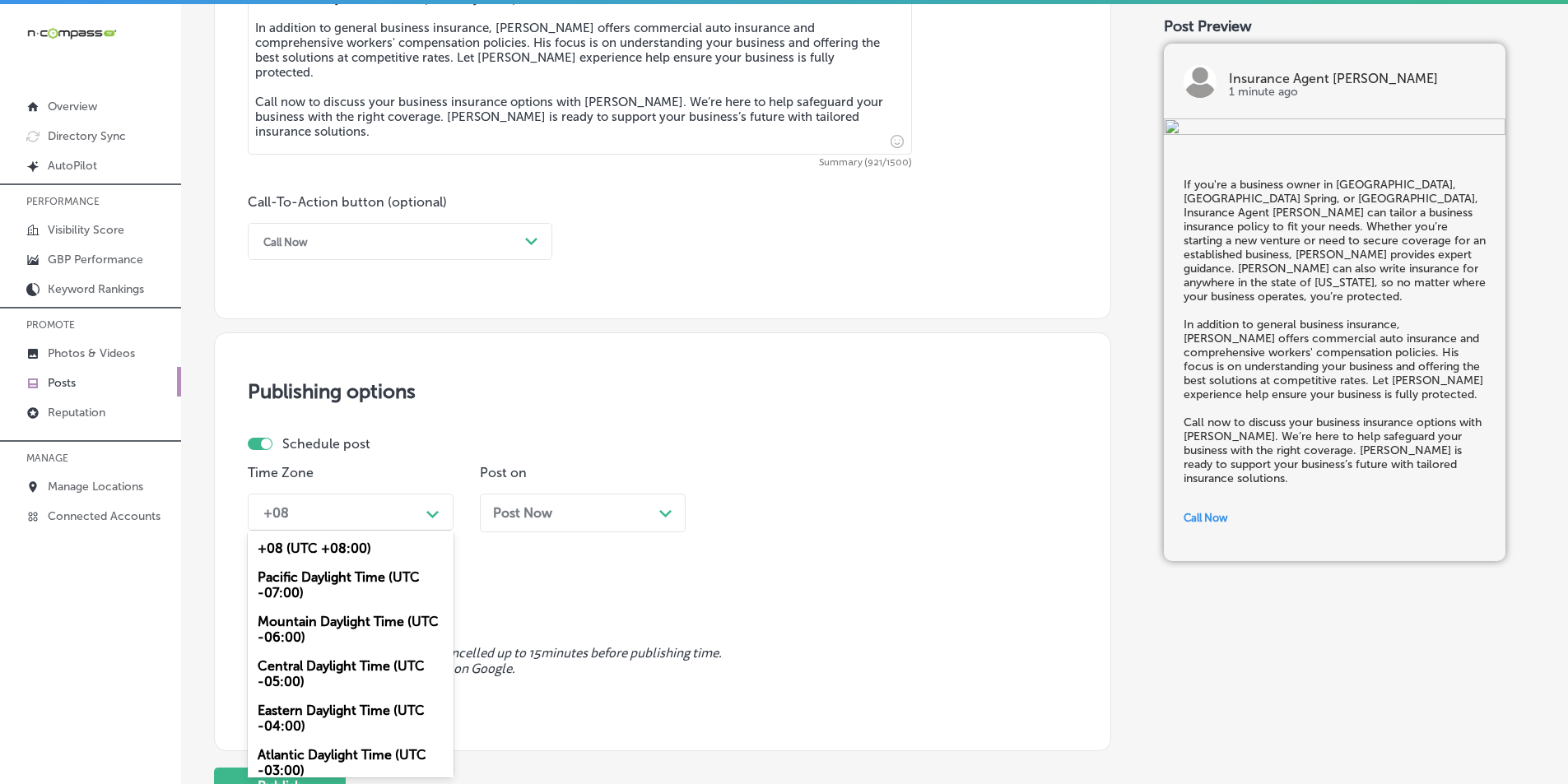
click at [313, 621] on div "Mountain Daylight Time (UTC -06:00)" at bounding box center [350, 629] width 205 height 45
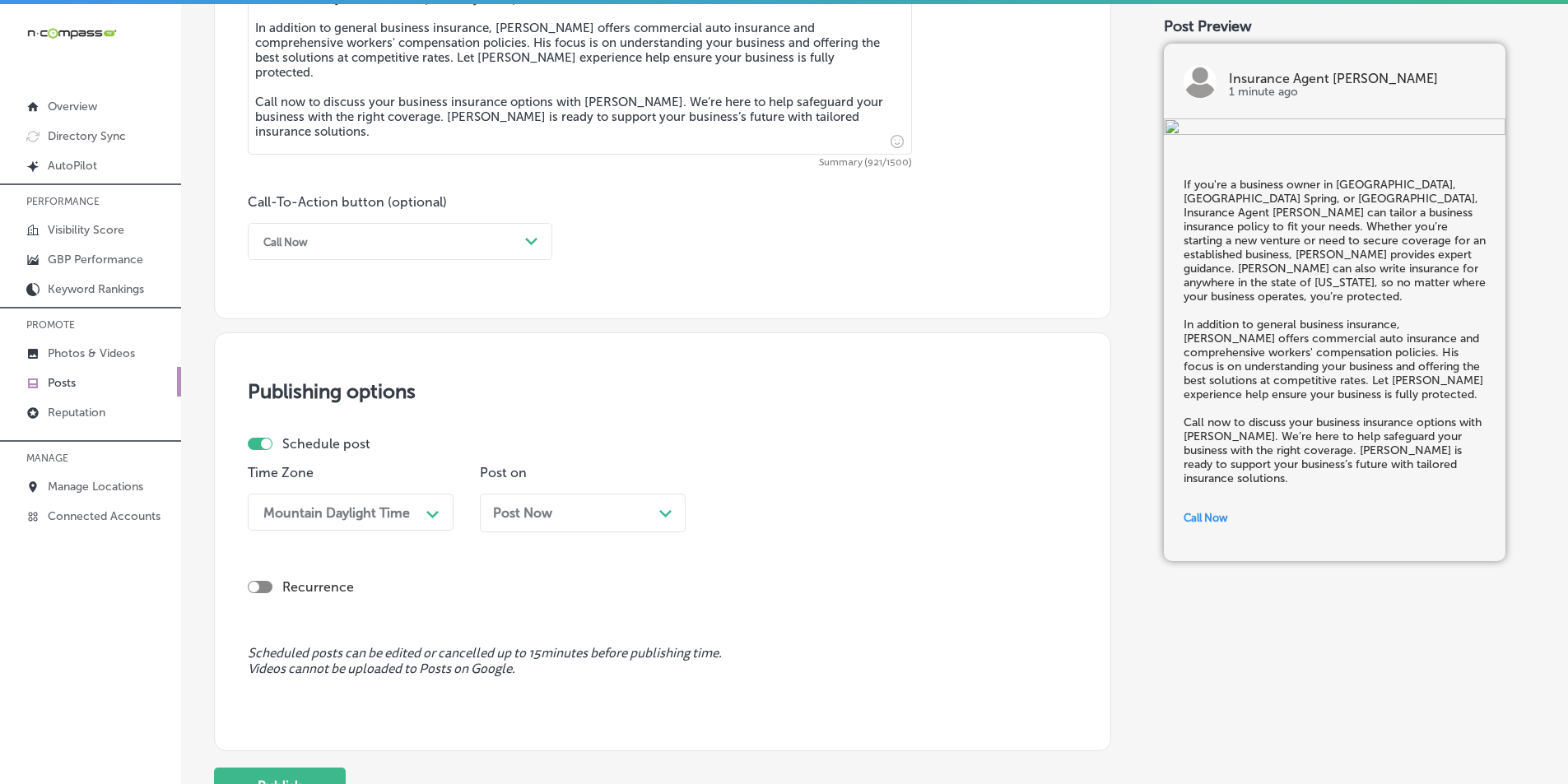
click at [655, 516] on div "Post Now Path Created with Sketch." at bounding box center [583, 513] width 180 height 15
click at [837, 516] on div "08:30 AM" at bounding box center [801, 512] width 164 height 29
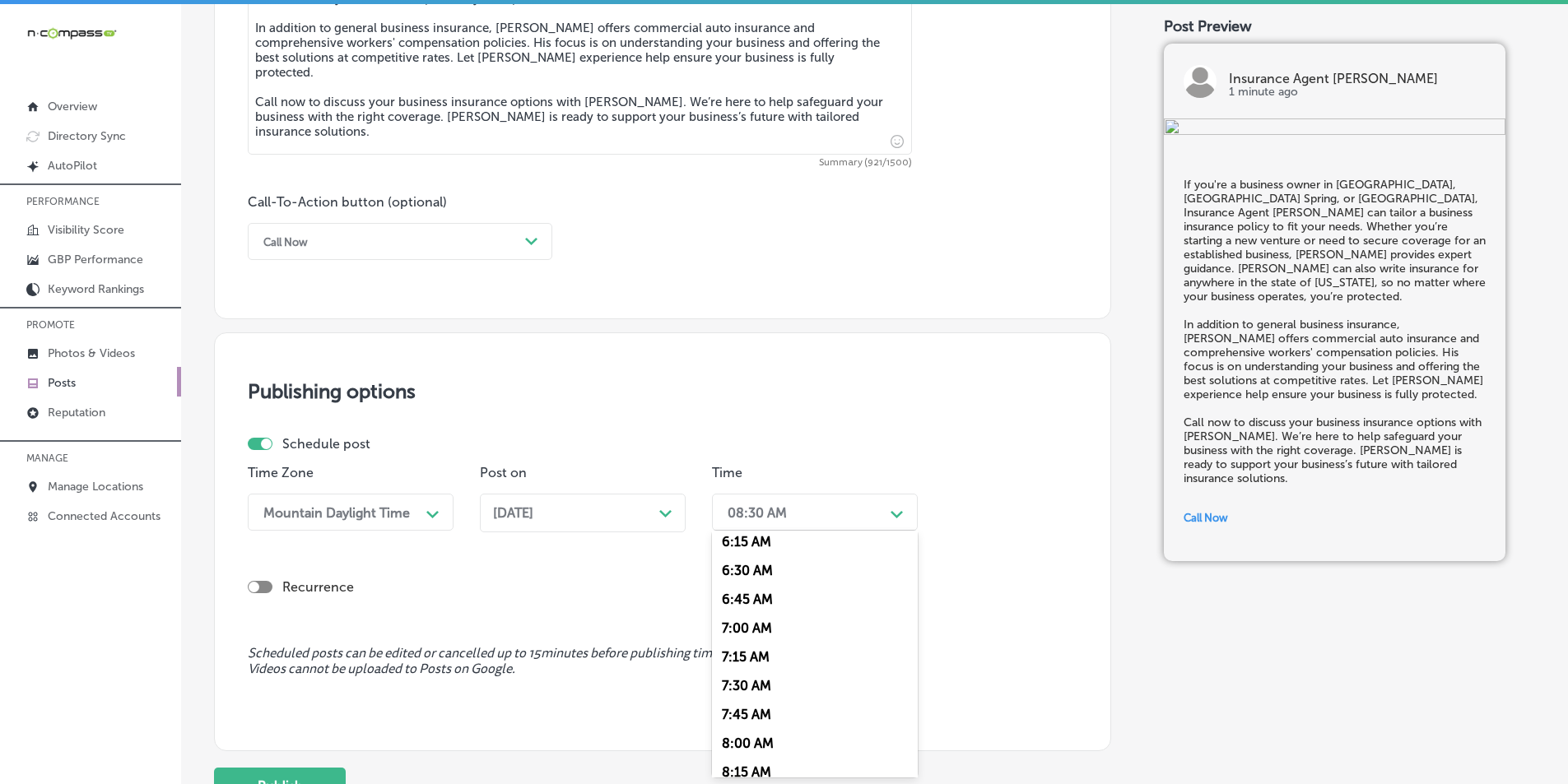
scroll to position [741, 0]
click at [749, 610] on div "7:00 AM" at bounding box center [814, 614] width 205 height 29
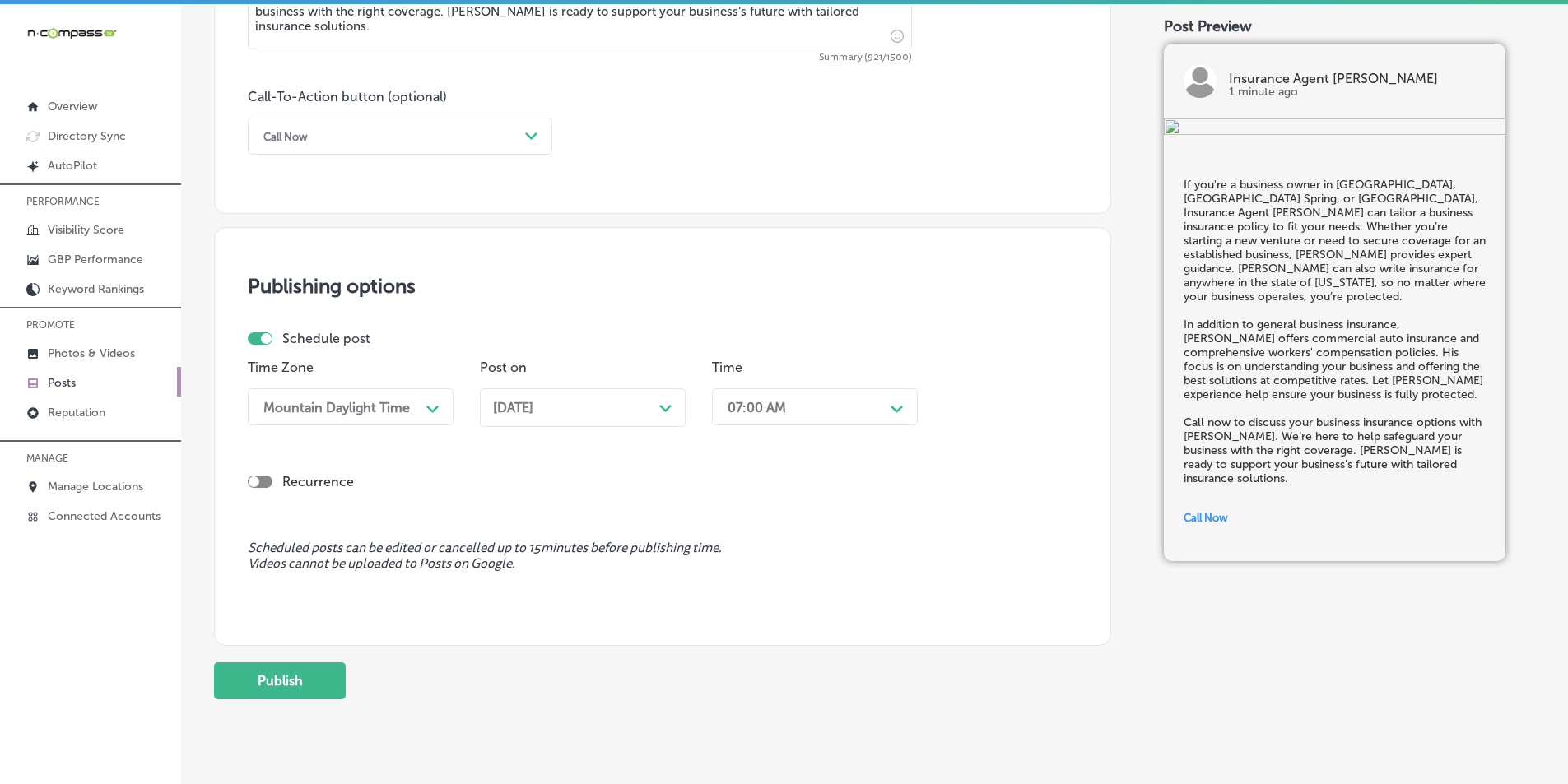
scroll to position [1207, 0]
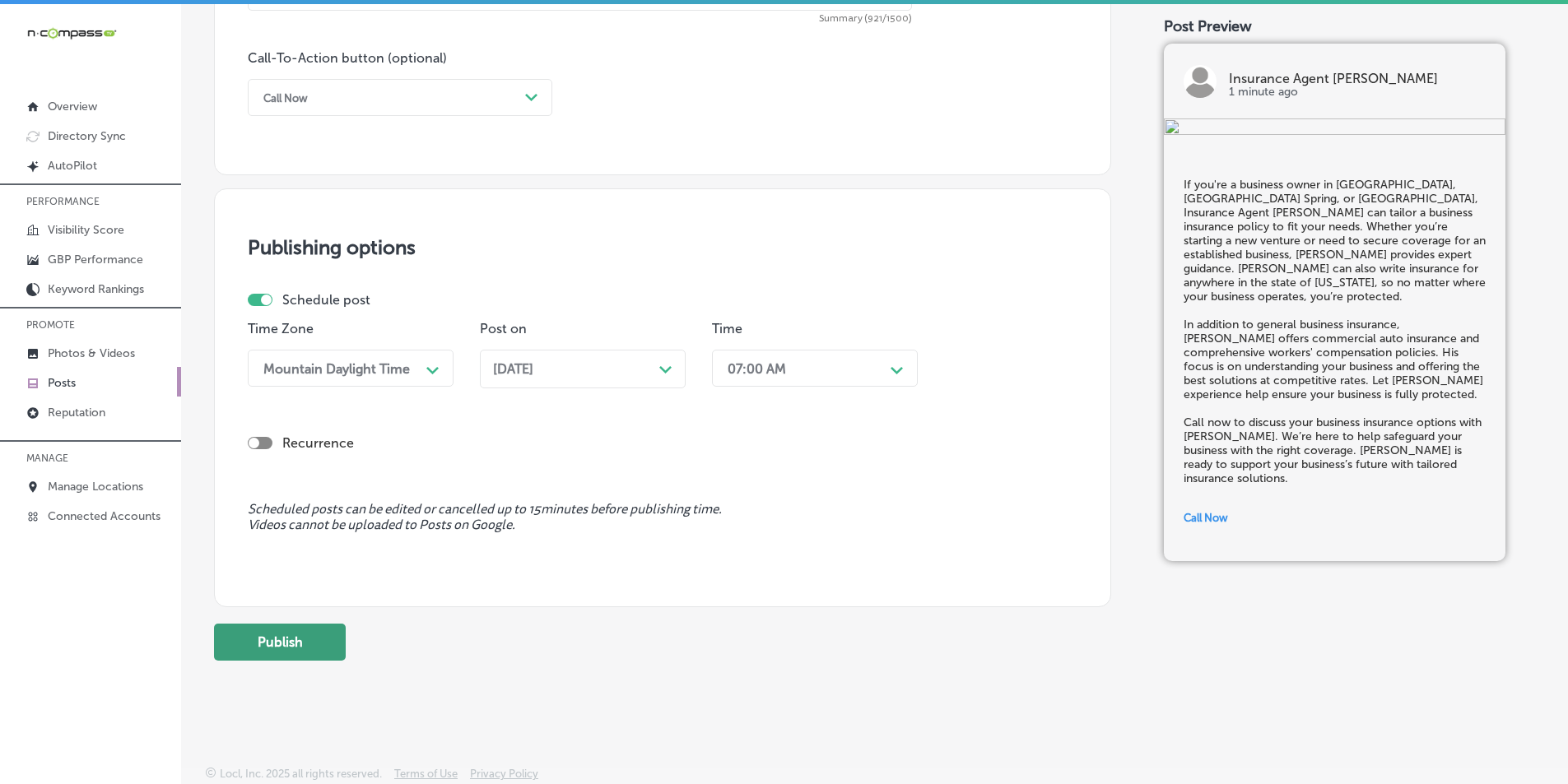
click at [277, 628] on button "Publish" at bounding box center [280, 642] width 132 height 37
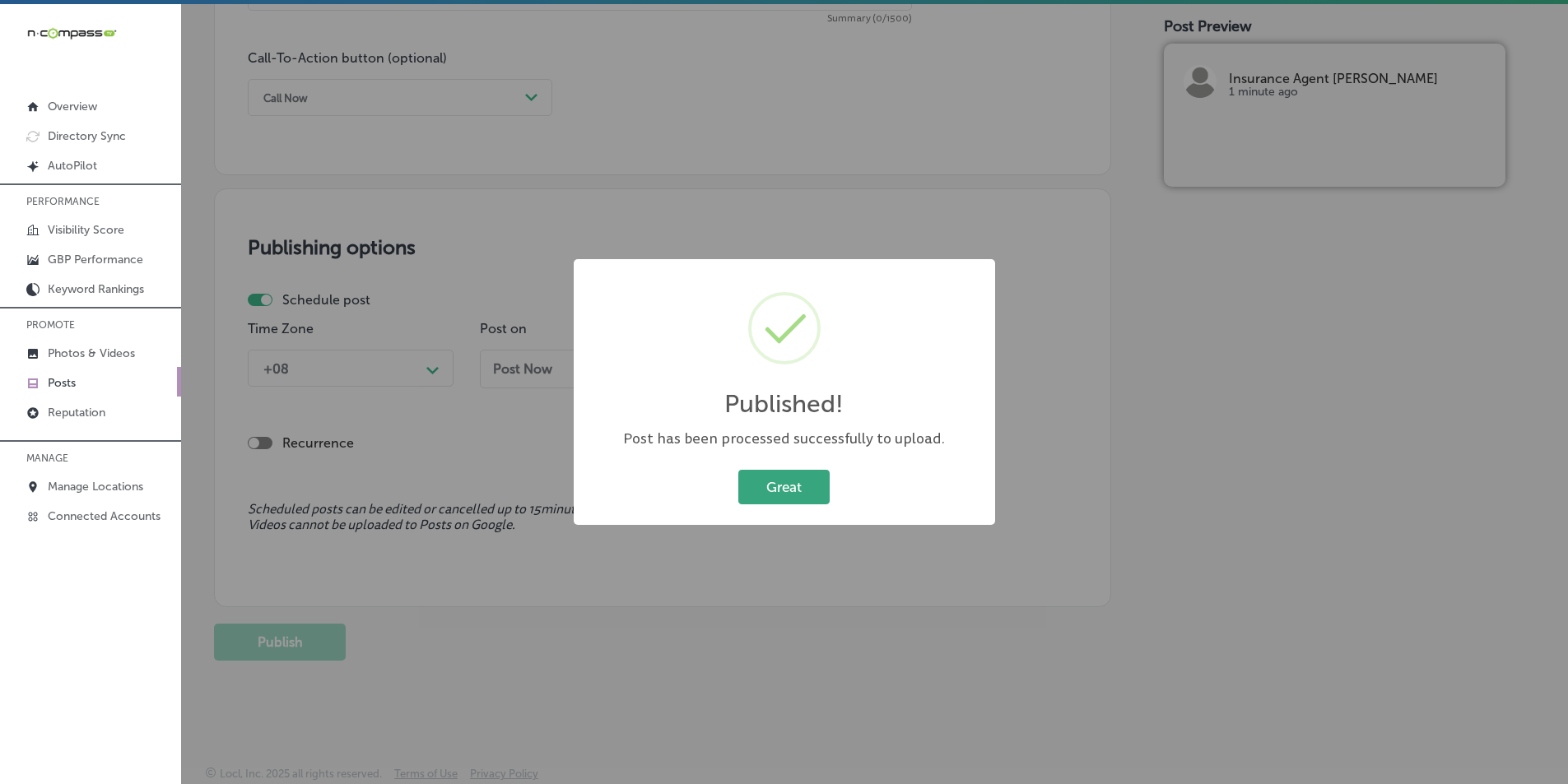
click at [769, 481] on button "Great" at bounding box center [784, 486] width 92 height 33
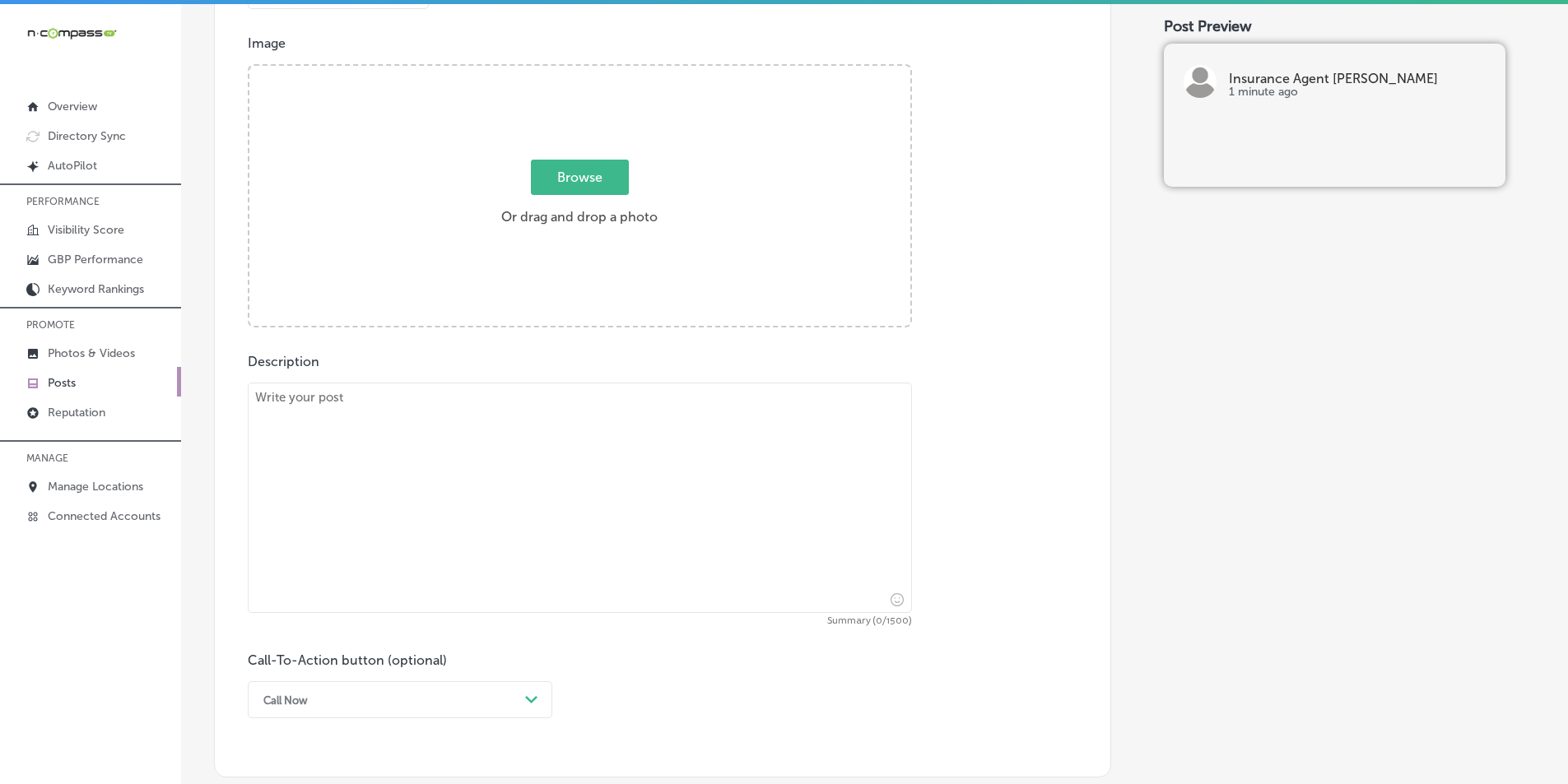
scroll to position [549, 0]
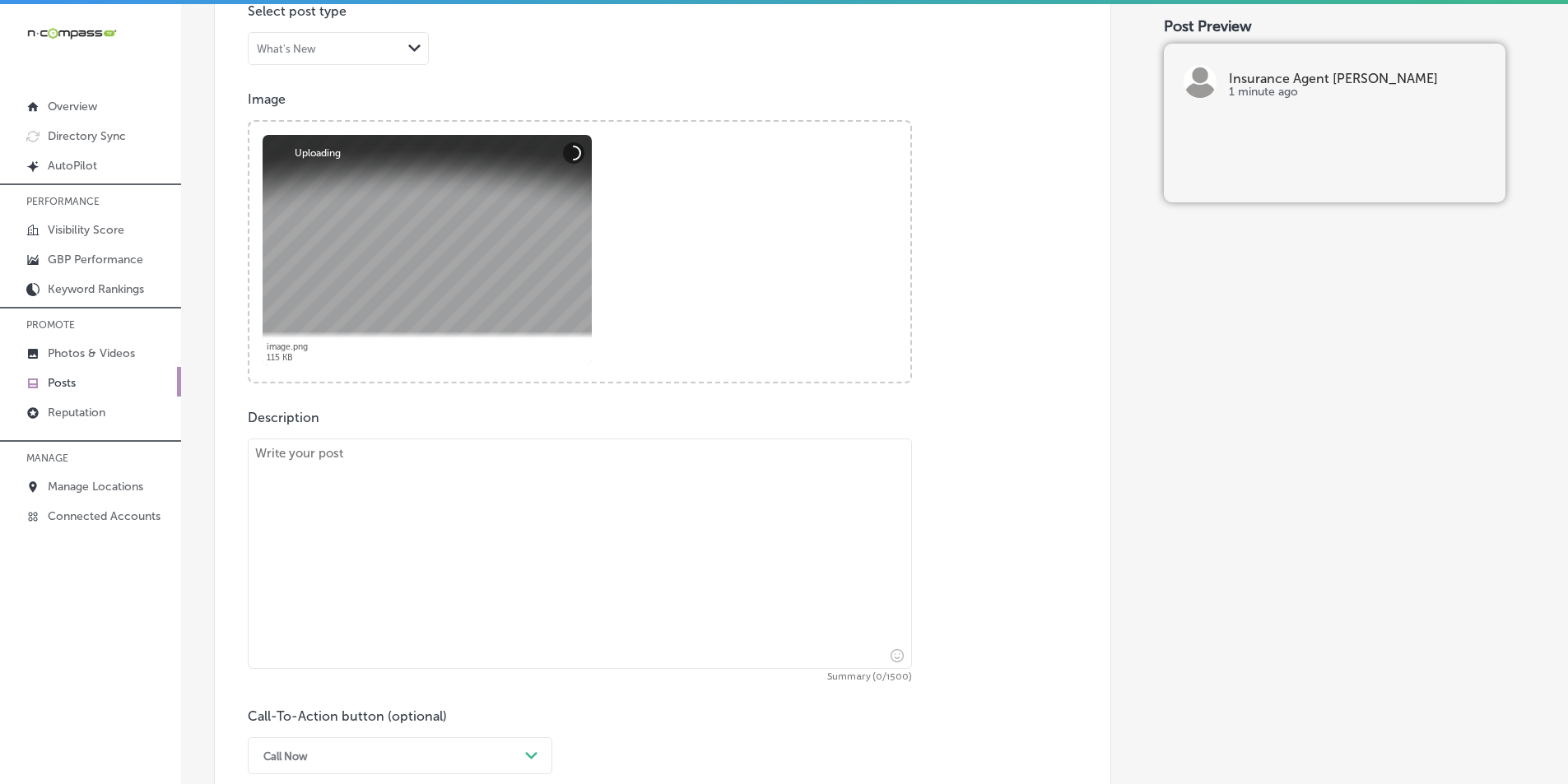
click at [387, 478] on textarea at bounding box center [579, 553] width 664 height 230
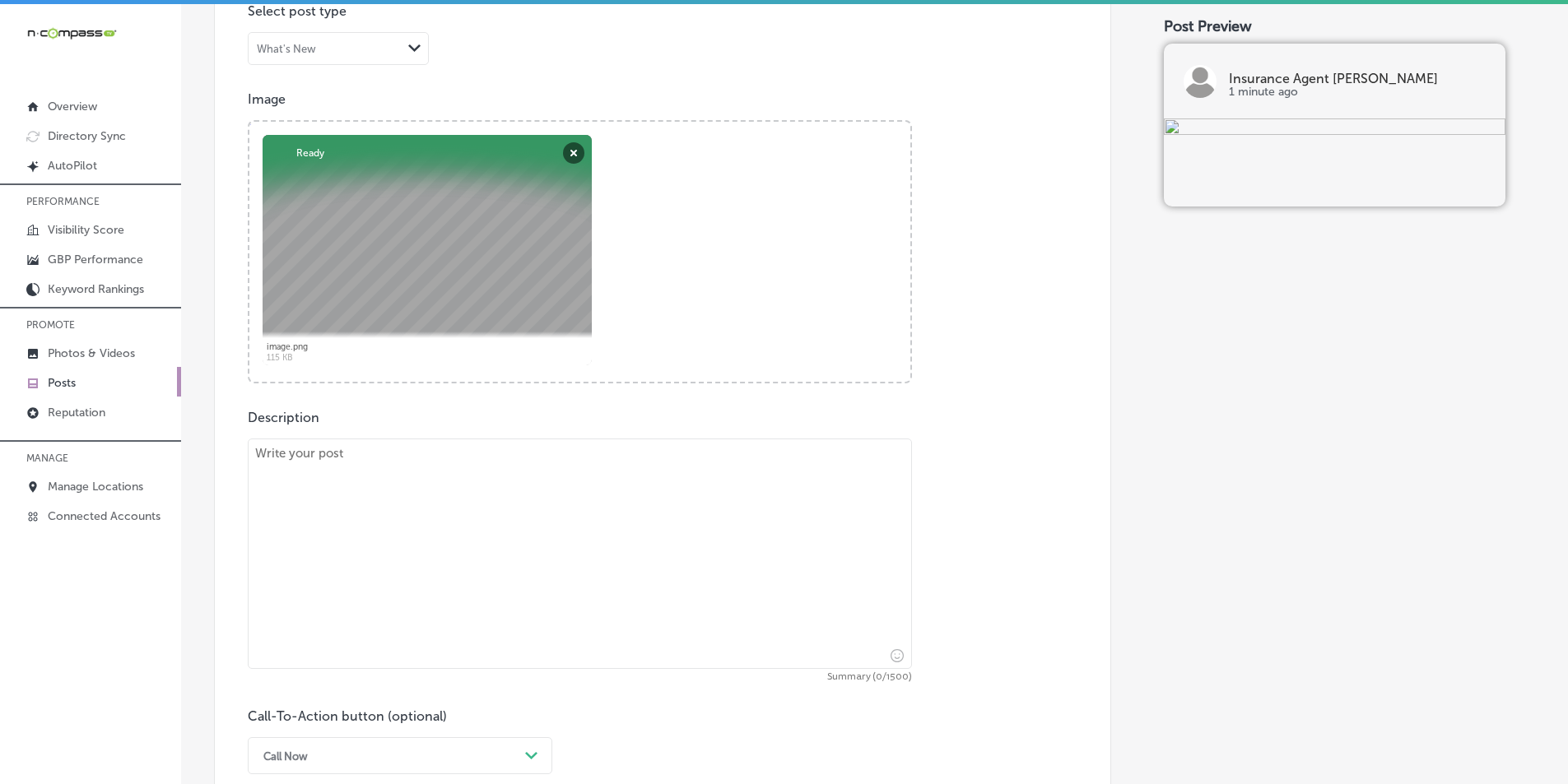
click at [352, 508] on textarea at bounding box center [579, 553] width 664 height 230
paste textarea "Protect your family’s future with the right life insurance policy from Insuranc…"
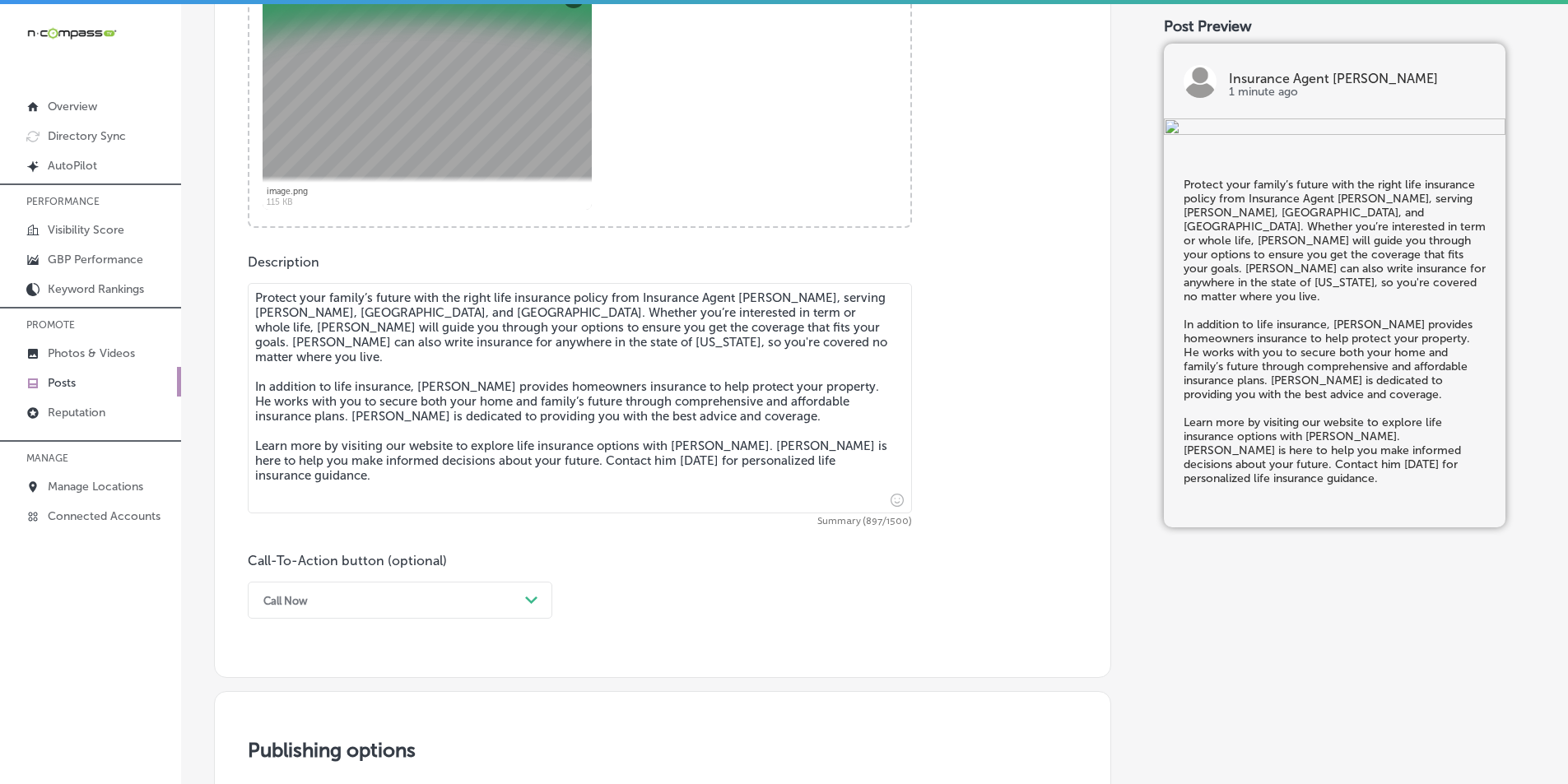
scroll to position [795, 0]
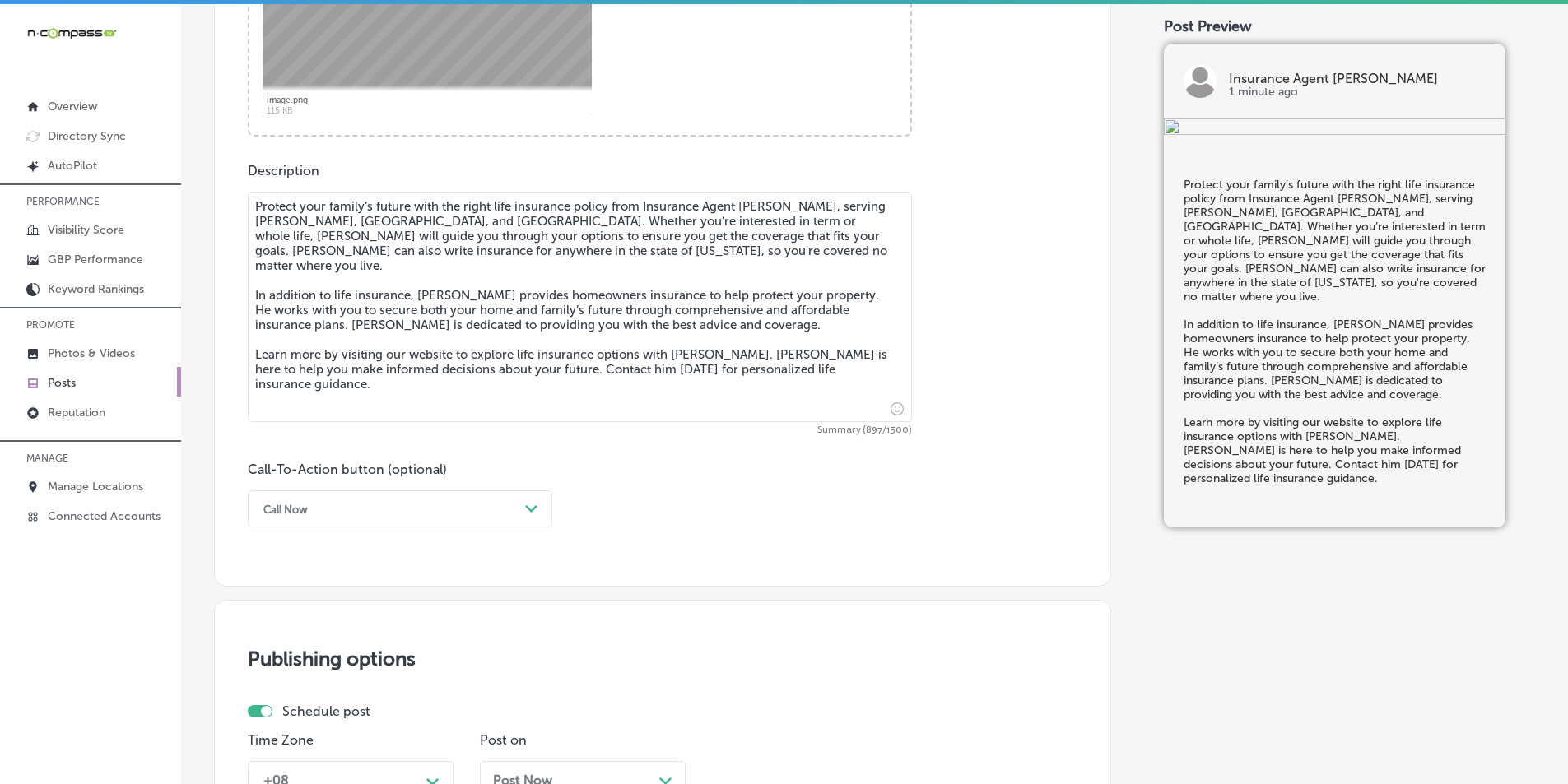
type textarea "Protect your family’s future with the right life insurance policy from Insuranc…"
click at [529, 503] on div "Path Created with Sketch." at bounding box center [532, 510] width 13 height 13
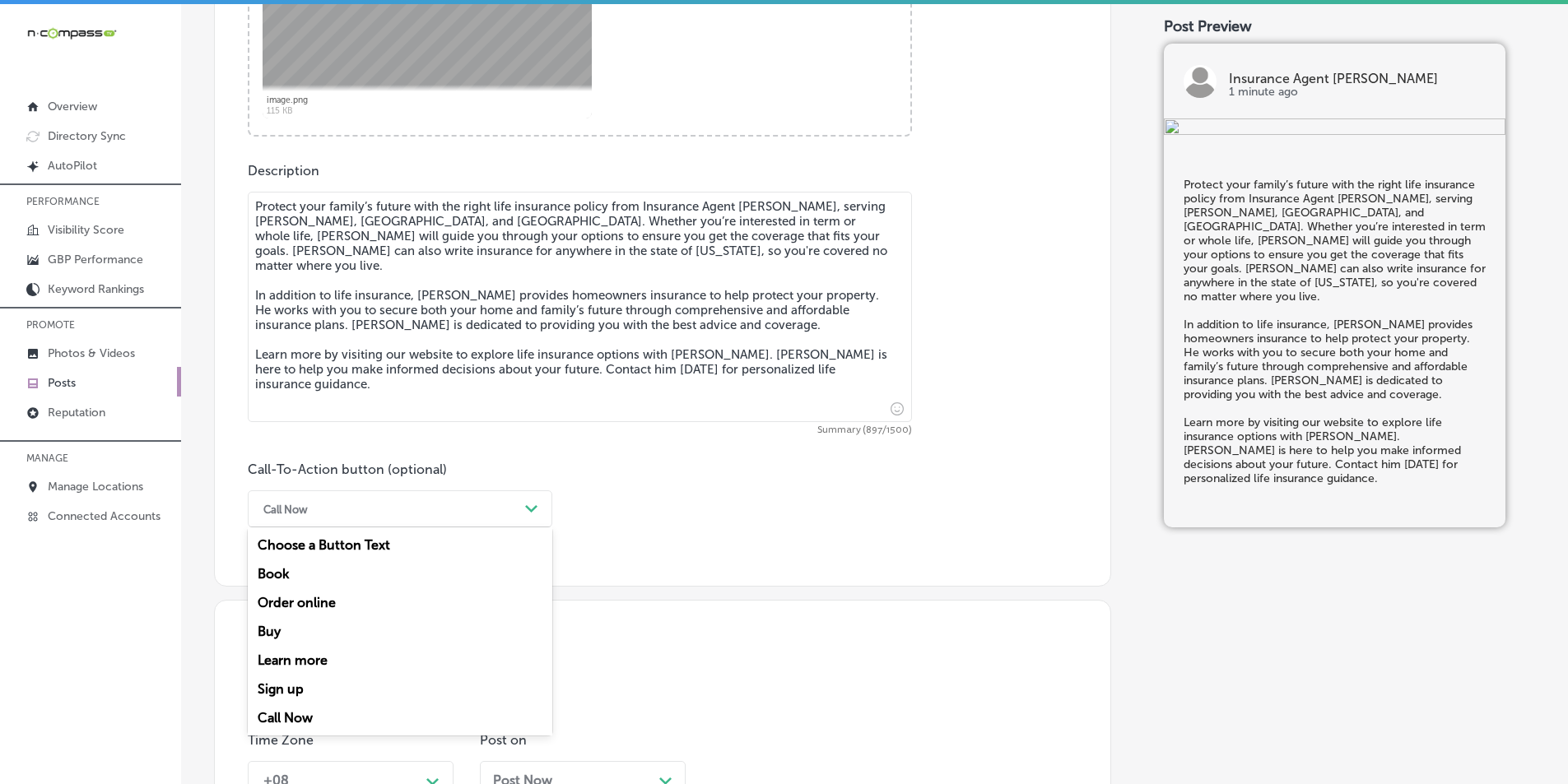
click at [297, 660] on div "Learn more" at bounding box center [399, 660] width 305 height 29
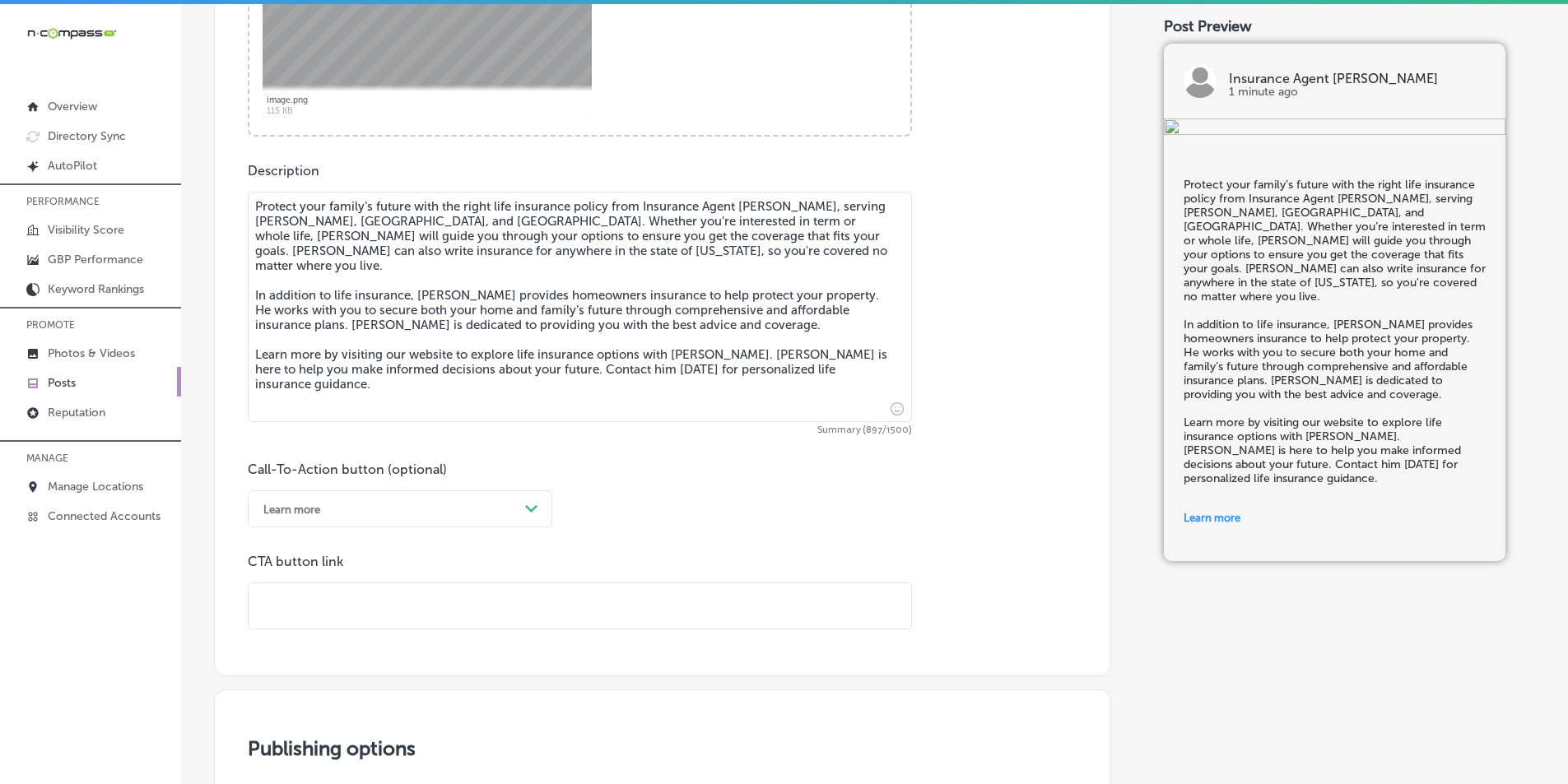
paste input "[URL][DOMAIN_NAME]"
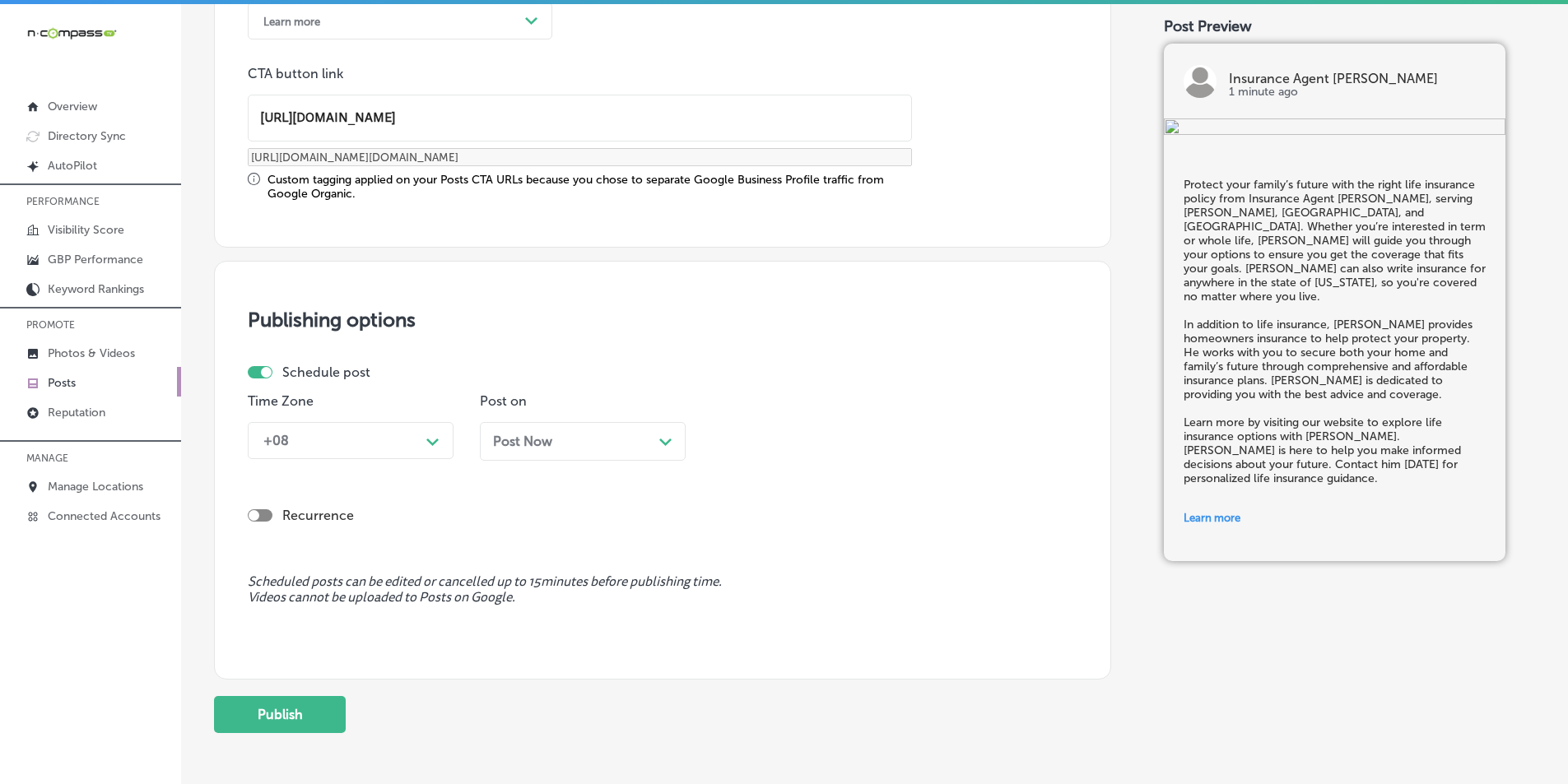
scroll to position [1289, 0]
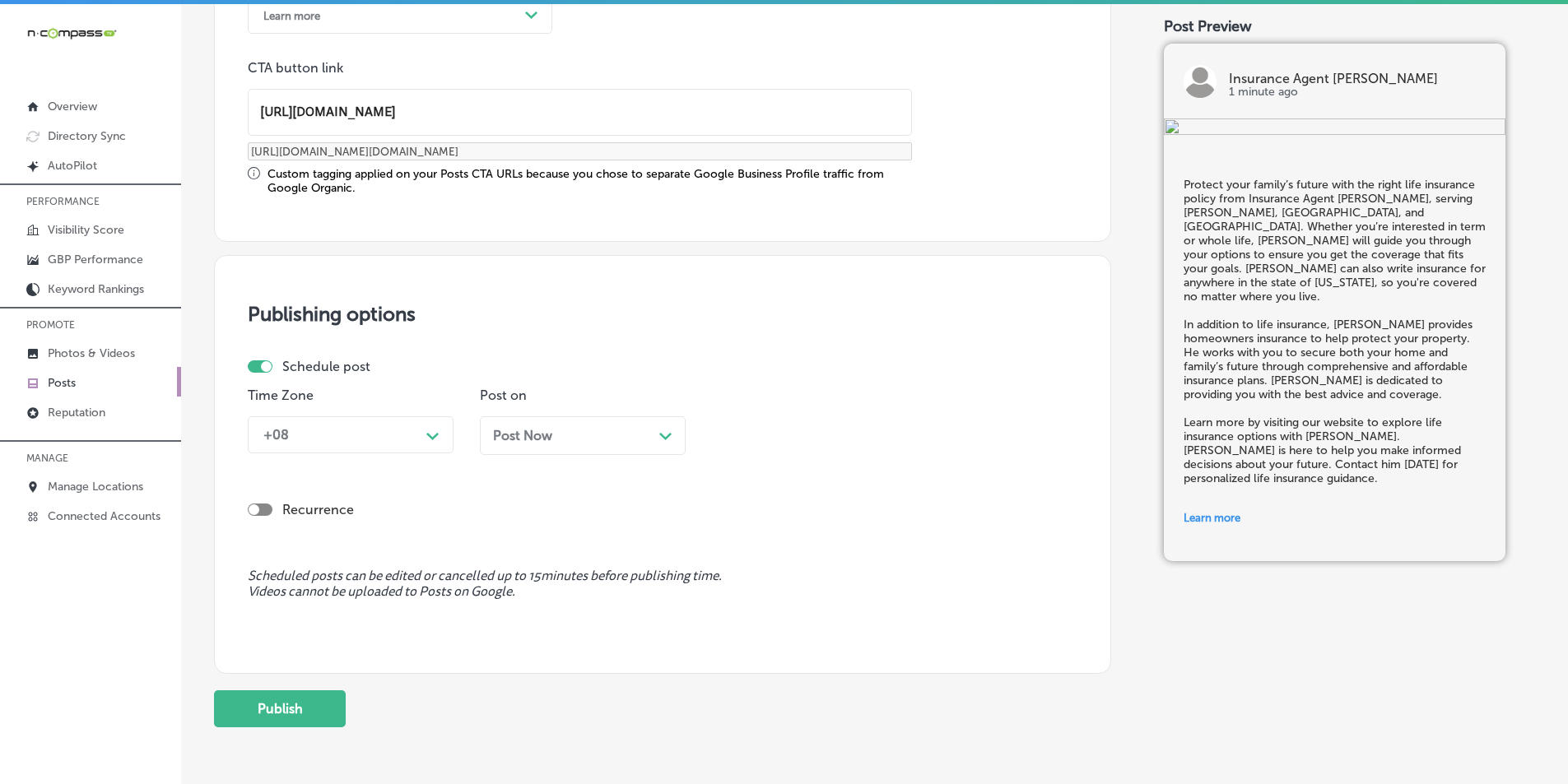
type input "[URL][DOMAIN_NAME]"
click at [432, 430] on div "Path Created with Sketch." at bounding box center [433, 434] width 13 height 13
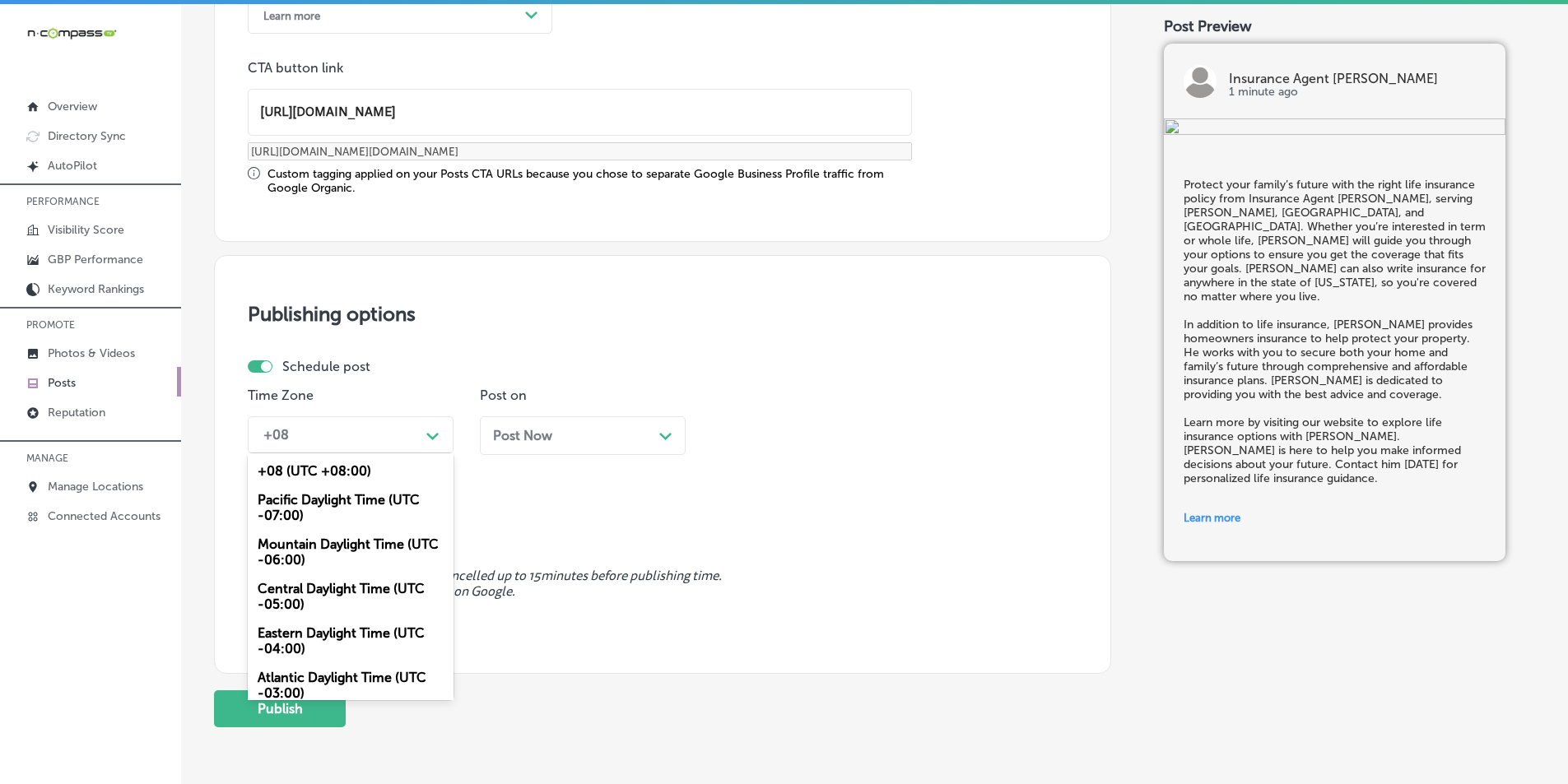
click at [334, 545] on div "Mountain Daylight Time (UTC -06:00)" at bounding box center [350, 552] width 205 height 45
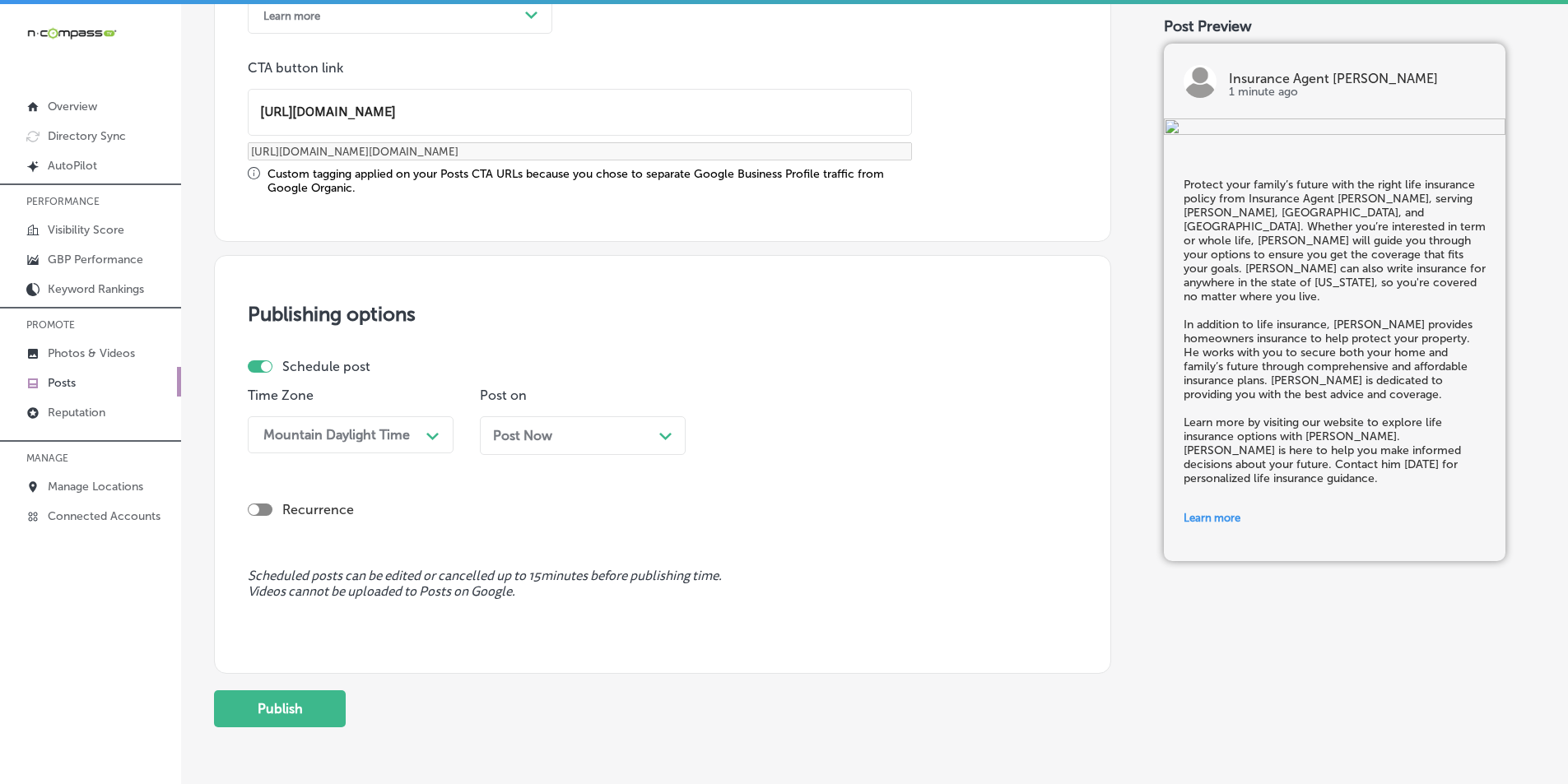
click at [648, 432] on div "Post Now Path Created with Sketch." at bounding box center [583, 435] width 180 height 15
click at [821, 432] on div "08:30 AM" at bounding box center [801, 434] width 164 height 29
click at [747, 618] on div "7:00 AM" at bounding box center [814, 619] width 205 height 29
click at [271, 703] on button "Publish" at bounding box center [280, 709] width 132 height 37
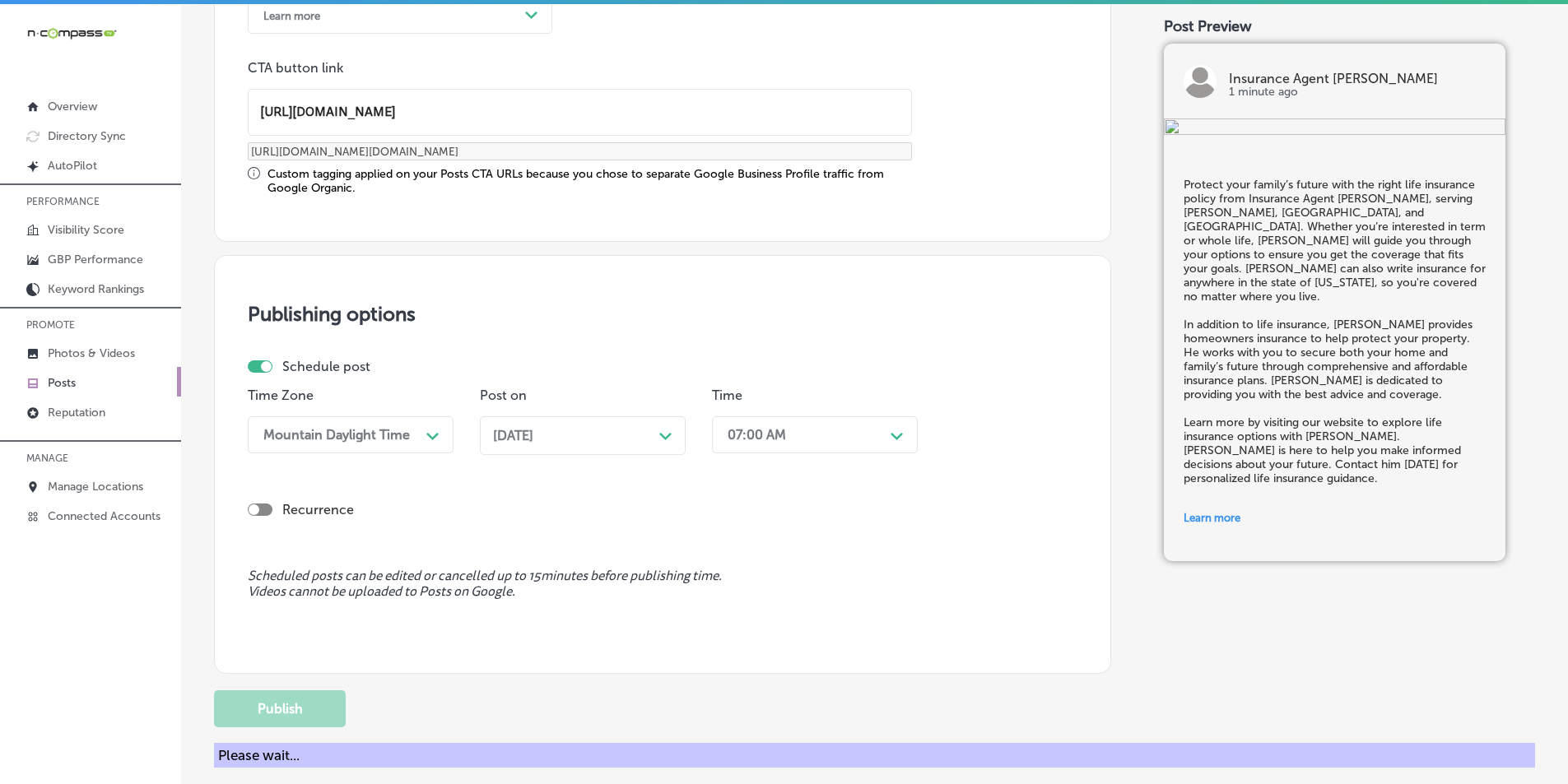
scroll to position [1207, 0]
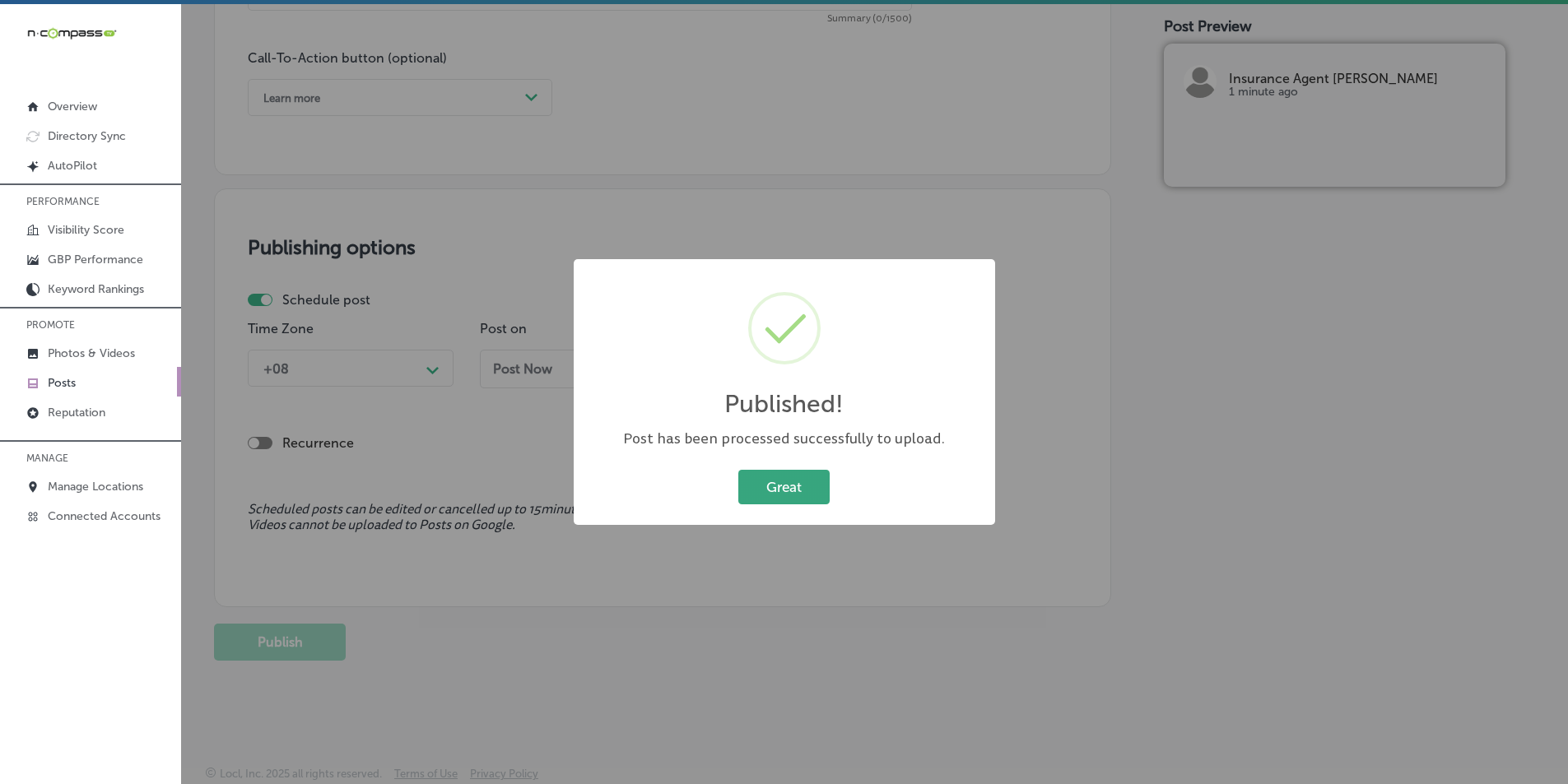
click at [770, 485] on button "Great" at bounding box center [784, 486] width 92 height 33
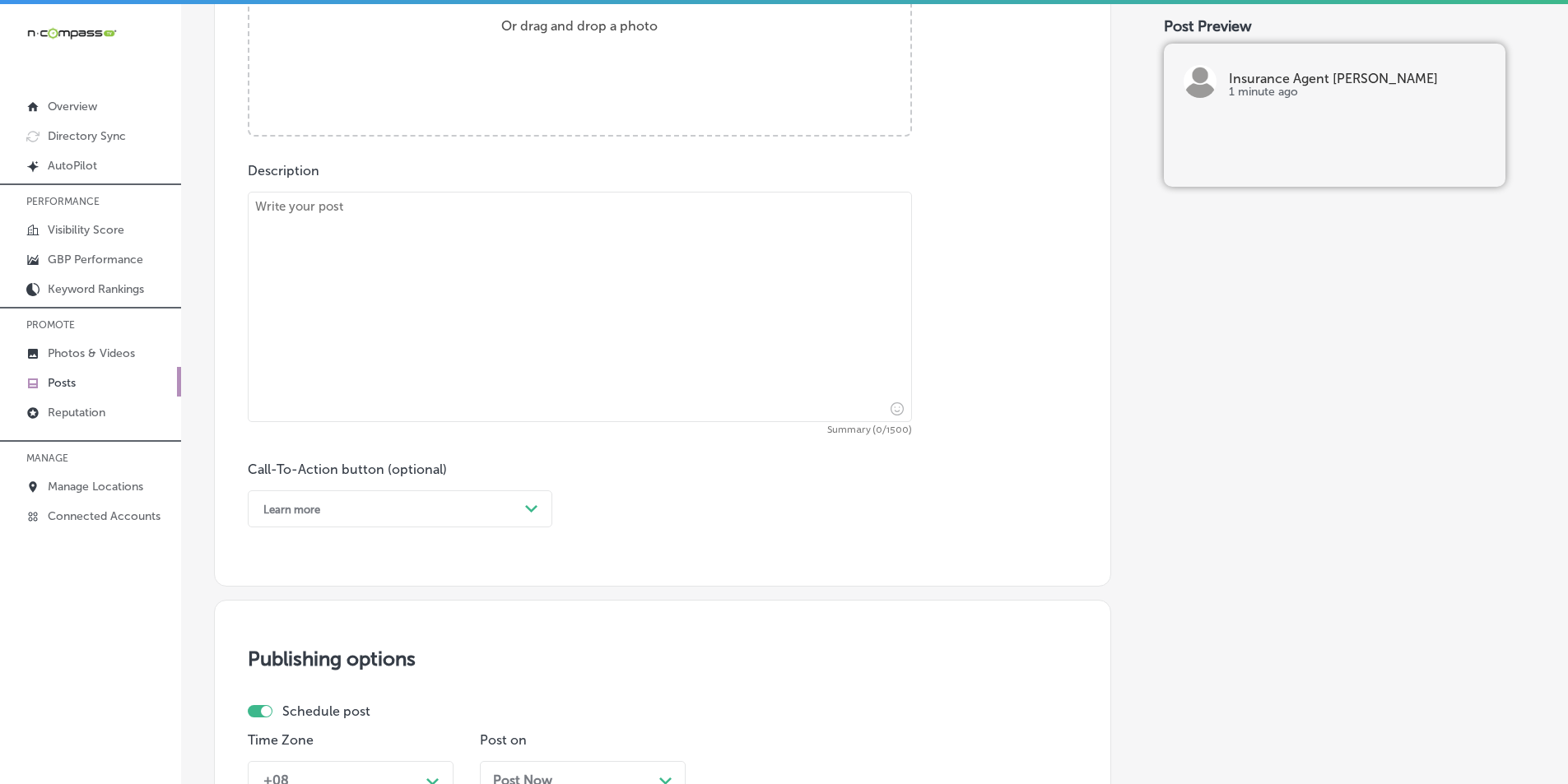
scroll to position [467, 0]
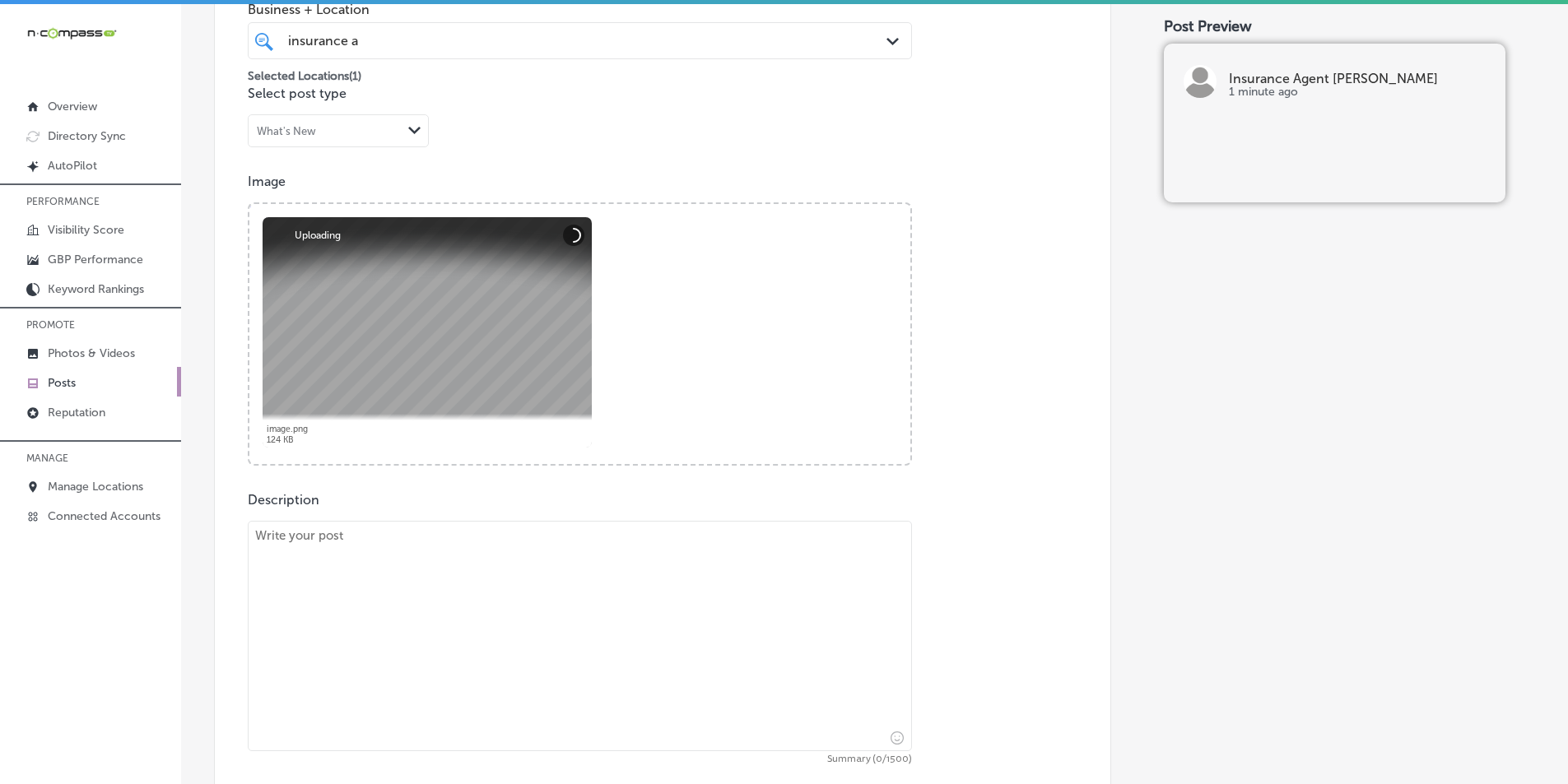
click at [360, 563] on textarea at bounding box center [579, 636] width 664 height 230
click at [352, 573] on textarea at bounding box center [579, 636] width 664 height 230
paste textarea "Insurance Agent [PERSON_NAME] offers comprehensive auto insurance and homeowner…"
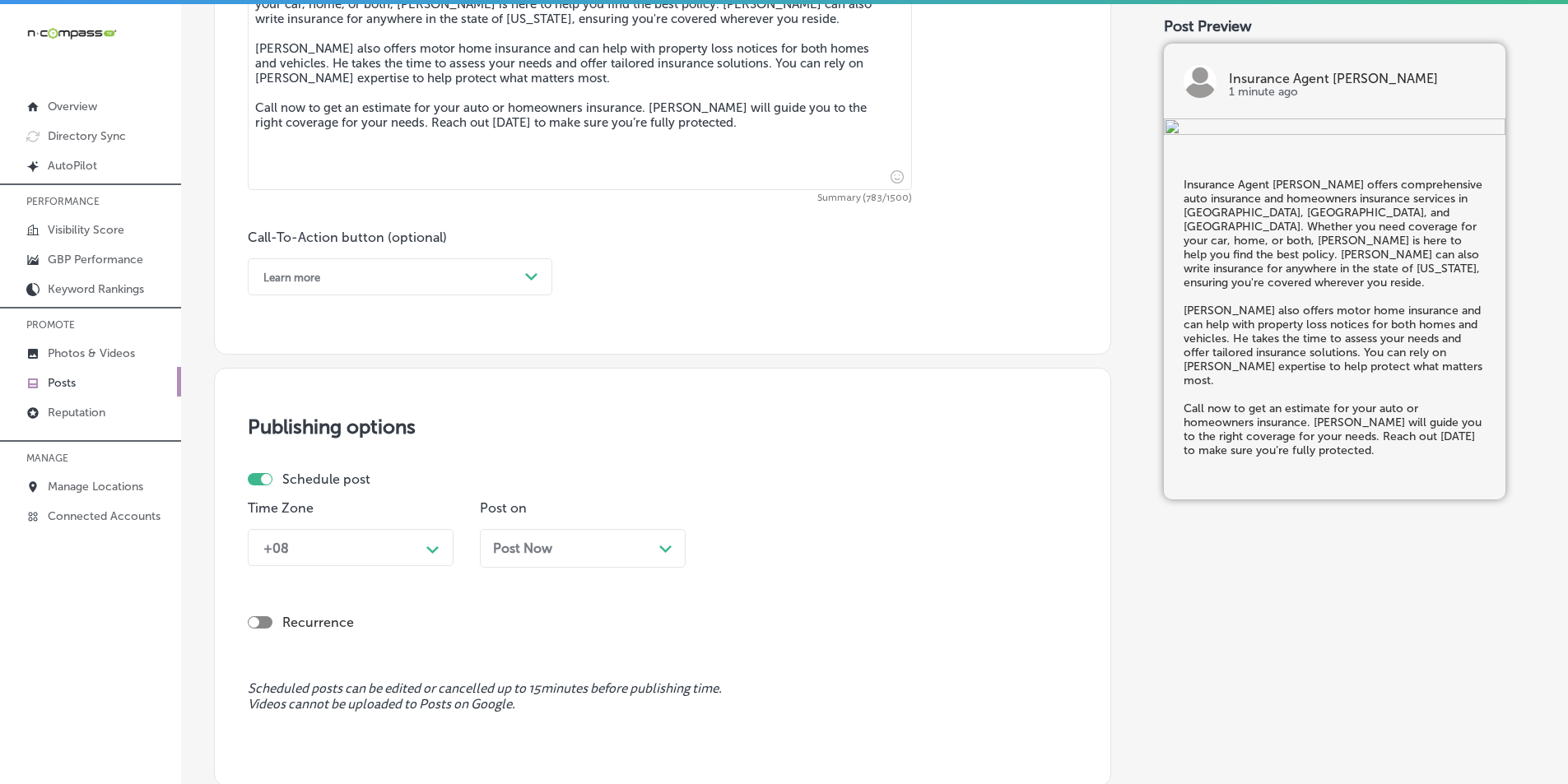
scroll to position [1043, 0]
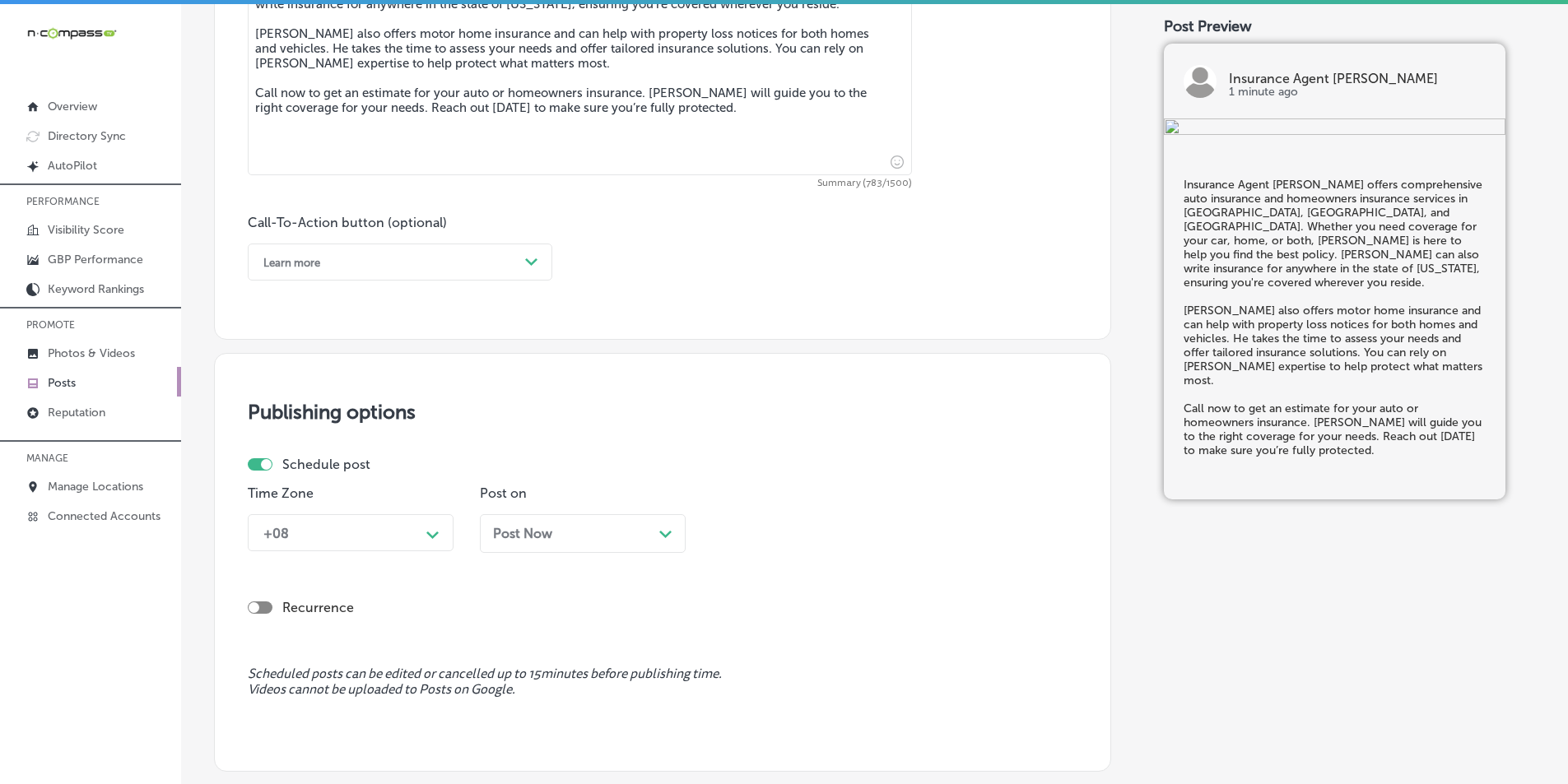
type textarea "Insurance Agent [PERSON_NAME] offers comprehensive auto insurance and homeowner…"
click at [522, 256] on div "Path Created with Sketch." at bounding box center [532, 263] width 27 height 27
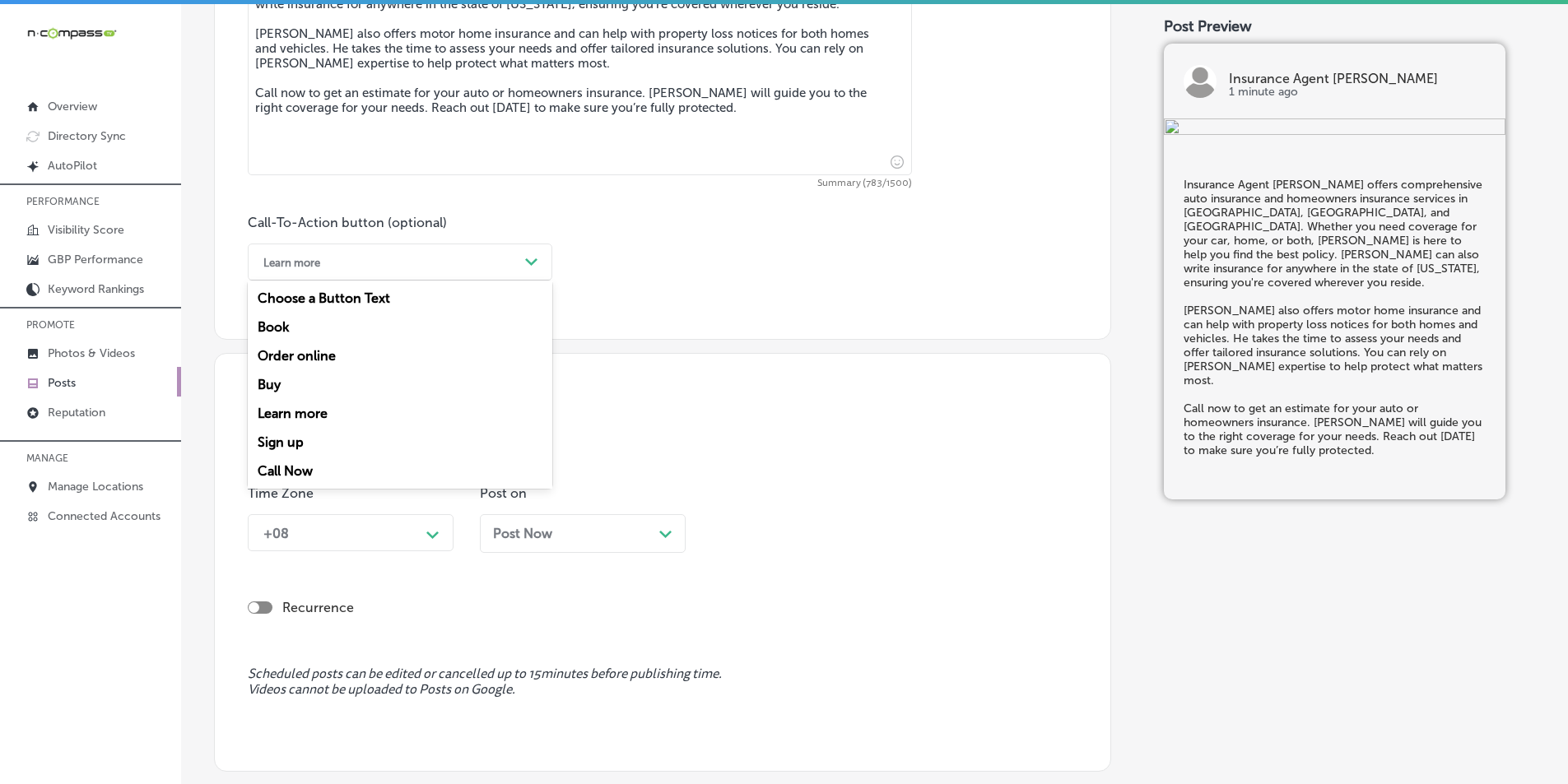
drag, startPoint x: 278, startPoint y: 467, endPoint x: 295, endPoint y: 467, distance: 17.0
click at [279, 468] on div "Call Now" at bounding box center [399, 471] width 305 height 29
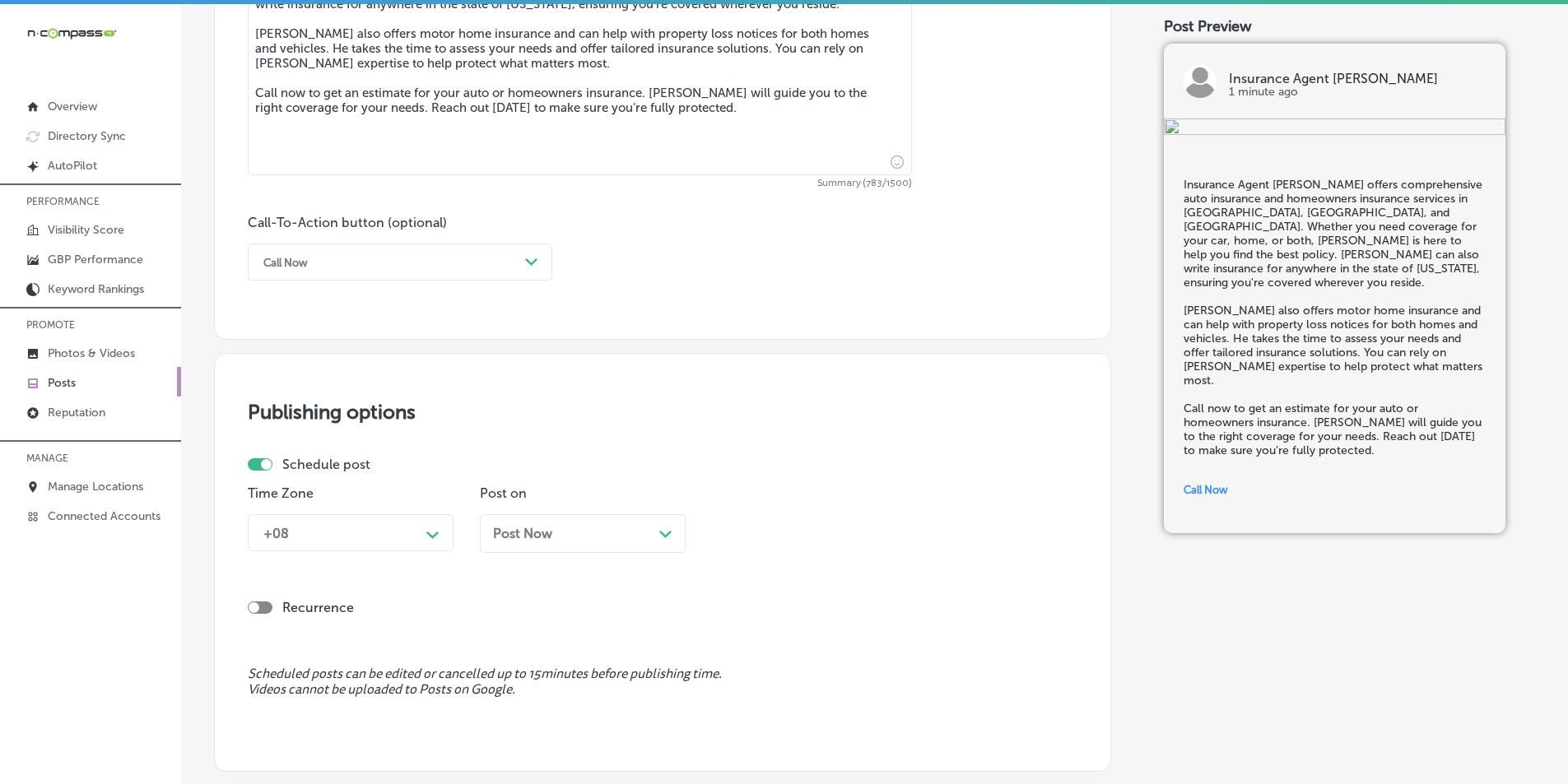
scroll to position [1063, 0]
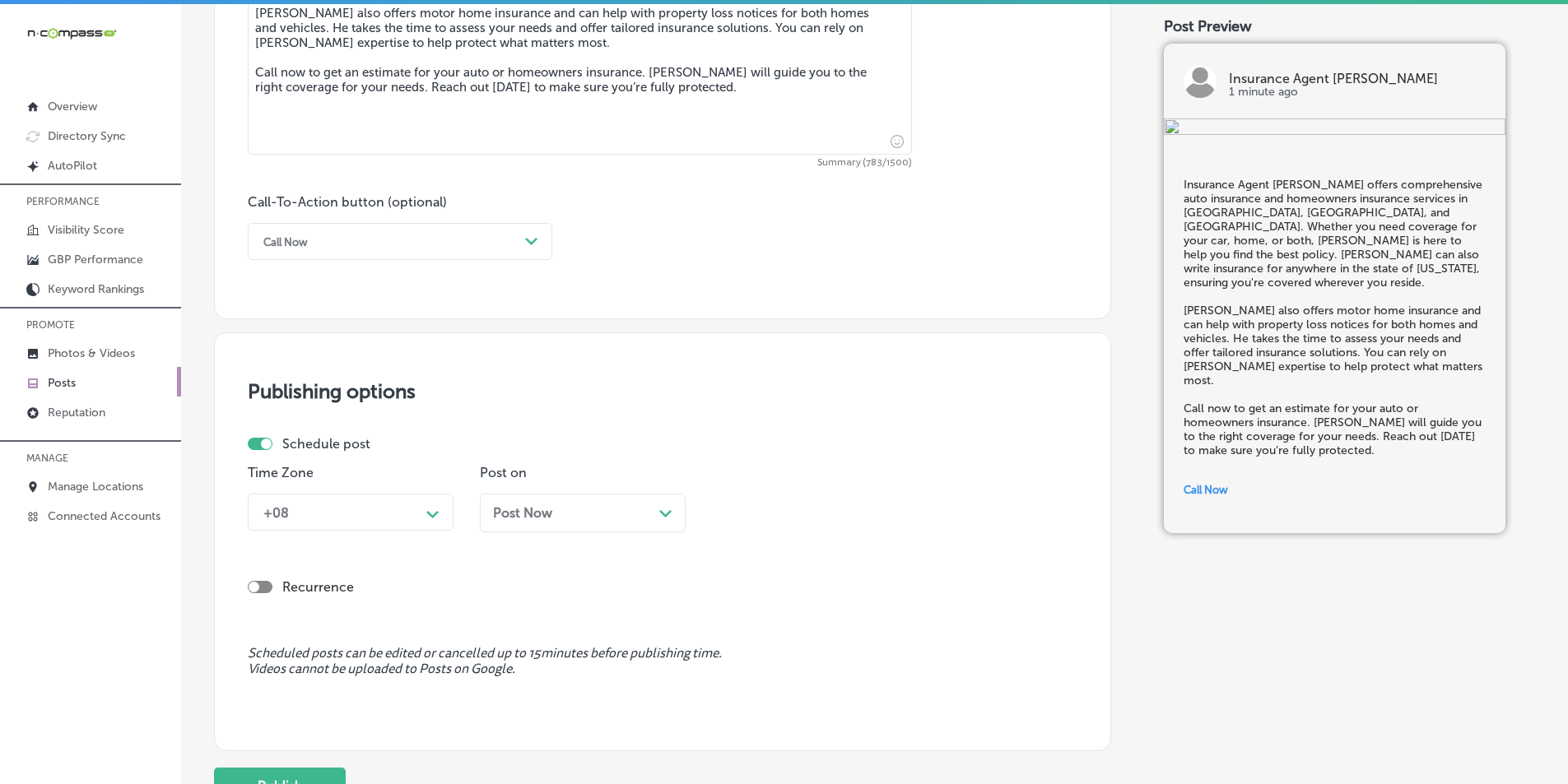
click at [426, 531] on div "+08 Path Created with Sketch." at bounding box center [350, 512] width 205 height 37
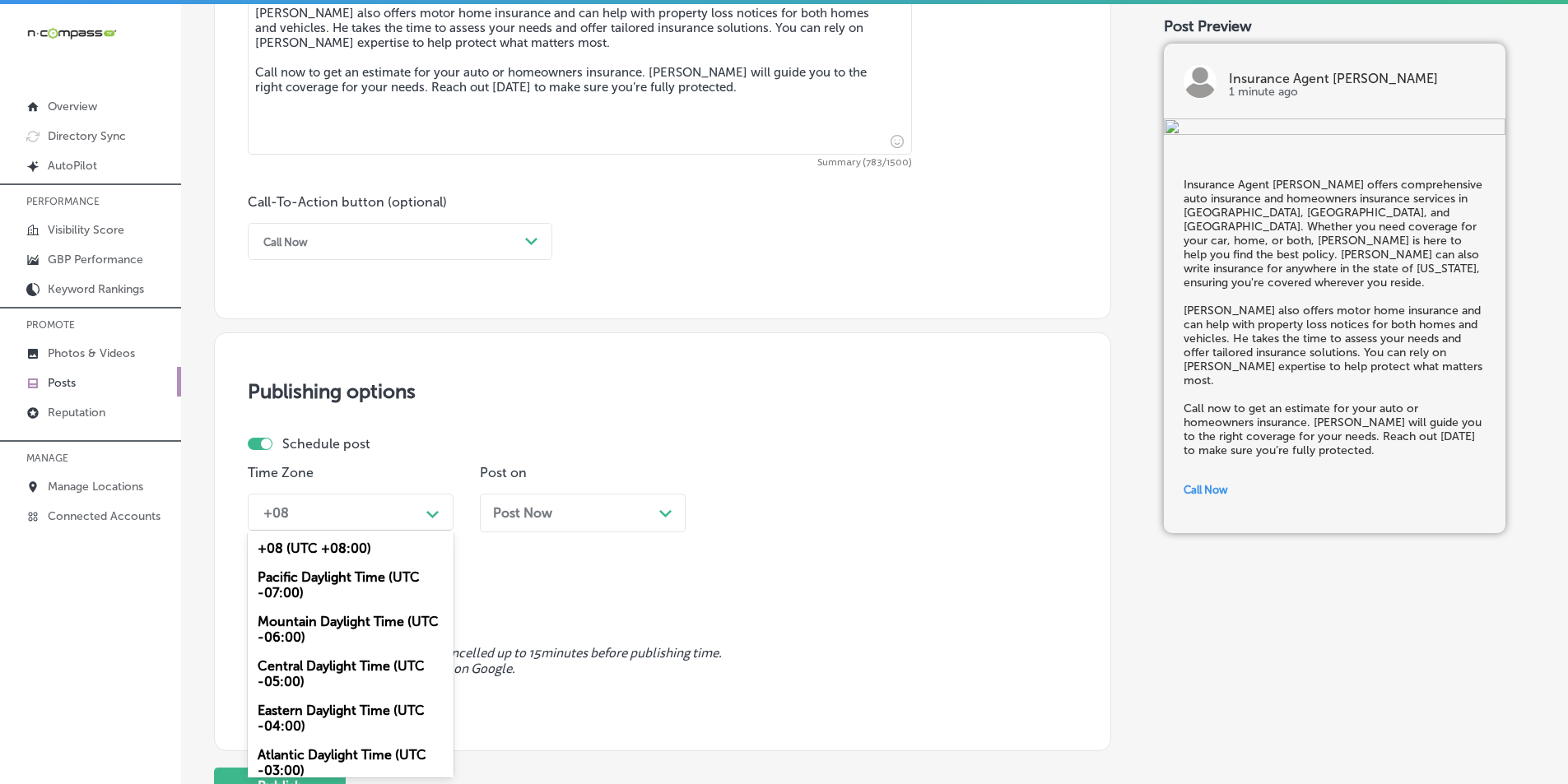
click at [319, 622] on div "Mountain Daylight Time (UTC -06:00)" at bounding box center [350, 629] width 205 height 45
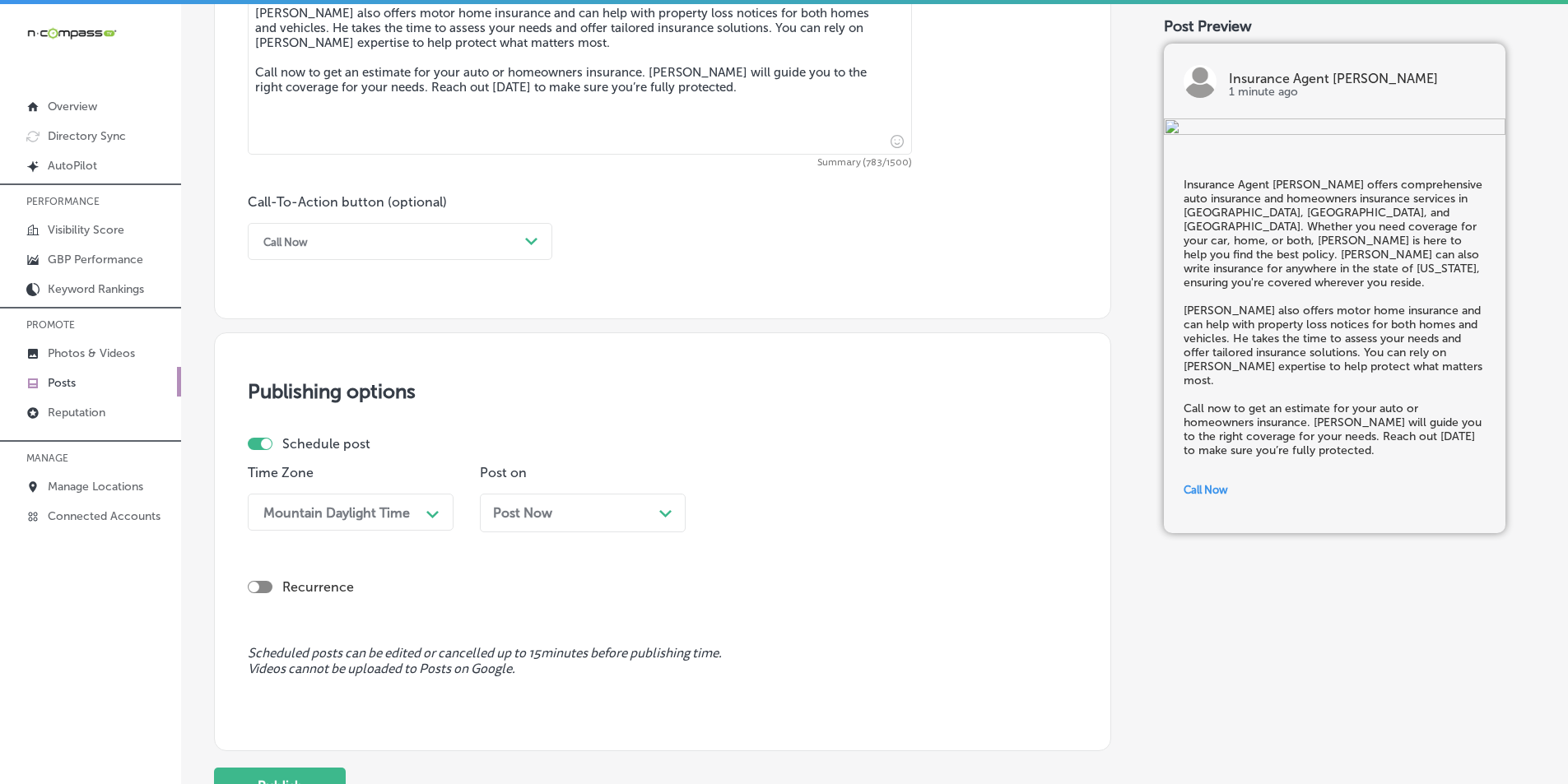
click at [658, 508] on div "Post Now Path Created with Sketch." at bounding box center [583, 513] width 180 height 15
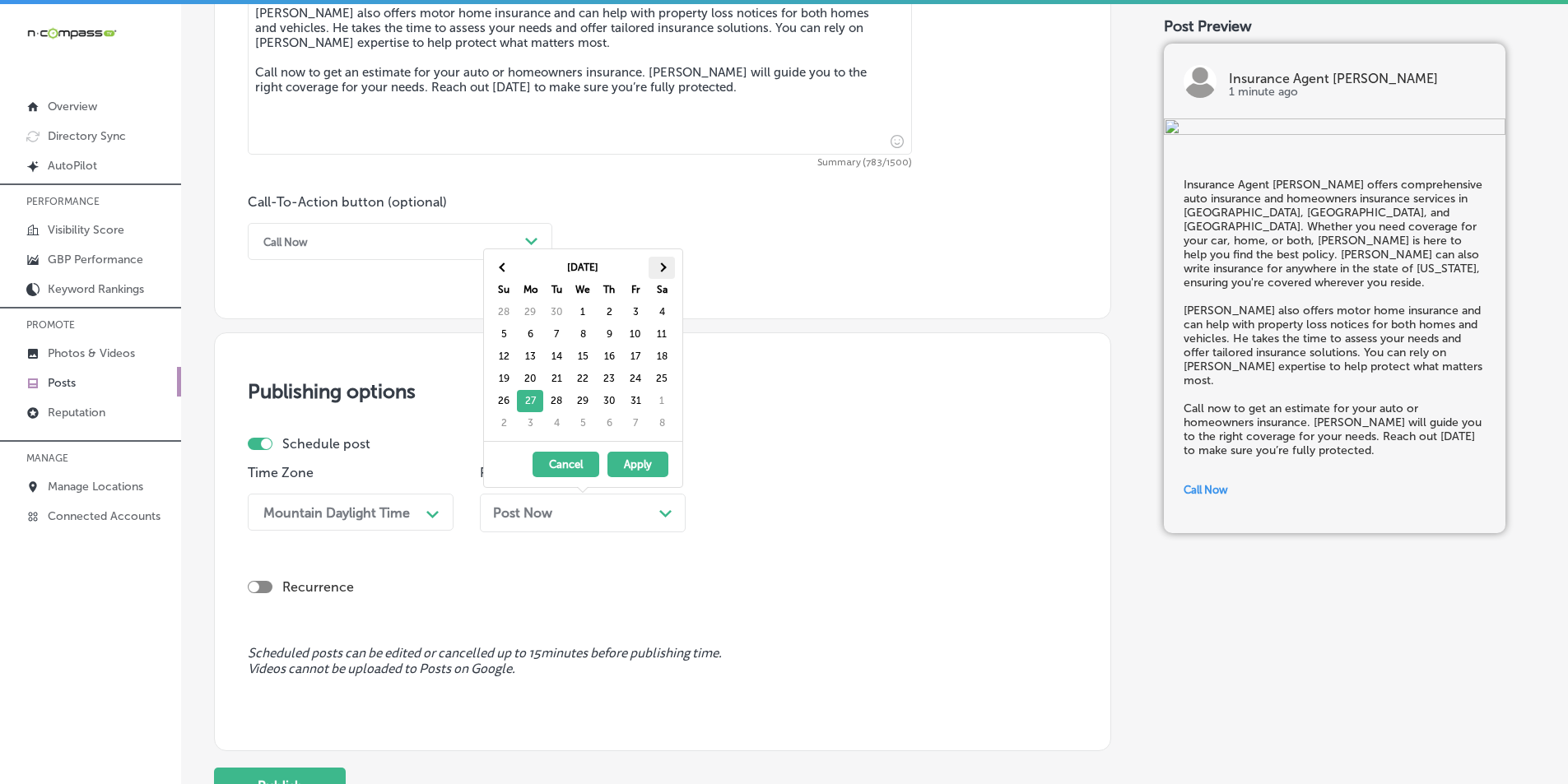
click at [662, 263] on span at bounding box center [661, 266] width 9 height 9
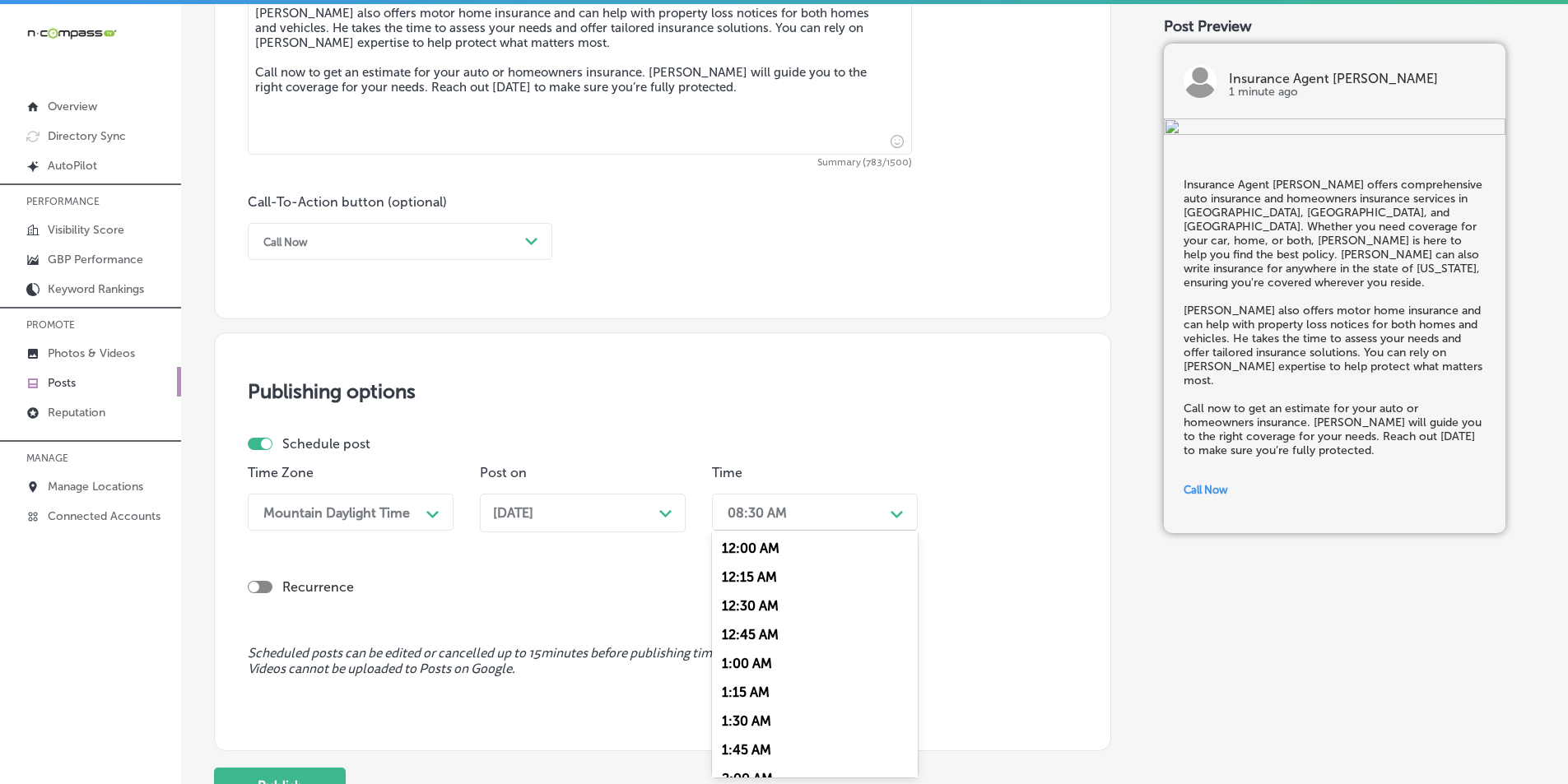
click at [858, 513] on div "08:30 AM" at bounding box center [801, 512] width 164 height 29
click at [737, 611] on div "7:00 AM" at bounding box center [814, 614] width 205 height 29
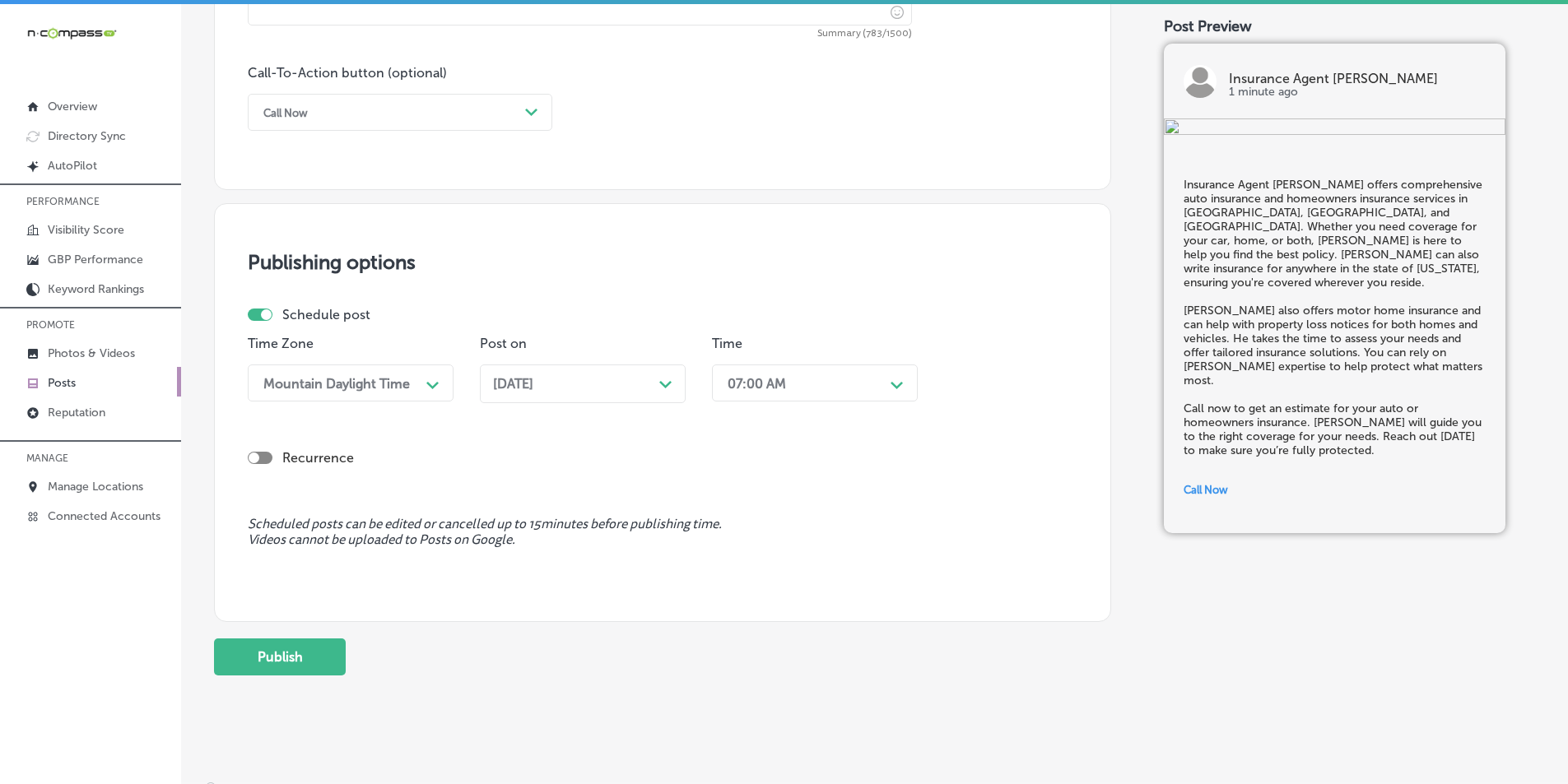
scroll to position [1207, 0]
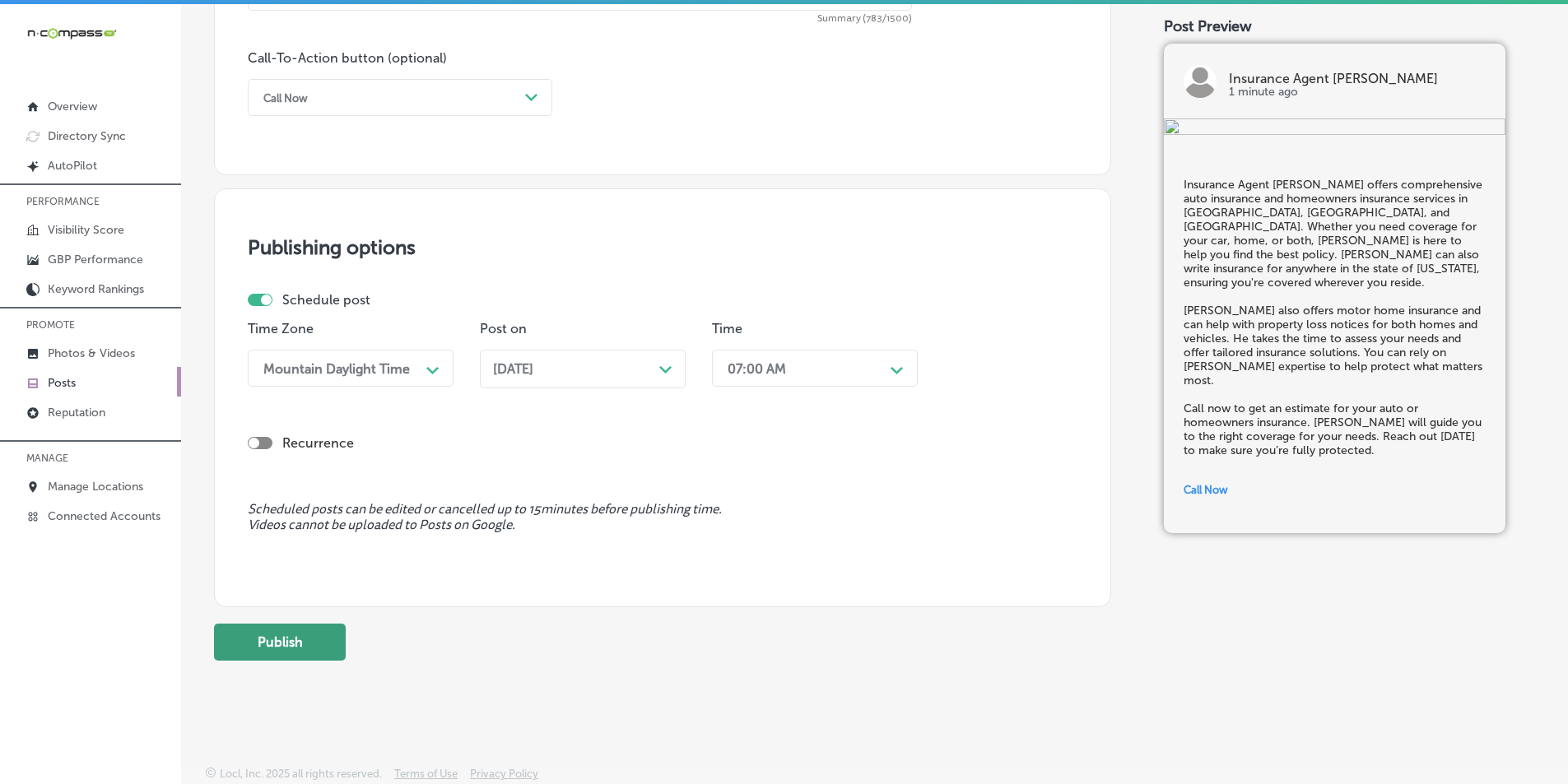
click at [278, 640] on button "Publish" at bounding box center [280, 642] width 132 height 37
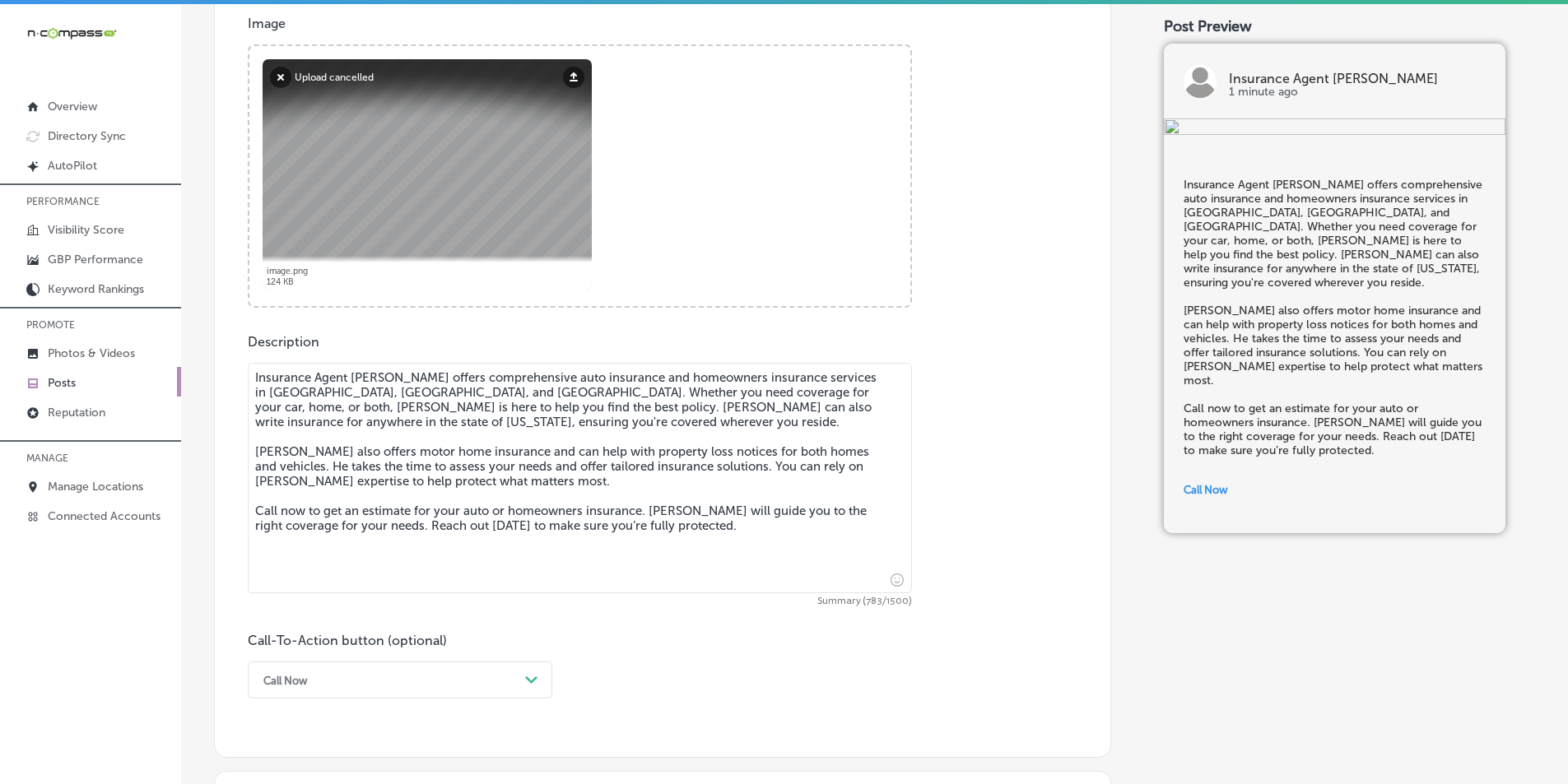
scroll to position [467, 0]
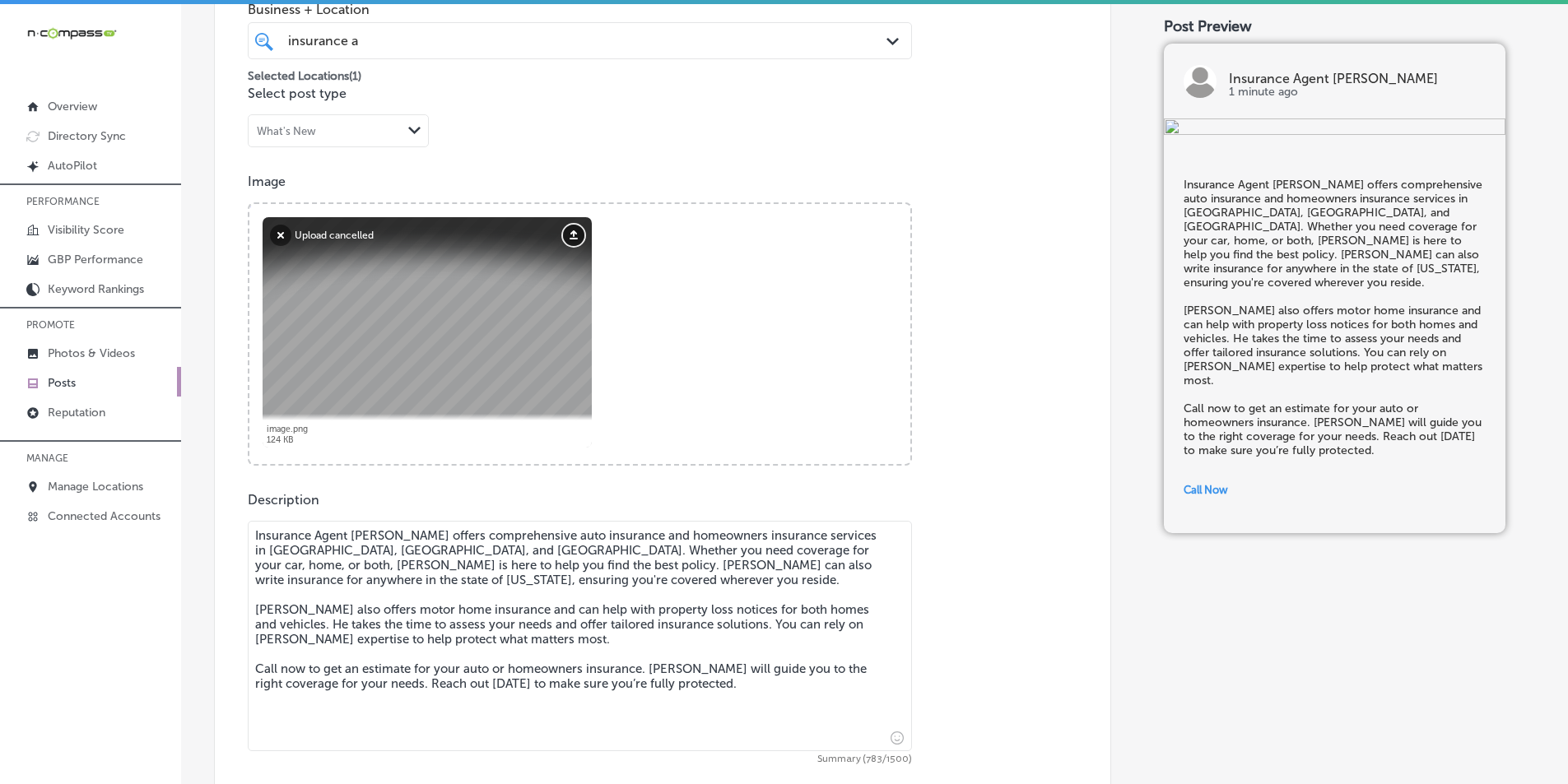
click at [573, 229] on button "Upload" at bounding box center [573, 235] width 21 height 21
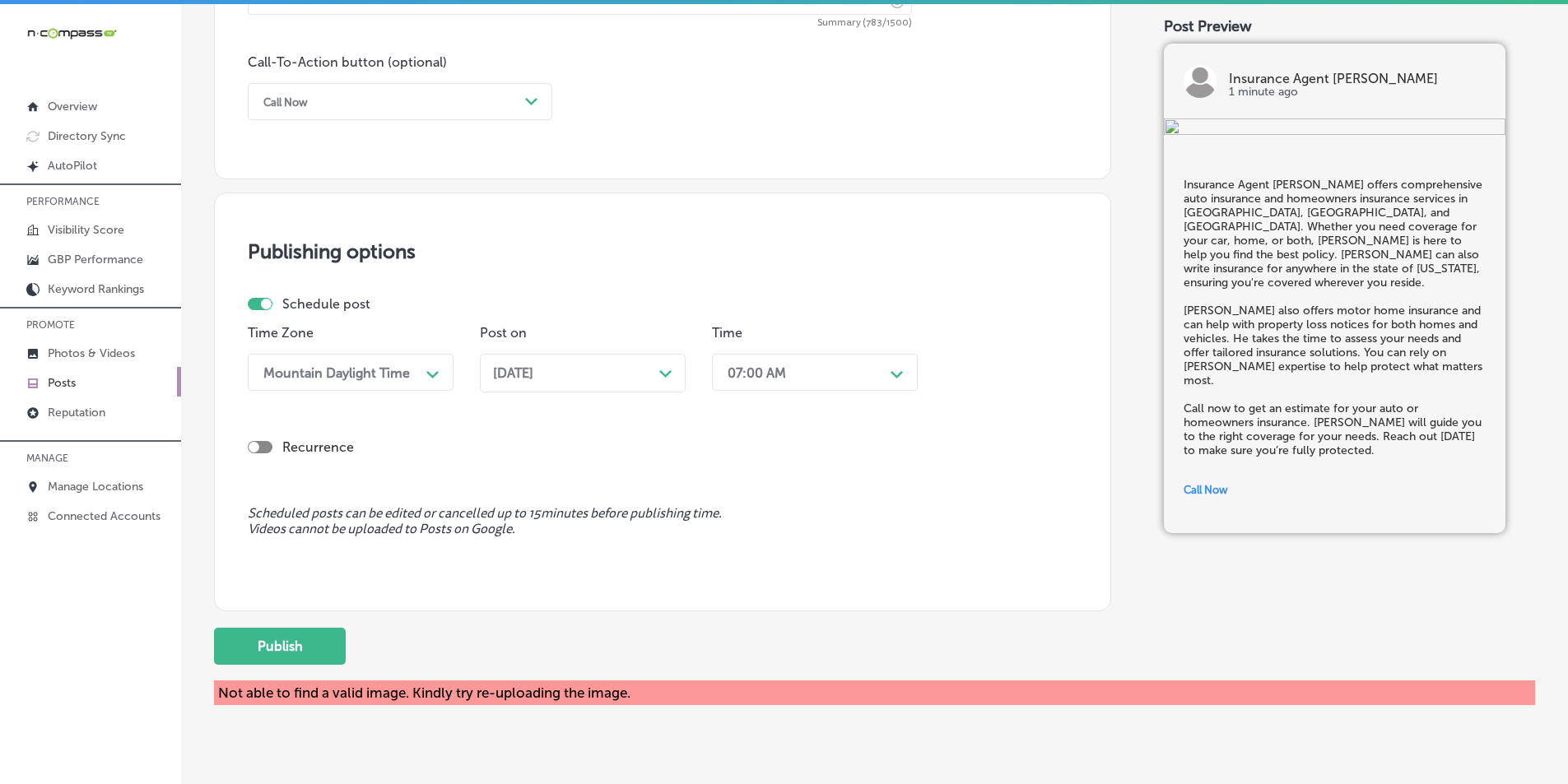
scroll to position [1232, 0]
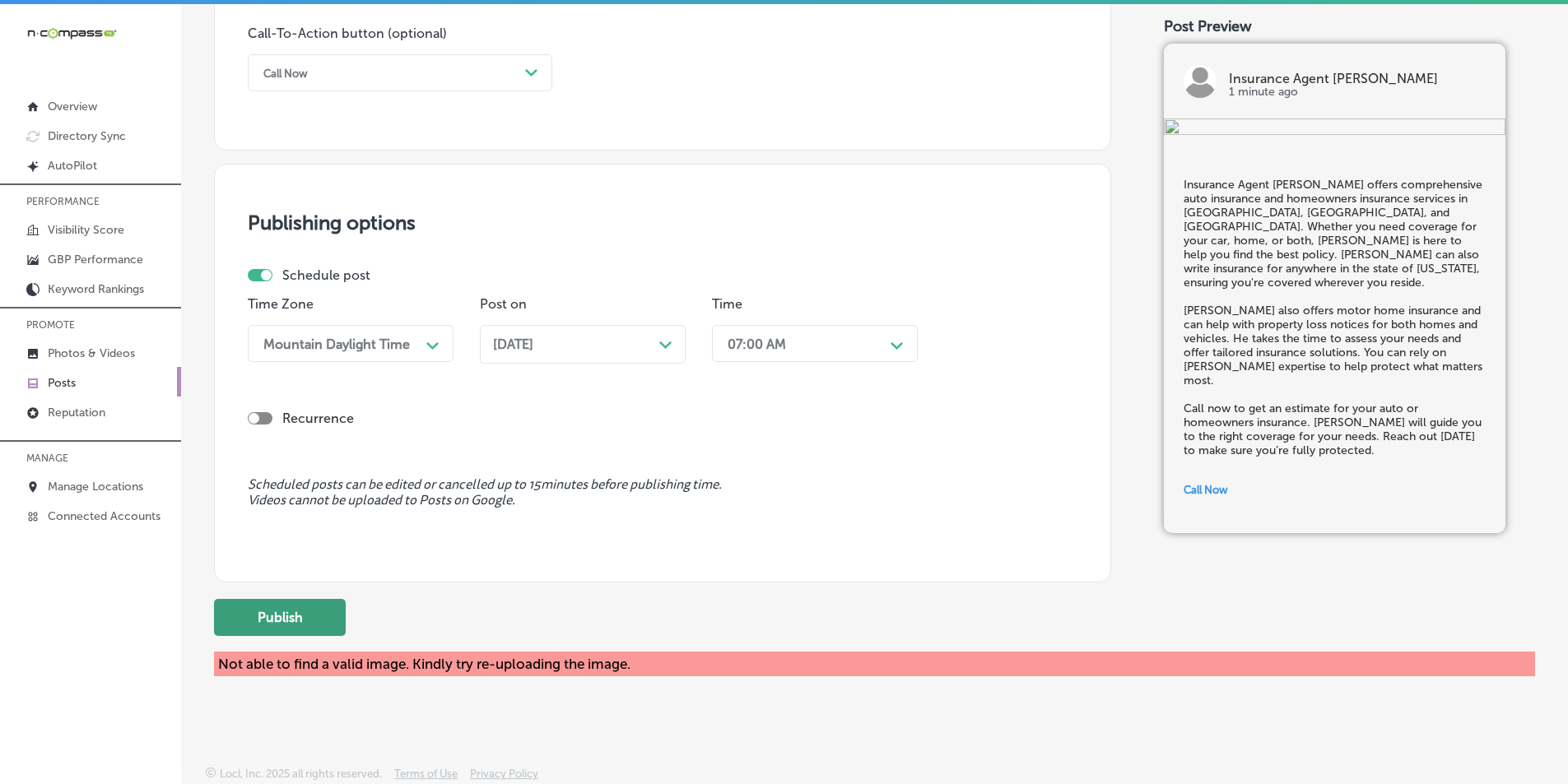
click at [288, 612] on button "Publish" at bounding box center [280, 617] width 132 height 37
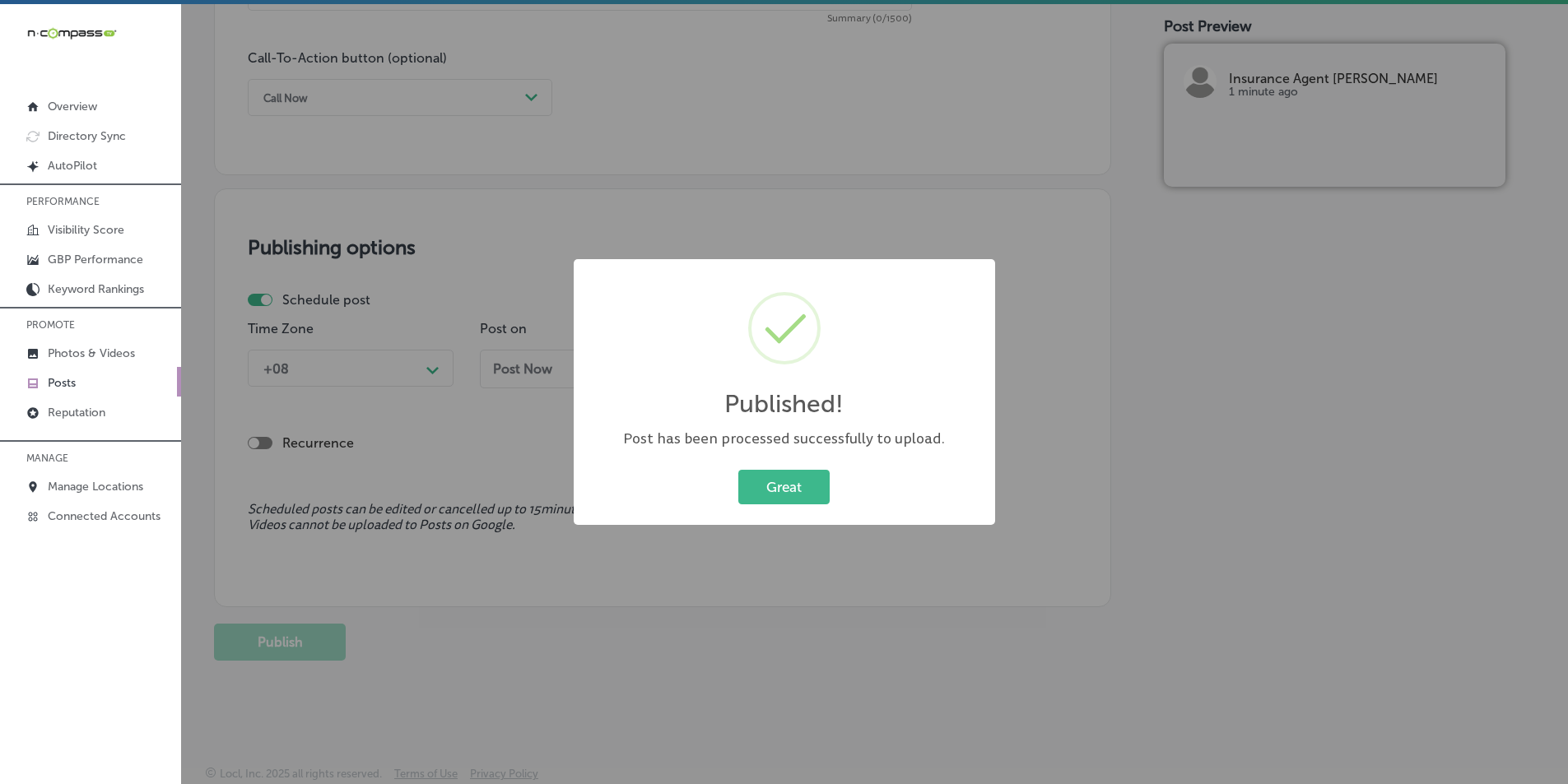
scroll to position [1207, 0]
click at [774, 477] on button "Great" at bounding box center [784, 486] width 92 height 33
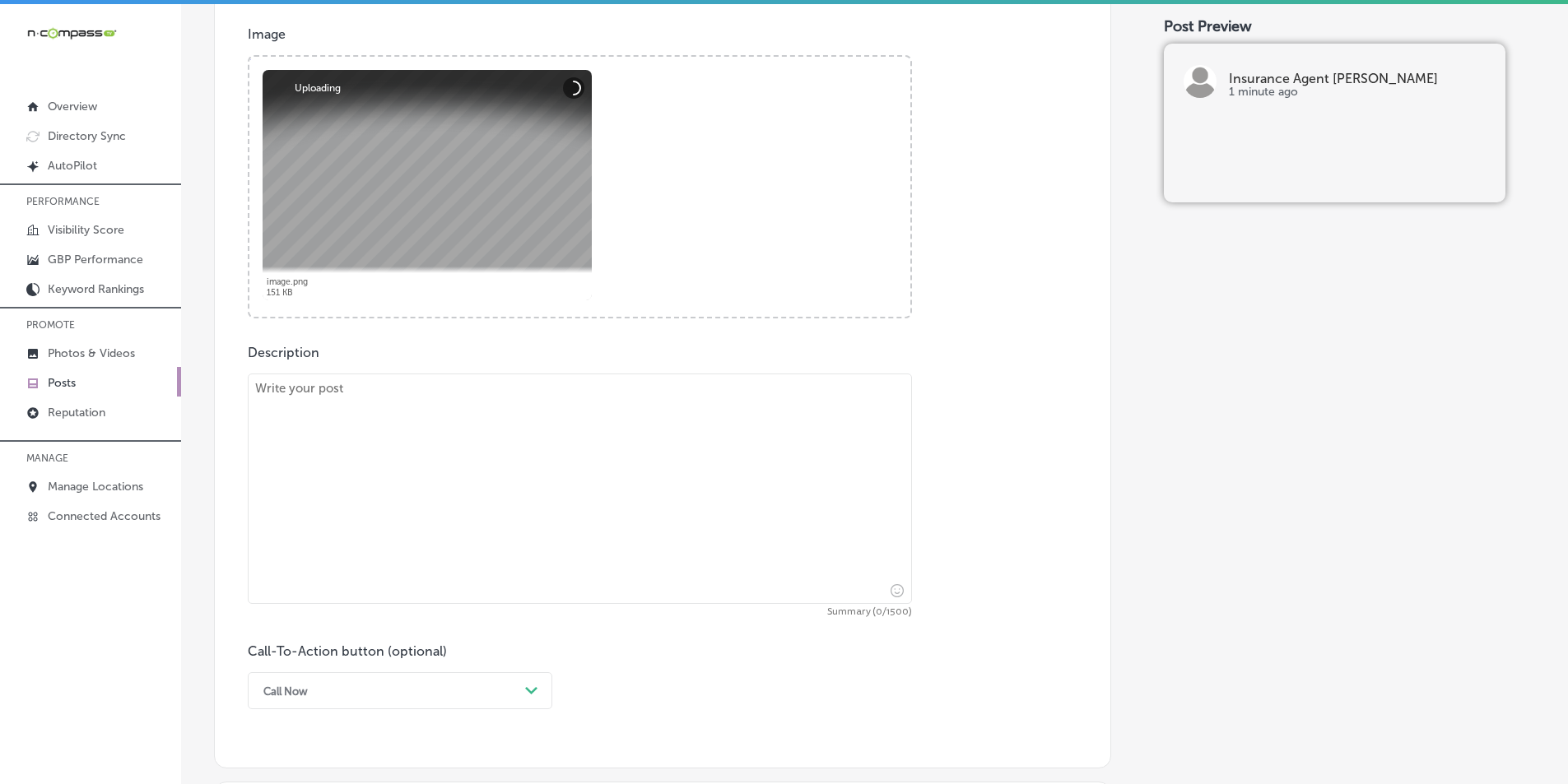
scroll to position [631, 0]
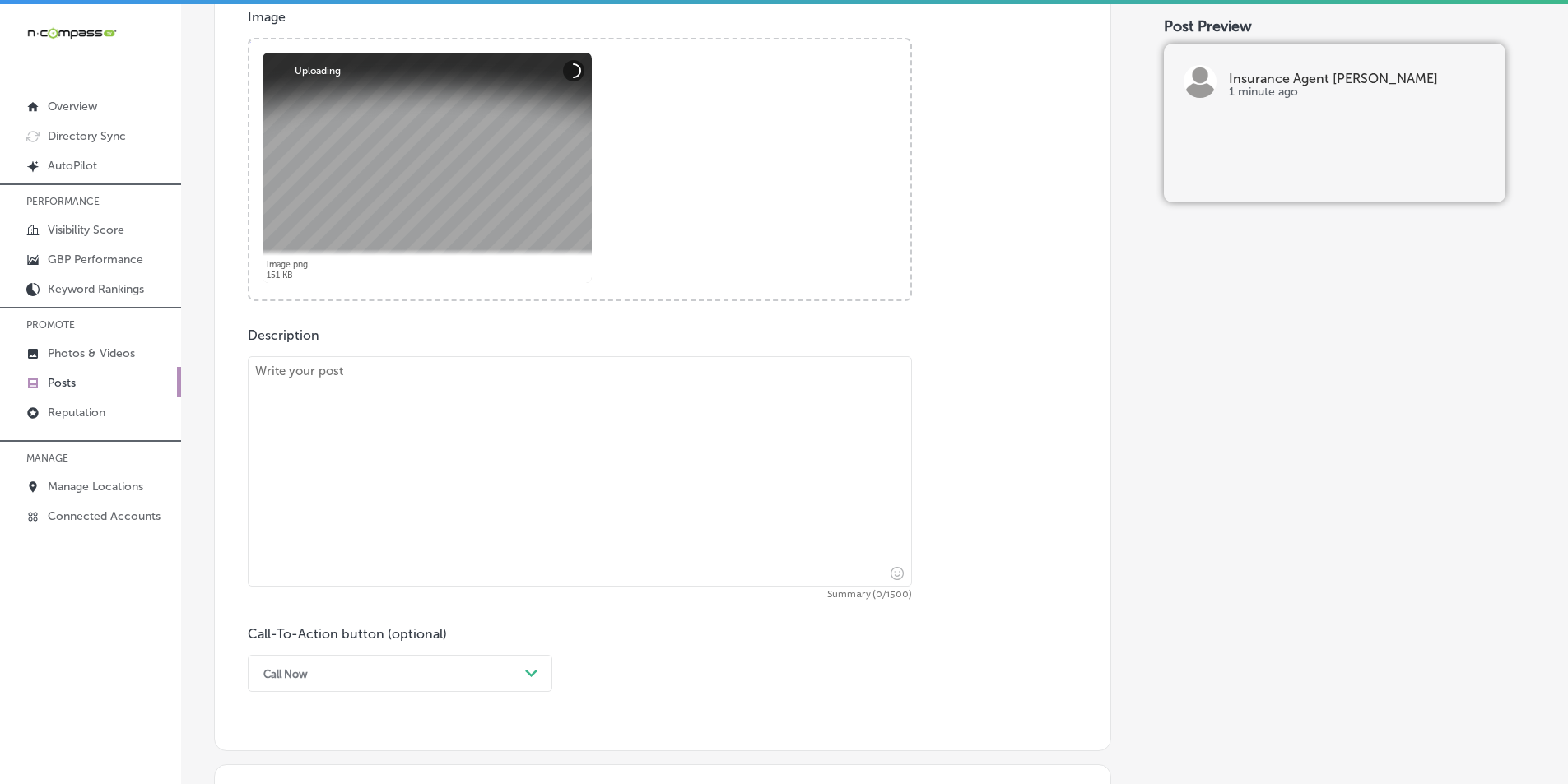
click at [455, 478] on textarea at bounding box center [579, 471] width 664 height 230
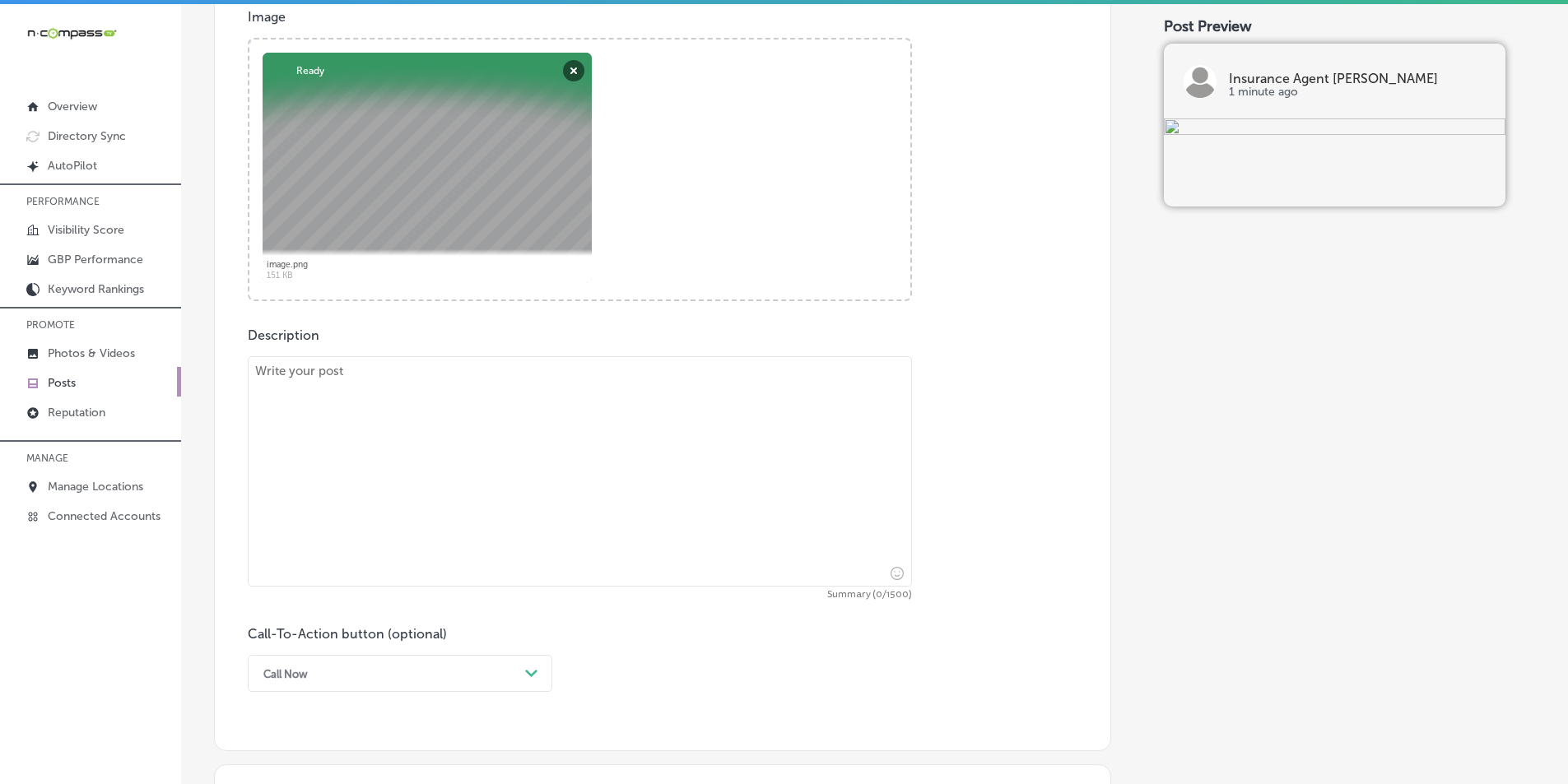
click at [393, 408] on textarea at bounding box center [579, 471] width 664 height 230
paste textarea "Looking for business insurance and life insurance in [GEOGRAPHIC_DATA], [GEOGRA…"
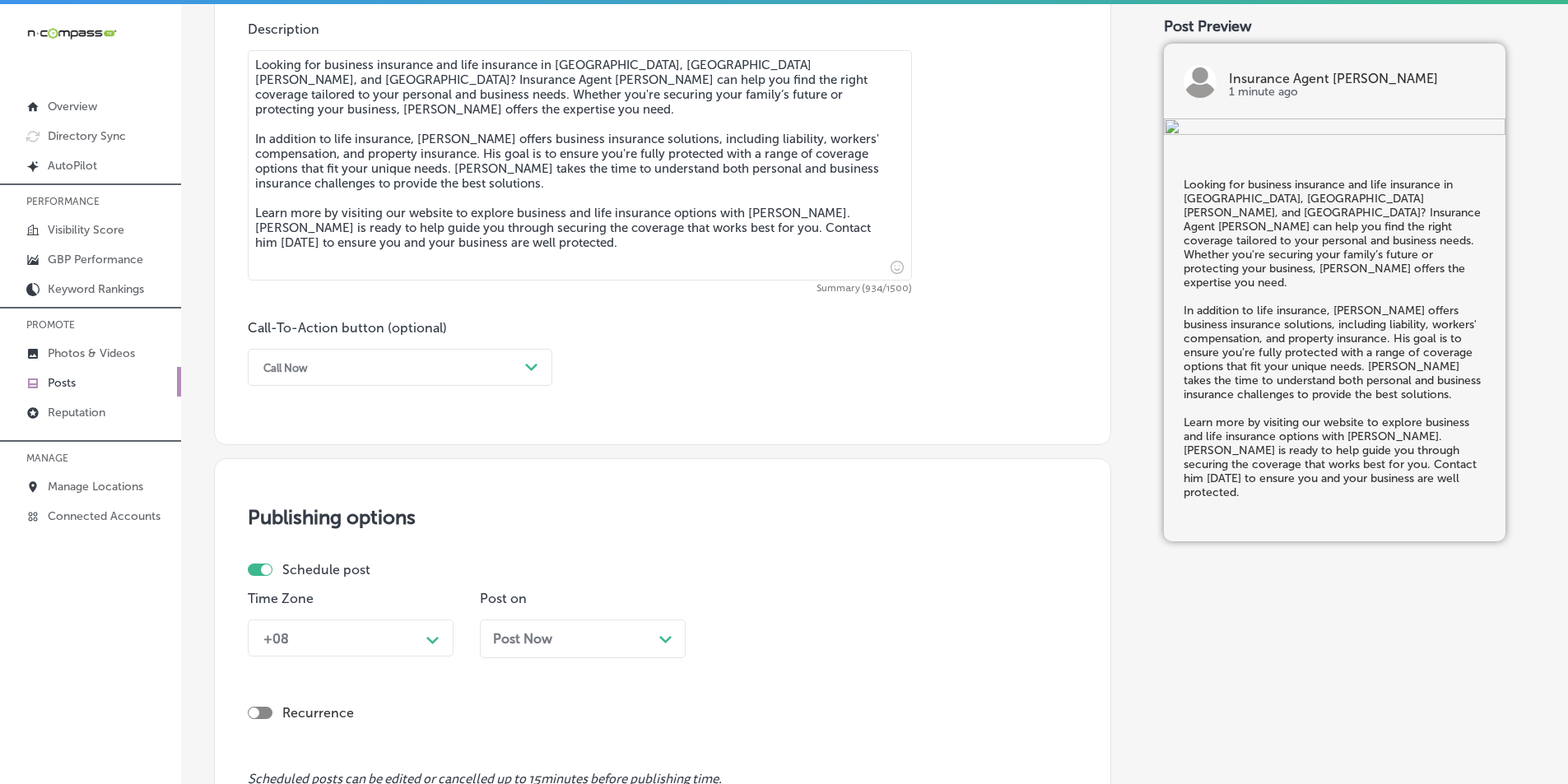
scroll to position [961, 0]
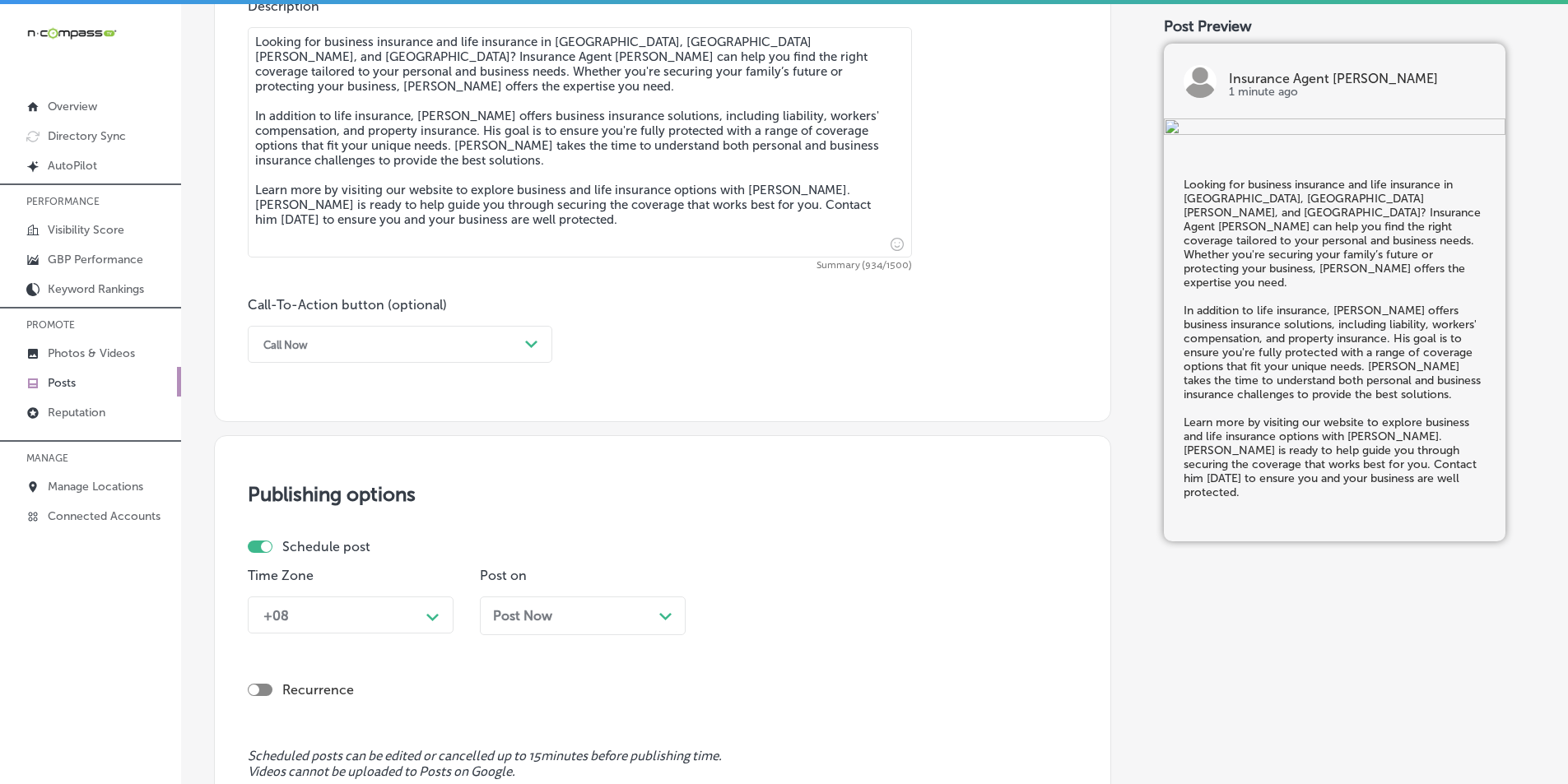
type textarea "Looking for business insurance and life insurance in [GEOGRAPHIC_DATA], [GEOGRA…"
click at [527, 344] on icon "Path Created with Sketch." at bounding box center [531, 345] width 12 height 8
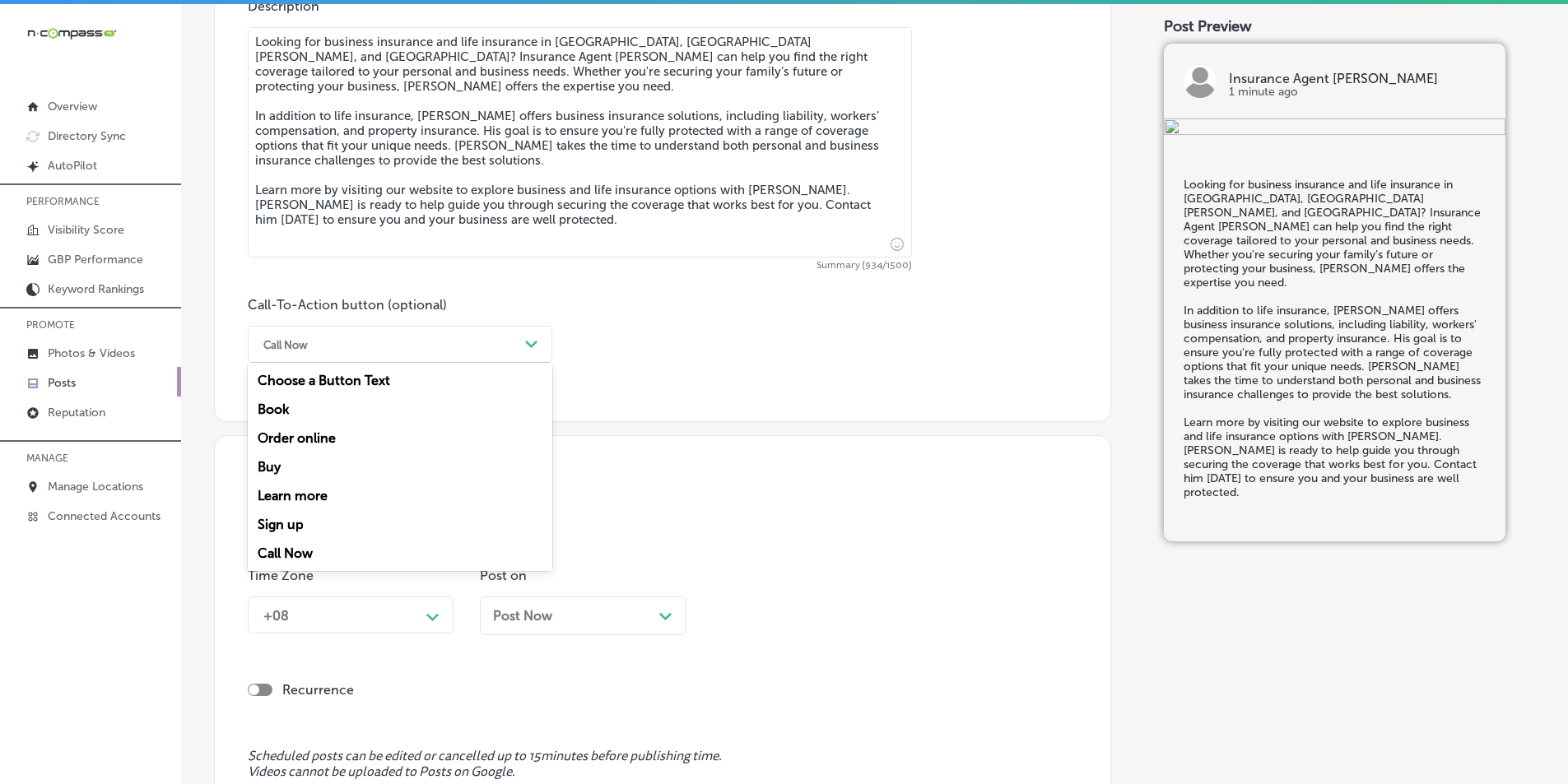
click at [283, 491] on div "Learn more" at bounding box center [399, 496] width 305 height 29
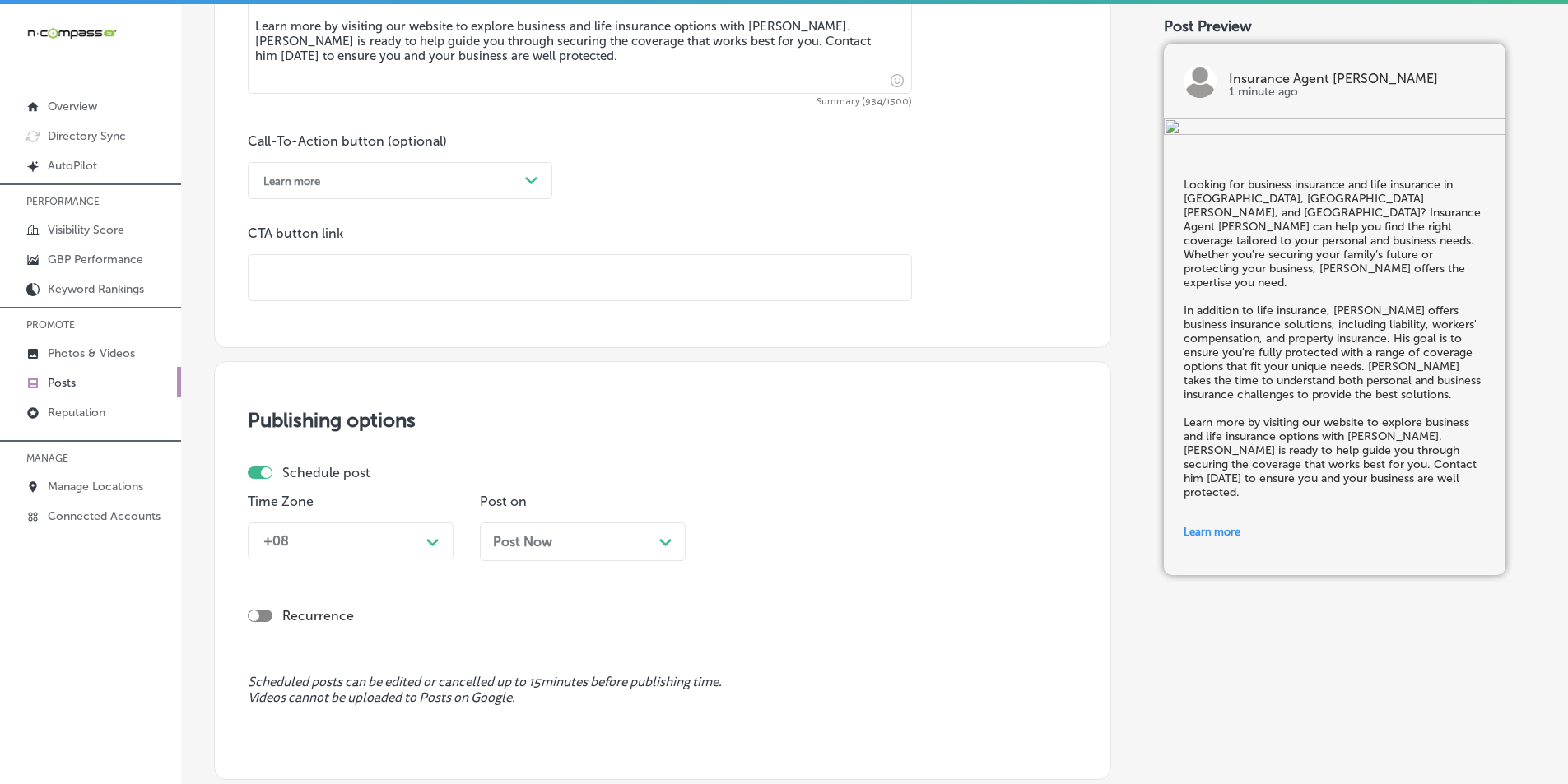
scroll to position [1125, 0]
paste input "[URL][DOMAIN_NAME]"
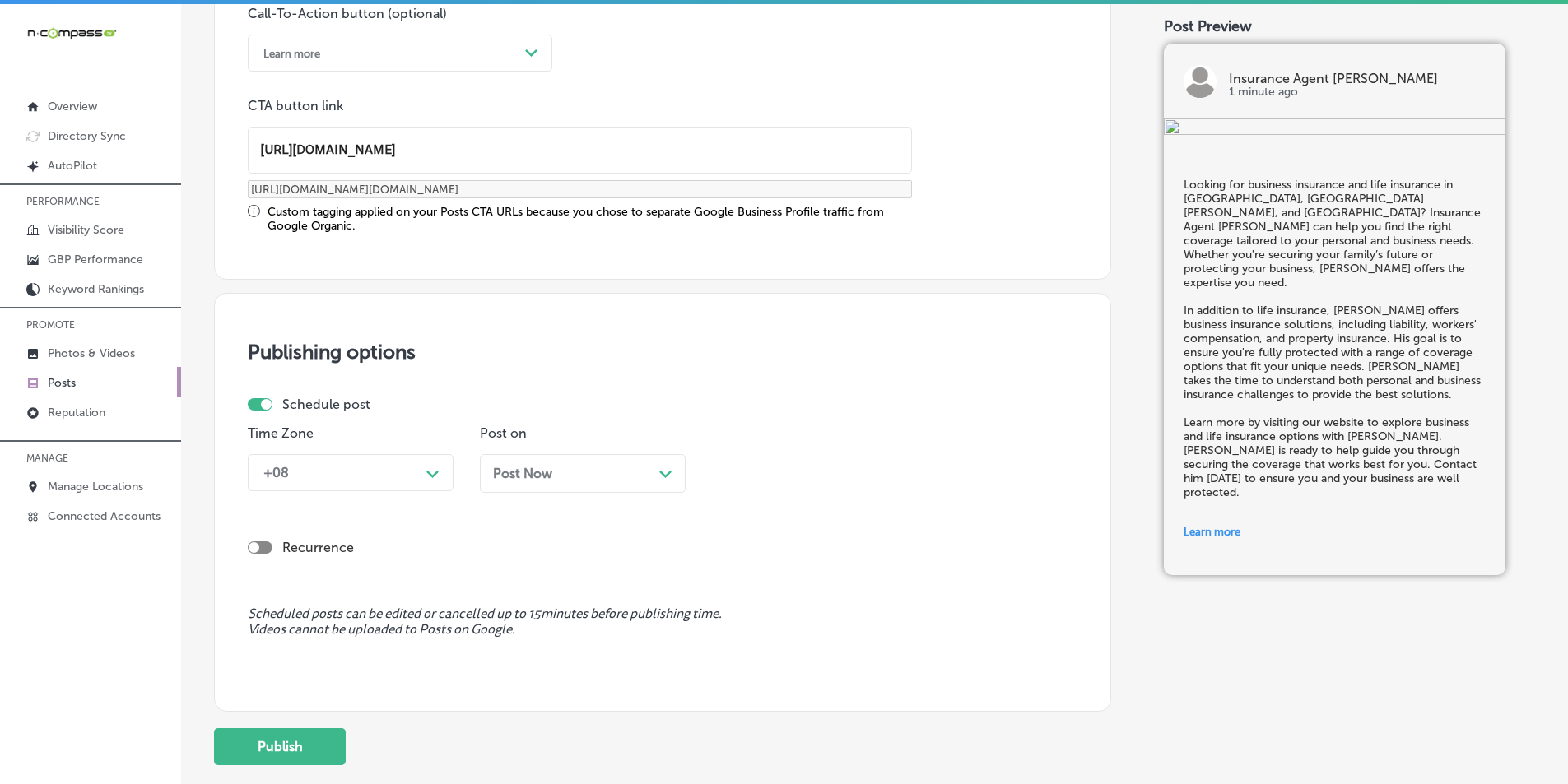
scroll to position [1289, 0]
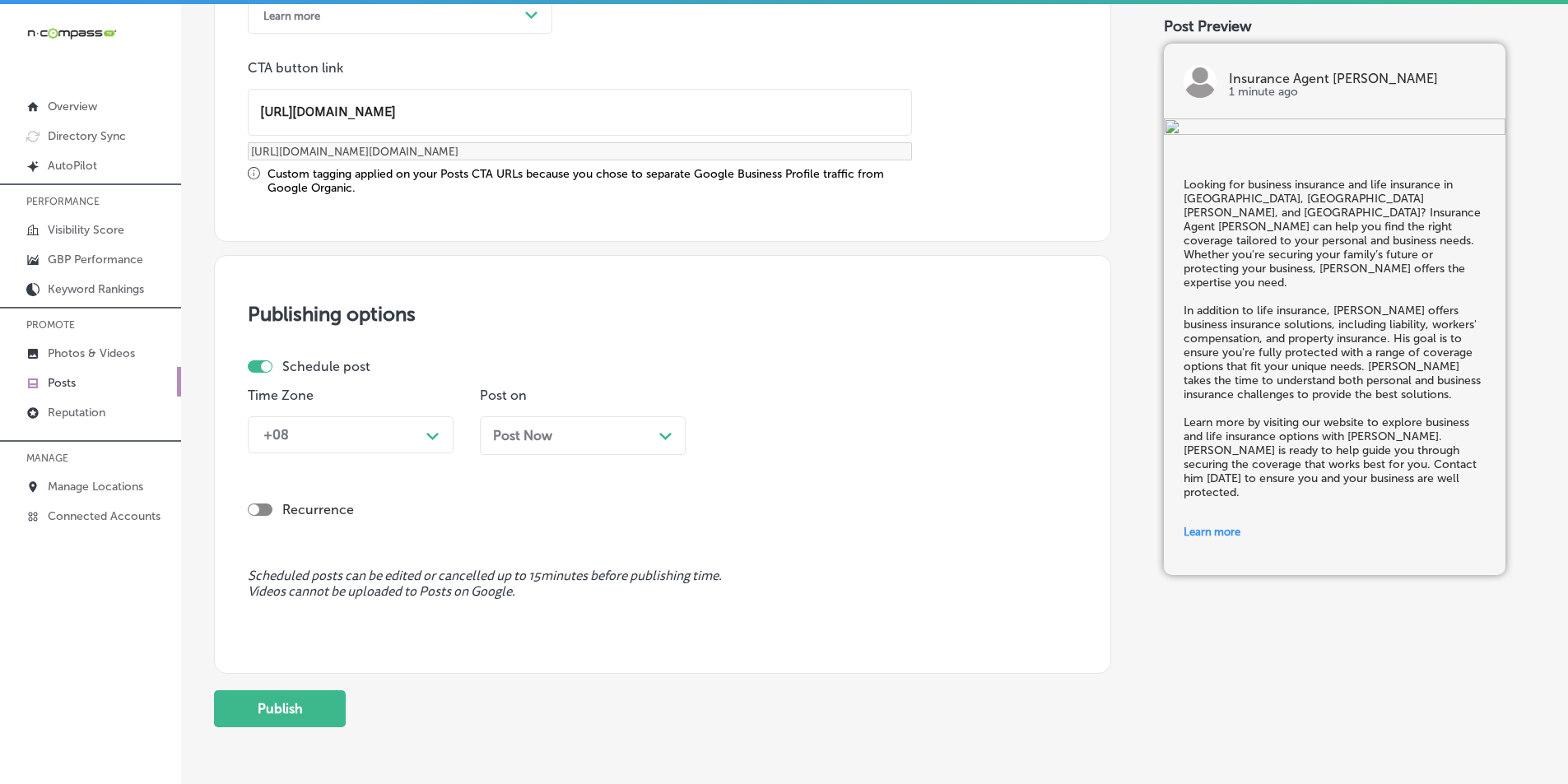
type input "[URL][DOMAIN_NAME]"
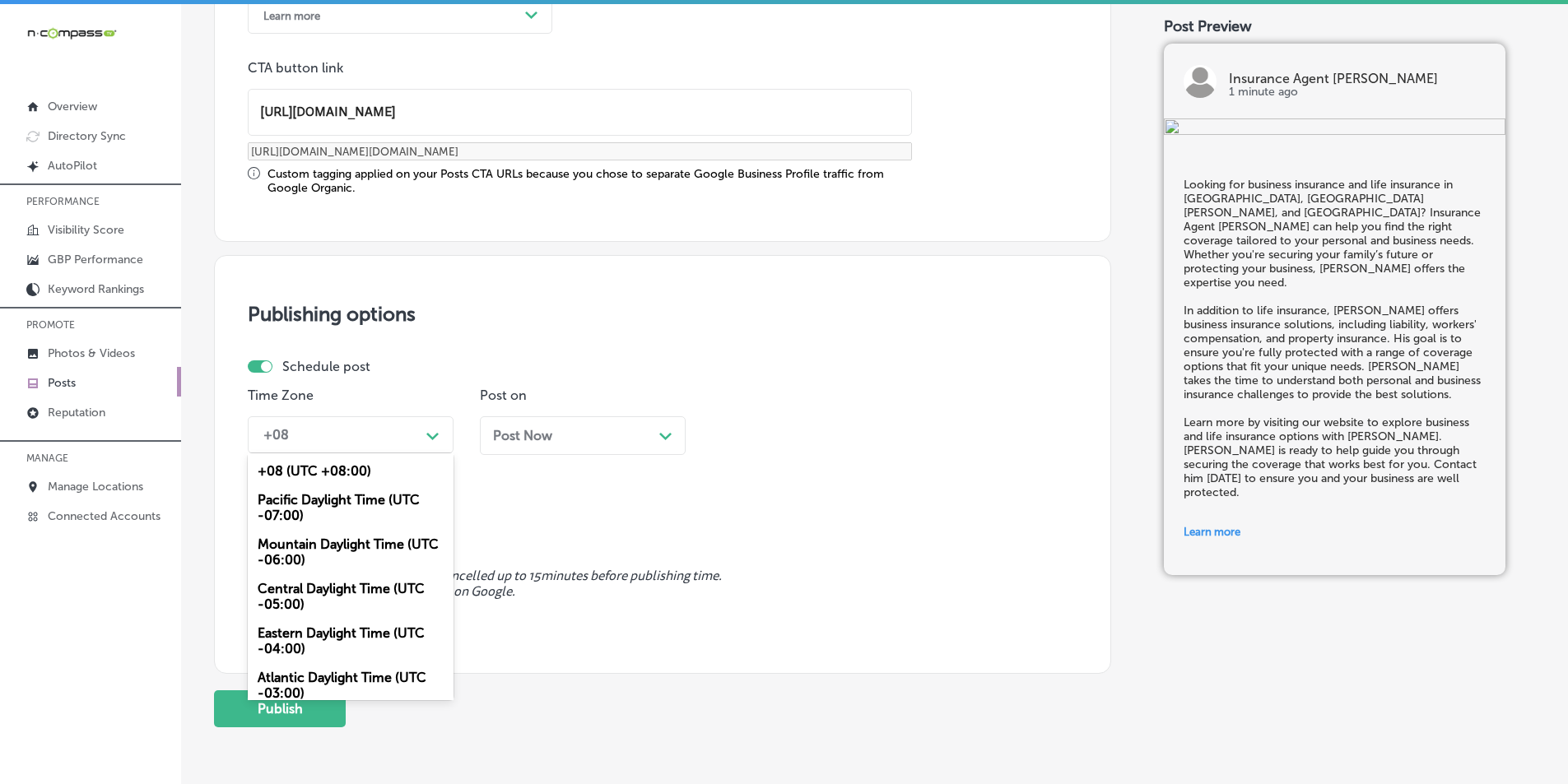
click at [432, 432] on div "Path Created with Sketch." at bounding box center [433, 434] width 13 height 13
click at [291, 547] on div "Mountain Daylight Time (UTC -06:00)" at bounding box center [350, 552] width 205 height 45
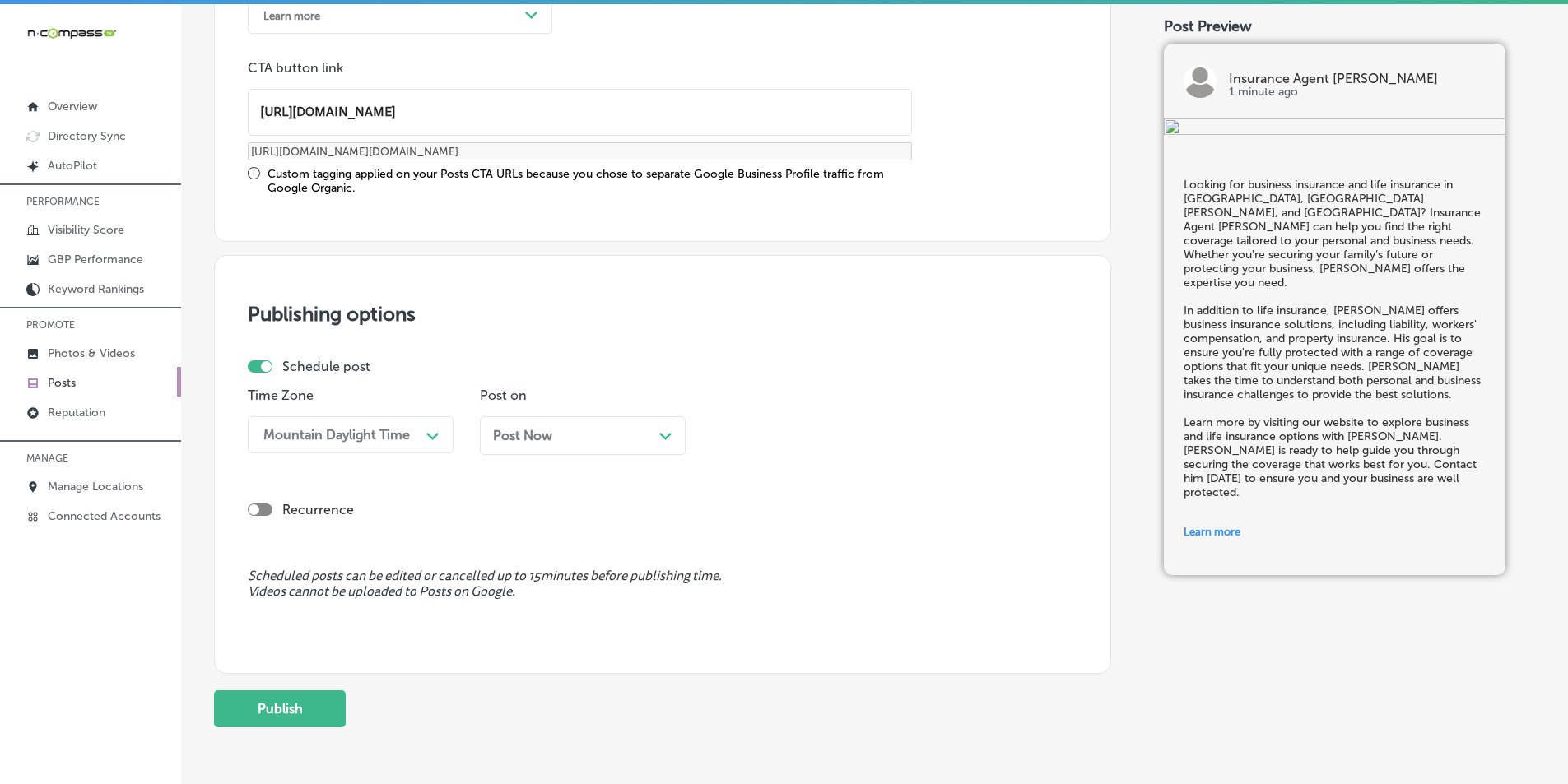
click at [667, 436] on polygon at bounding box center [665, 436] width 12 height 8
click at [905, 434] on div "Path Created with Sketch." at bounding box center [898, 434] width 27 height 27
click at [737, 617] on div "7:00 AM" at bounding box center [814, 619] width 205 height 29
click at [289, 697] on button "Publish" at bounding box center [280, 709] width 132 height 37
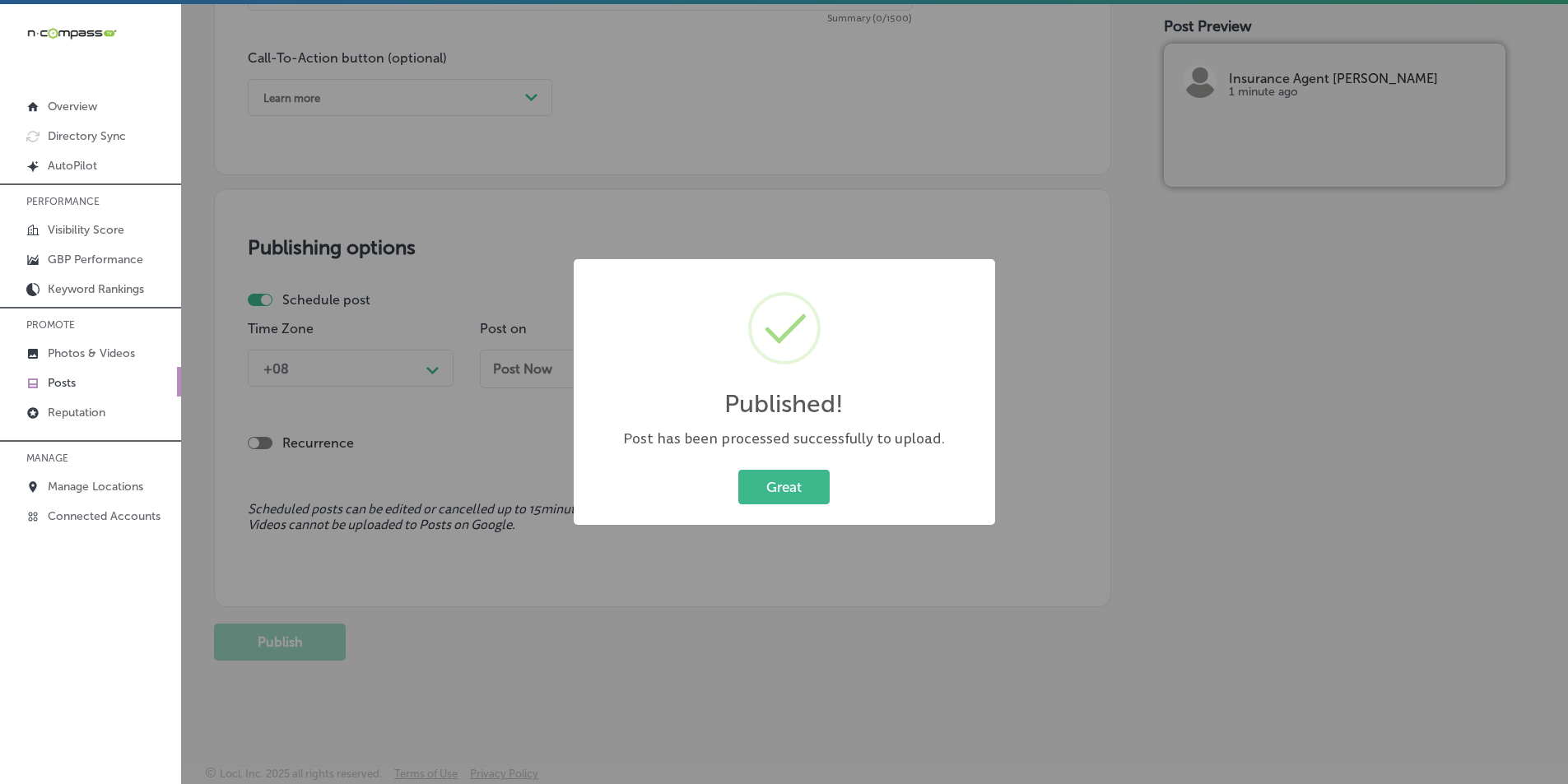
scroll to position [1207, 0]
click at [772, 488] on button "Great" at bounding box center [784, 486] width 92 height 33
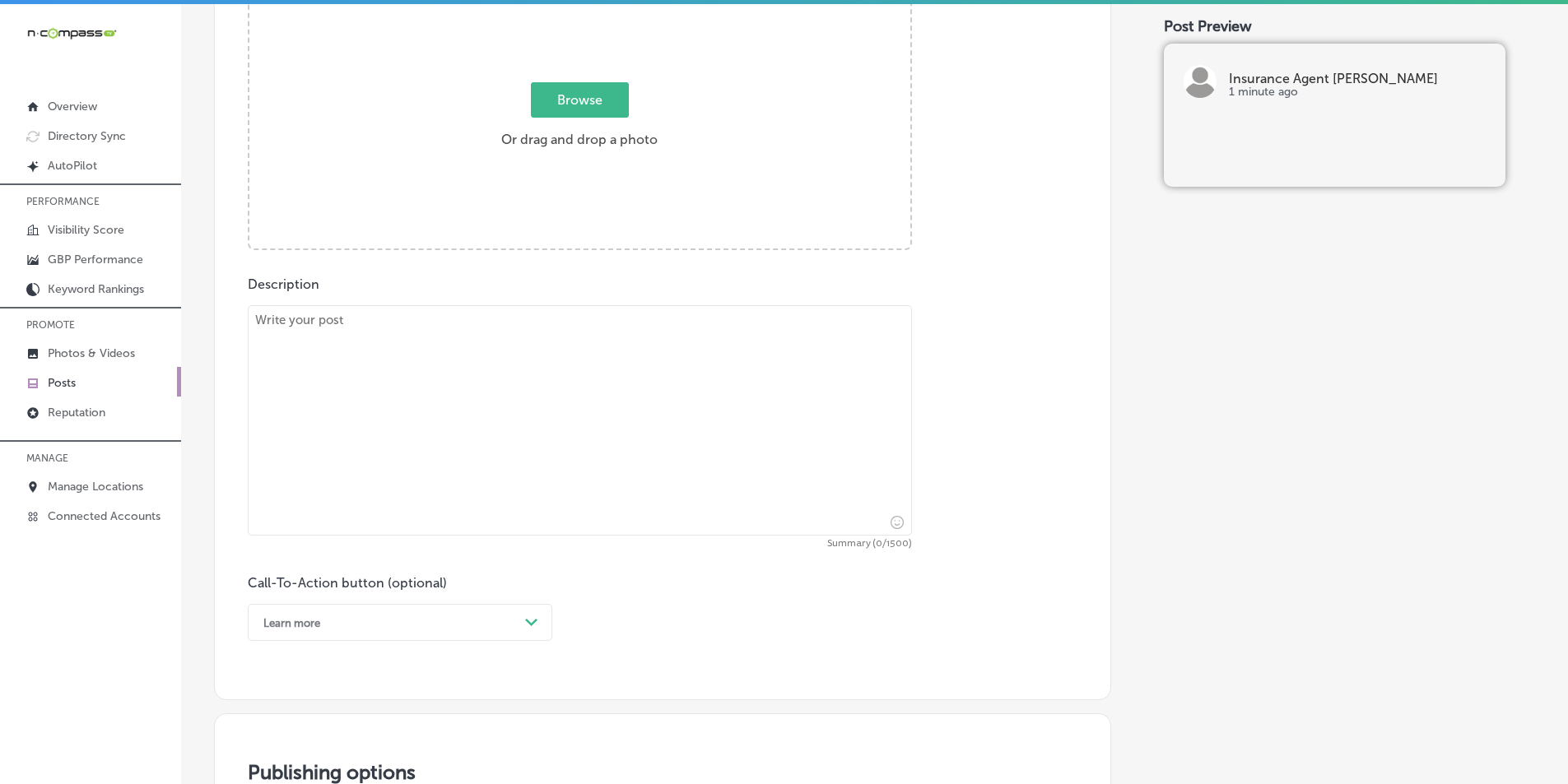
scroll to position [631, 0]
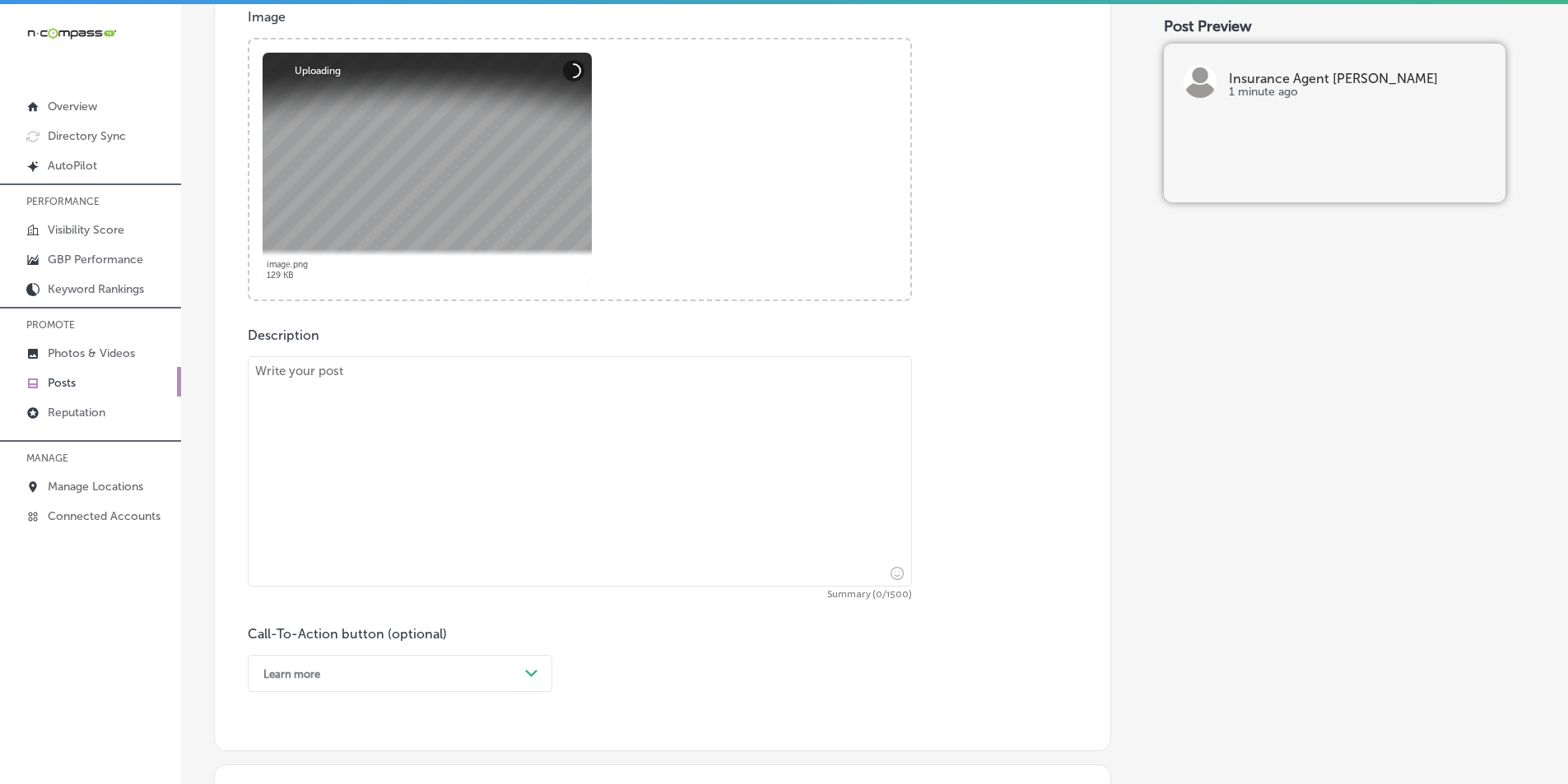
click at [368, 437] on textarea at bounding box center [579, 471] width 664 height 230
paste textarea "For motorcycle insurance in [GEOGRAPHIC_DATA], [GEOGRAPHIC_DATA], and [PERSON_N…"
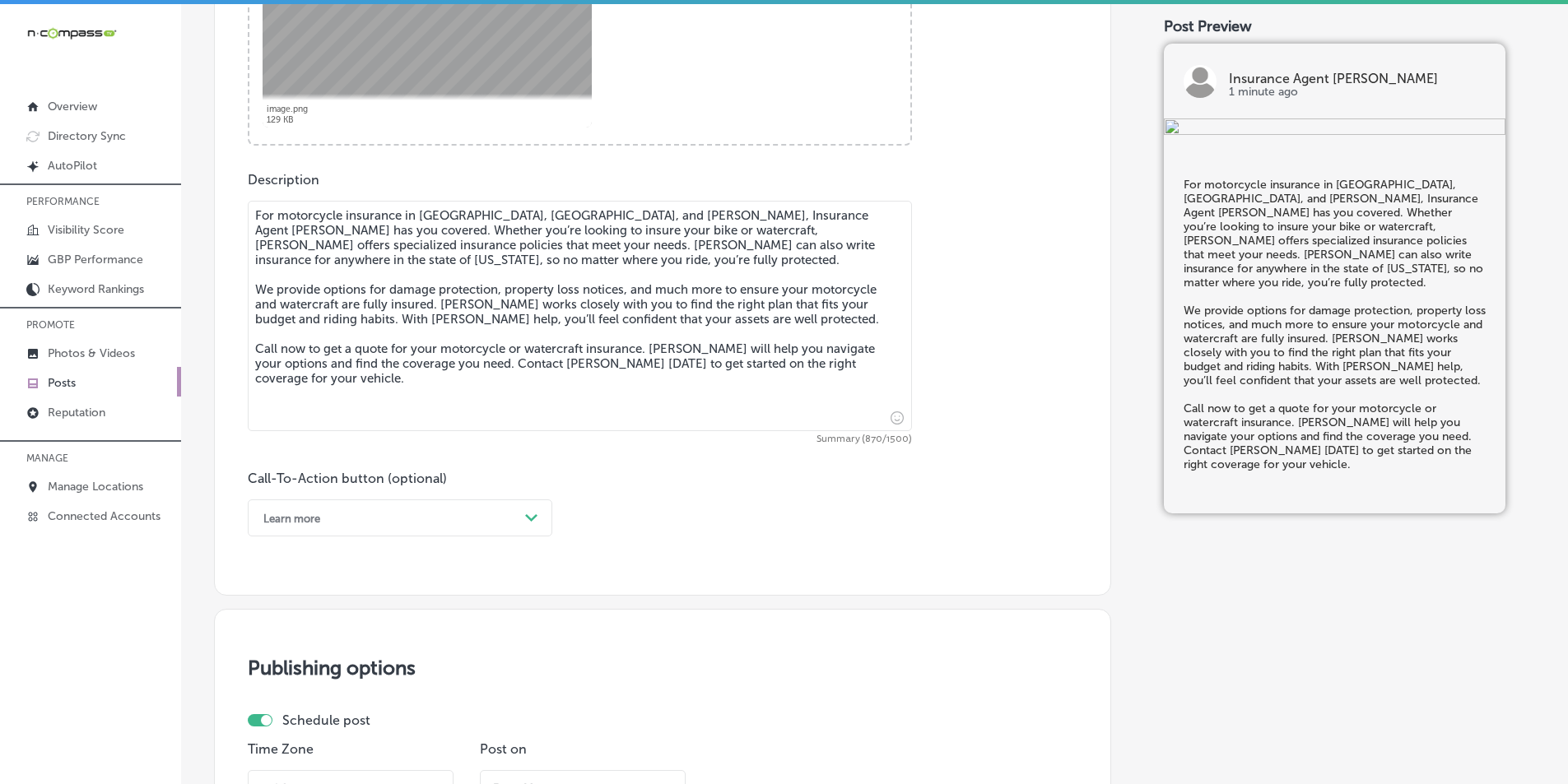
scroll to position [795, 0]
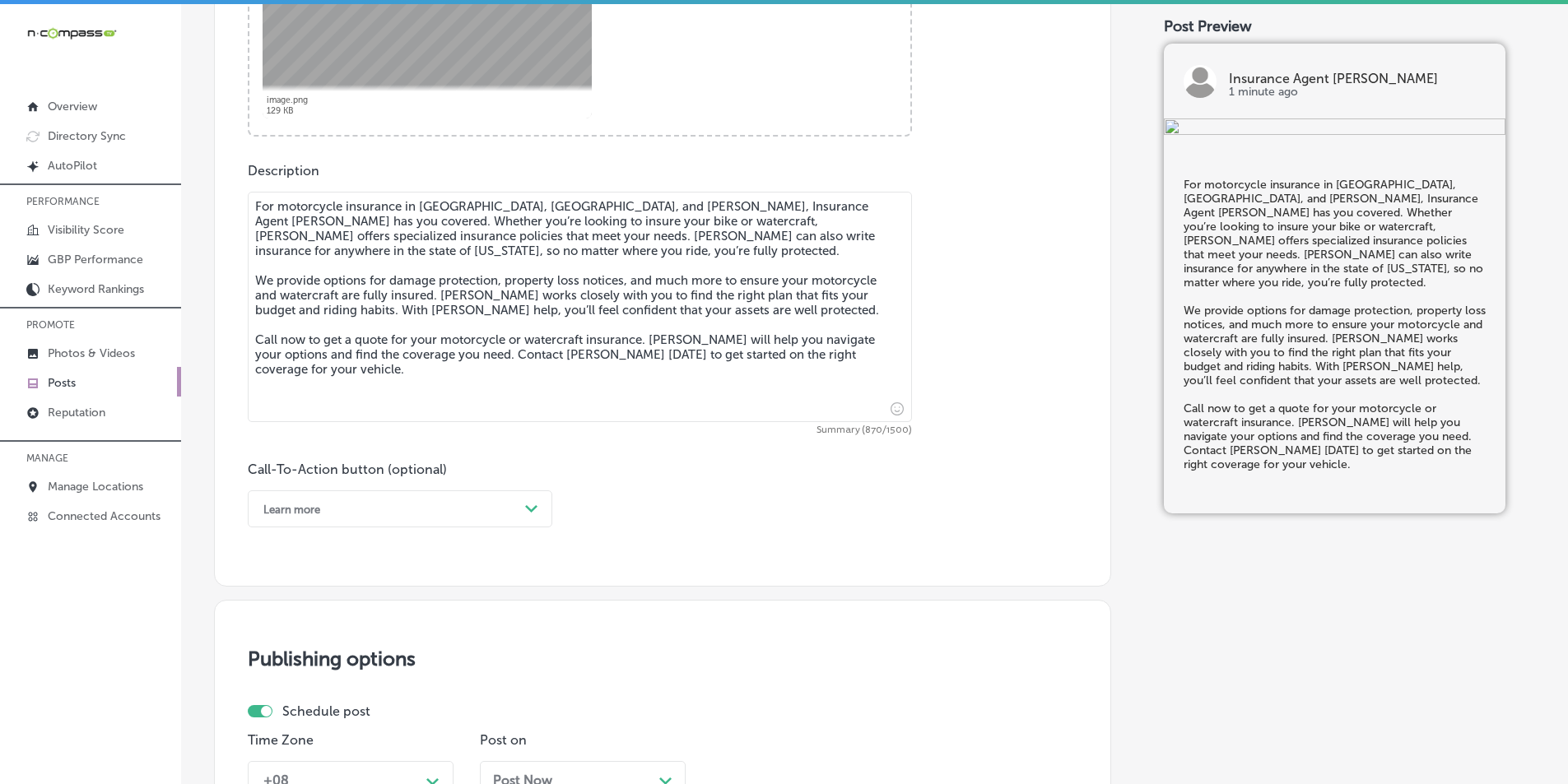
type textarea "For motorcycle insurance in [GEOGRAPHIC_DATA], [GEOGRAPHIC_DATA], and [PERSON_N…"
click at [527, 498] on div "Path Created with Sketch." at bounding box center [532, 510] width 27 height 27
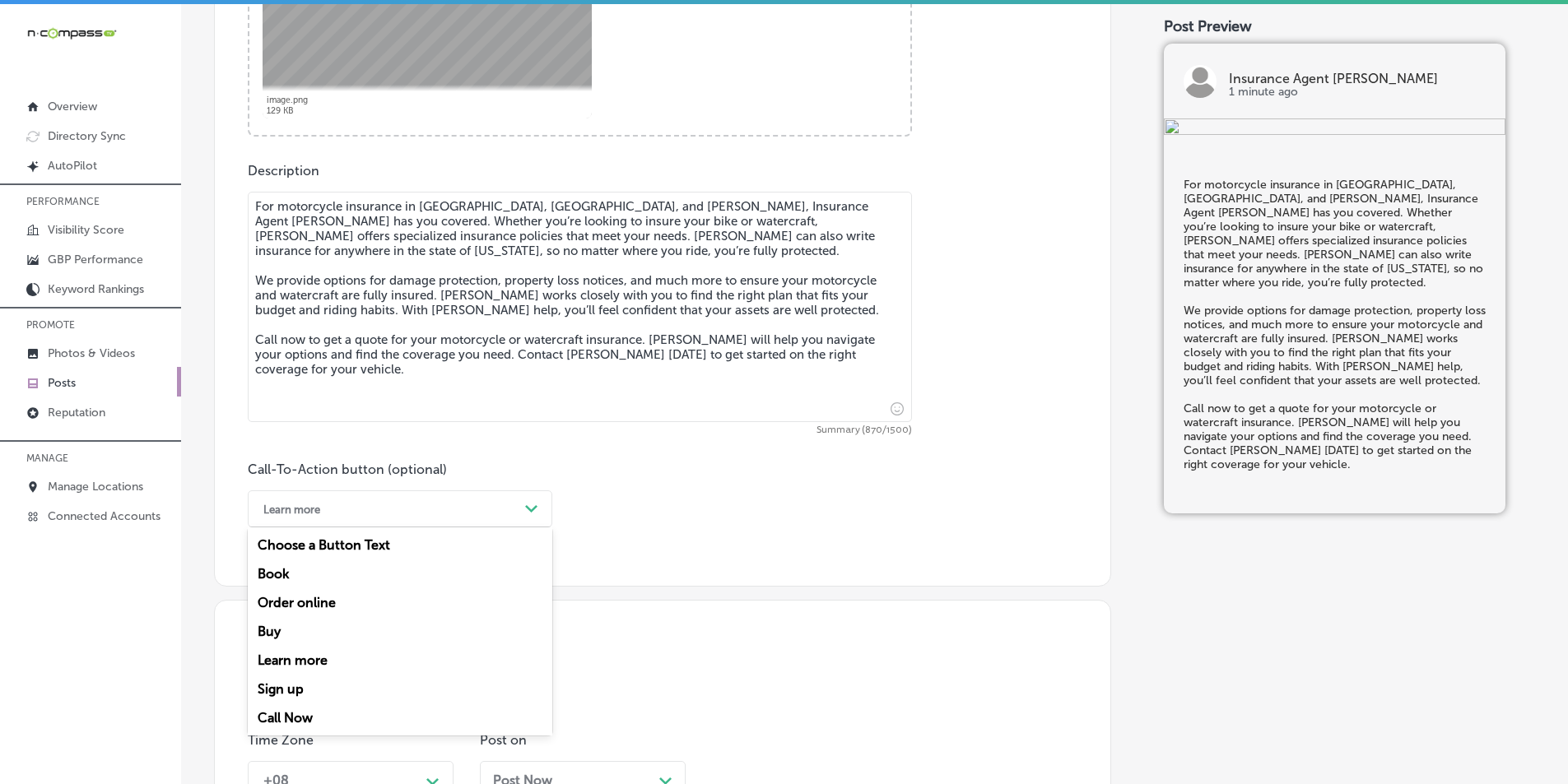
click at [283, 716] on div "Call Now" at bounding box center [399, 718] width 305 height 29
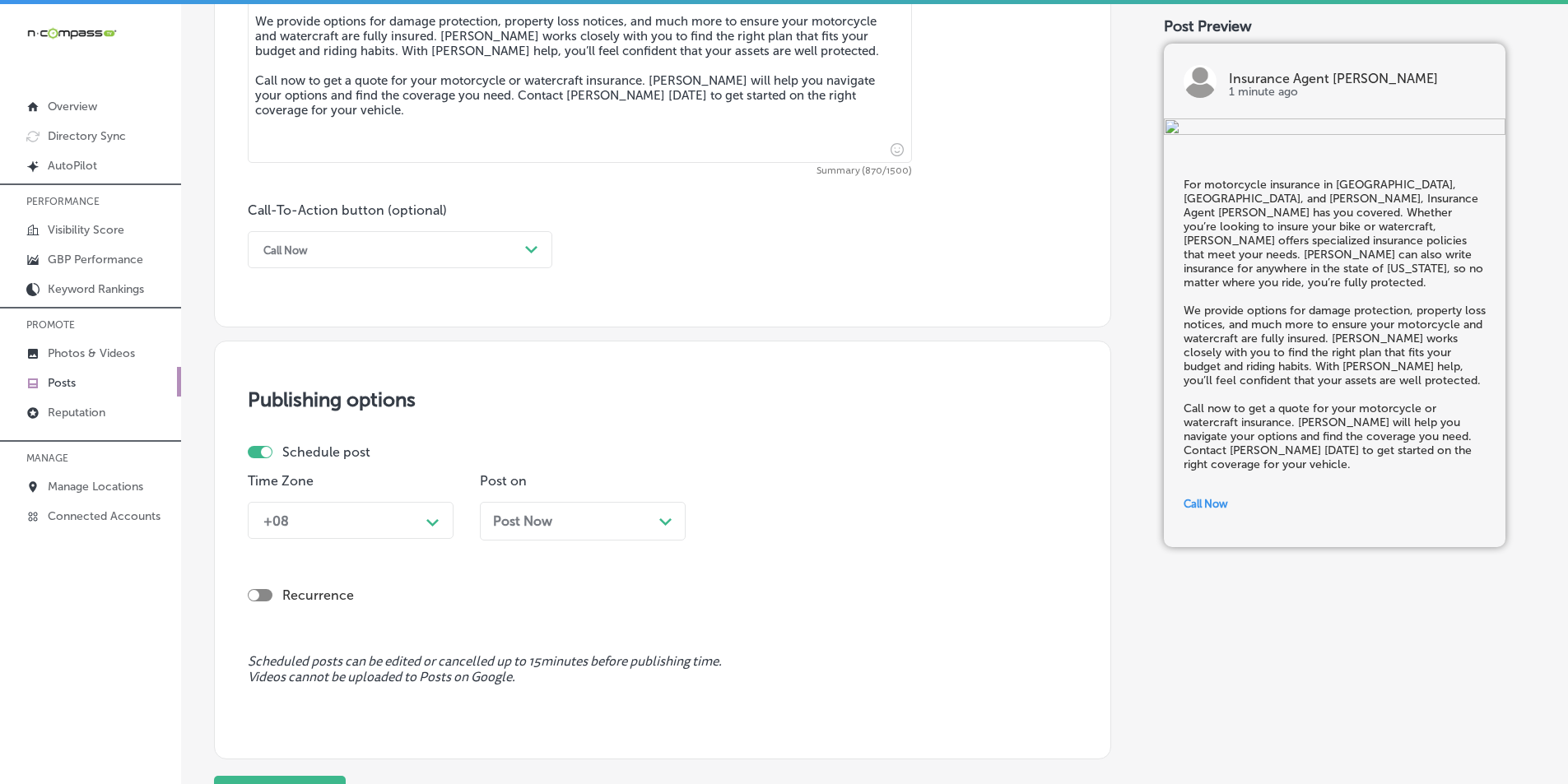
scroll to position [1125, 0]
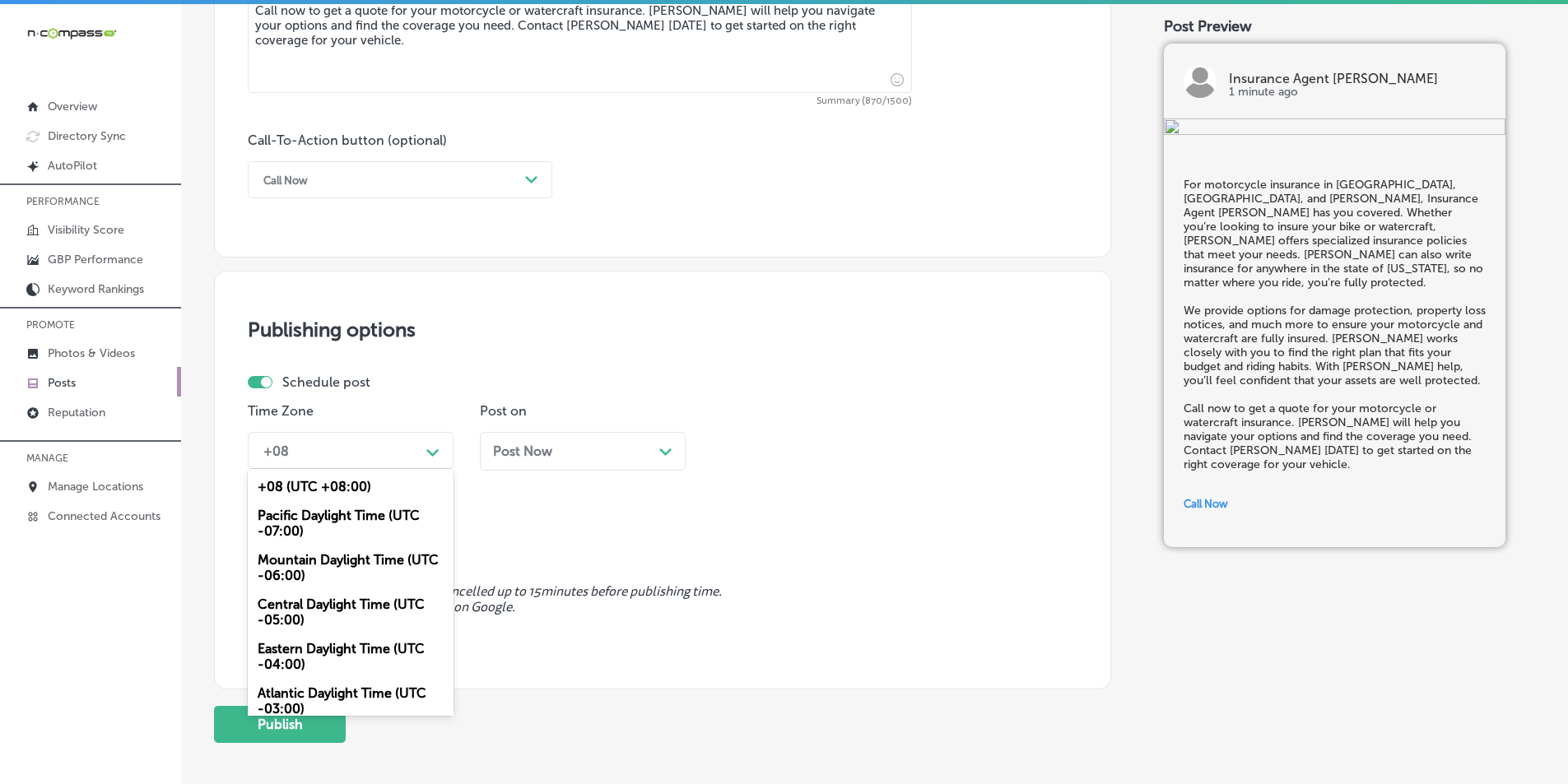
click at [429, 448] on div "Path Created with Sketch." at bounding box center [433, 451] width 13 height 13
click at [324, 562] on div "Mountain Daylight Time (UTC -06:00)" at bounding box center [350, 567] width 205 height 45
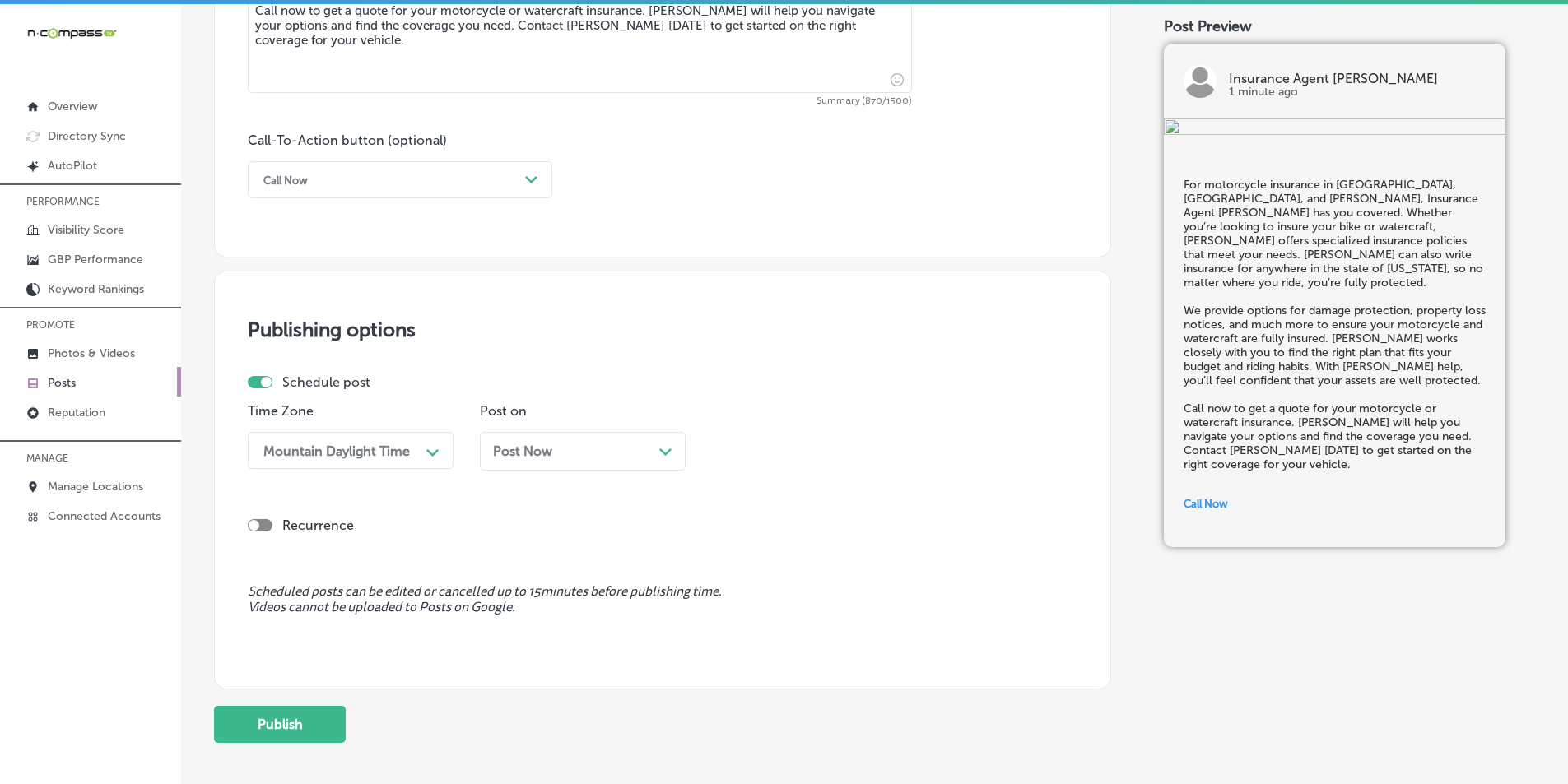
click at [662, 453] on icon "Path Created with Sketch." at bounding box center [665, 453] width 12 height 8
click at [893, 447] on div "Path Created with Sketch." at bounding box center [897, 451] width 13 height 13
click at [736, 547] on div "7:00 AM" at bounding box center [814, 553] width 205 height 29
click at [276, 716] on button "Publish" at bounding box center [280, 724] width 132 height 37
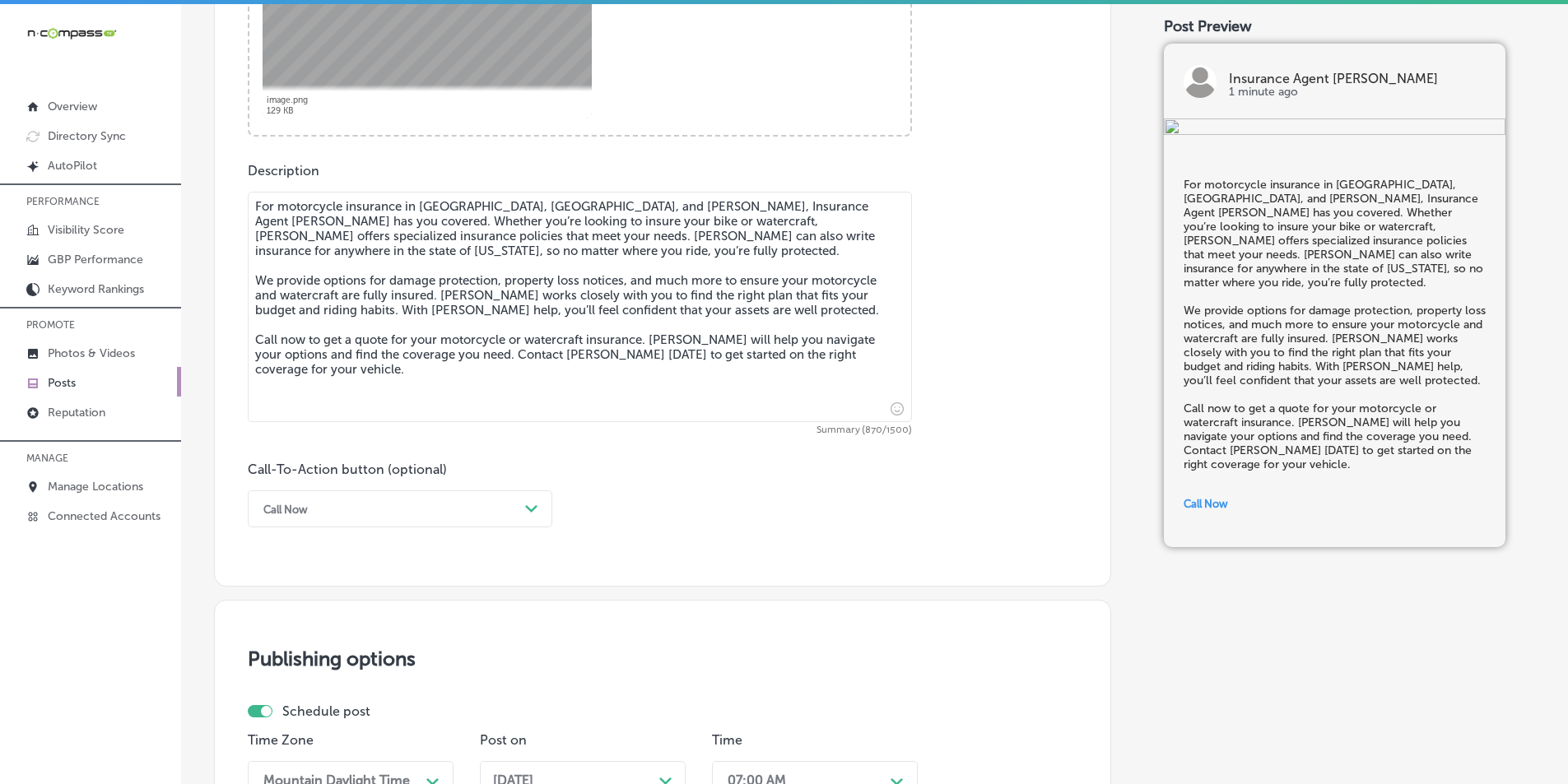
scroll to position [549, 0]
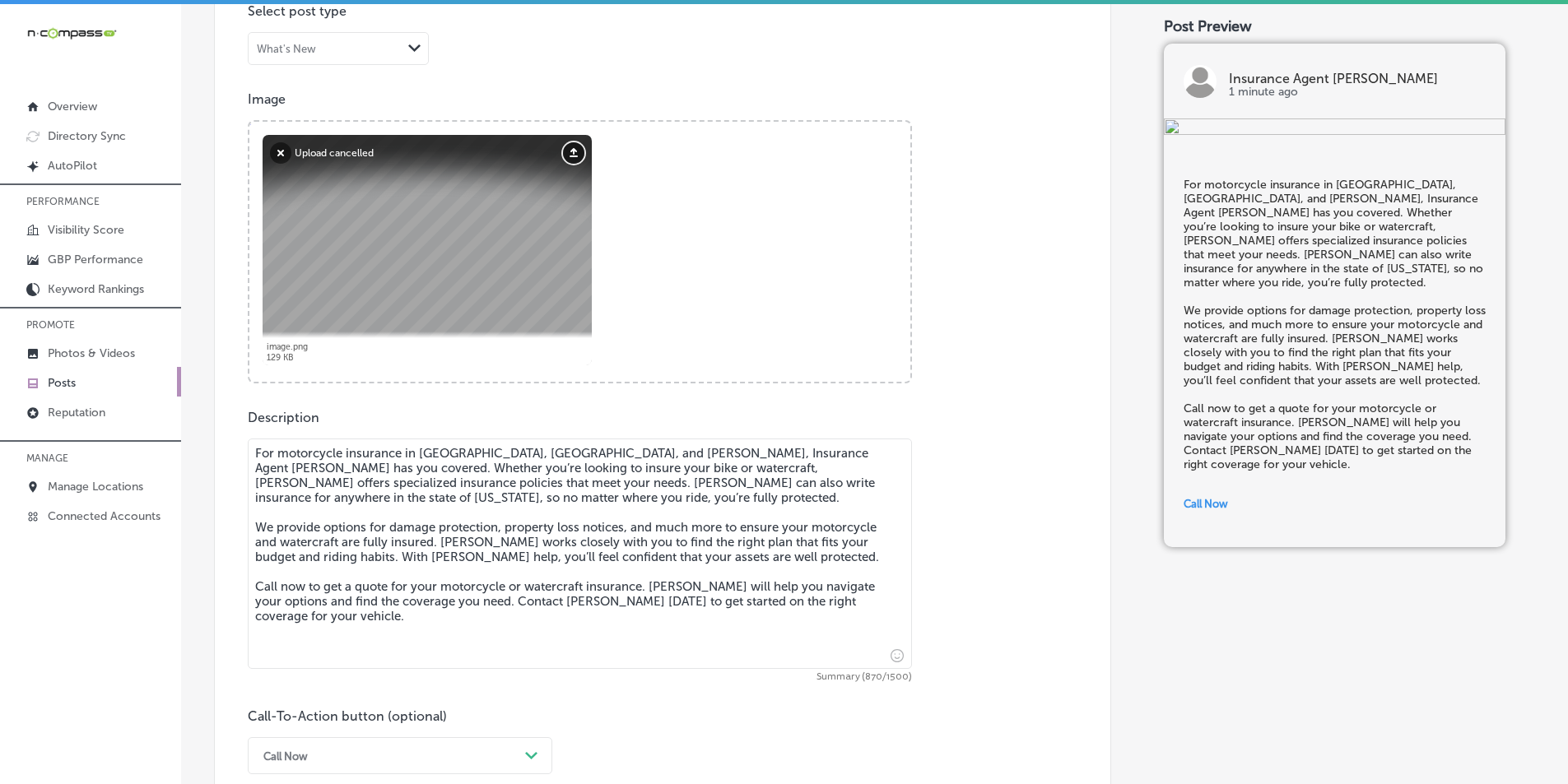
click at [573, 156] on button "Upload" at bounding box center [573, 153] width 21 height 21
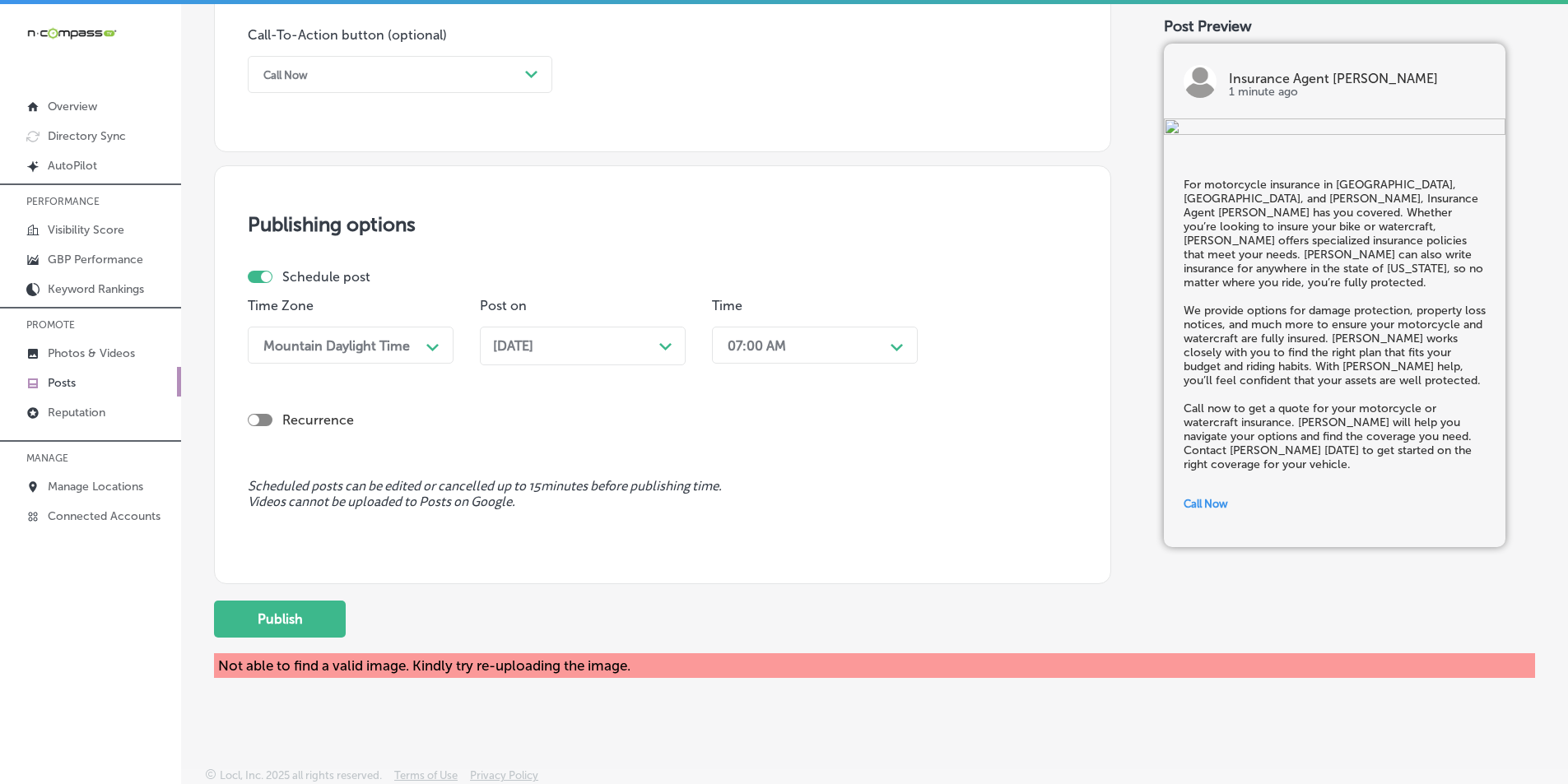
scroll to position [1232, 0]
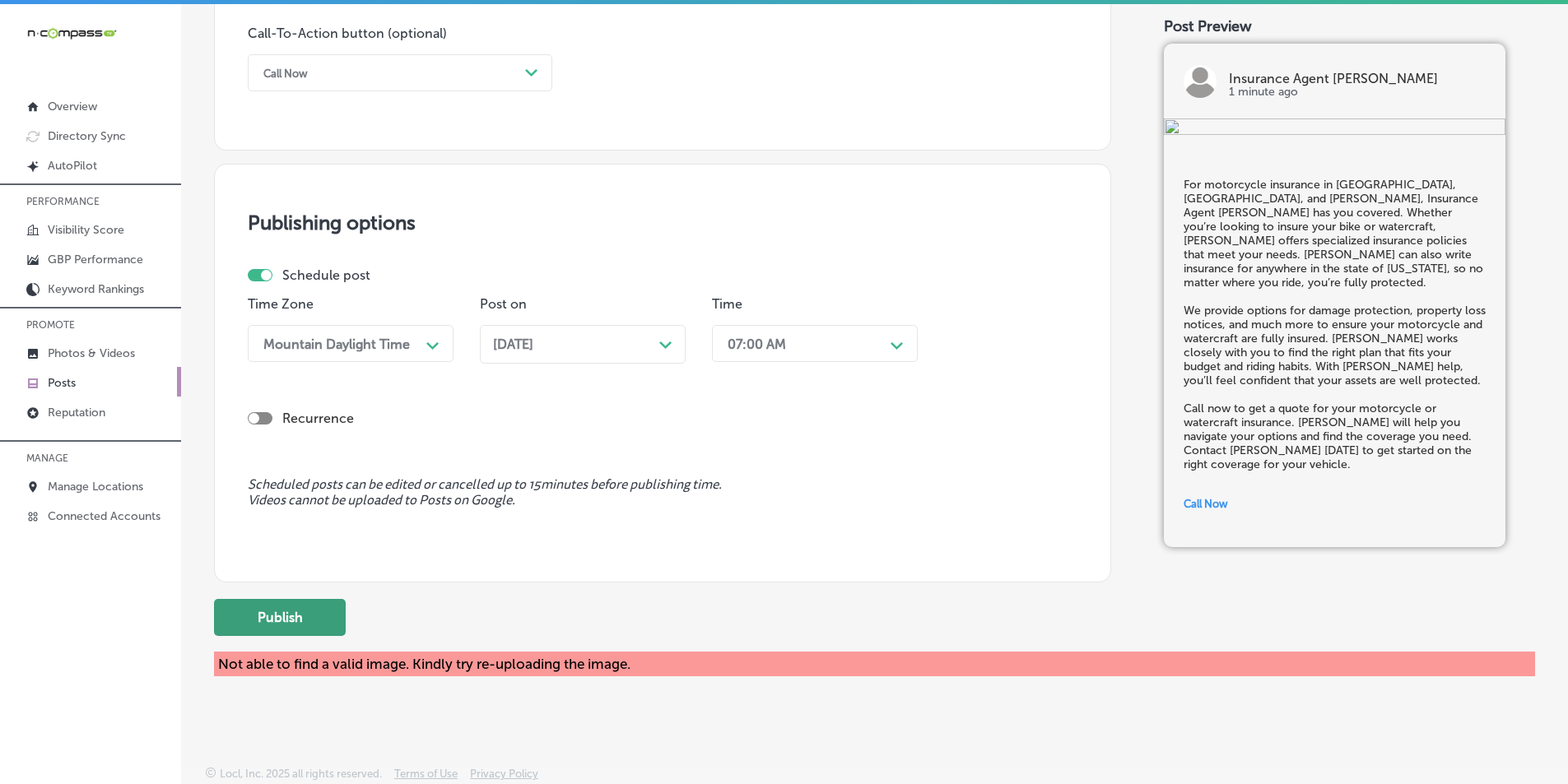
click at [288, 604] on button "Publish" at bounding box center [280, 617] width 132 height 37
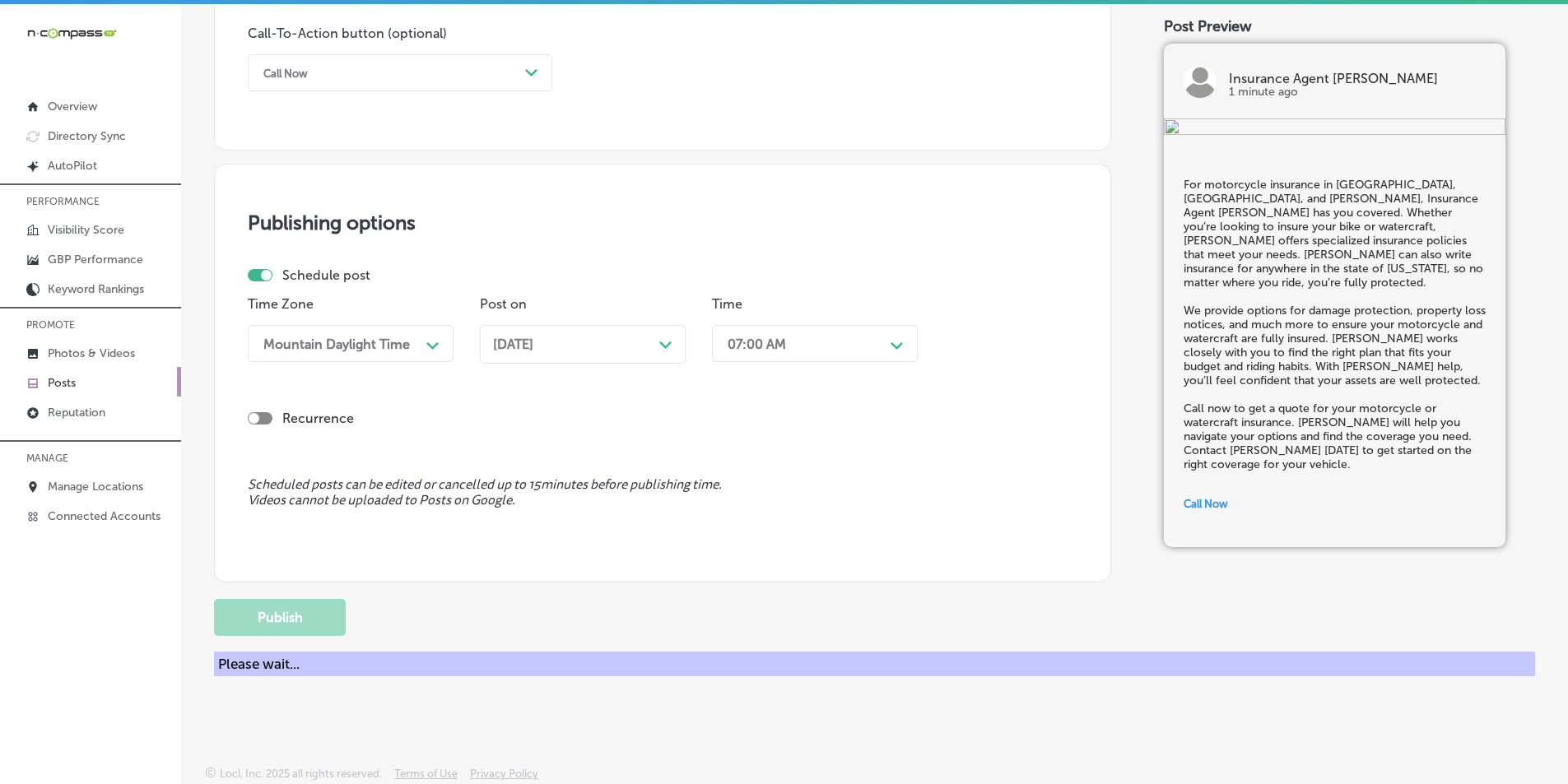
scroll to position [1207, 0]
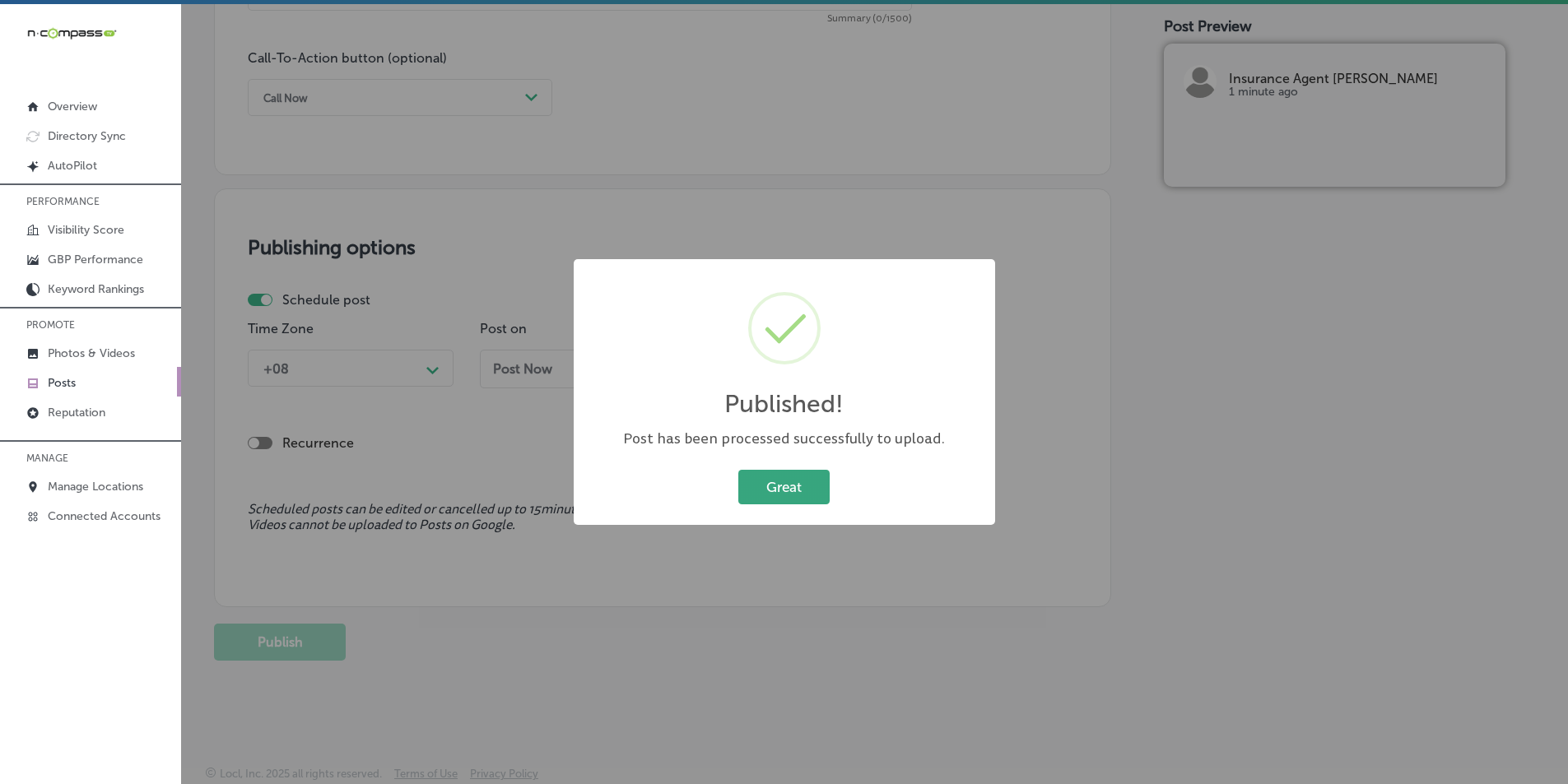
click at [789, 485] on button "Great" at bounding box center [784, 486] width 92 height 33
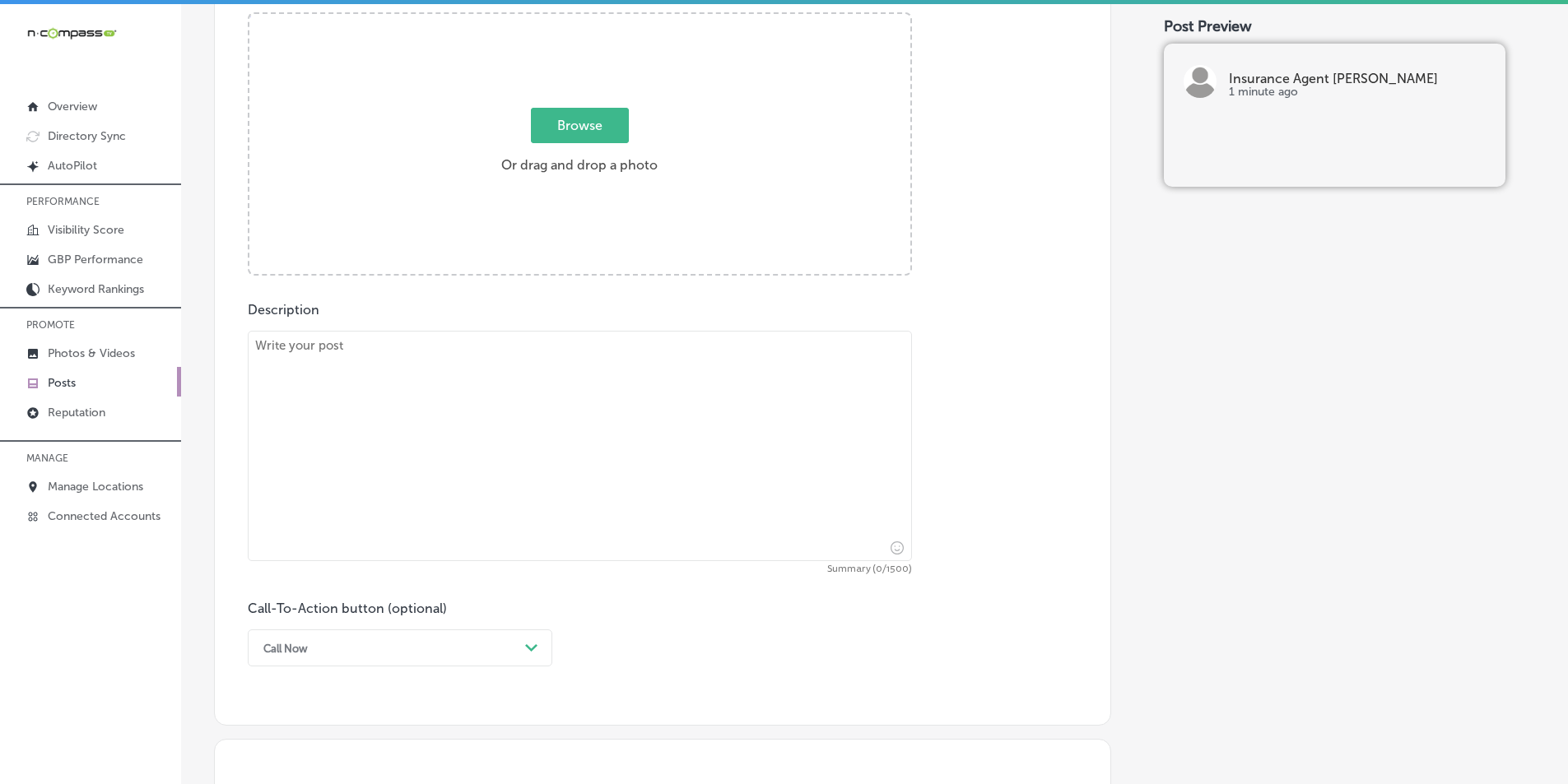
scroll to position [549, 0]
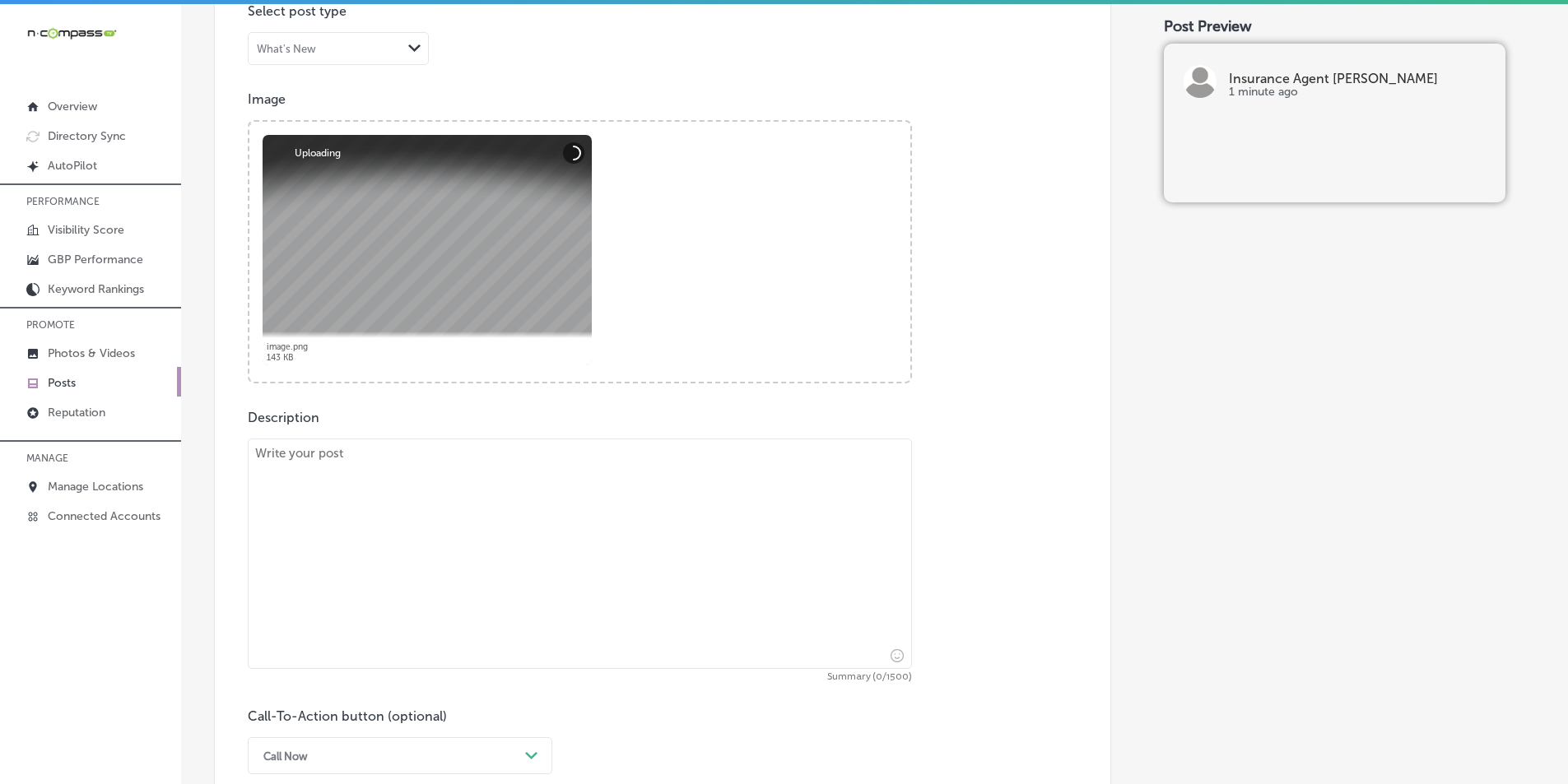
click at [357, 496] on textarea at bounding box center [579, 553] width 664 height 230
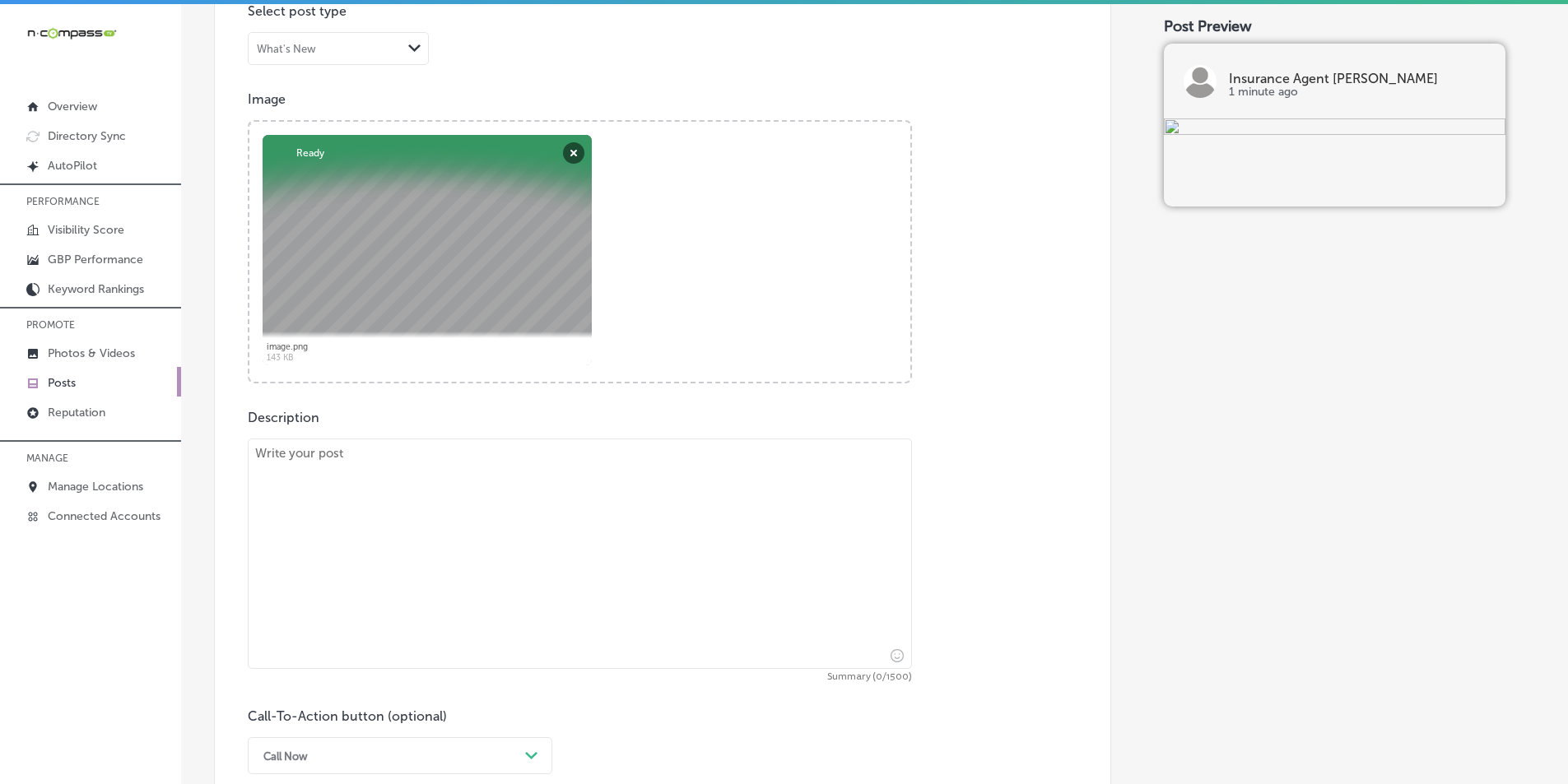
click at [346, 471] on textarea at bounding box center [579, 553] width 664 height 230
paste textarea "Insurance Agent [PERSON_NAME] offers specialized life insurance options in [GEO…"
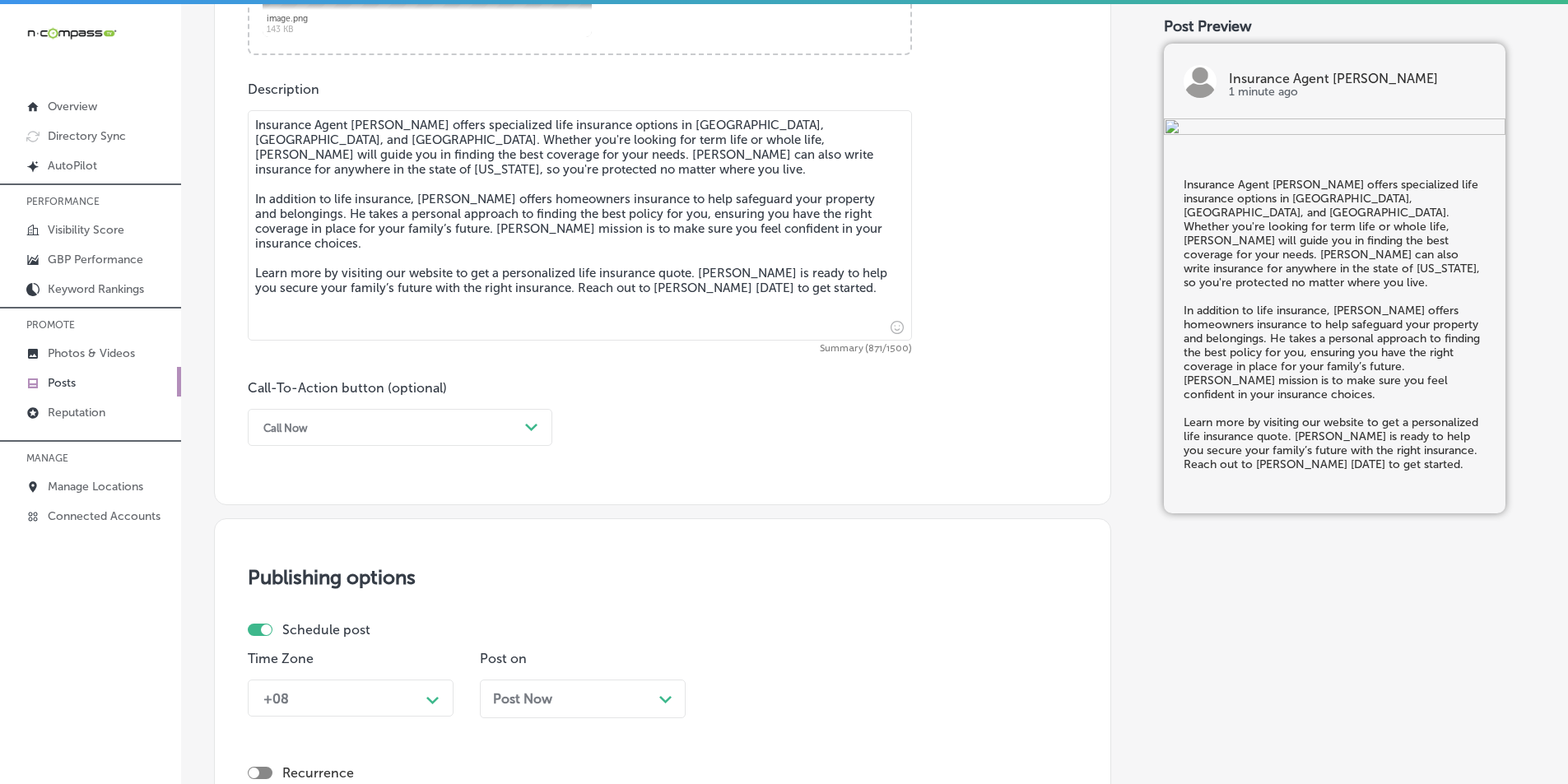
scroll to position [879, 0]
type textarea "Insurance Agent [PERSON_NAME] offers specialized life insurance options in [GEO…"
click at [461, 426] on div "Call Now" at bounding box center [387, 426] width 264 height 26
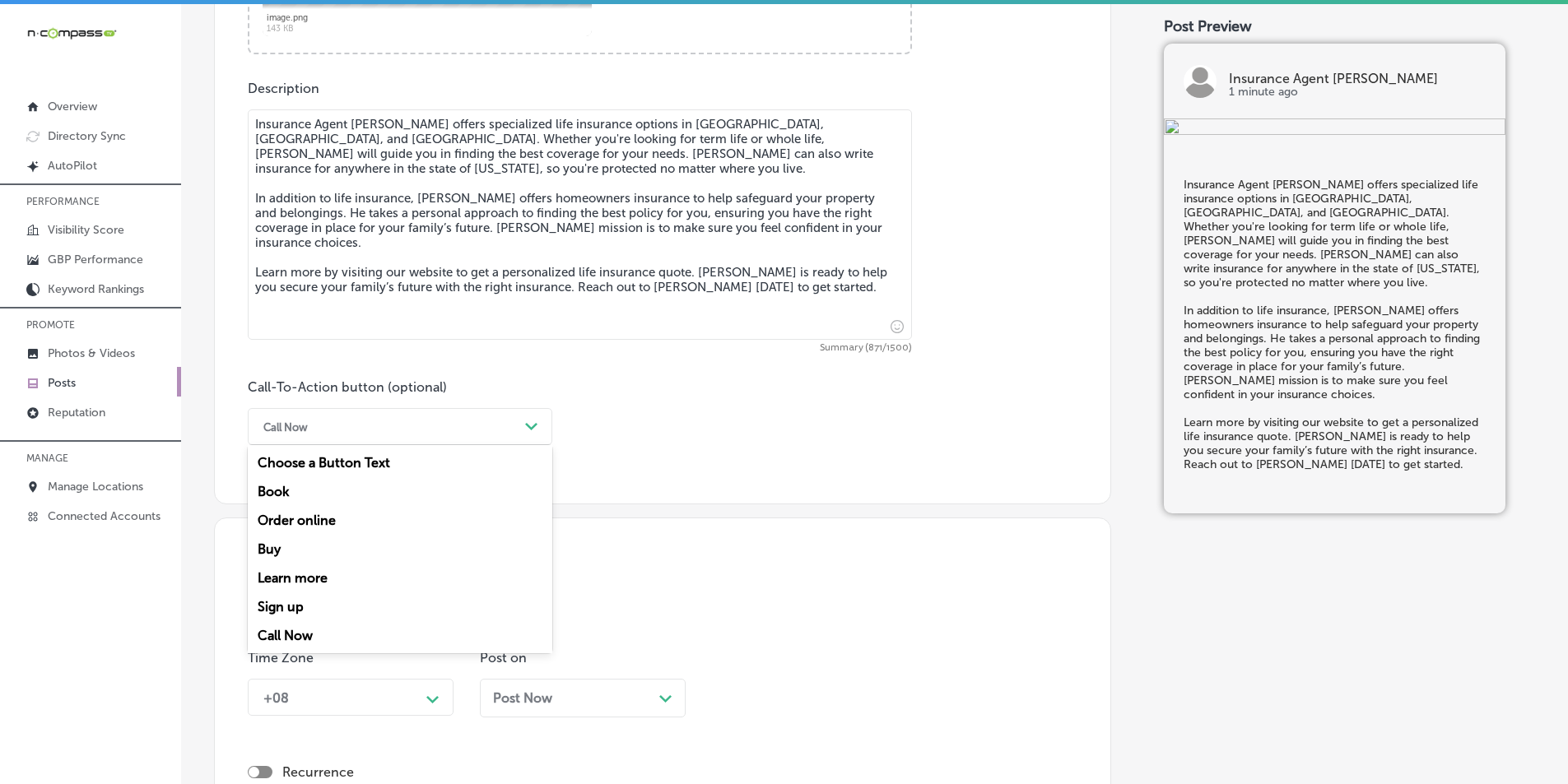
click at [288, 575] on div "Learn more" at bounding box center [399, 578] width 305 height 29
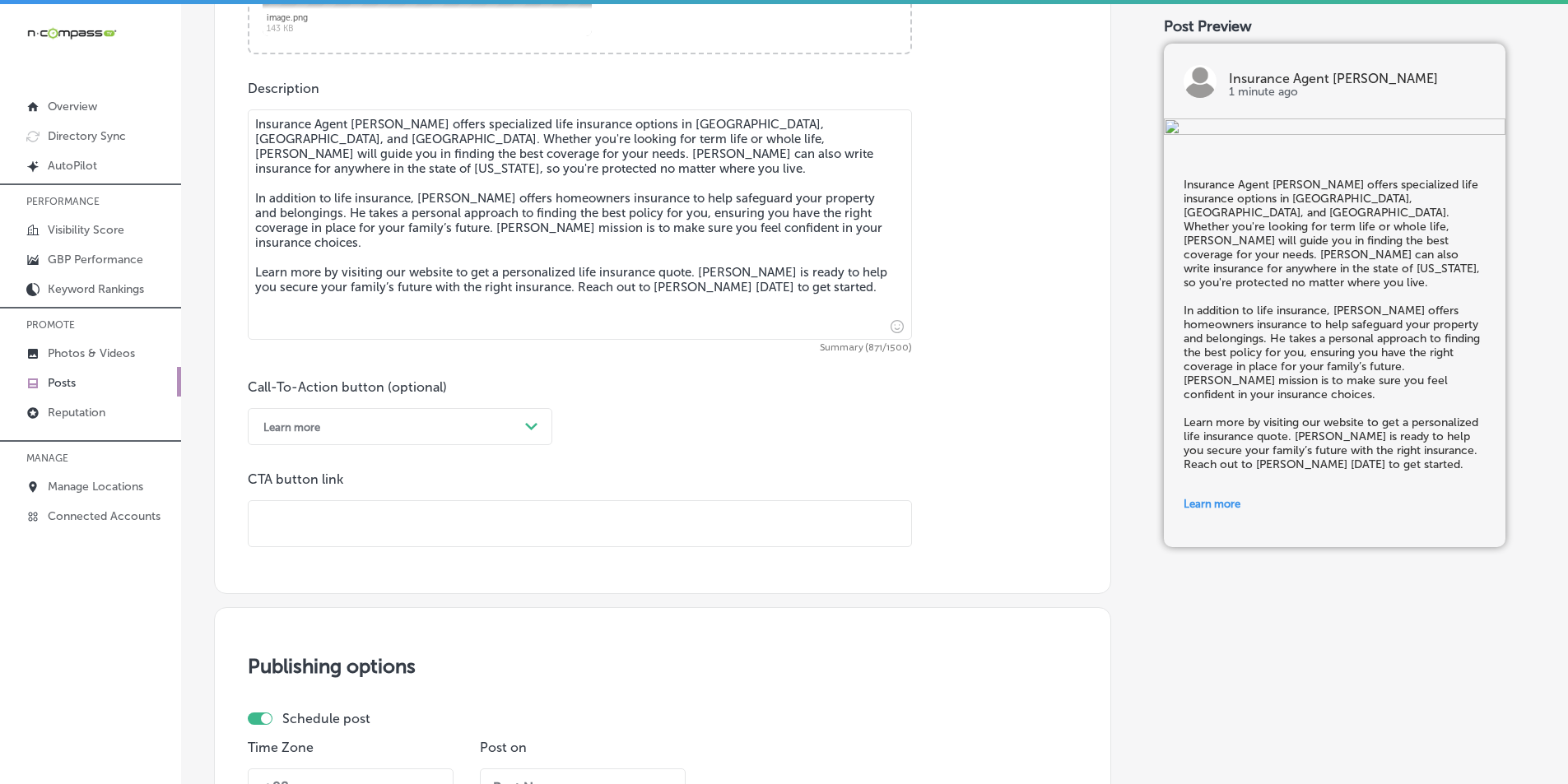
paste input "[URL][DOMAIN_NAME]"
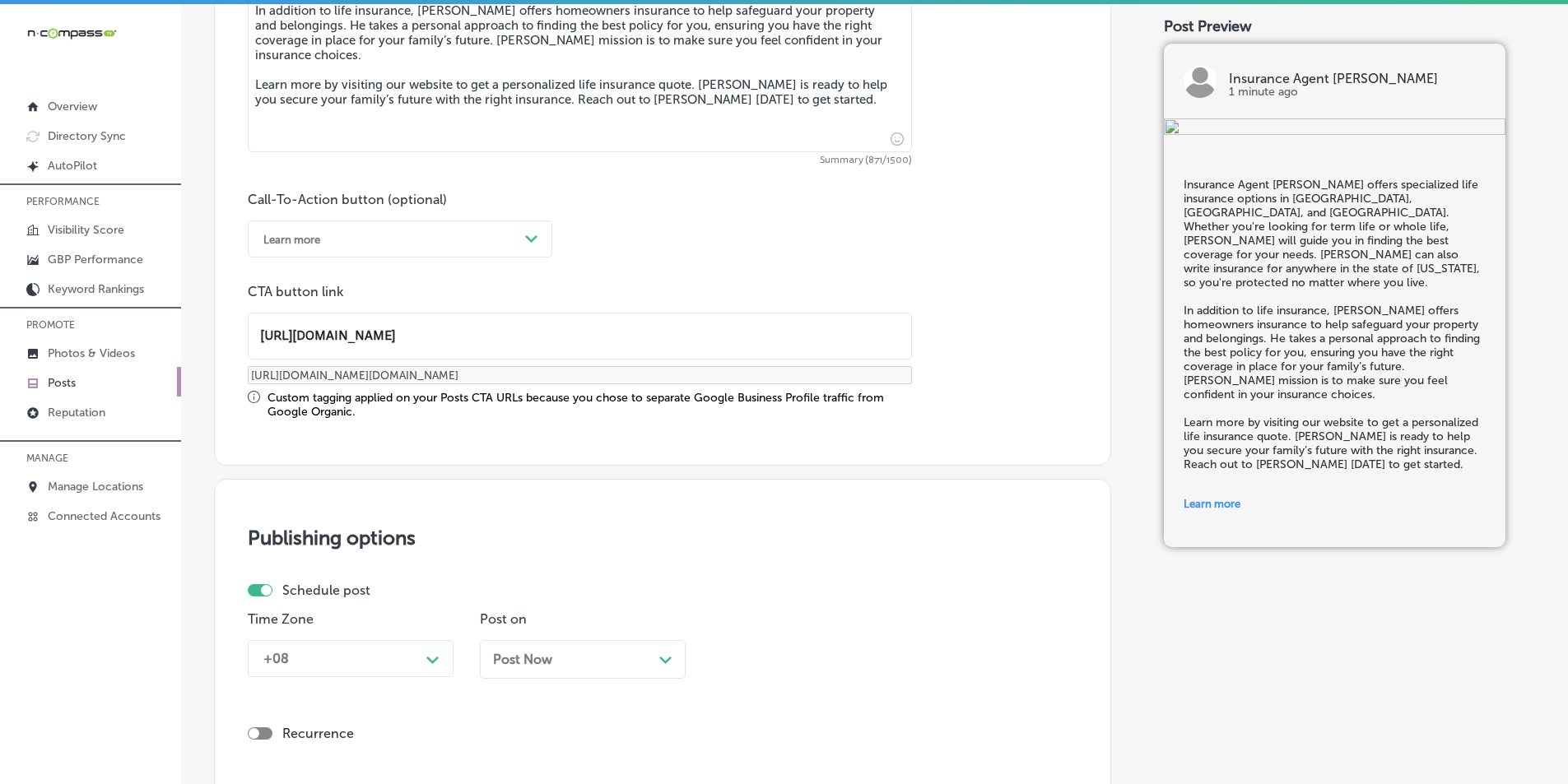
scroll to position [1207, 0]
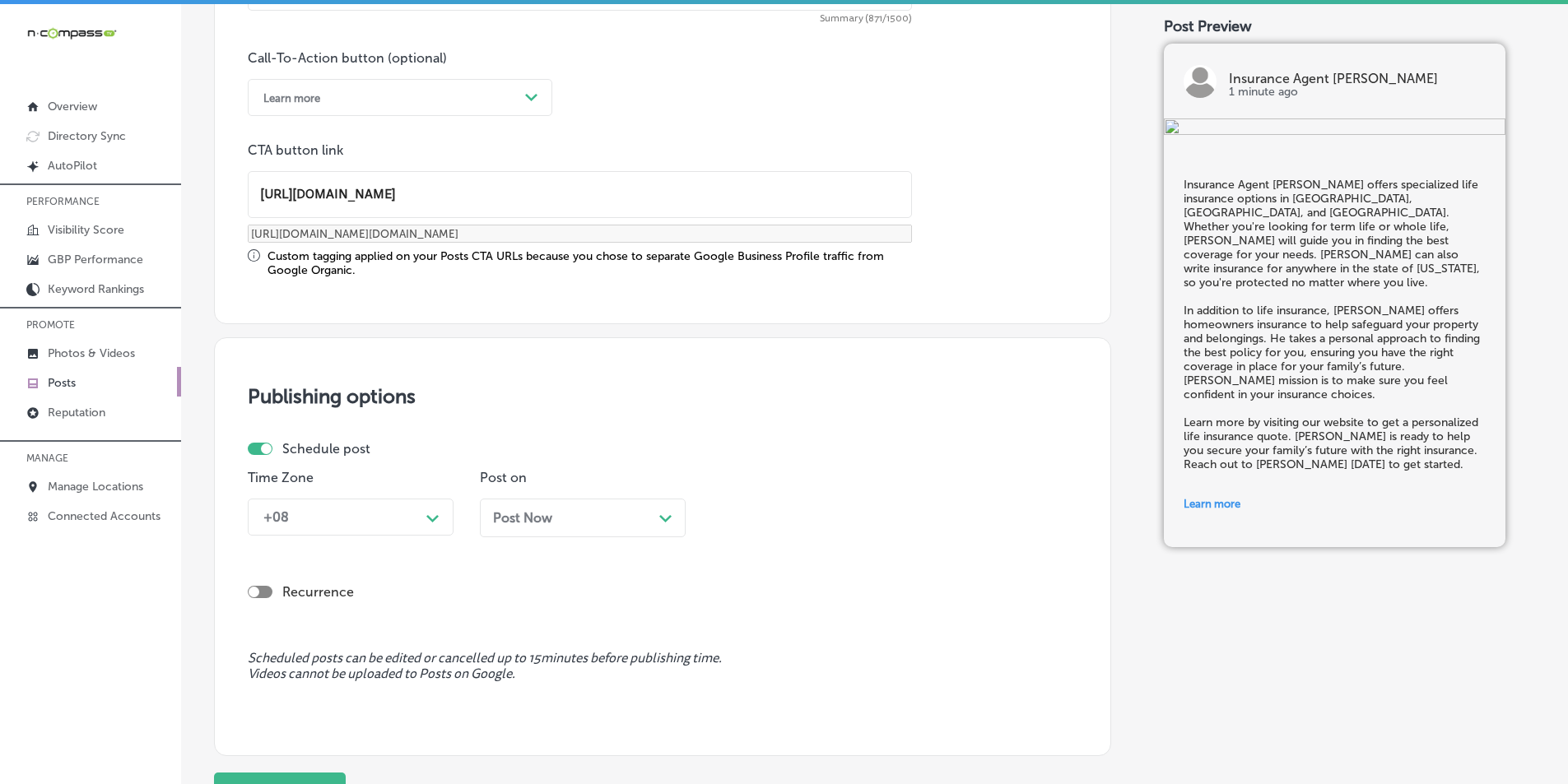
type input "[URL][DOMAIN_NAME]"
click at [433, 521] on polygon at bounding box center [432, 519] width 12 height 8
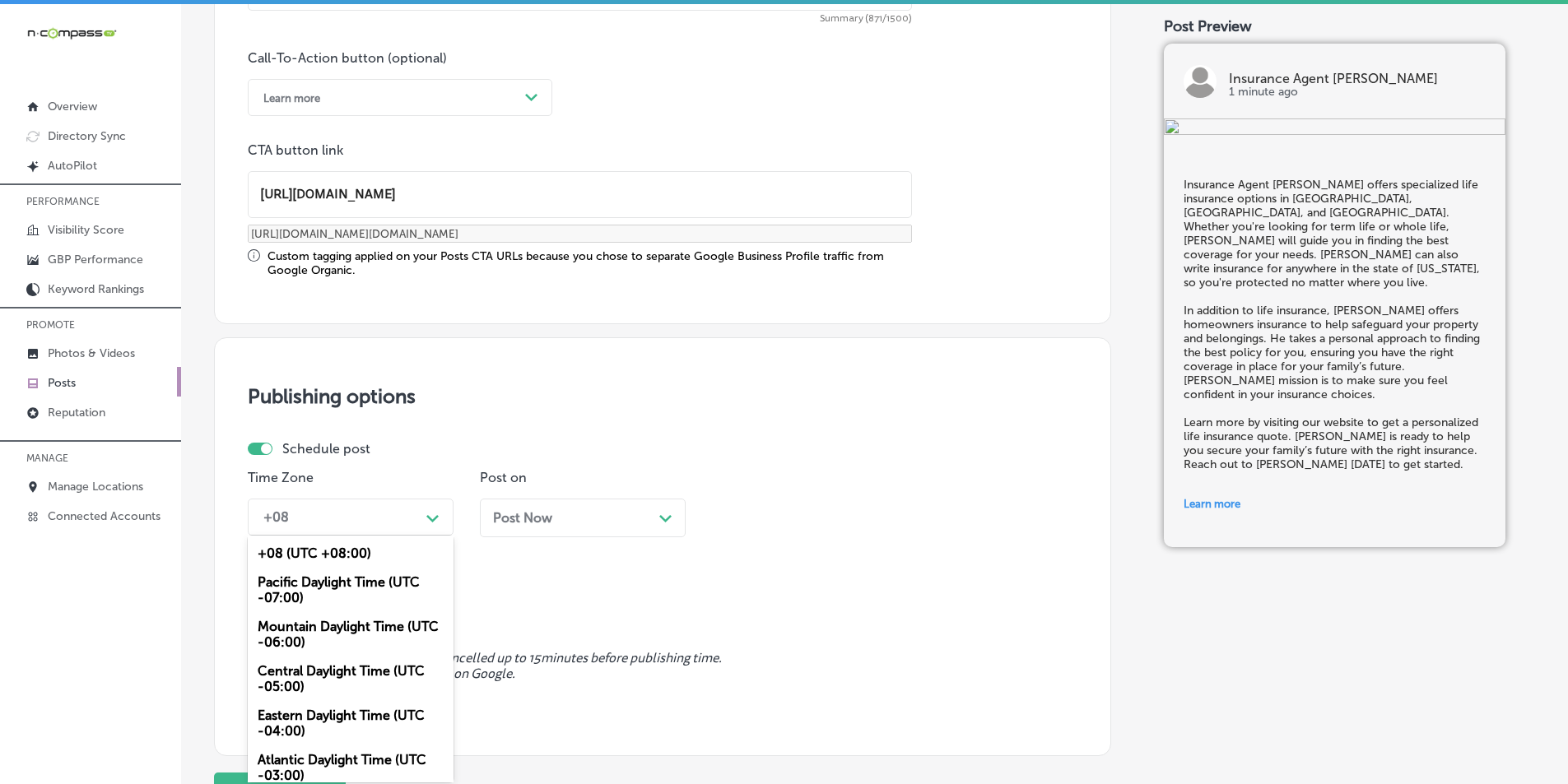
click at [318, 628] on div "Mountain Daylight Time (UTC -06:00)" at bounding box center [350, 634] width 205 height 45
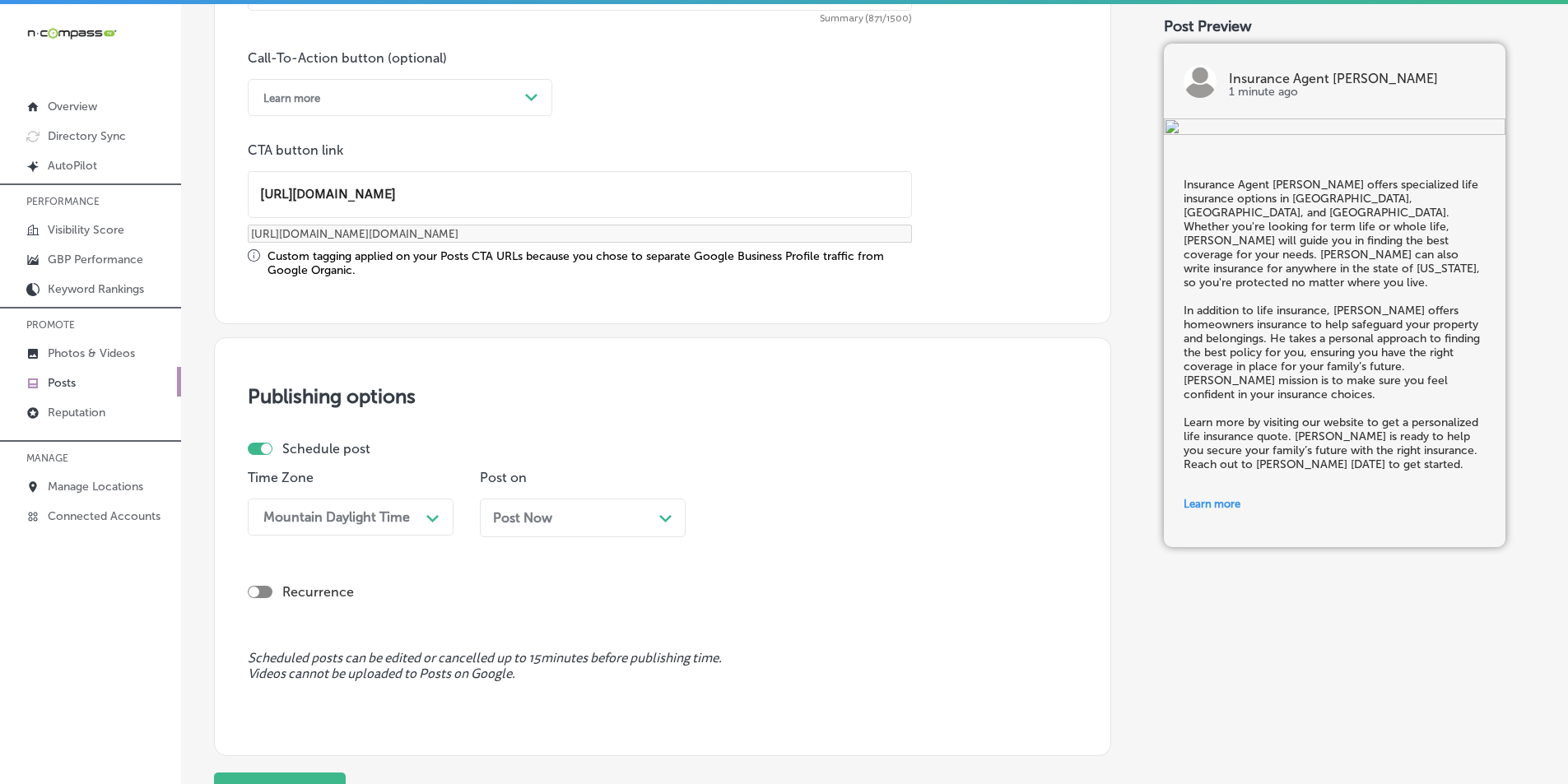
click at [652, 518] on div "Post Now Path Created with Sketch." at bounding box center [583, 518] width 180 height 15
click at [865, 514] on div "08:30 AM" at bounding box center [801, 518] width 164 height 29
click at [743, 697] on div "7:00 AM" at bounding box center [814, 702] width 205 height 29
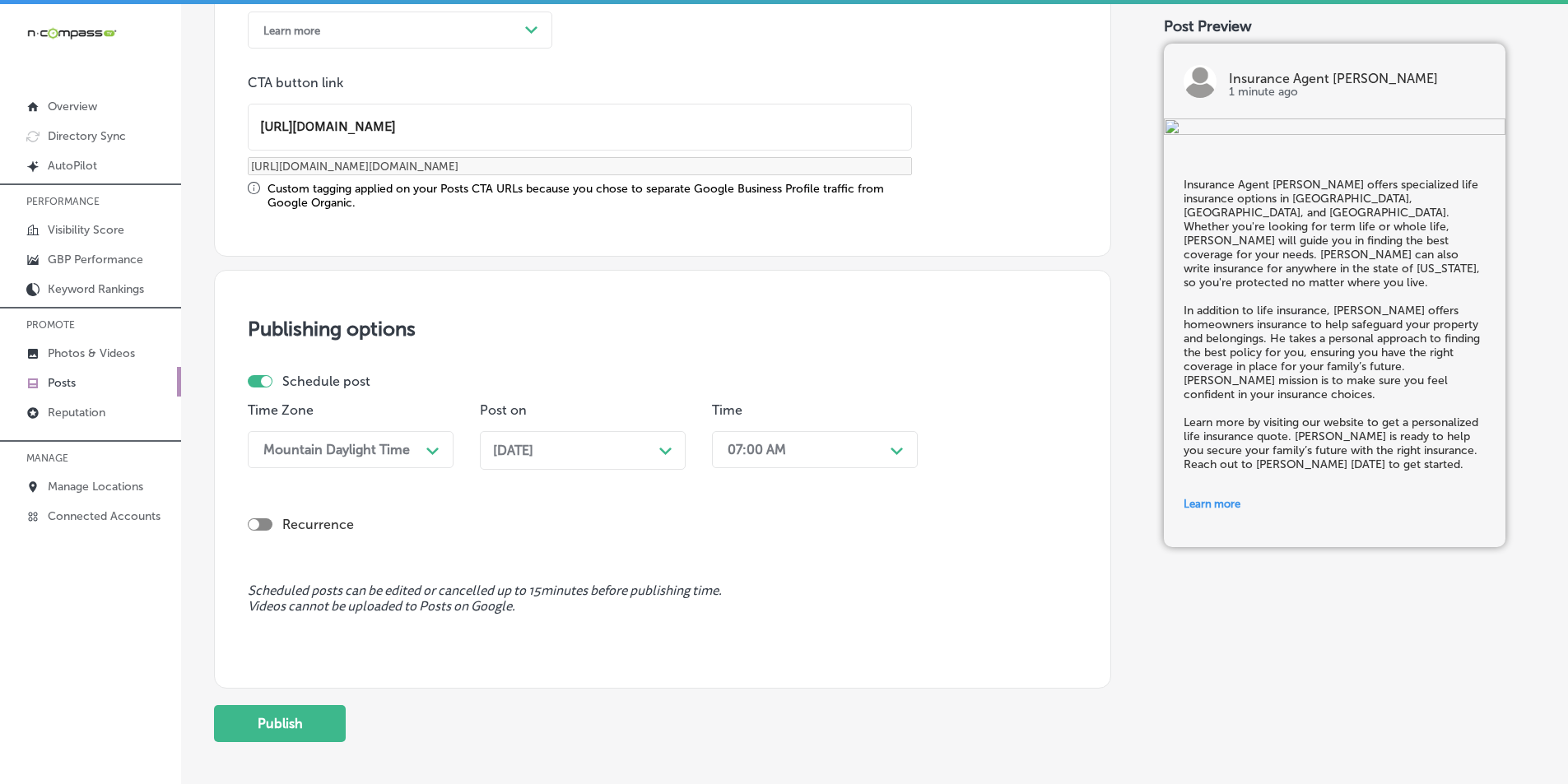
scroll to position [1356, 0]
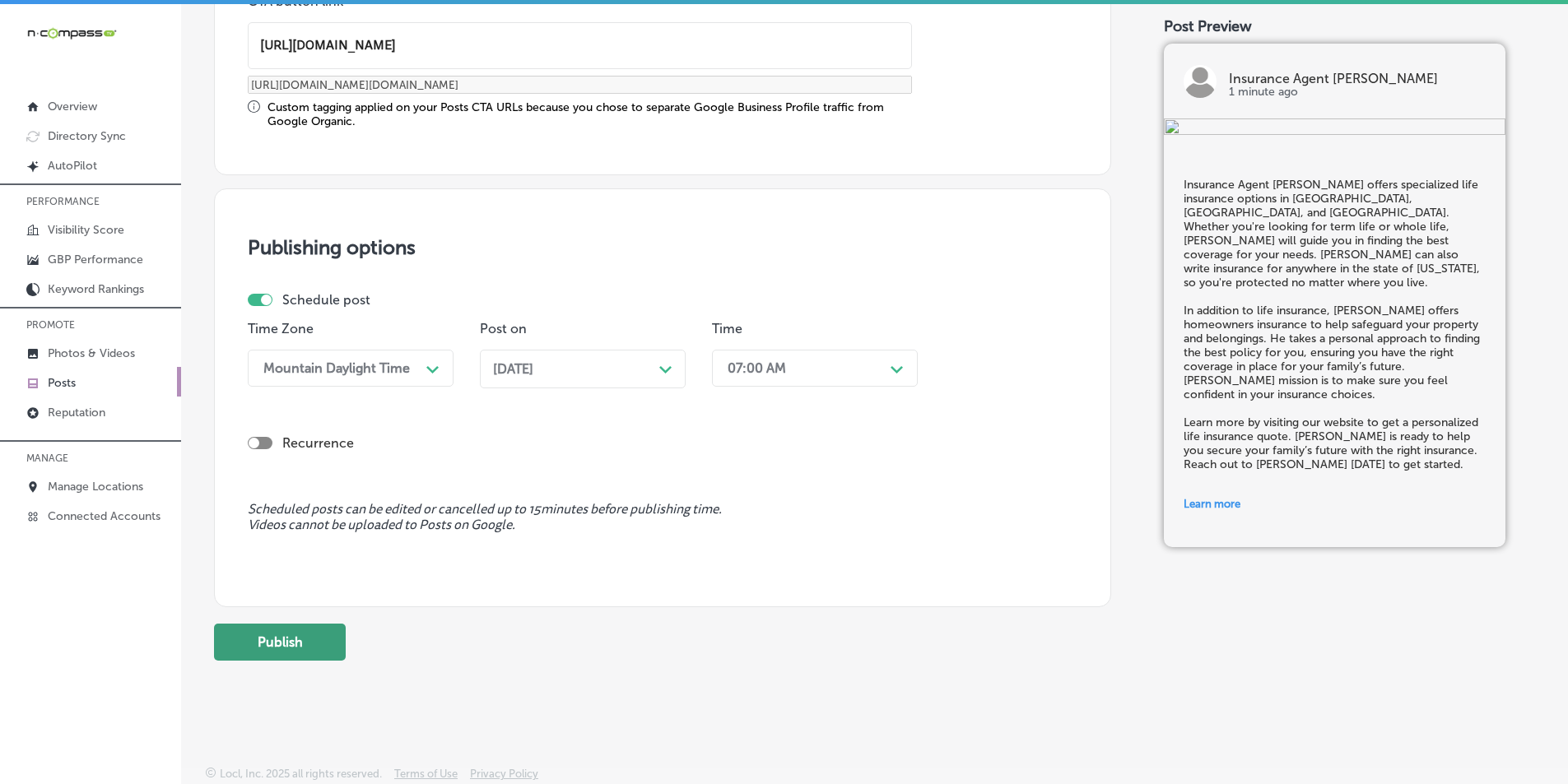
click at [310, 635] on button "Publish" at bounding box center [280, 642] width 132 height 37
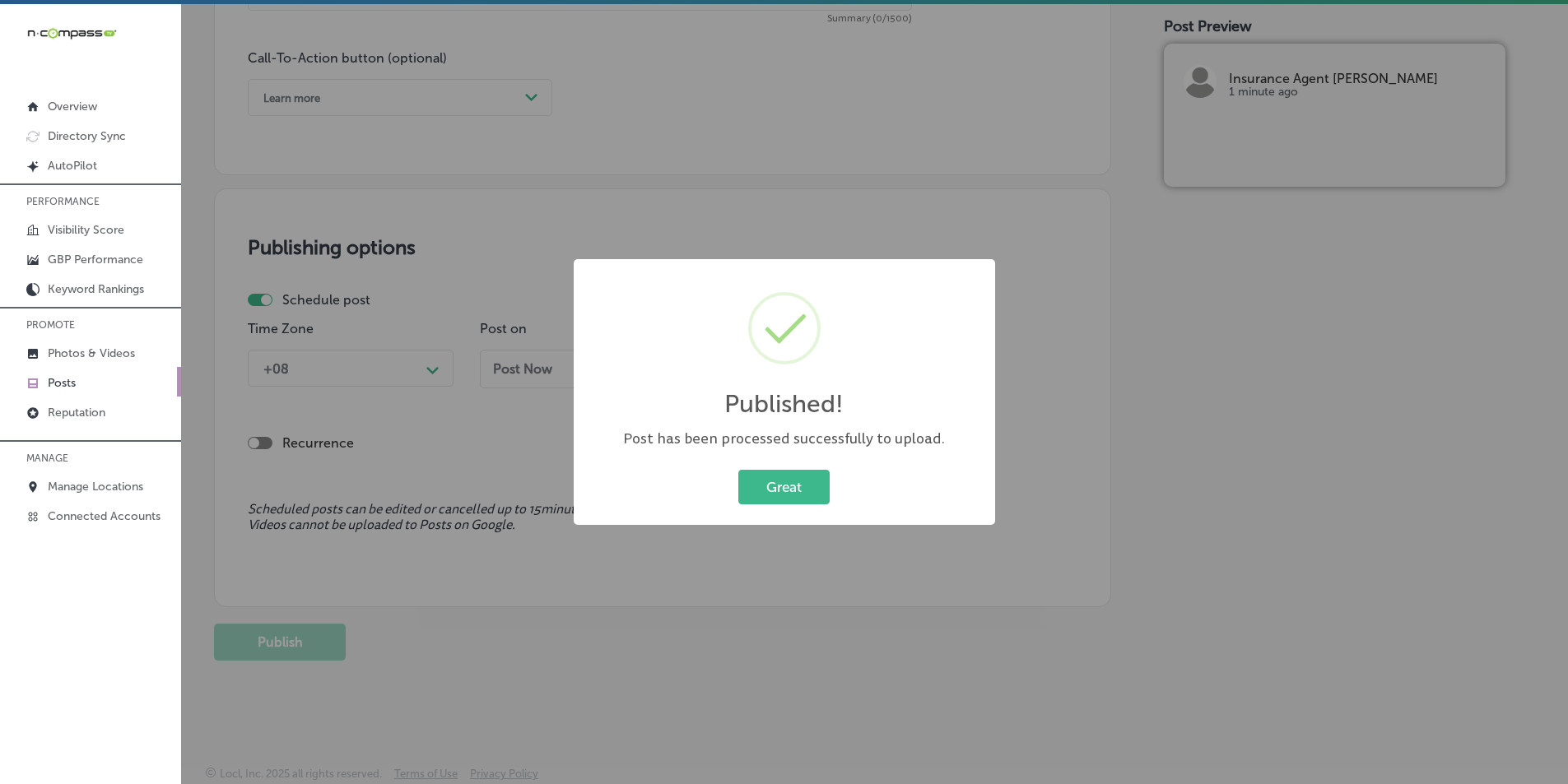
scroll to position [1207, 0]
click at [776, 487] on button "Great" at bounding box center [784, 486] width 92 height 33
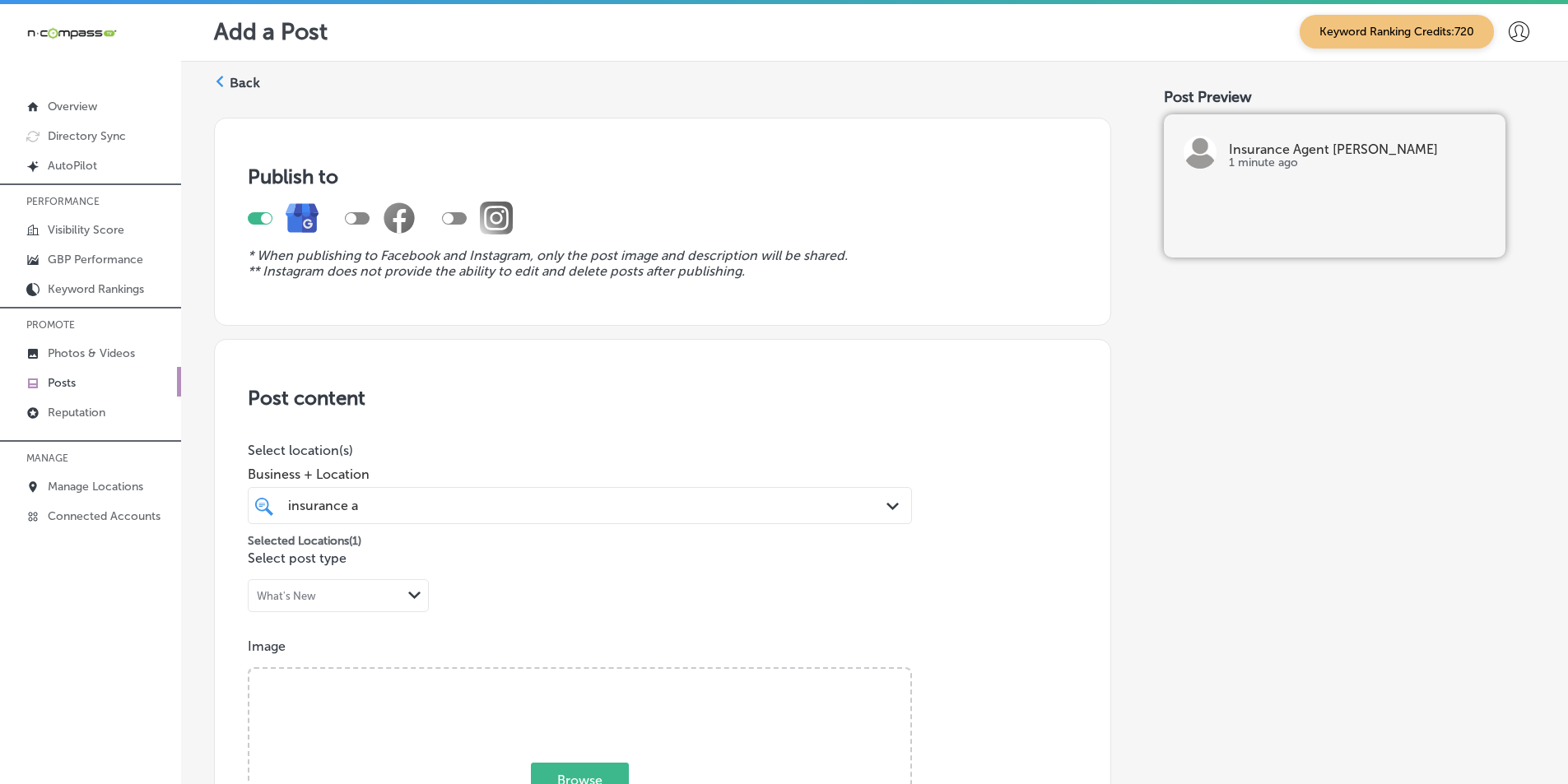
scroll to position [0, 0]
click at [228, 83] on div "Back" at bounding box center [237, 91] width 46 height 31
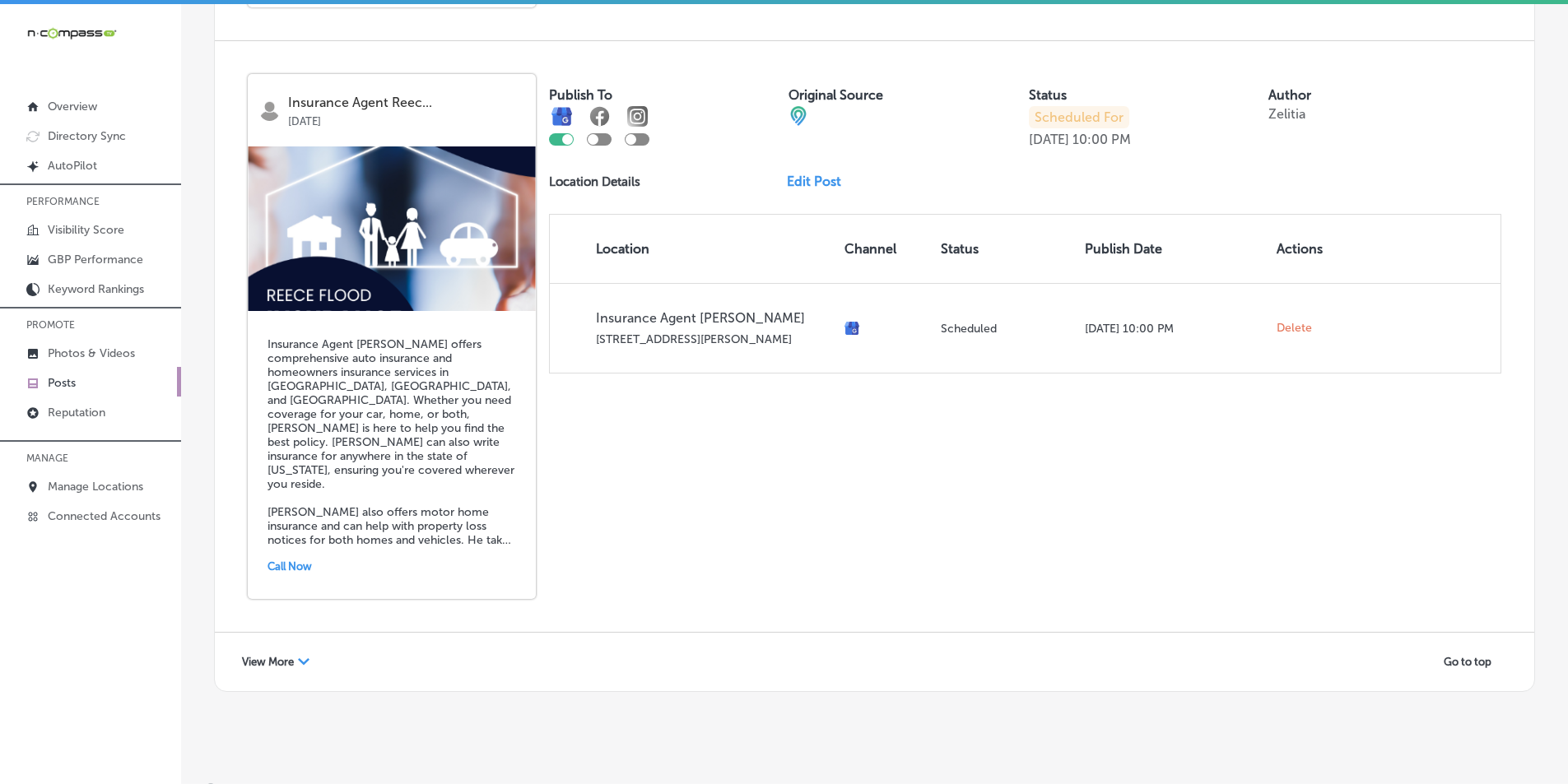
scroll to position [3548, 0]
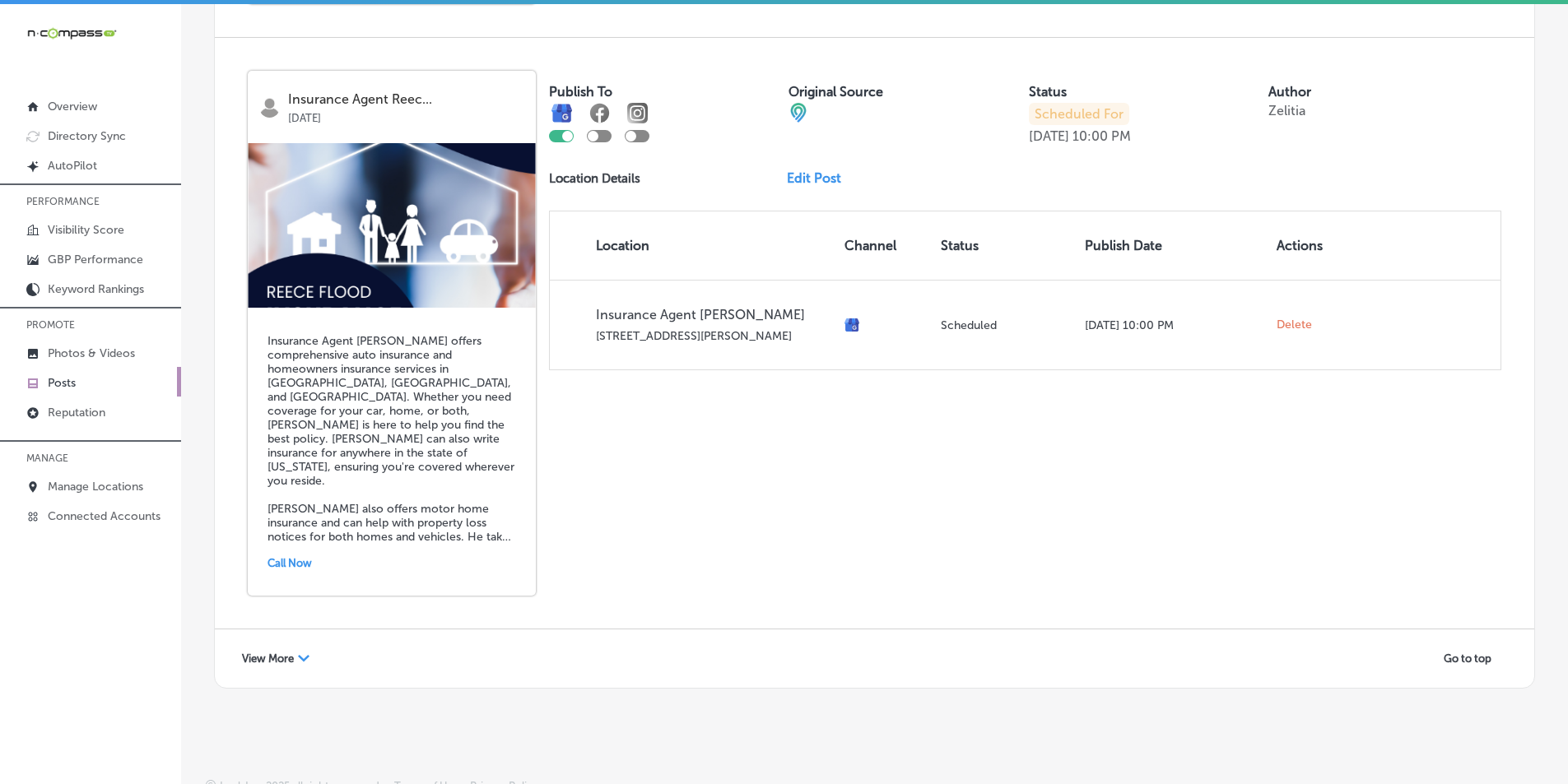
click at [286, 655] on span "View More" at bounding box center [267, 658] width 52 height 12
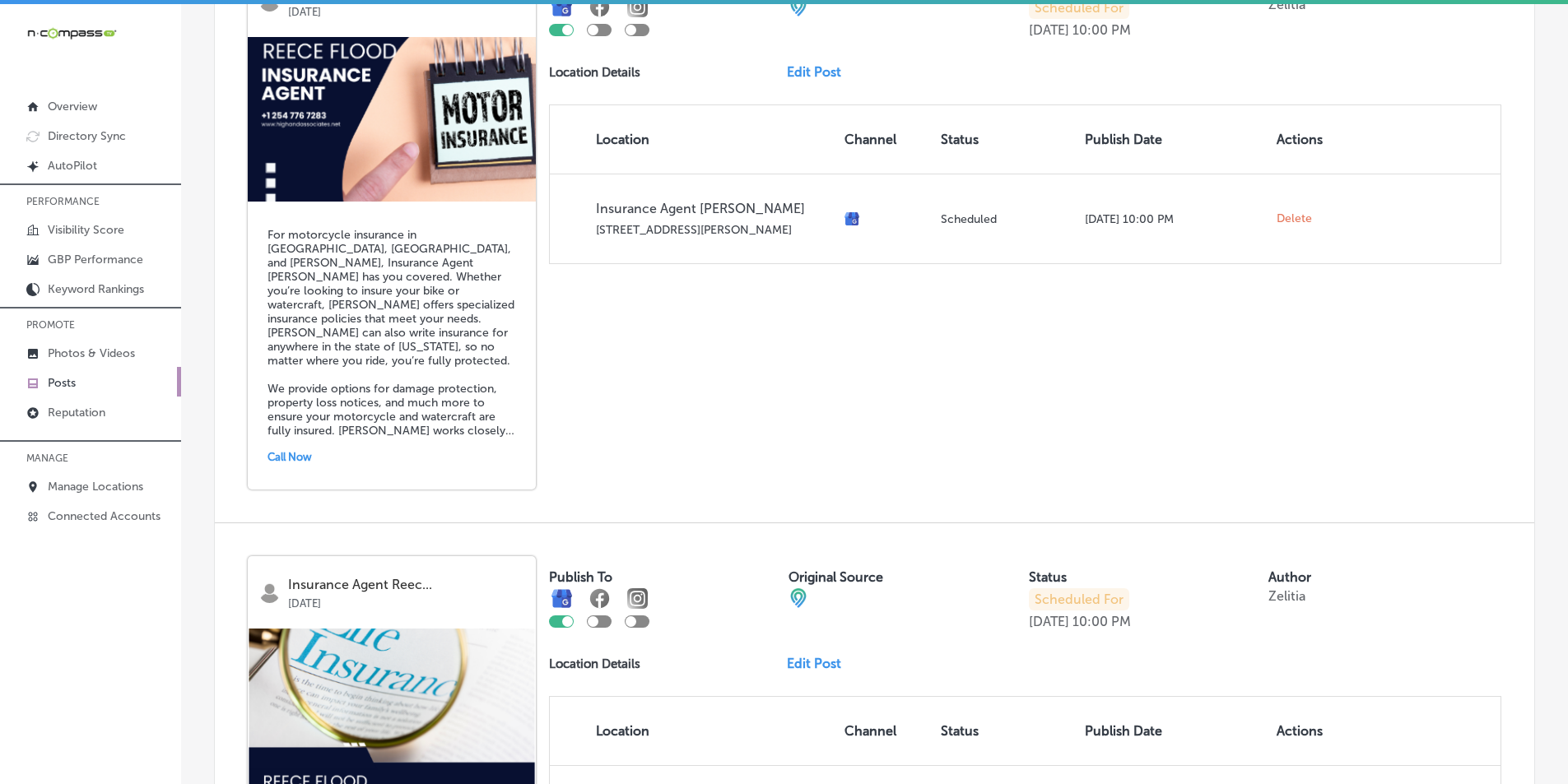
scroll to position [4759, 0]
